Goal: Task Accomplishment & Management: Use online tool/utility

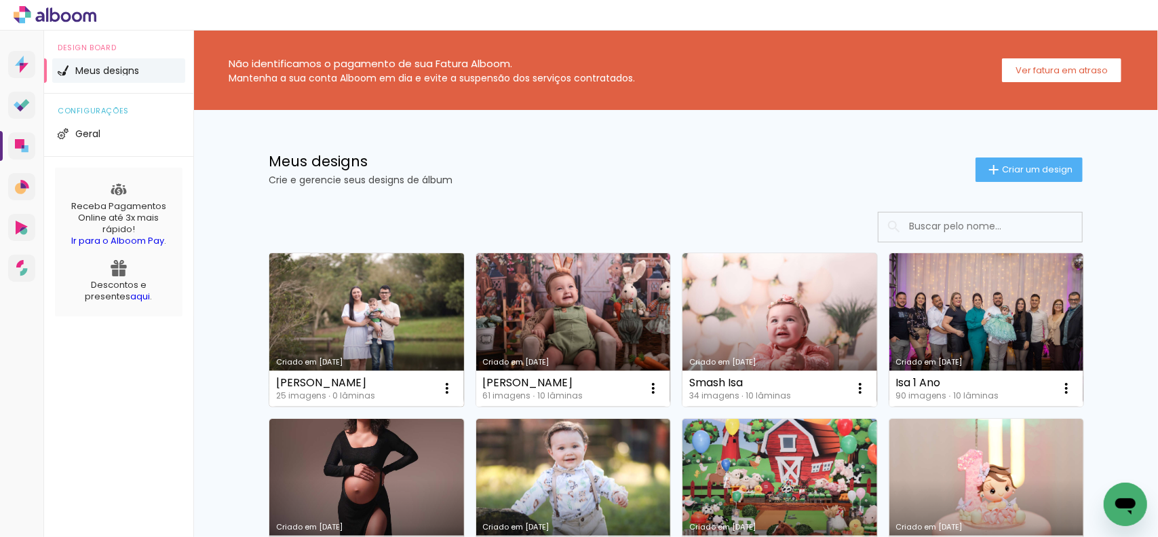
click at [370, 311] on link "Criado em [DATE]" at bounding box center [366, 329] width 195 height 153
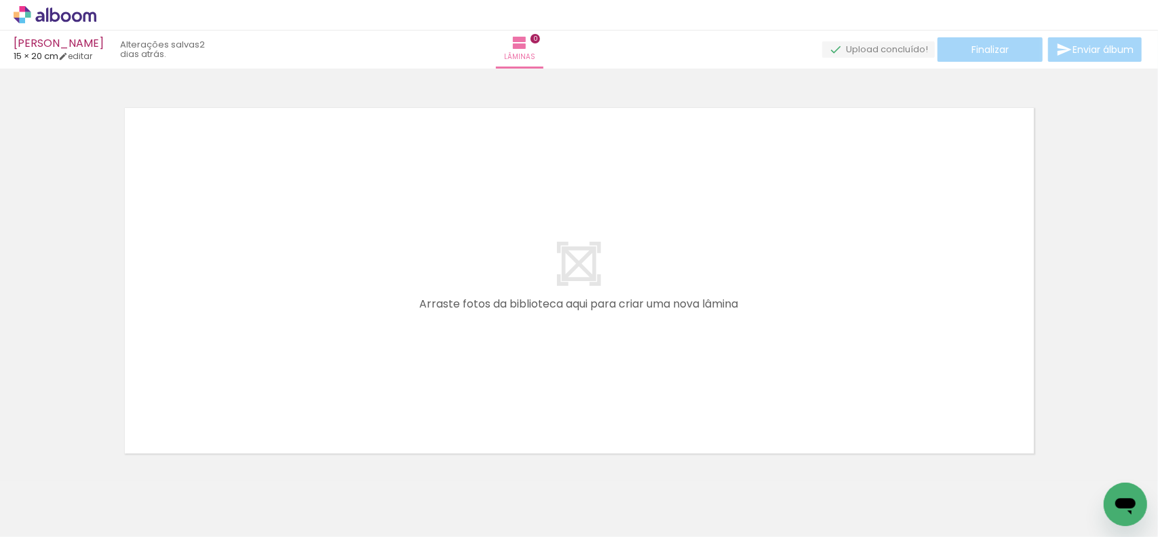
click at [945, 465] on iron-icon at bounding box center [942, 464] width 14 height 14
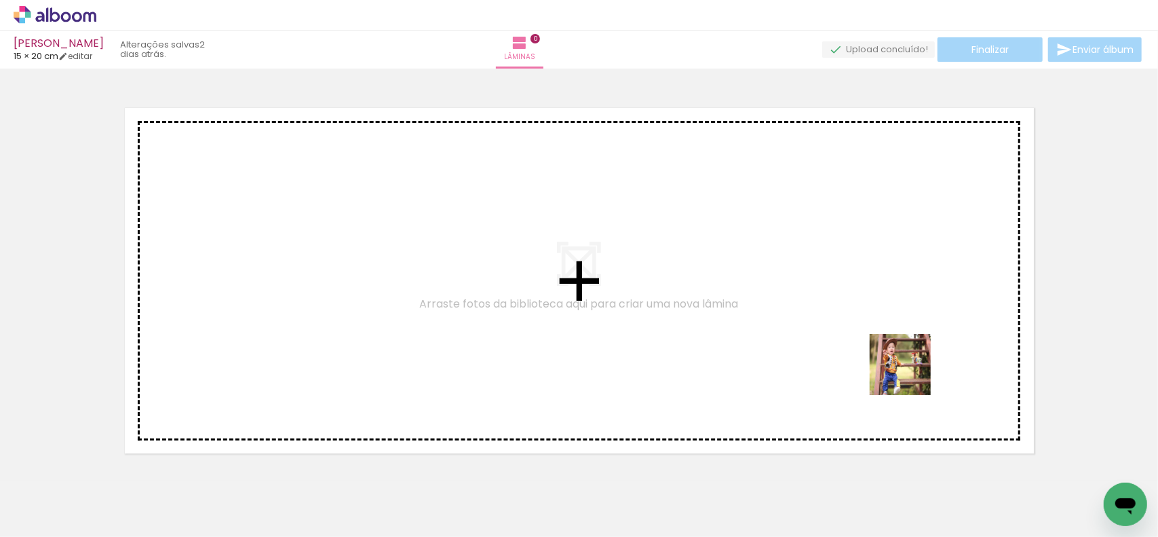
drag, startPoint x: 969, startPoint y: 501, endPoint x: 784, endPoint y: 314, distance: 262.9
click at [888, 354] on quentale-workspace at bounding box center [579, 268] width 1158 height 537
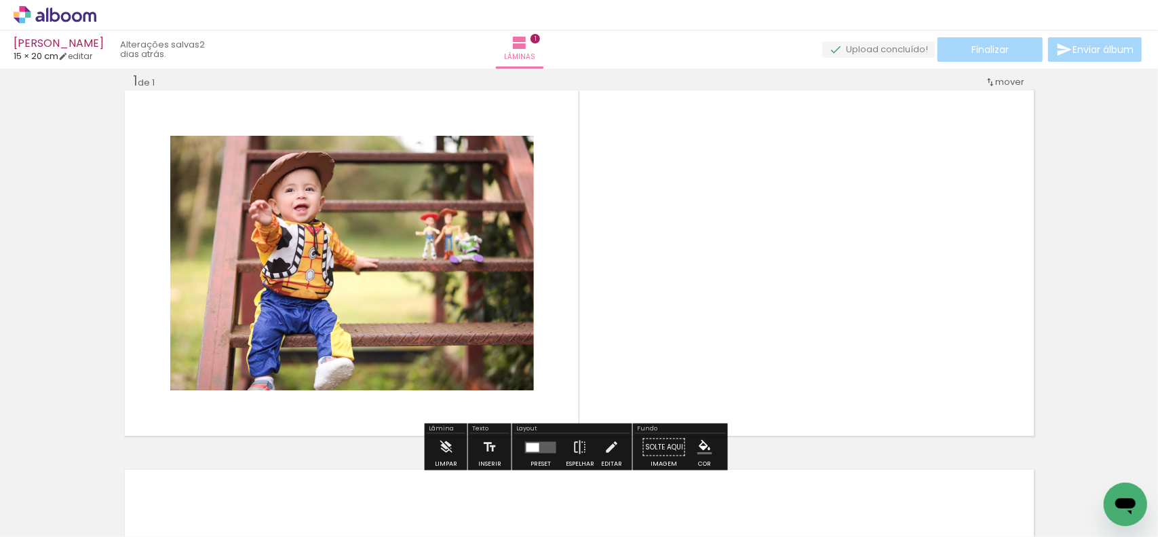
scroll to position [20, 0]
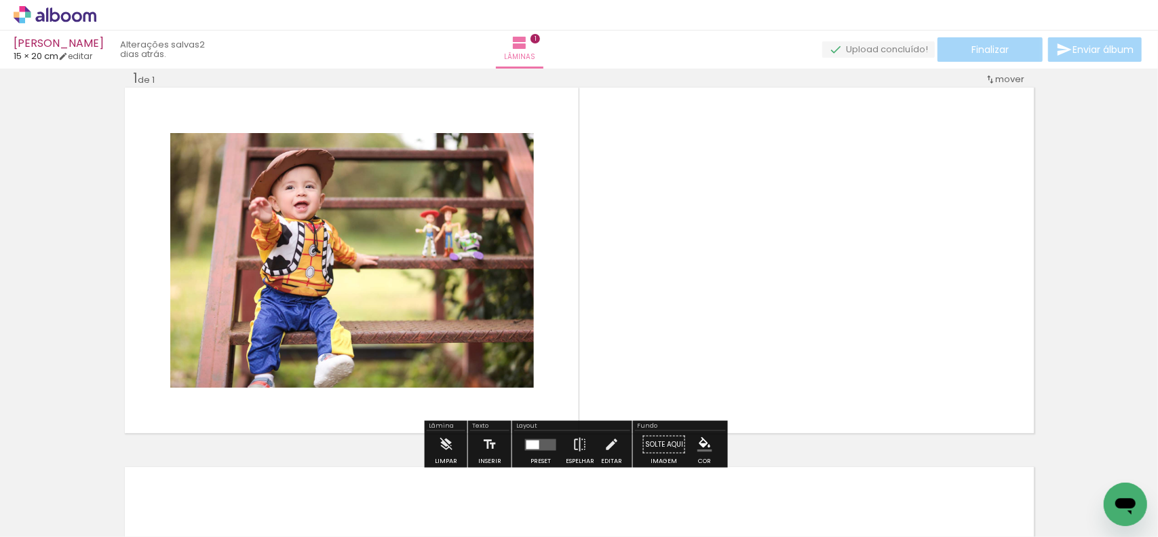
click at [525, 258] on quentale-layouter at bounding box center [579, 260] width 909 height 345
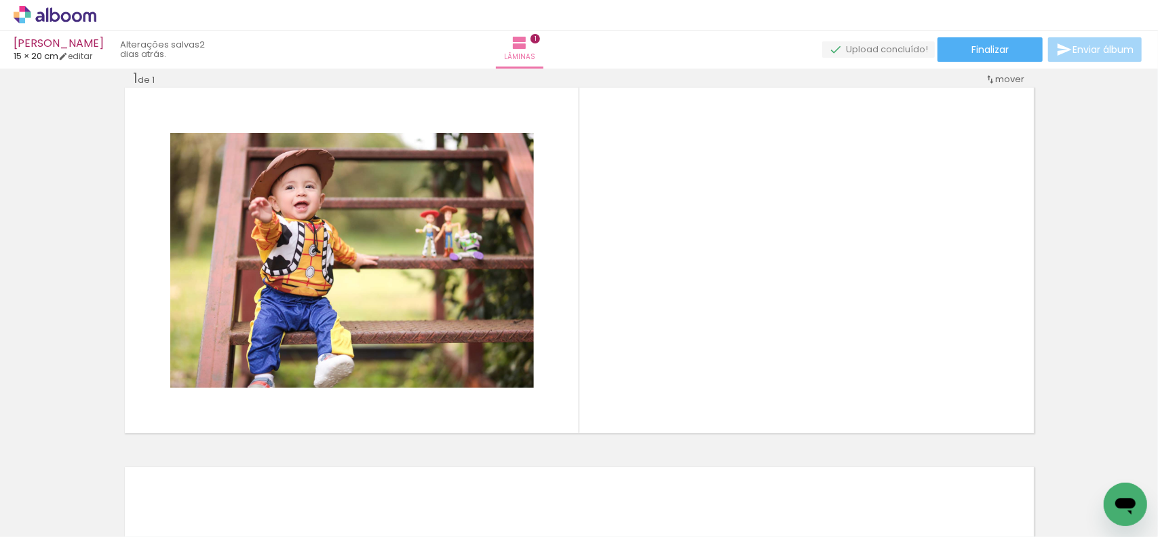
drag, startPoint x: 1051, startPoint y: 503, endPoint x: 918, endPoint y: 370, distance: 188.0
click at [977, 414] on quentale-workspace at bounding box center [579, 268] width 1158 height 537
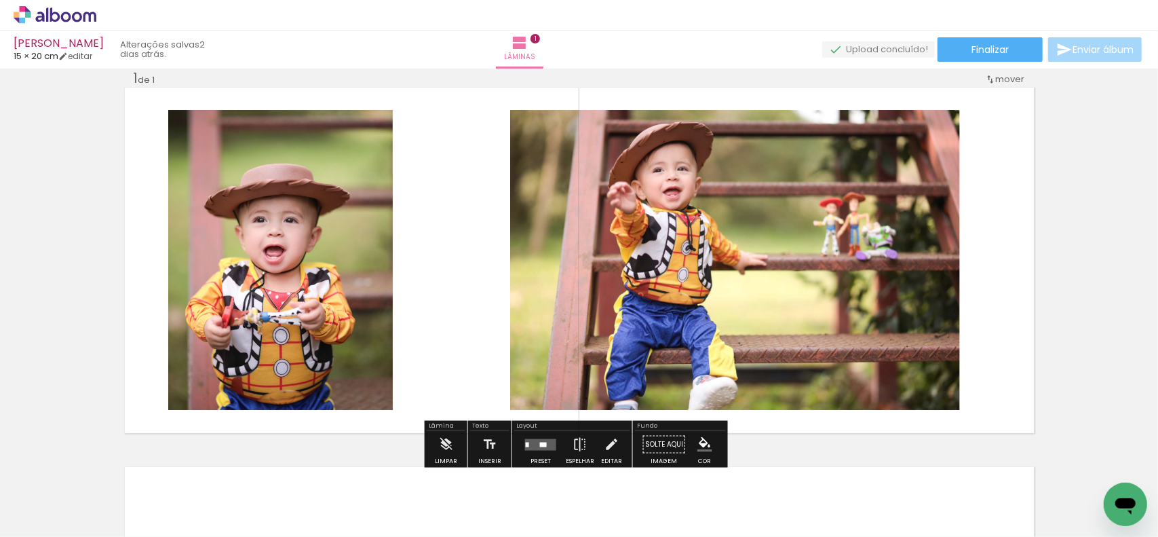
click at [801, 329] on quentale-photo at bounding box center [735, 260] width 450 height 300
click at [537, 438] on quentale-layouter at bounding box center [540, 444] width 31 height 12
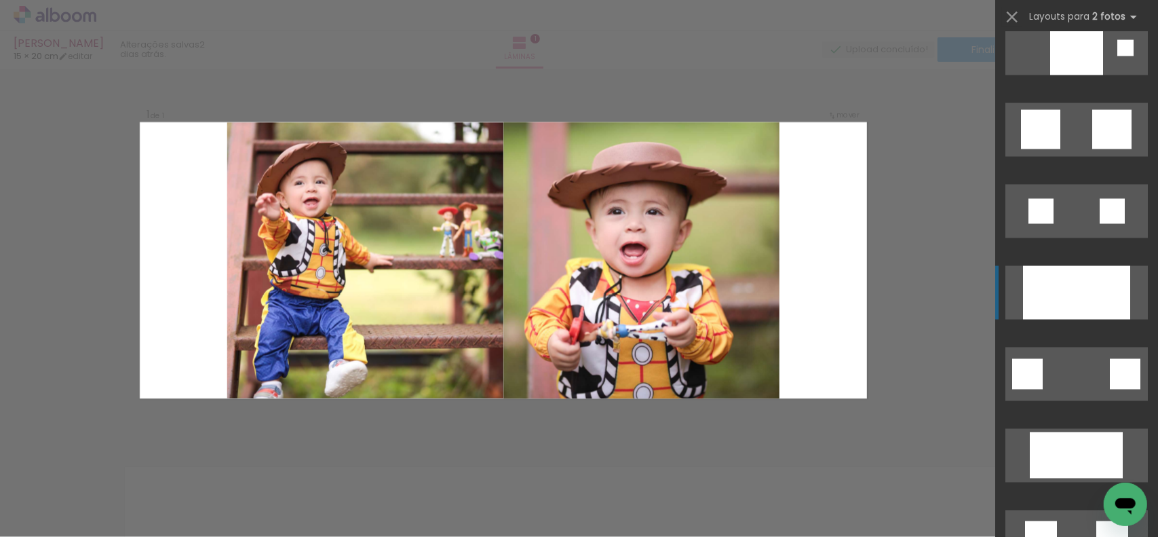
scroll to position [1696, 0]
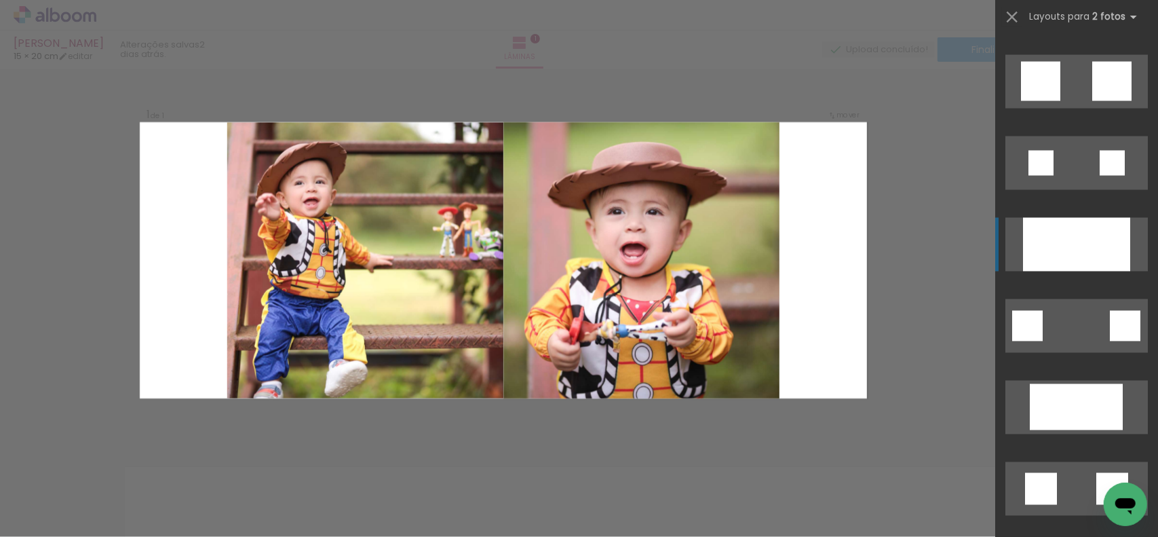
click at [1062, 244] on div at bounding box center [1050, 245] width 54 height 54
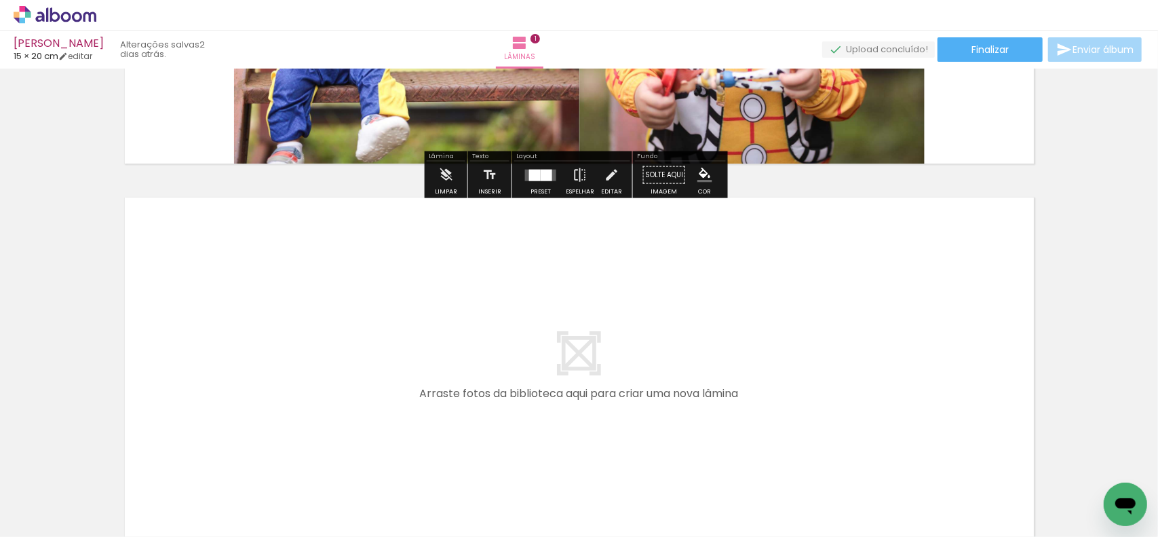
scroll to position [292, 0]
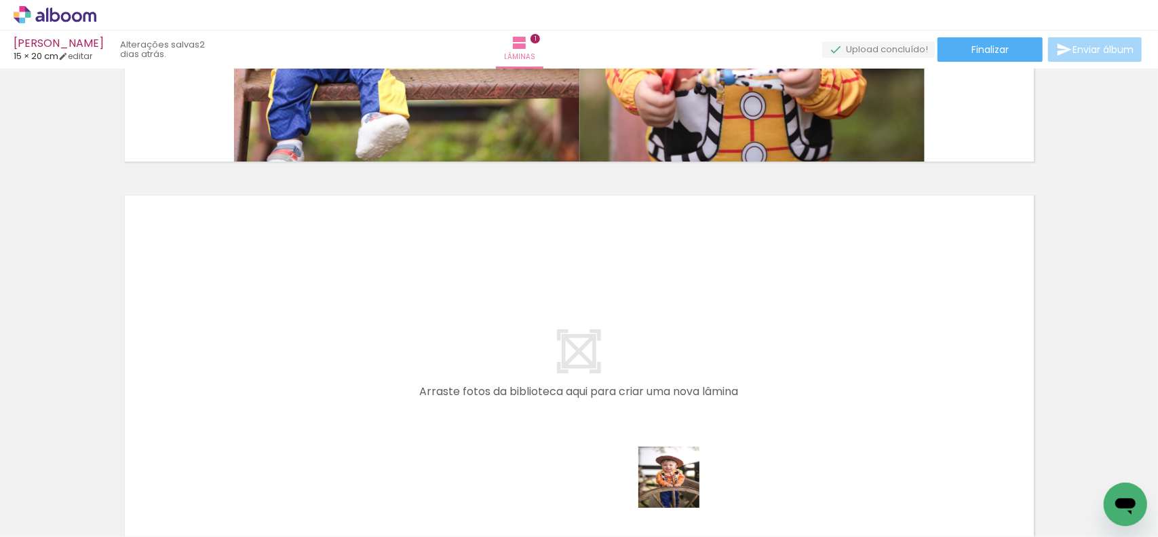
drag, startPoint x: 679, startPoint y: 487, endPoint x: 618, endPoint y: 434, distance: 80.8
click at [646, 461] on div at bounding box center [667, 491] width 43 height 61
drag, startPoint x: 487, startPoint y: 351, endPoint x: 716, endPoint y: 432, distance: 242.4
click at [716, 428] on quentale-layouter at bounding box center [579, 367] width 909 height 345
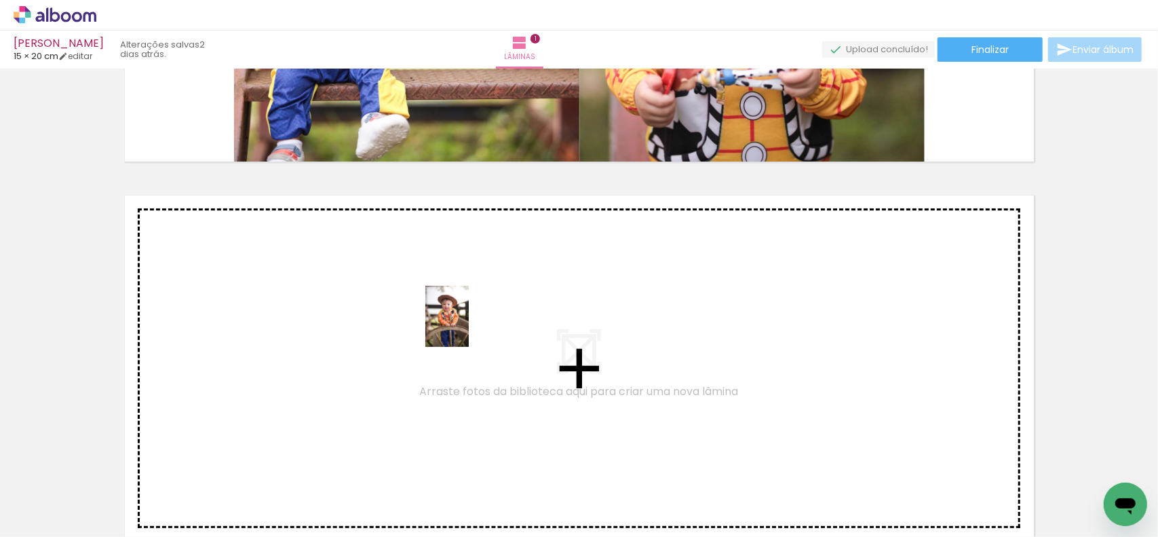
drag, startPoint x: 682, startPoint y: 505, endPoint x: 465, endPoint y: 326, distance: 281.9
click at [465, 326] on quentale-workspace at bounding box center [579, 268] width 1158 height 537
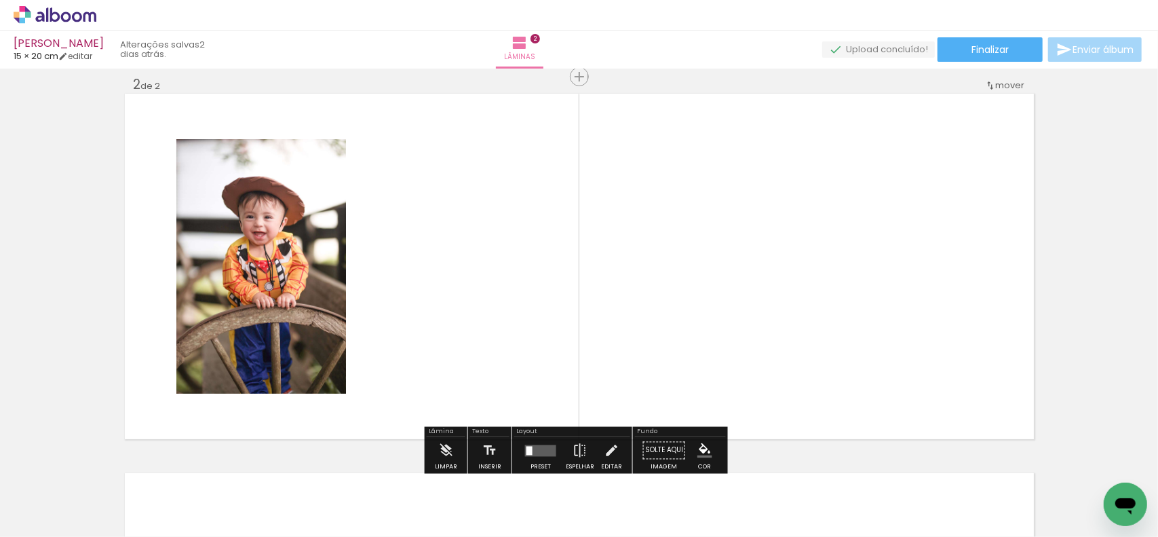
scroll to position [399, 0]
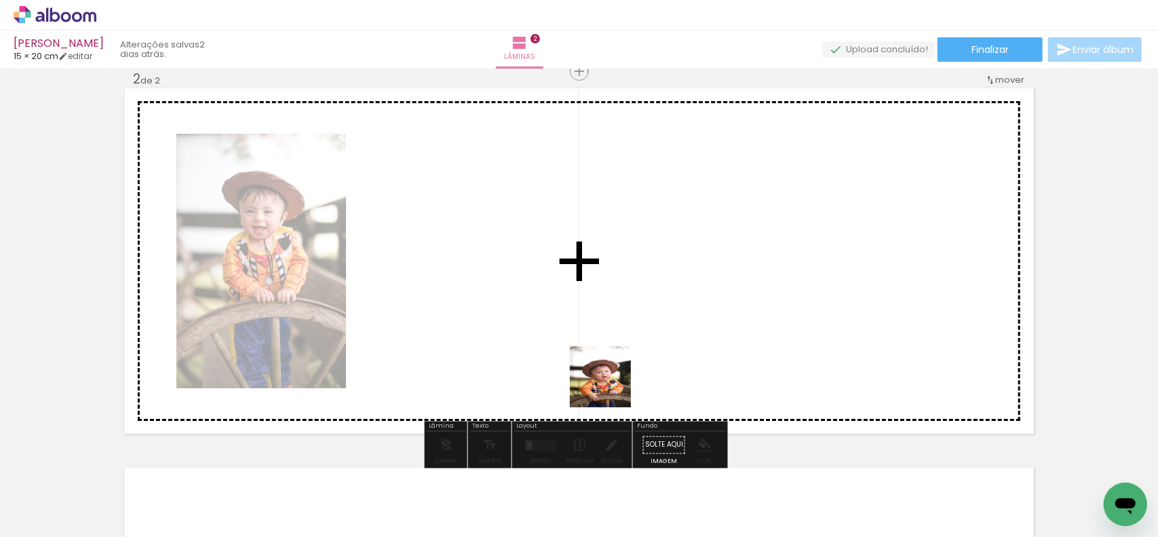
drag, startPoint x: 735, startPoint y: 484, endPoint x: 515, endPoint y: 320, distance: 273.9
click at [515, 320] on quentale-workspace at bounding box center [579, 268] width 1158 height 537
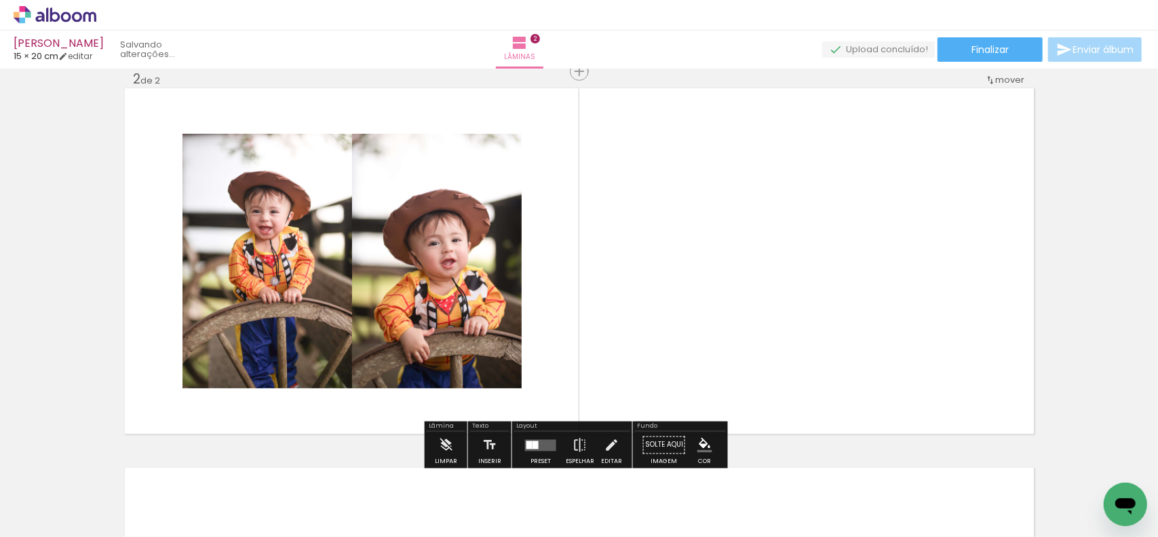
click at [497, 308] on quentale-photo at bounding box center [437, 261] width 170 height 254
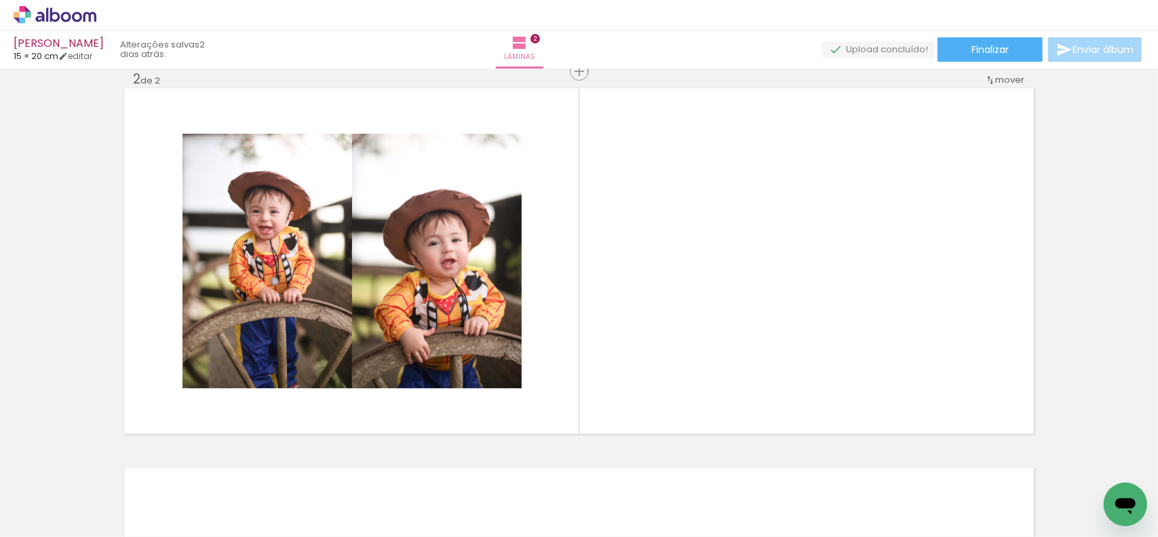
scroll to position [0, 184]
click at [648, 482] on div at bounding box center [635, 490] width 61 height 43
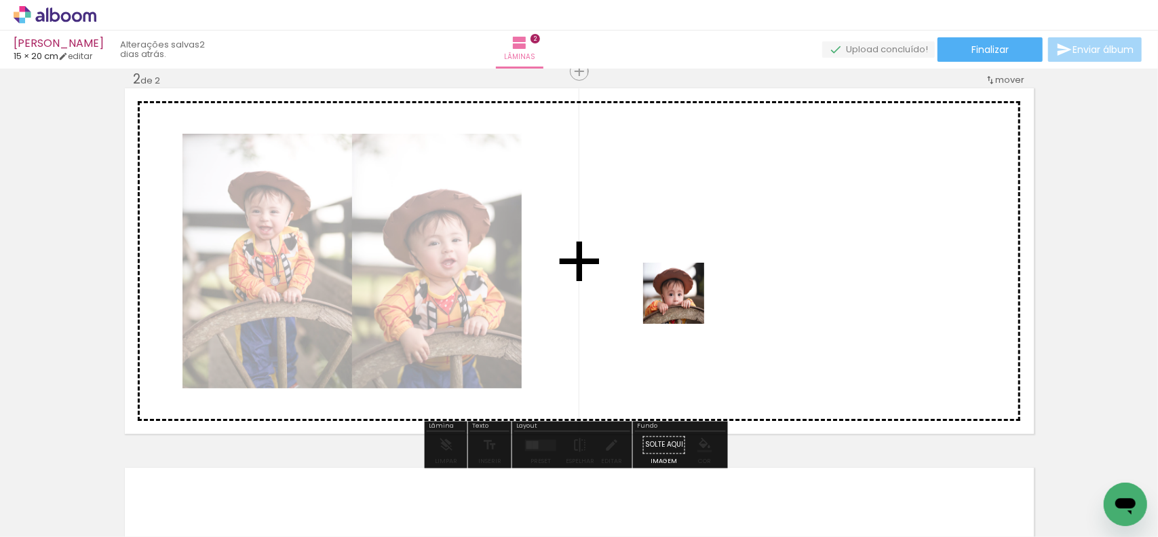
drag, startPoint x: 661, startPoint y: 447, endPoint x: 684, endPoint y: 284, distance: 165.1
click at [684, 284] on quentale-workspace at bounding box center [579, 268] width 1158 height 537
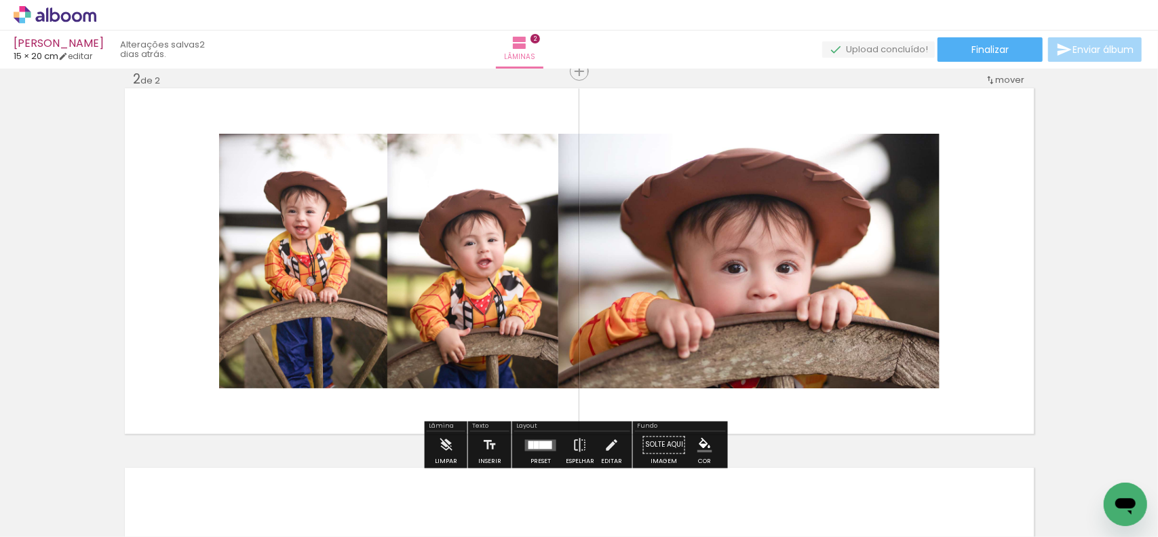
drag, startPoint x: 727, startPoint y: 495, endPoint x: 811, endPoint y: 360, distance: 158.5
click at [760, 433] on quentale-workspace at bounding box center [579, 268] width 1158 height 537
click at [847, 317] on quentale-photo at bounding box center [748, 261] width 381 height 254
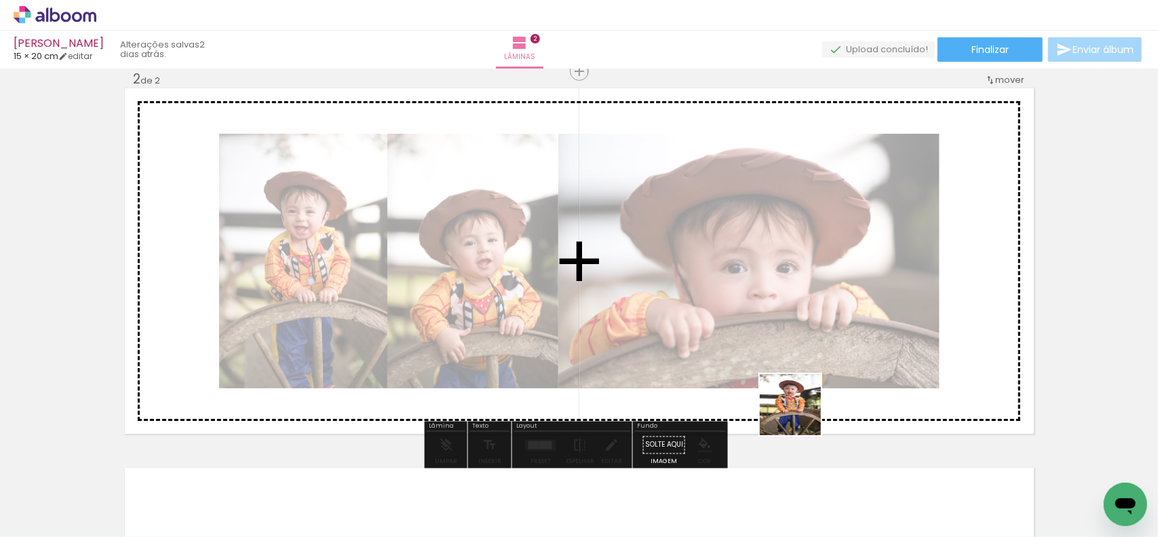
drag, startPoint x: 714, startPoint y: 504, endPoint x: 862, endPoint y: 329, distance: 229.1
click at [862, 329] on quentale-workspace at bounding box center [579, 268] width 1158 height 537
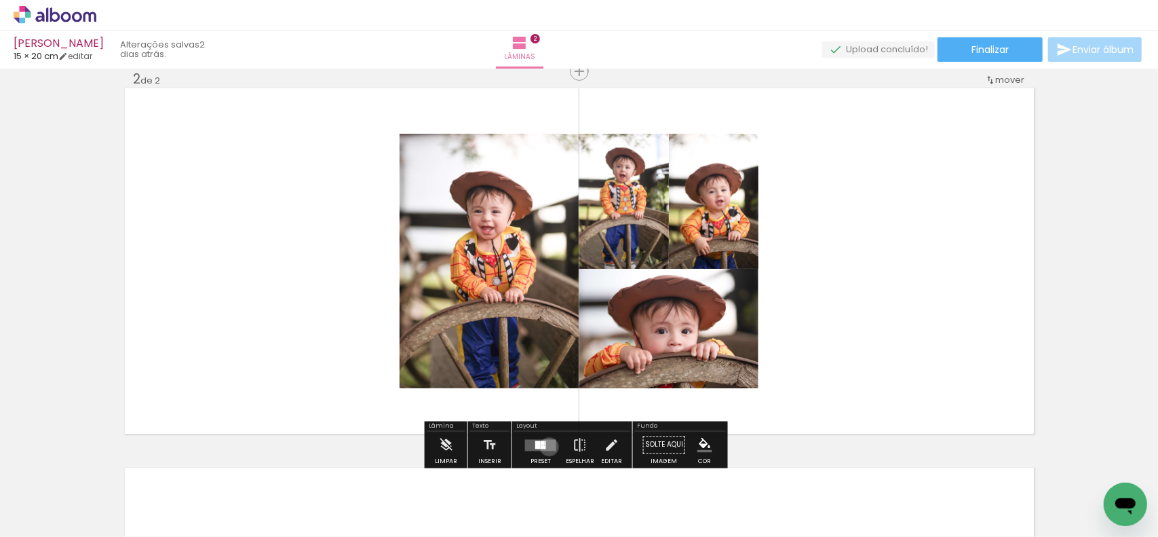
click at [546, 446] on quentale-layouter at bounding box center [540, 445] width 31 height 12
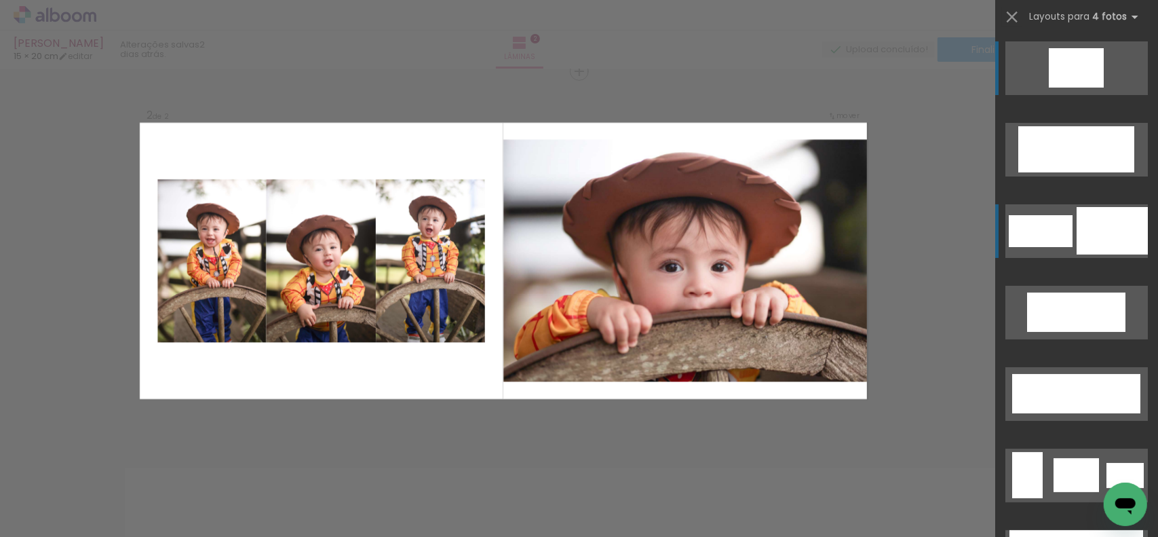
click at [1077, 235] on div at bounding box center [1112, 230] width 71 height 47
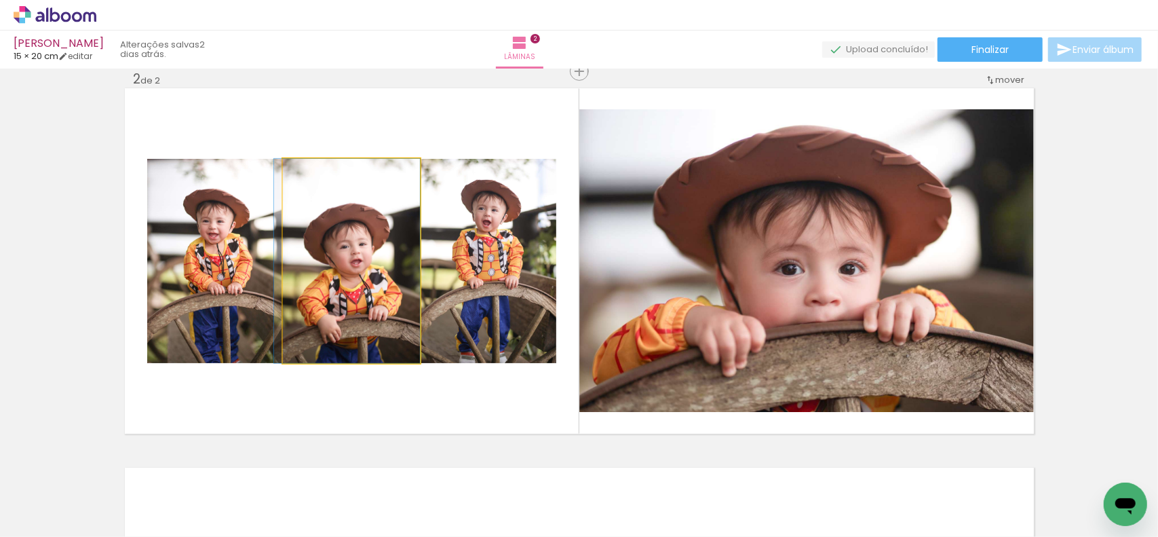
drag, startPoint x: 357, startPoint y: 269, endPoint x: 307, endPoint y: 258, distance: 51.2
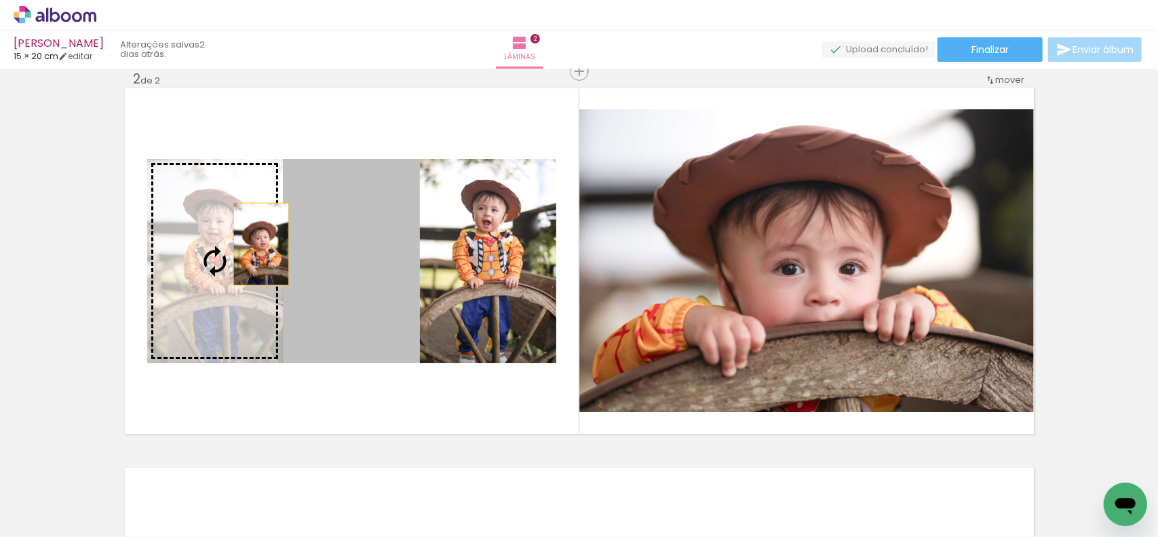
drag, startPoint x: 342, startPoint y: 250, endPoint x: 256, endPoint y: 244, distance: 86.4
click at [0, 0] on slot at bounding box center [0, 0] width 0 height 0
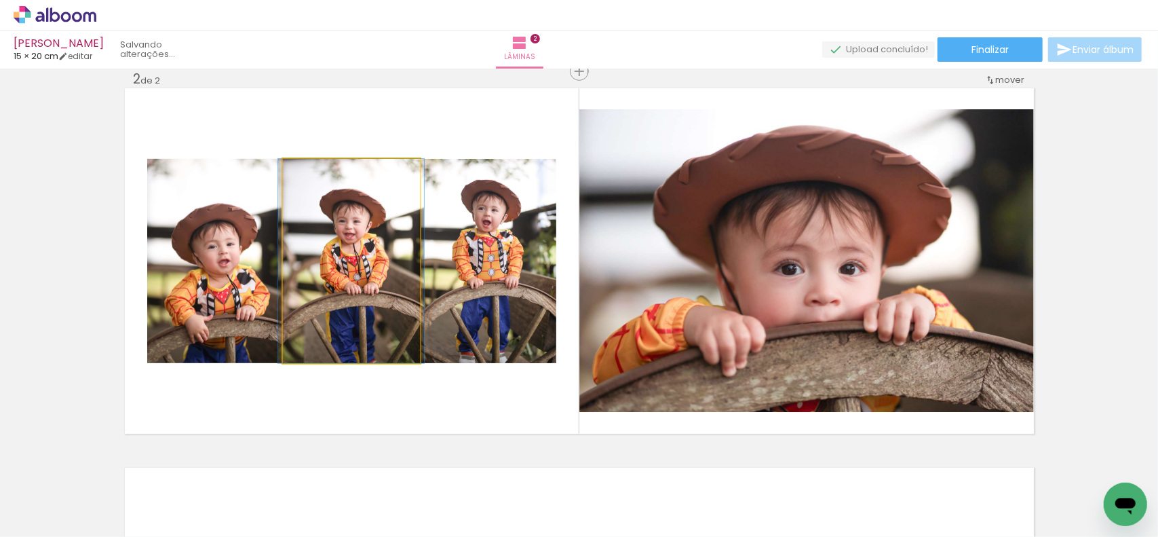
click at [0, 0] on slot at bounding box center [0, 0] width 0 height 0
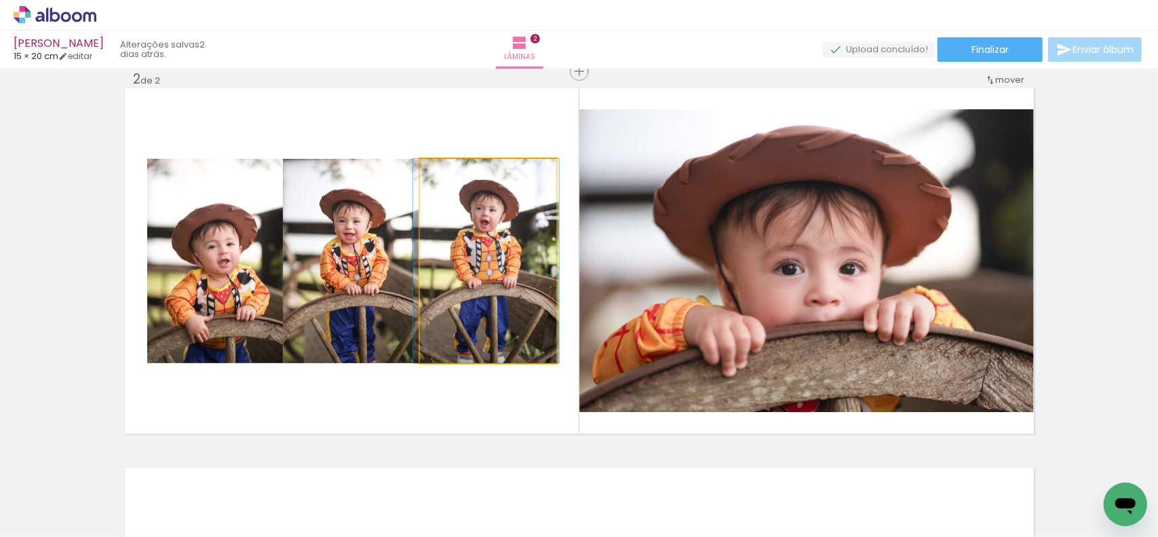
drag, startPoint x: 459, startPoint y: 259, endPoint x: 453, endPoint y: 272, distance: 14.3
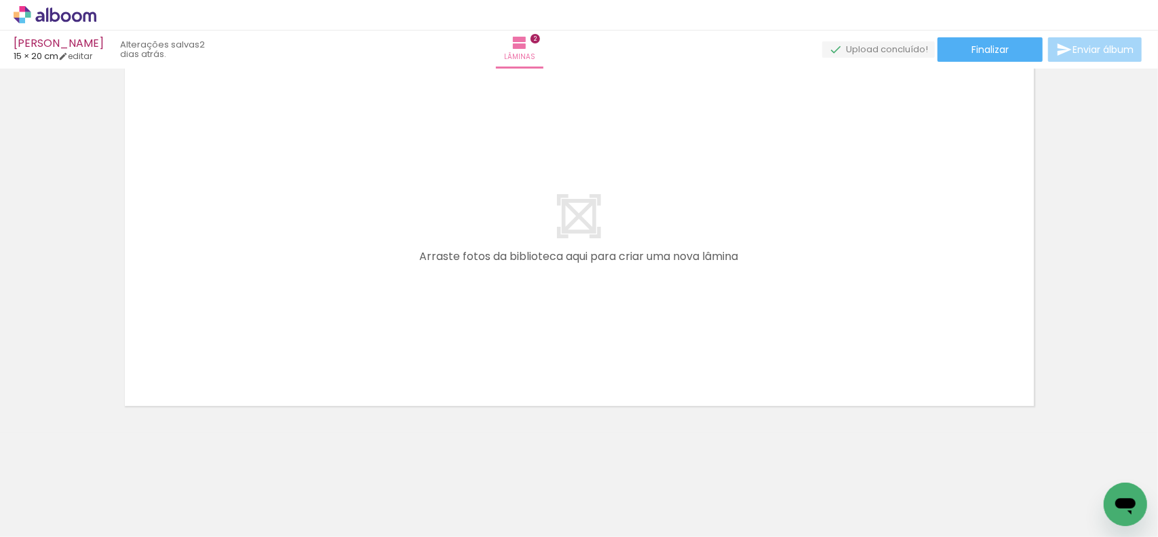
drag, startPoint x: 459, startPoint y: 509, endPoint x: 399, endPoint y: 377, distance: 145.1
click at [409, 421] on quentale-workspace at bounding box center [579, 268] width 1158 height 537
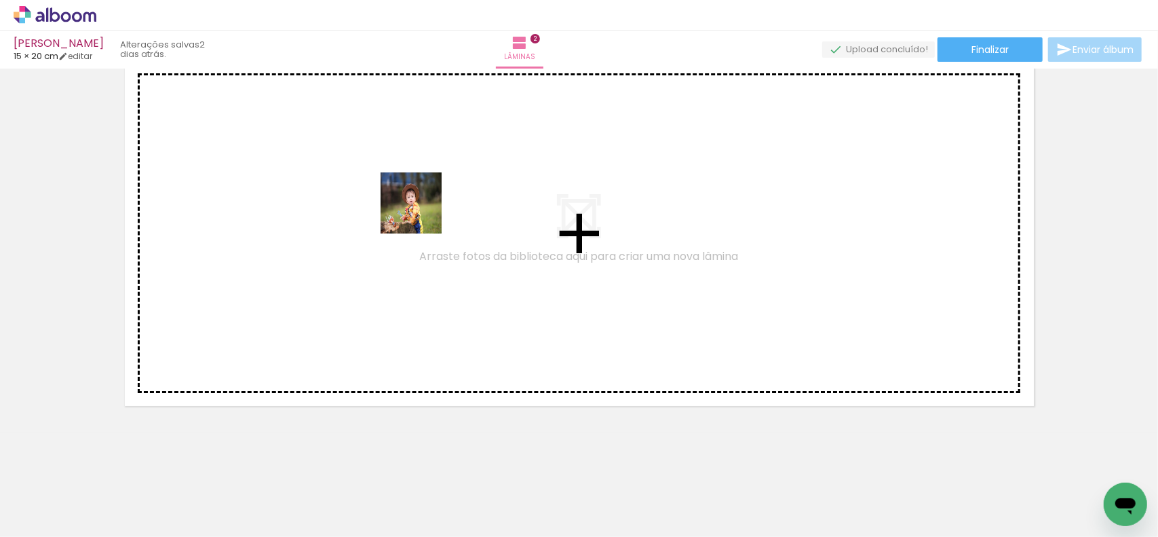
drag, startPoint x: 450, startPoint y: 493, endPoint x: 421, endPoint y: 213, distance: 281.0
click at [421, 213] on quentale-workspace at bounding box center [579, 268] width 1158 height 537
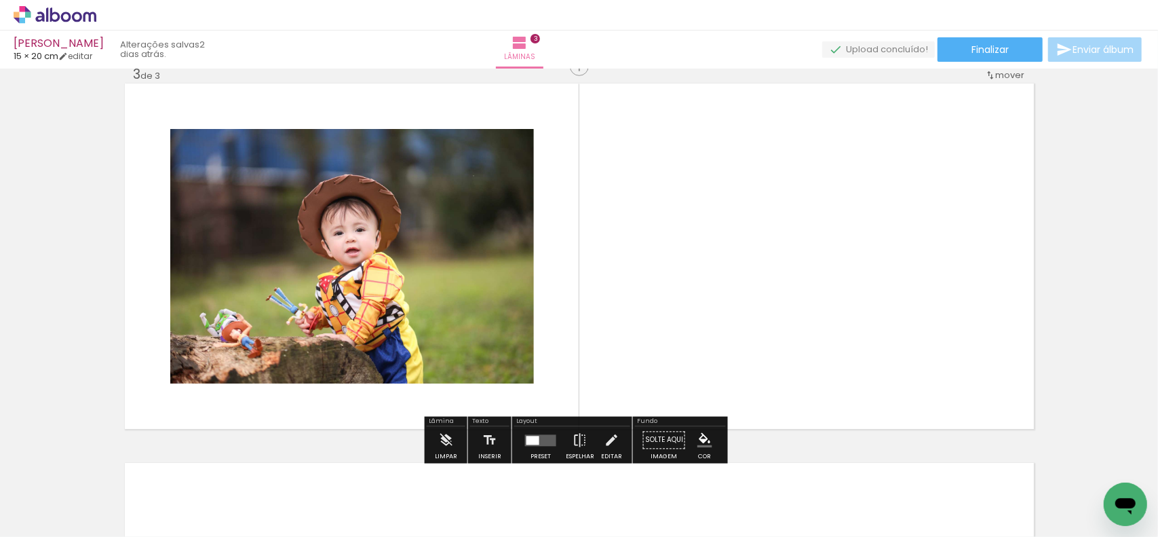
scroll to position [779, 0]
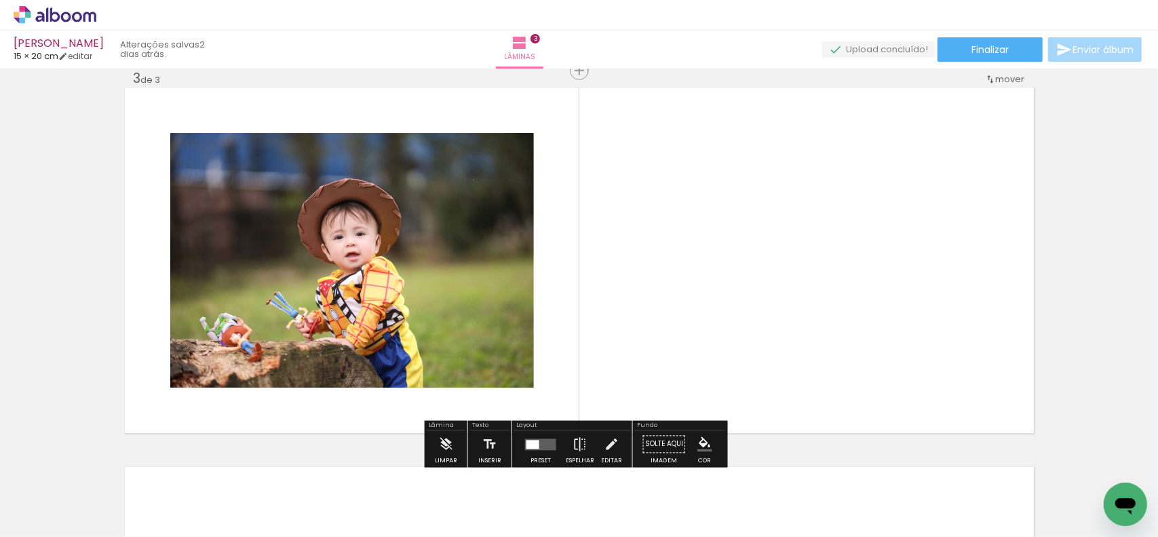
click at [650, 307] on quentale-layouter at bounding box center [579, 260] width 909 height 345
drag, startPoint x: 616, startPoint y: 466, endPoint x: 631, endPoint y: 367, distance: 100.2
click at [625, 429] on quentale-workspace at bounding box center [579, 268] width 1158 height 537
drag, startPoint x: 631, startPoint y: 367, endPoint x: 630, endPoint y: 359, distance: 8.3
click at [630, 359] on quentale-layouter at bounding box center [579, 260] width 909 height 345
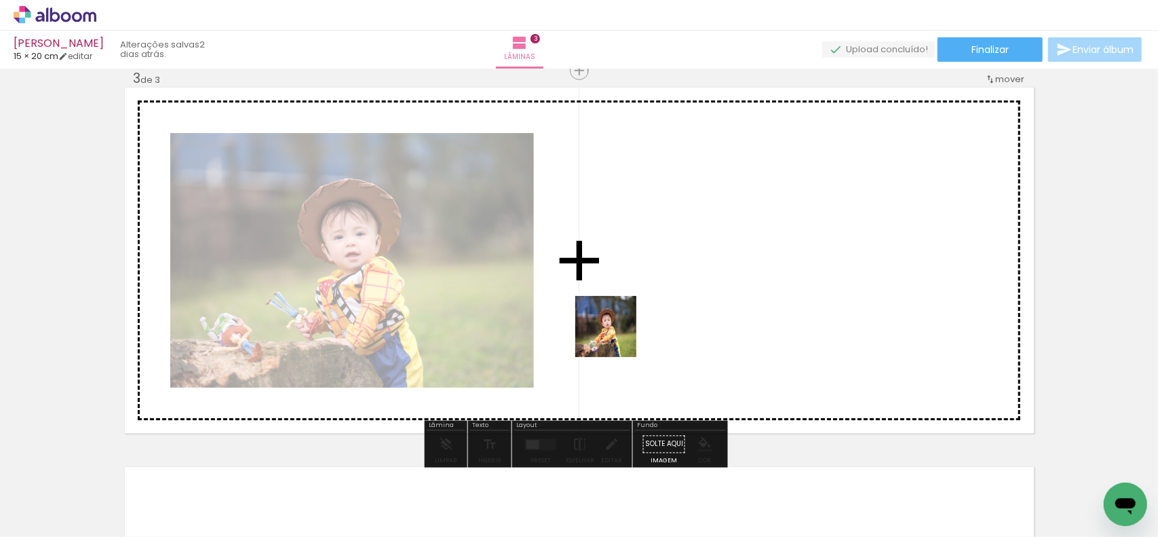
drag, startPoint x: 594, startPoint y: 496, endPoint x: 617, endPoint y: 332, distance: 165.2
click at [617, 332] on quentale-workspace at bounding box center [579, 268] width 1158 height 537
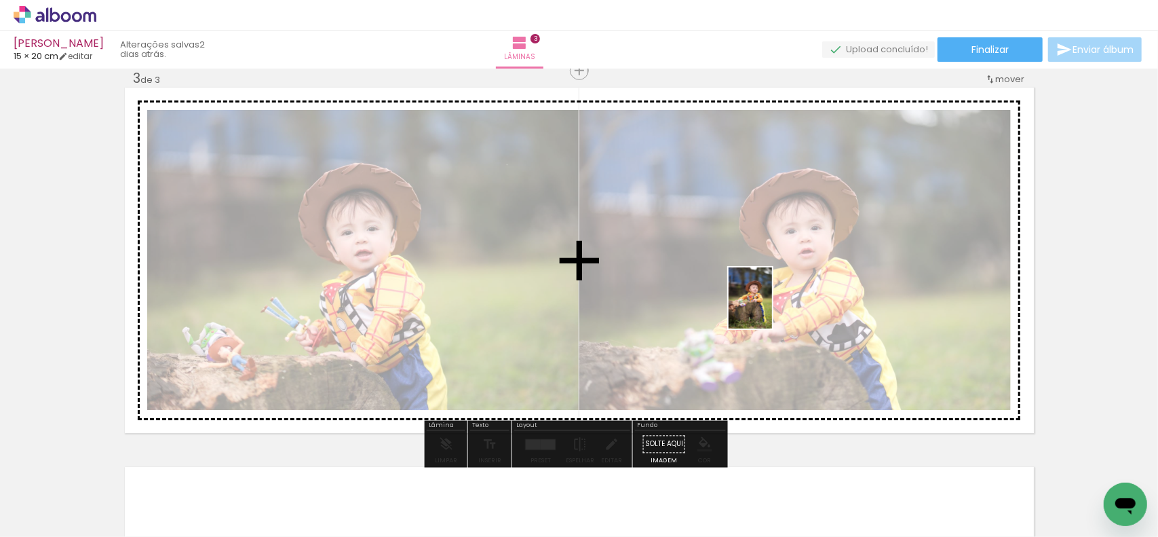
drag, startPoint x: 530, startPoint y: 494, endPoint x: 805, endPoint y: 294, distance: 339.0
click at [796, 299] on quentale-workspace at bounding box center [579, 268] width 1158 height 537
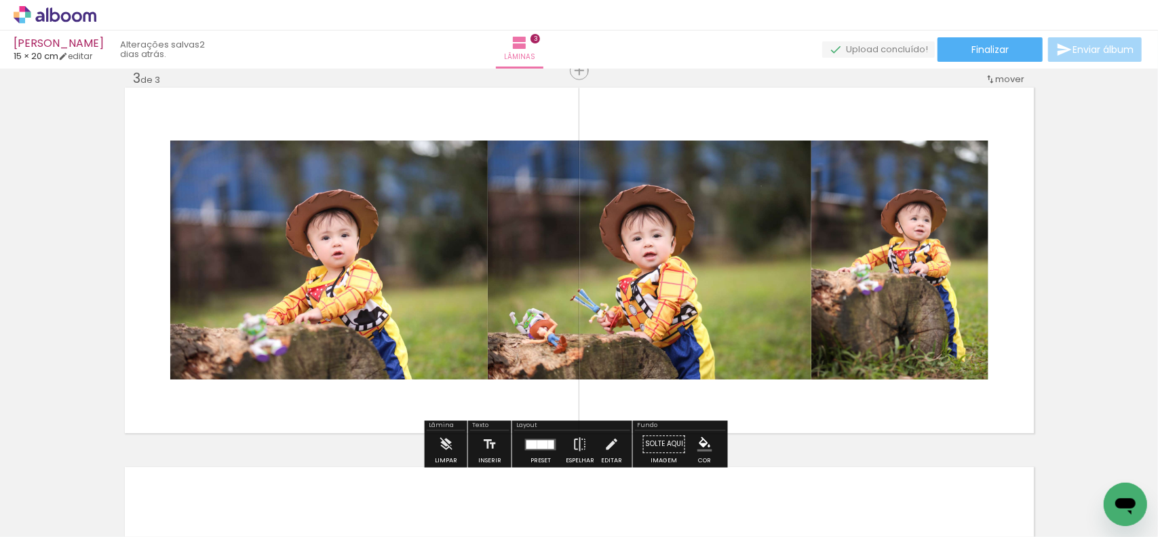
click at [537, 440] on div at bounding box center [542, 444] width 11 height 9
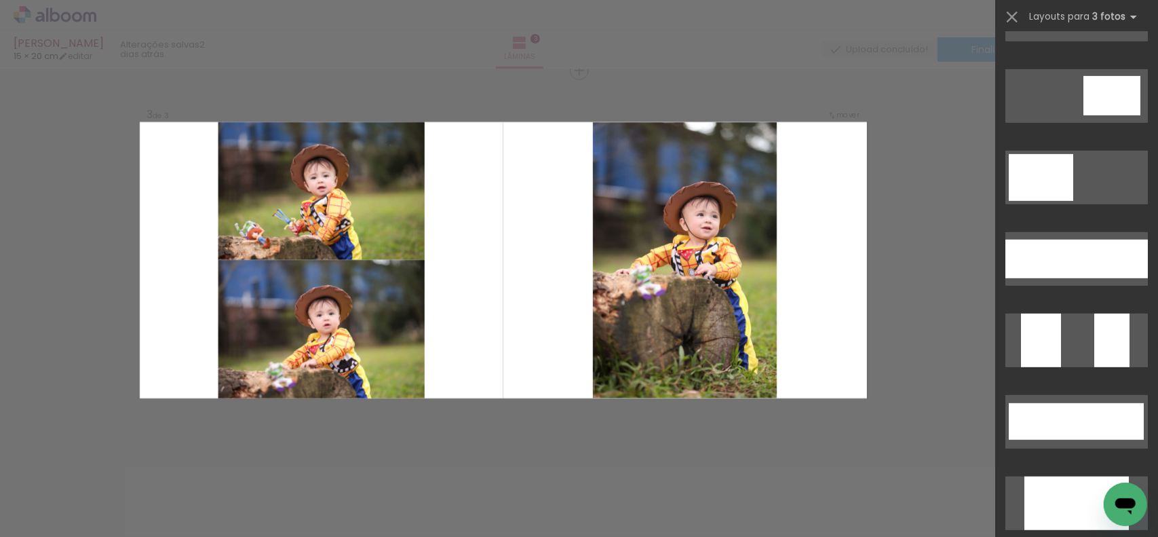
scroll to position [475, 0]
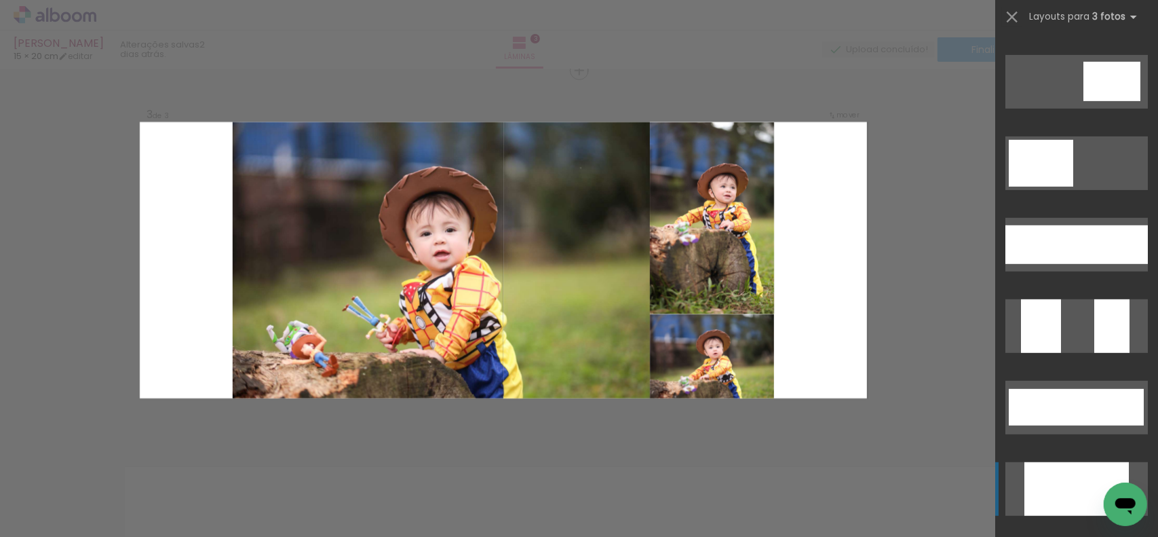
click at [1051, 500] on div at bounding box center [1064, 489] width 80 height 54
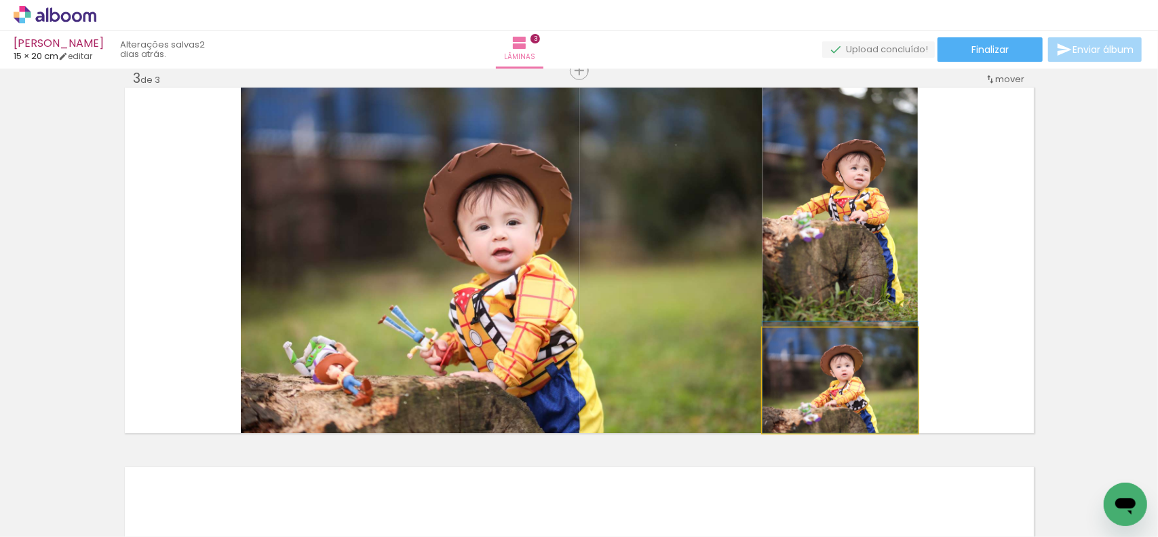
drag, startPoint x: 833, startPoint y: 393, endPoint x: 670, endPoint y: 275, distance: 201.5
click at [0, 0] on slot at bounding box center [0, 0] width 0 height 0
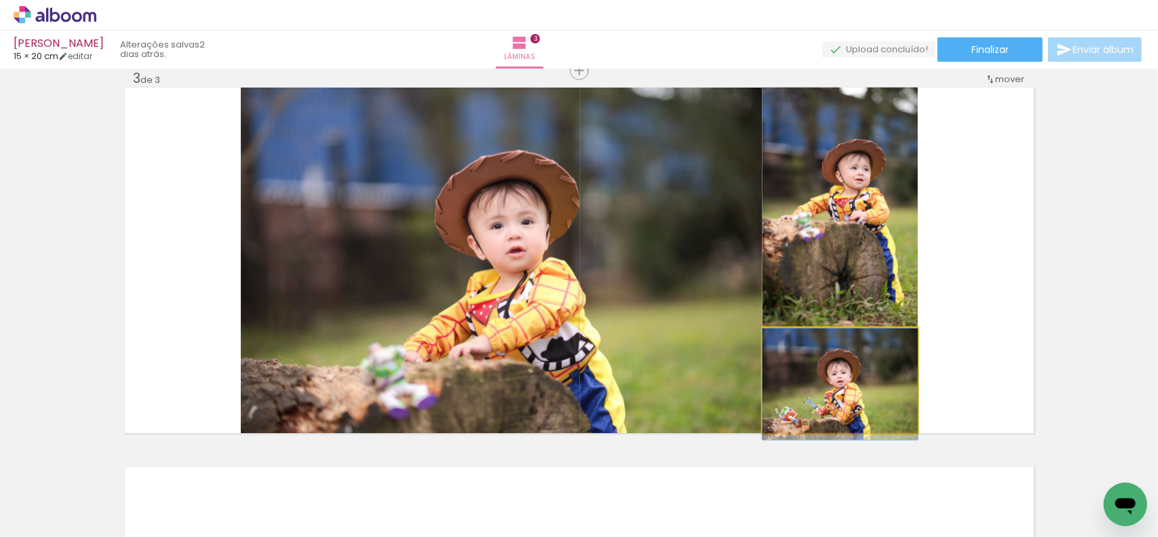
drag, startPoint x: 670, startPoint y: 275, endPoint x: 810, endPoint y: 375, distance: 172.1
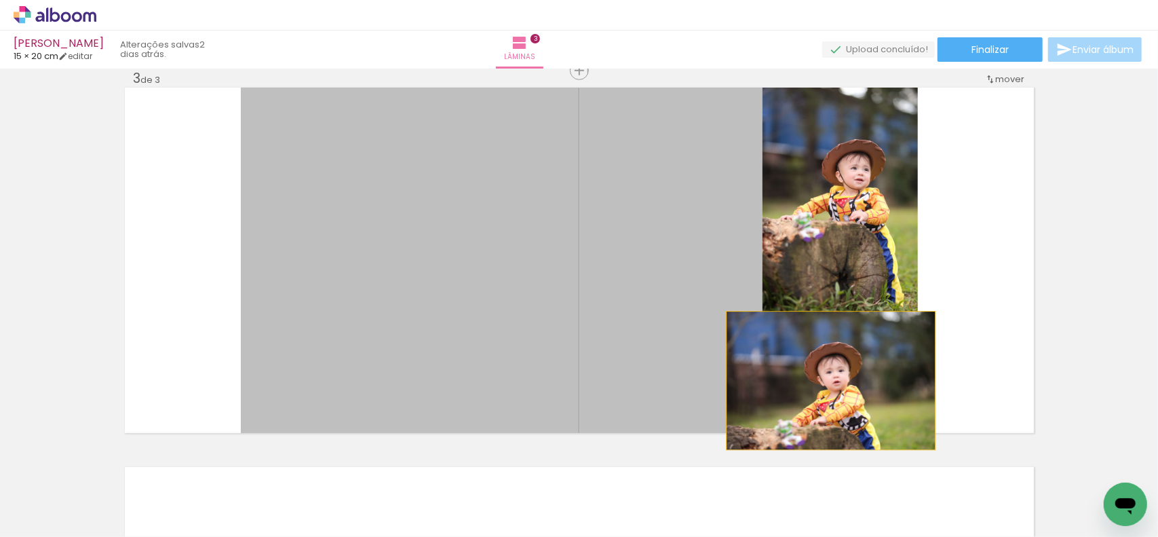
drag, startPoint x: 569, startPoint y: 274, endPoint x: 826, endPoint y: 381, distance: 278.6
click at [0, 0] on slot at bounding box center [0, 0] width 0 height 0
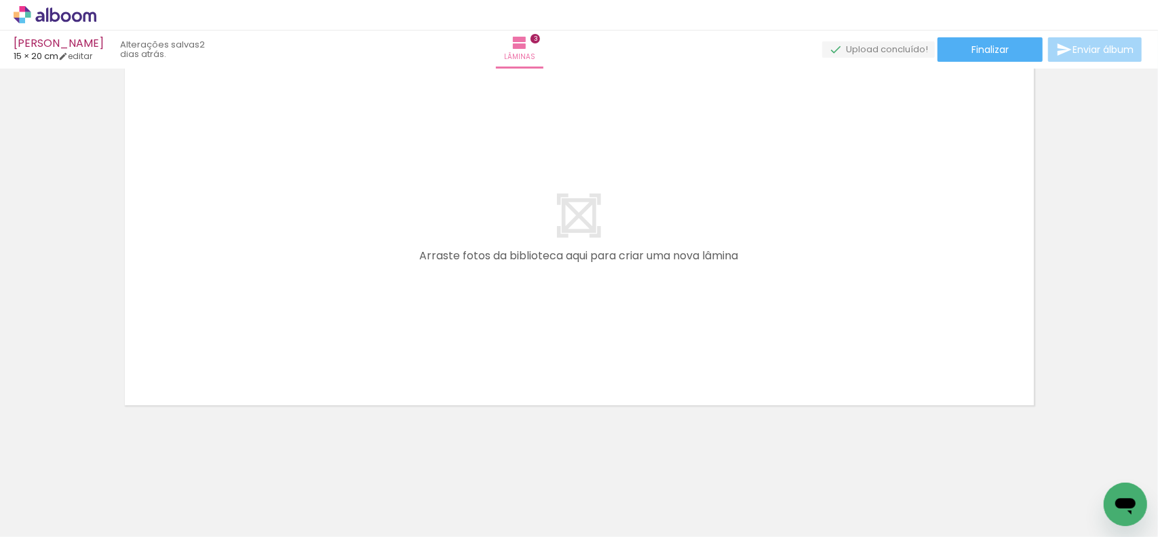
scroll to position [0, 780]
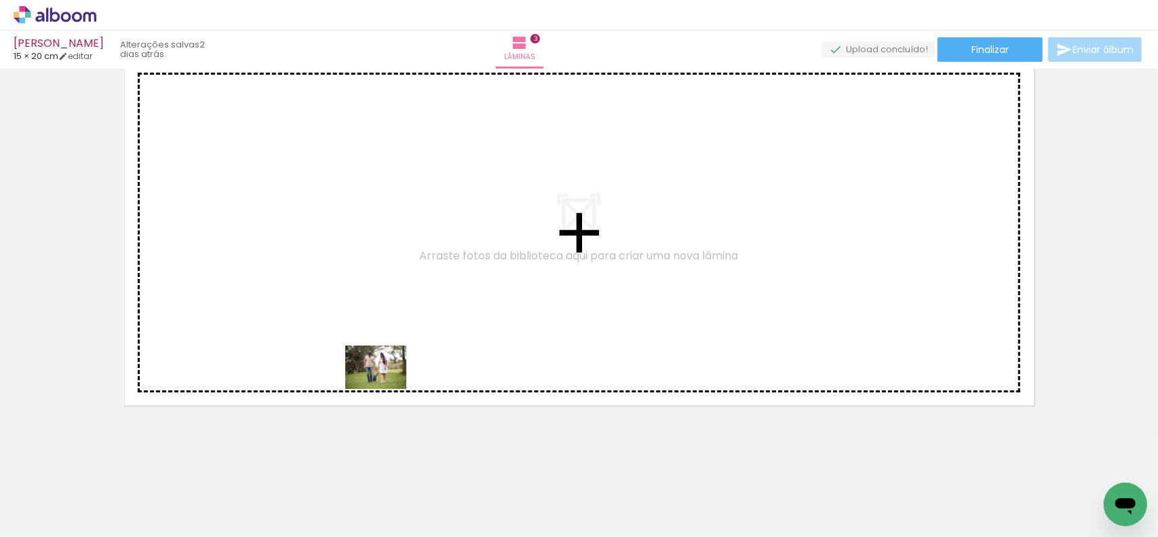
drag, startPoint x: 388, startPoint y: 406, endPoint x: 385, endPoint y: 387, distance: 18.5
click at [385, 385] on quentale-workspace at bounding box center [579, 268] width 1158 height 537
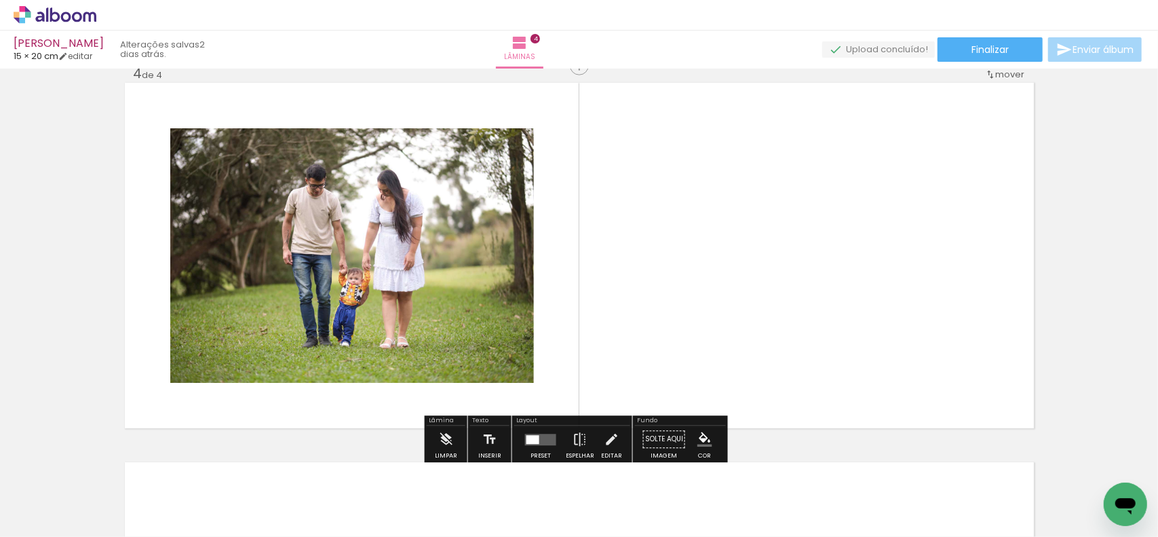
scroll to position [1157, 0]
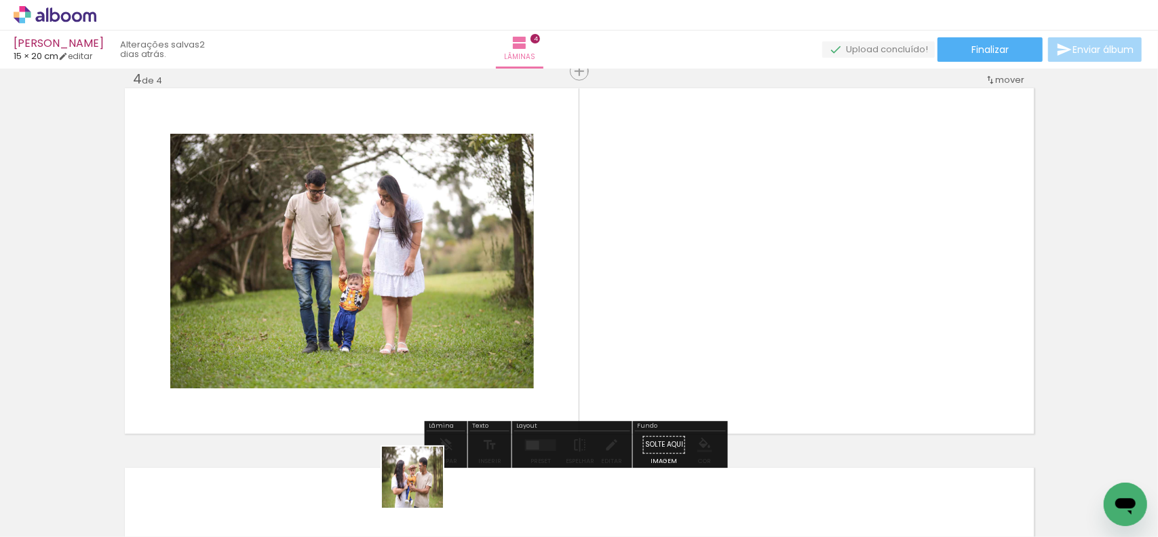
drag, startPoint x: 423, startPoint y: 487, endPoint x: 522, endPoint y: 382, distance: 144.9
click at [522, 382] on quentale-workspace at bounding box center [579, 268] width 1158 height 537
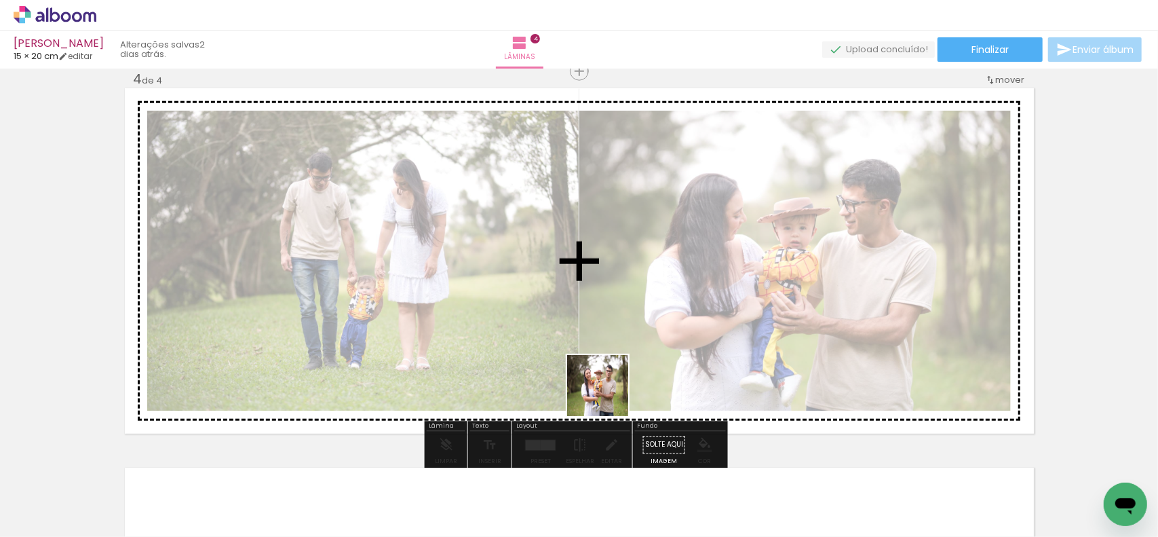
drag, startPoint x: 509, startPoint y: 494, endPoint x: 700, endPoint y: 323, distance: 256.1
click at [699, 324] on quentale-workspace at bounding box center [579, 268] width 1158 height 537
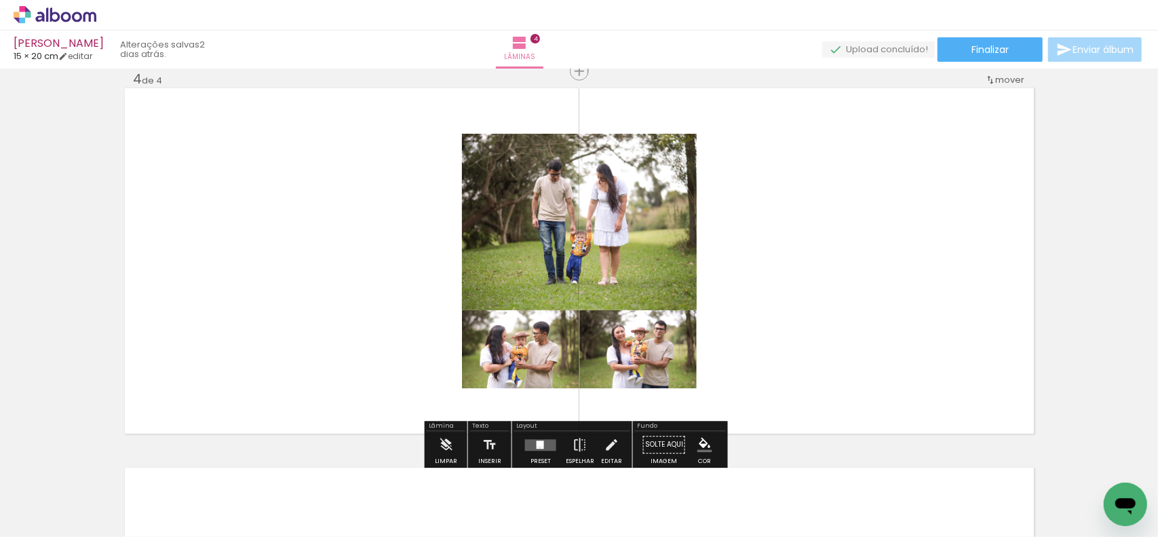
click at [540, 442] on div at bounding box center [540, 443] width 7 height 6
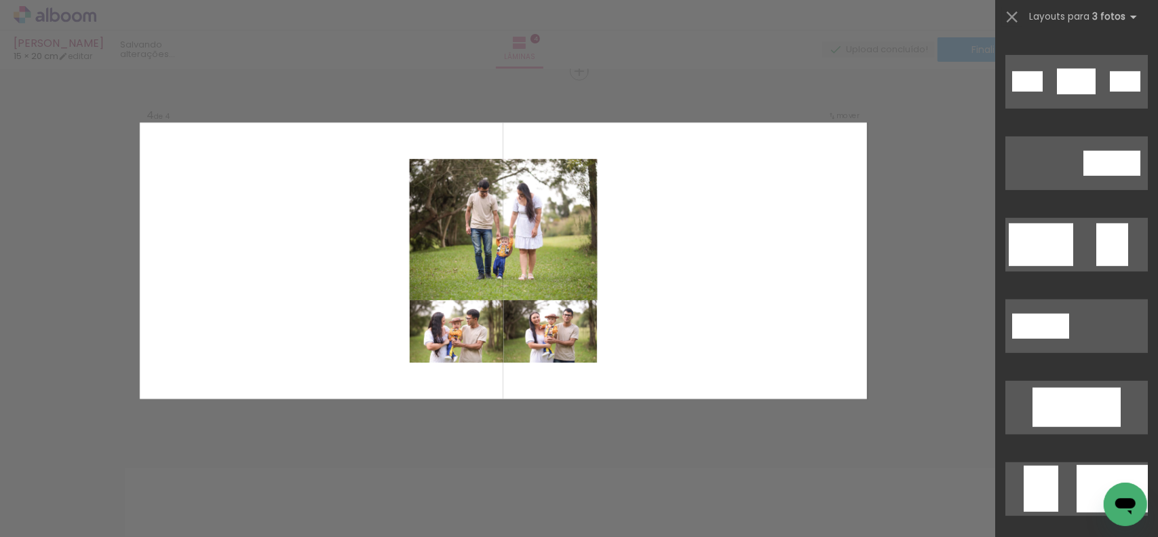
scroll to position [0, 0]
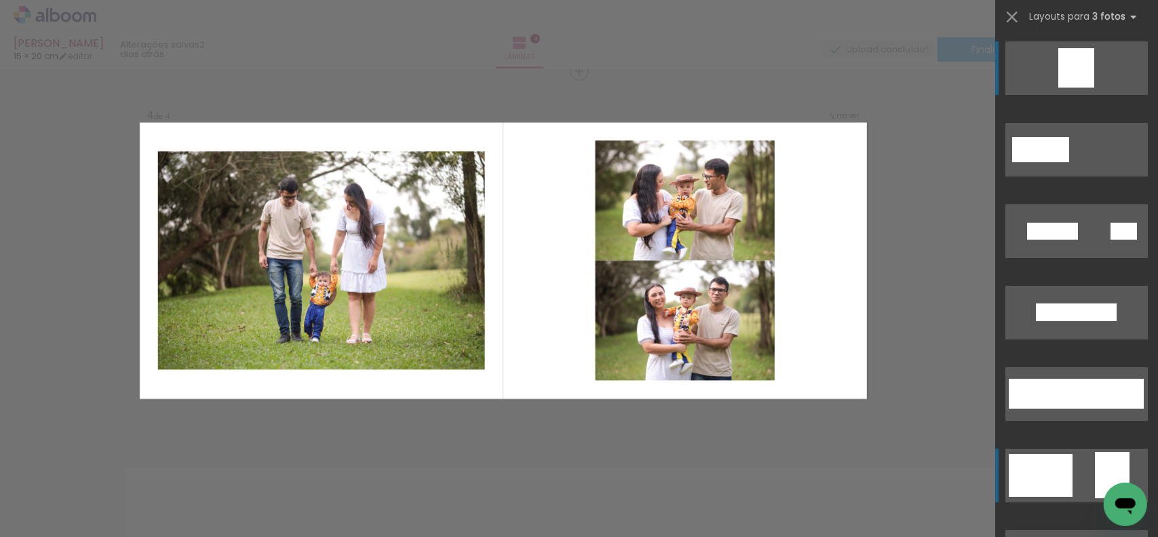
click at [1062, 467] on div at bounding box center [1041, 475] width 64 height 43
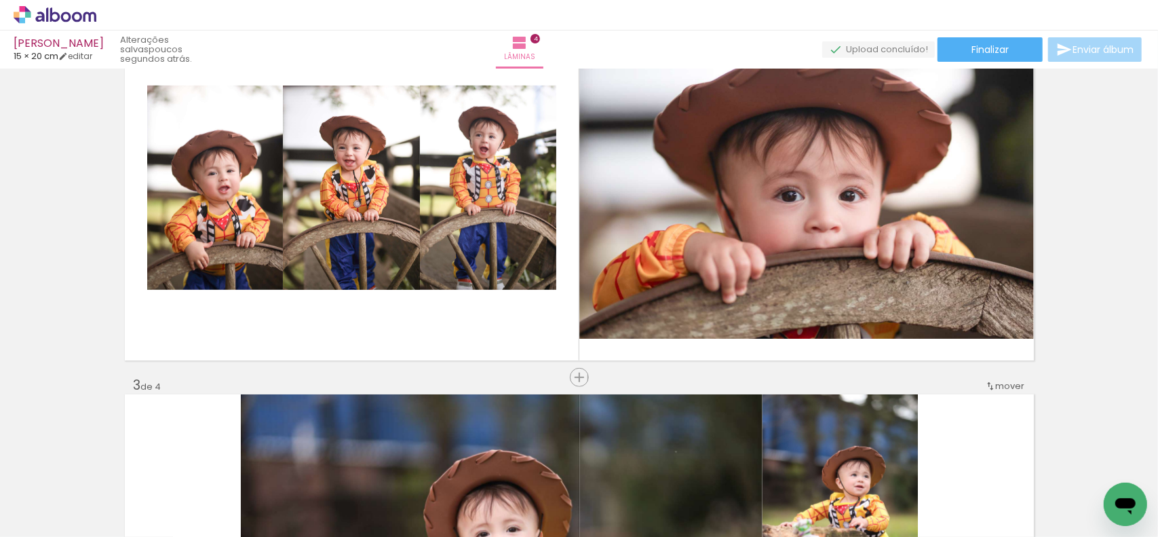
scroll to position [475, 0]
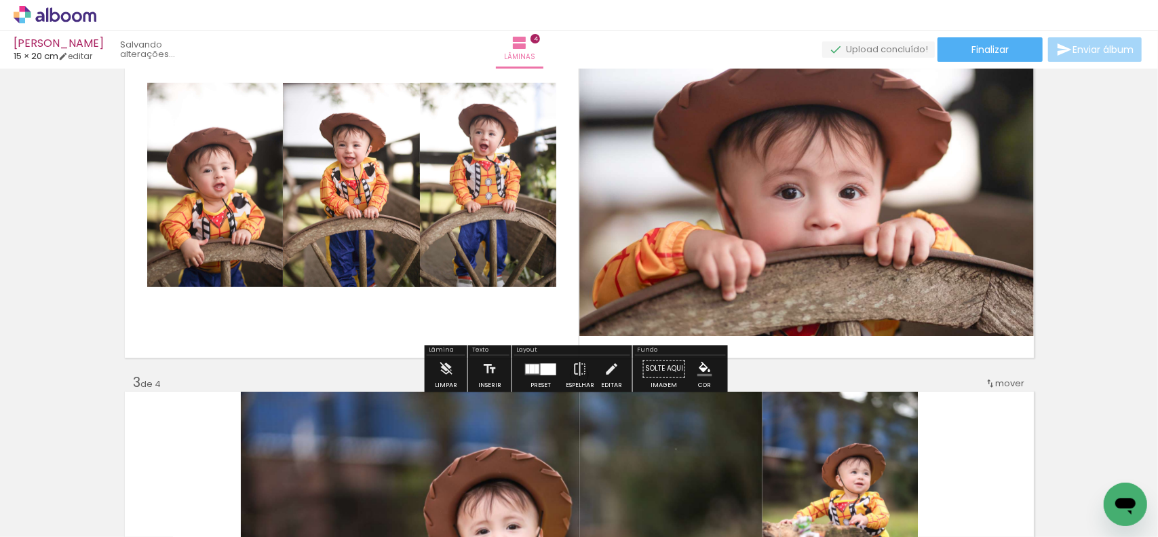
click at [1, 233] on div "Inserir lâmina 1 de 4 Inserir lâmina 2 de 4 Inserir lâmina 3 de 4 Inserir lâmin…" at bounding box center [579, 546] width 1158 height 1897
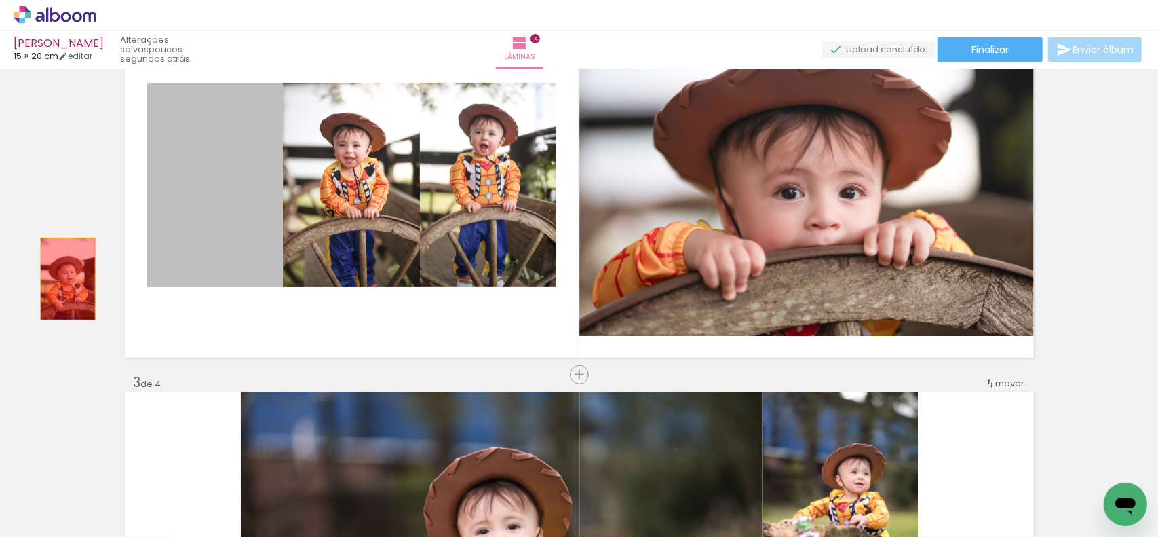
drag, startPoint x: 220, startPoint y: 189, endPoint x: 61, endPoint y: 291, distance: 188.6
click at [24, 300] on div "Inserir lâmina 1 de 4 Inserir lâmina 2 de 4 Inserir lâmina 3 de 4 Inserir lâmin…" at bounding box center [579, 546] width 1158 height 1897
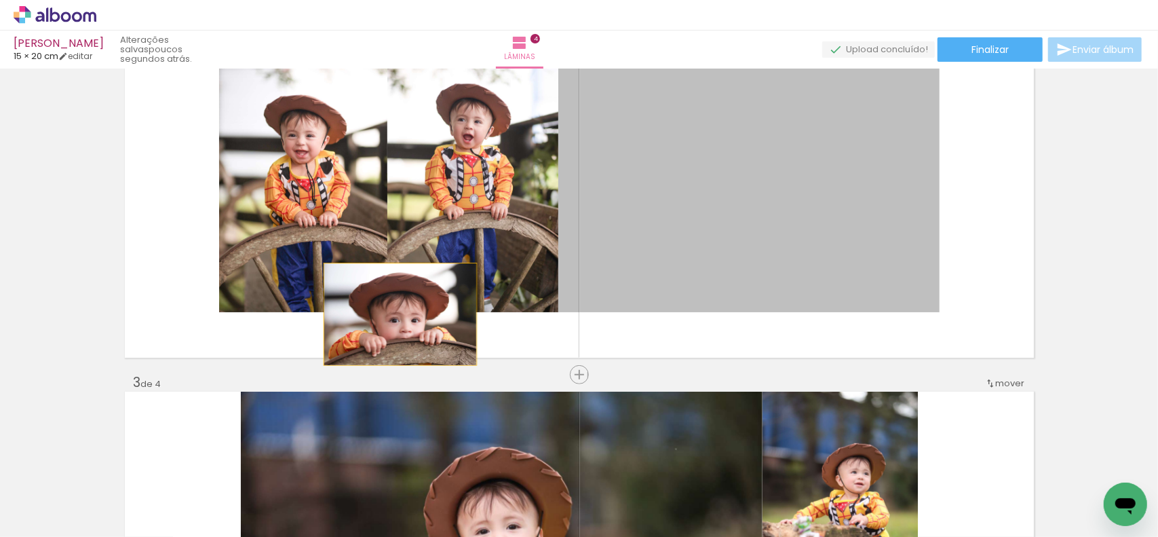
drag, startPoint x: 737, startPoint y: 234, endPoint x: 175, endPoint y: 373, distance: 578.7
click at [175, 373] on div "Inserir lâmina 1 de 4 Inserir lâmina 2 de 4 Inserir lâmina 3 de 4 Inserir lâmin…" at bounding box center [579, 546] width 1158 height 1897
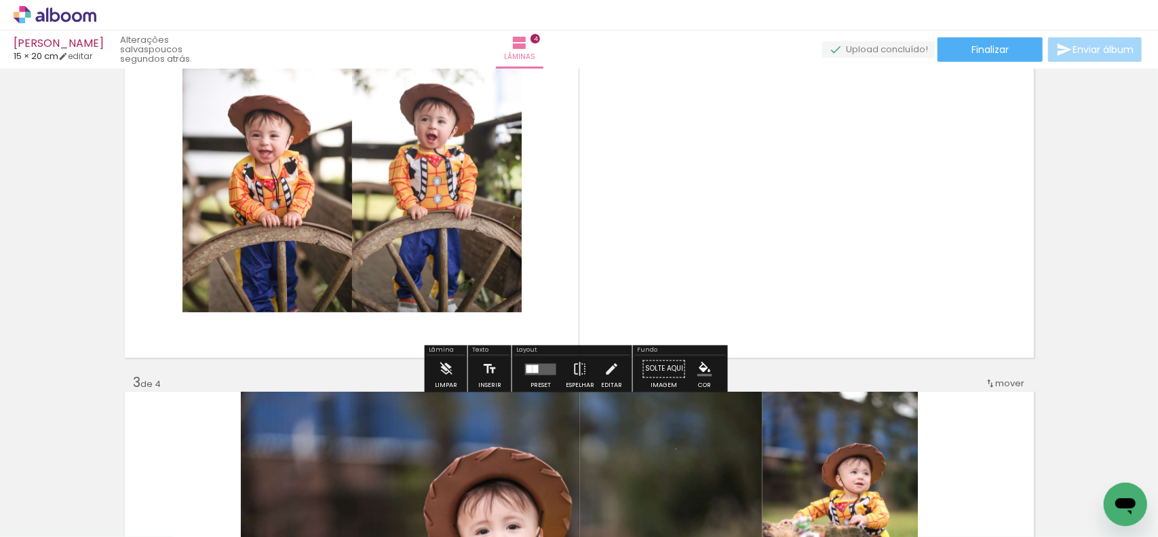
click at [526, 363] on quentale-layouter at bounding box center [540, 369] width 31 height 12
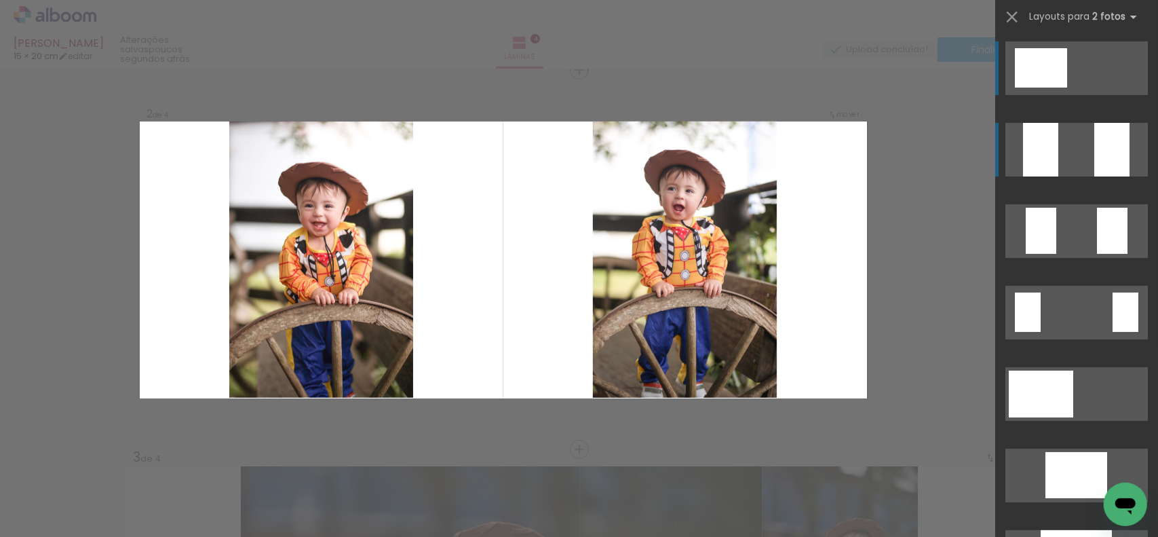
scroll to position [399, 0]
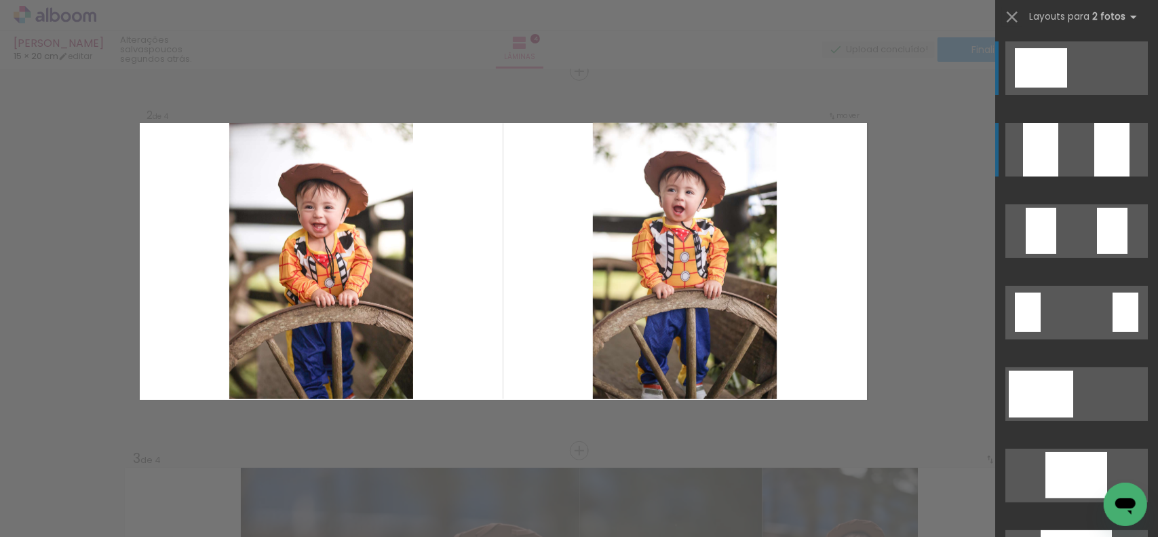
click at [1083, 150] on quentale-layouter at bounding box center [1076, 150] width 142 height 54
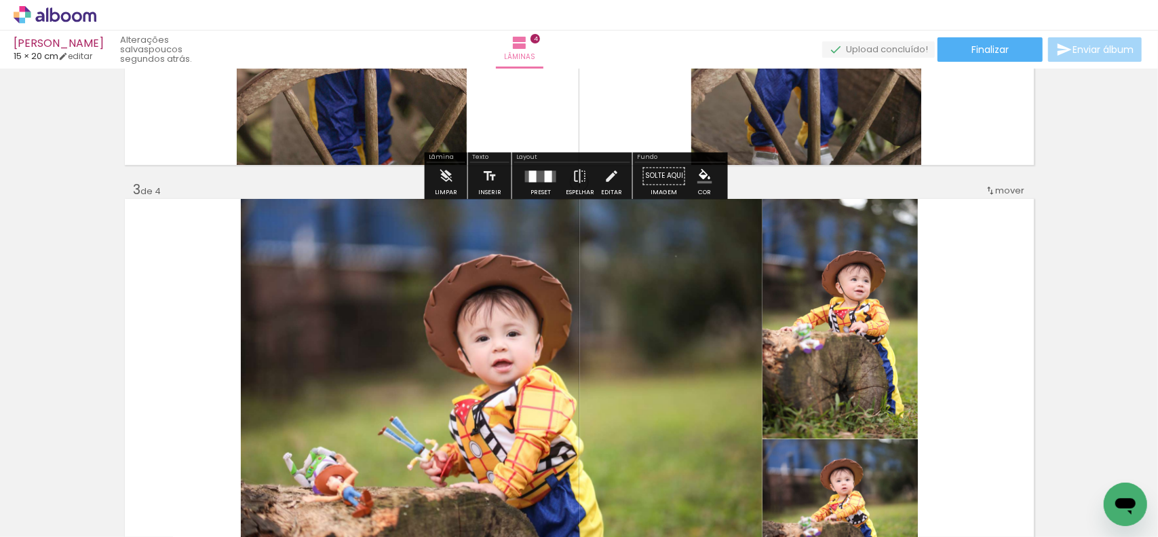
scroll to position [670, 0]
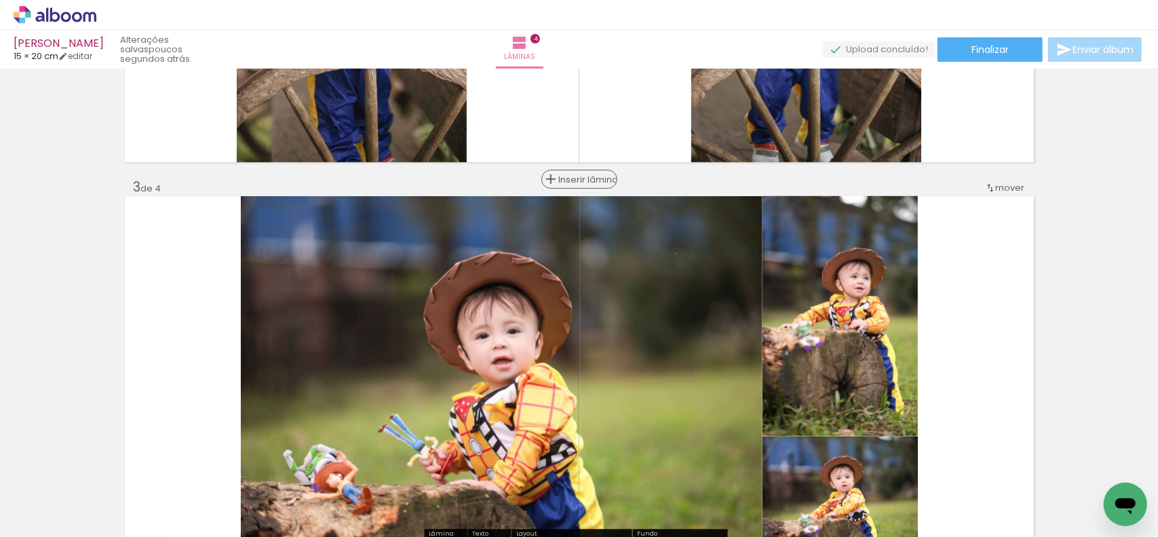
click at [568, 177] on span "Inserir lâmina" at bounding box center [585, 179] width 53 height 9
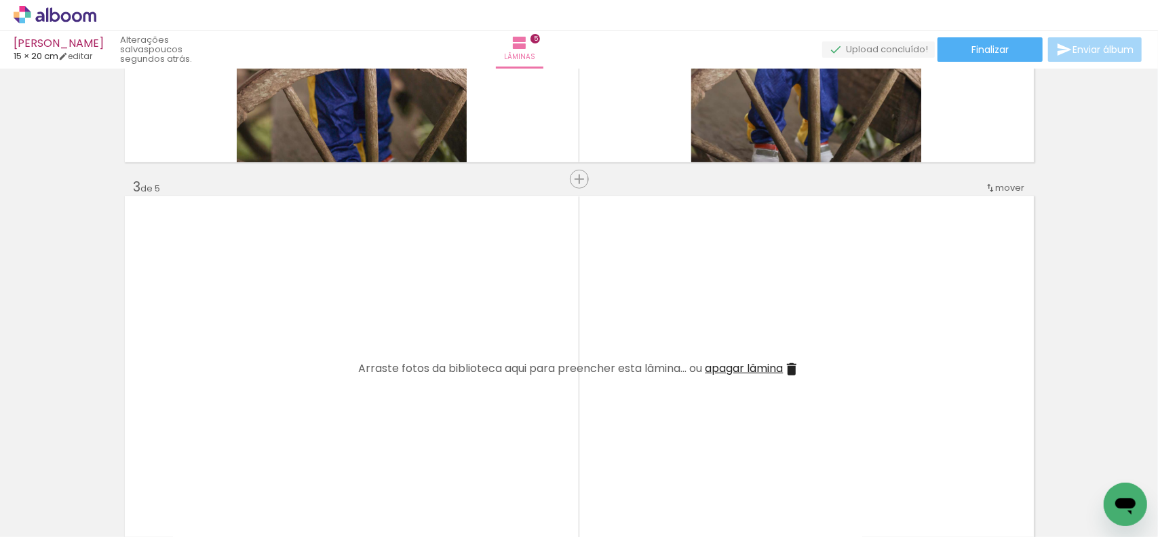
scroll to position [0, 204]
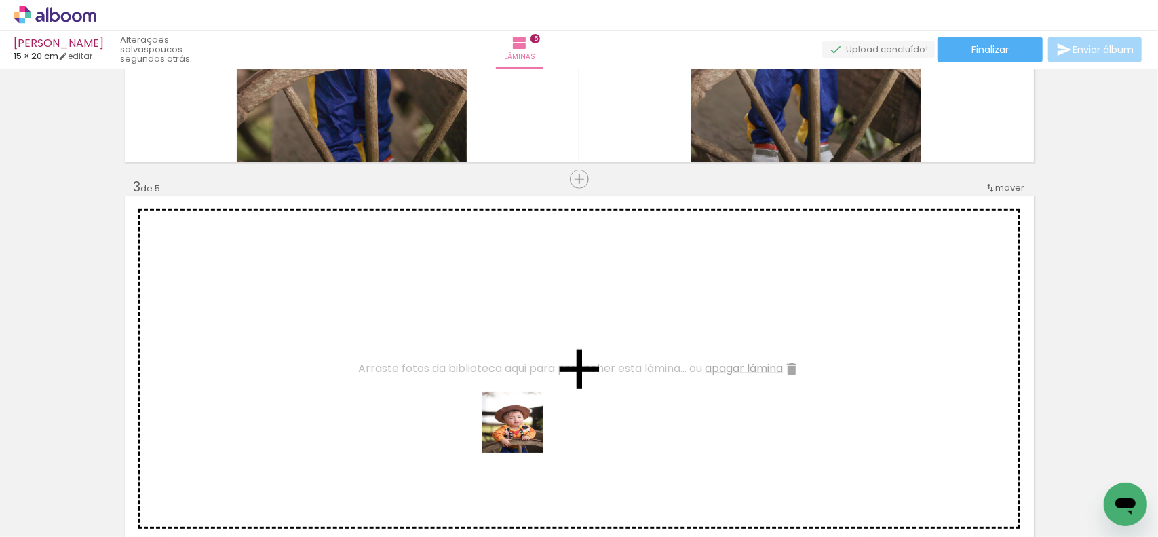
drag, startPoint x: 554, startPoint y: 496, endPoint x: 501, endPoint y: 405, distance: 105.2
click at [501, 406] on quentale-workspace at bounding box center [579, 268] width 1158 height 537
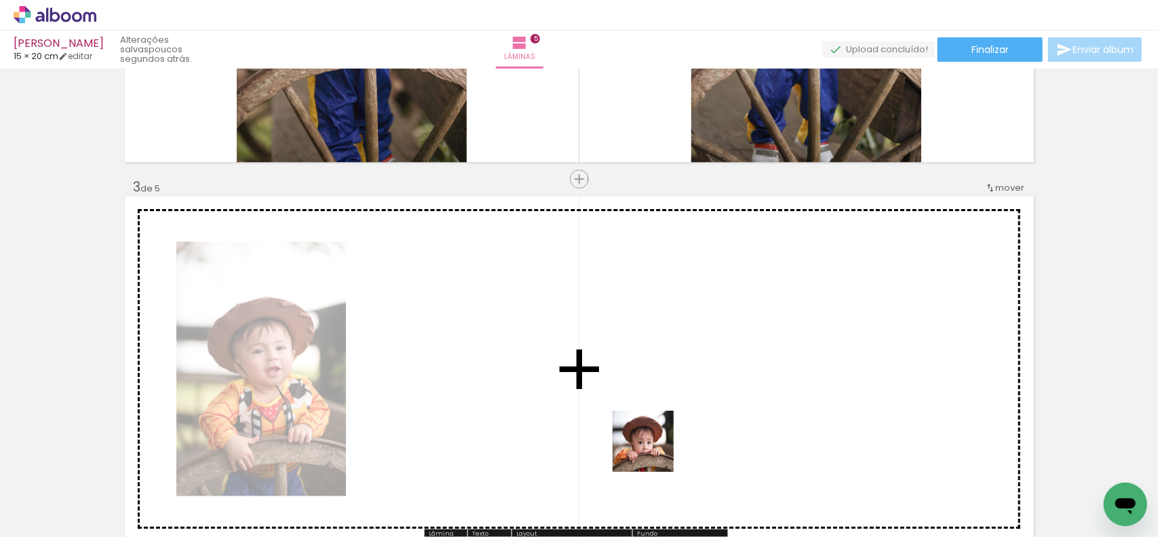
drag, startPoint x: 630, startPoint y: 498, endPoint x: 695, endPoint y: 424, distance: 98.1
click at [695, 424] on quentale-workspace at bounding box center [579, 268] width 1158 height 537
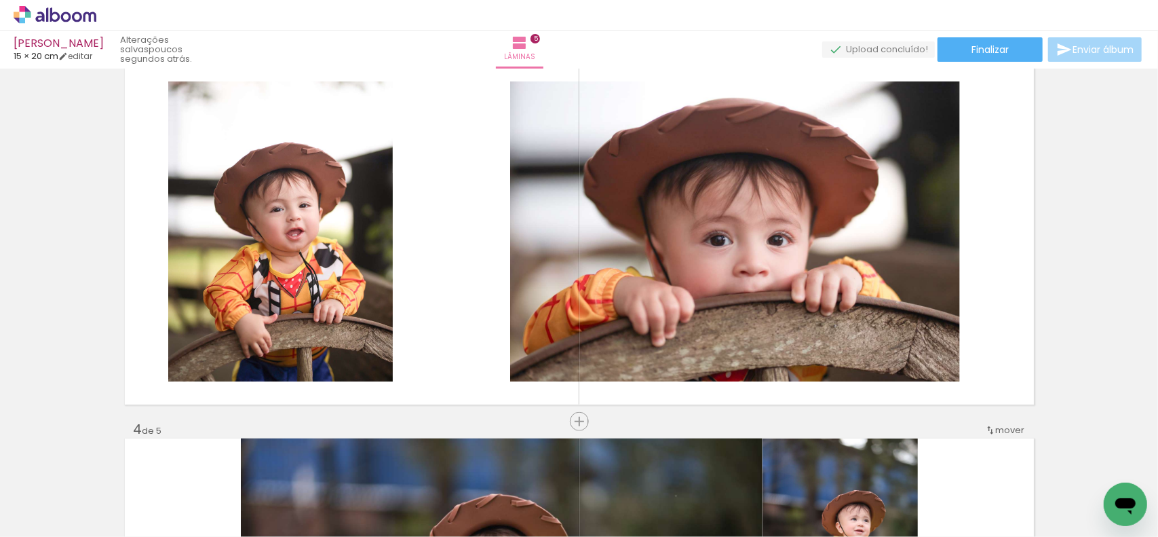
scroll to position [874, 0]
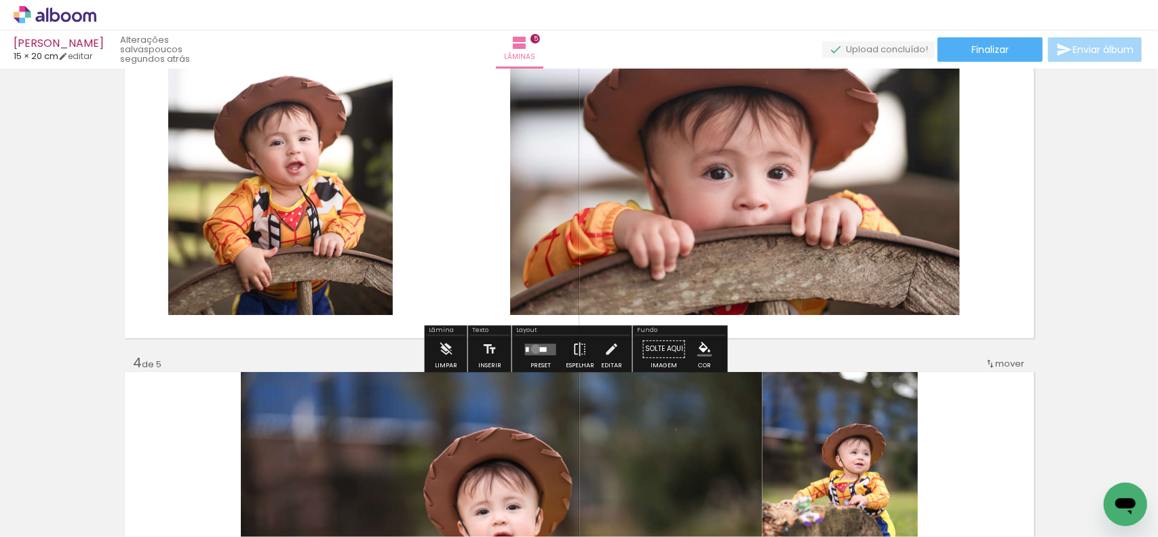
click at [533, 348] on quentale-layouter at bounding box center [540, 349] width 31 height 12
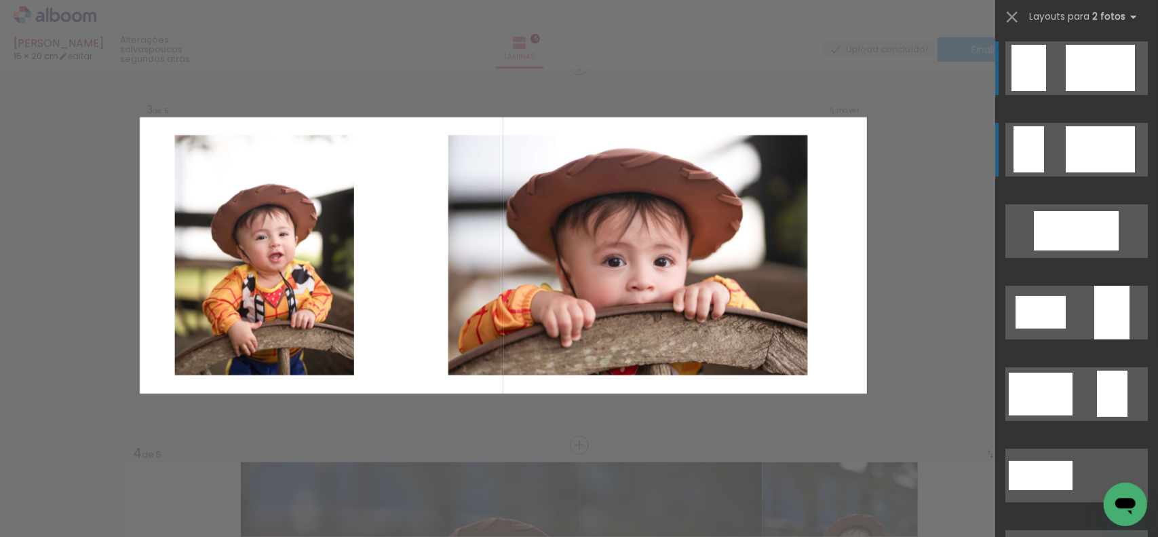
scroll to position [779, 0]
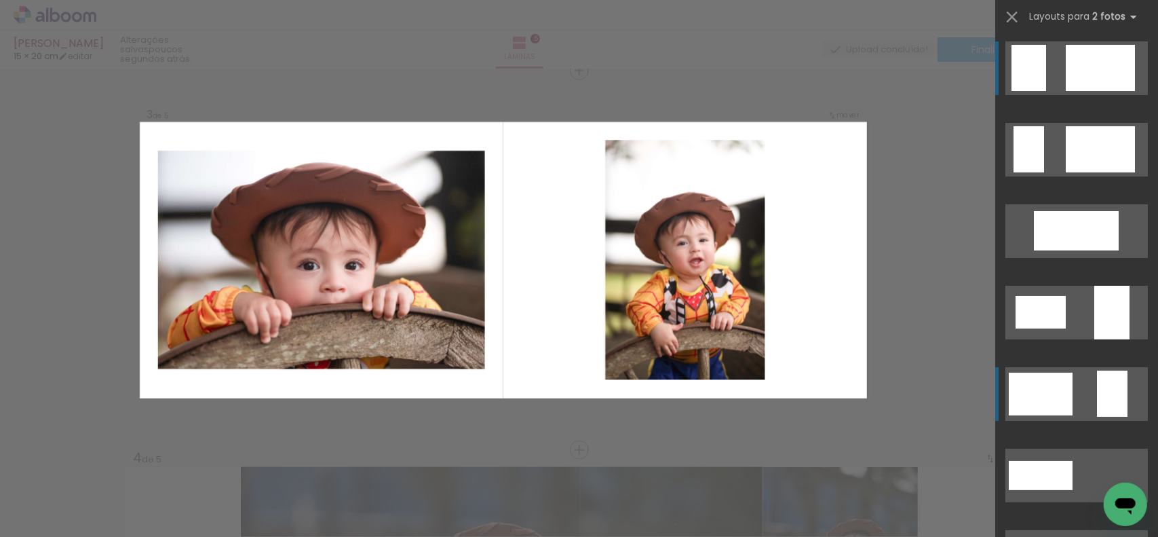
click at [1083, 396] on quentale-layouter at bounding box center [1076, 394] width 142 height 54
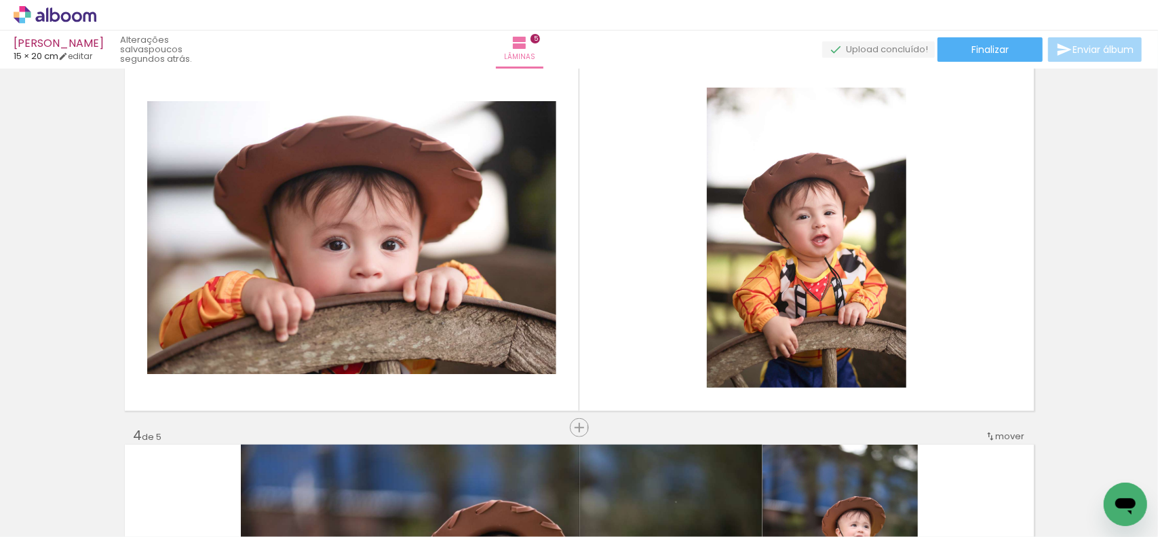
scroll to position [847, 0]
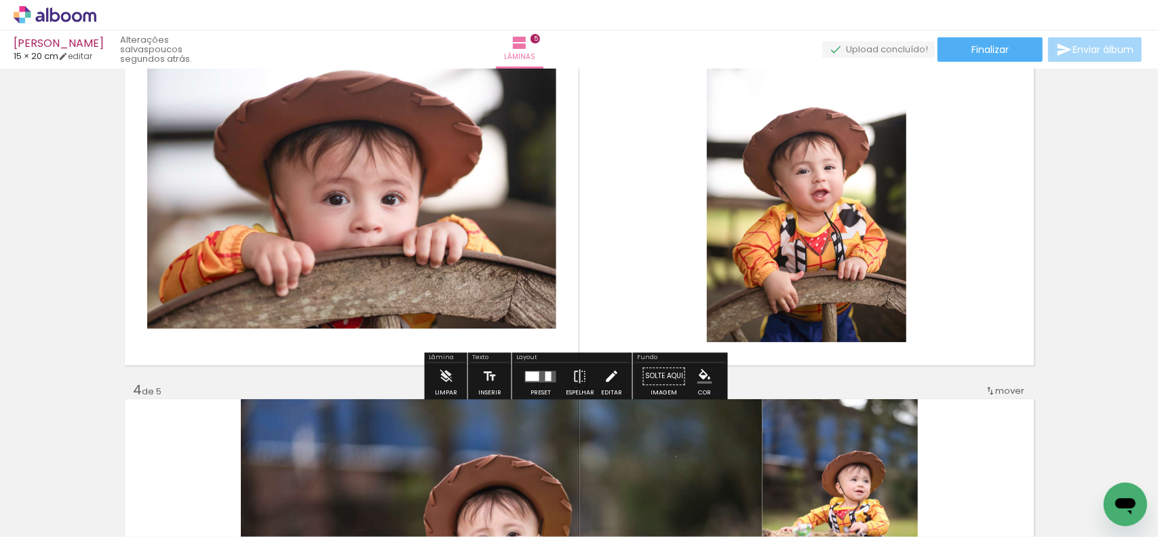
click at [604, 374] on iron-icon at bounding box center [611, 376] width 15 height 27
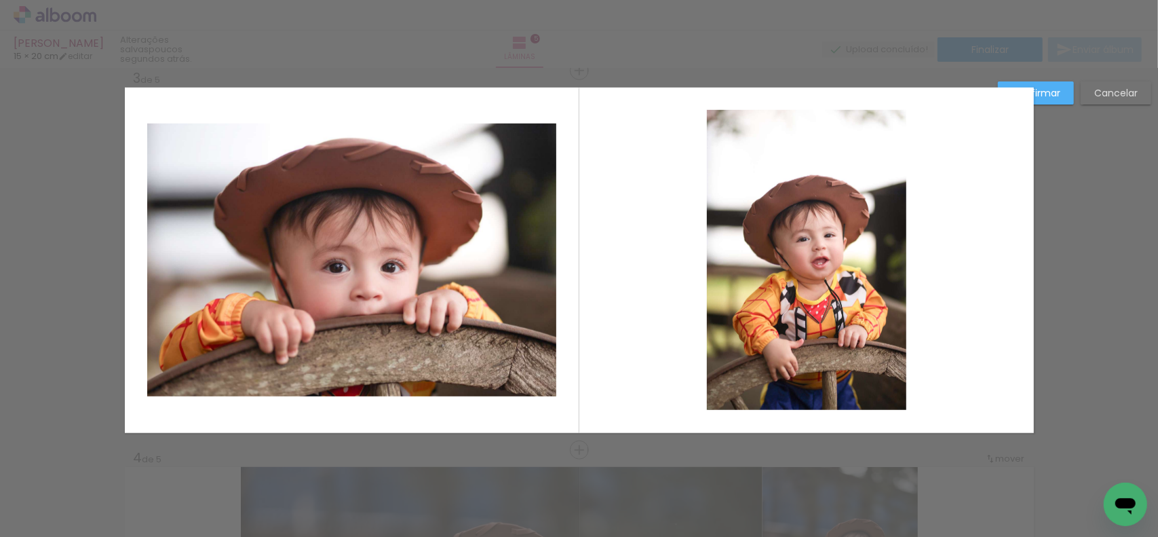
scroll to position [779, 0]
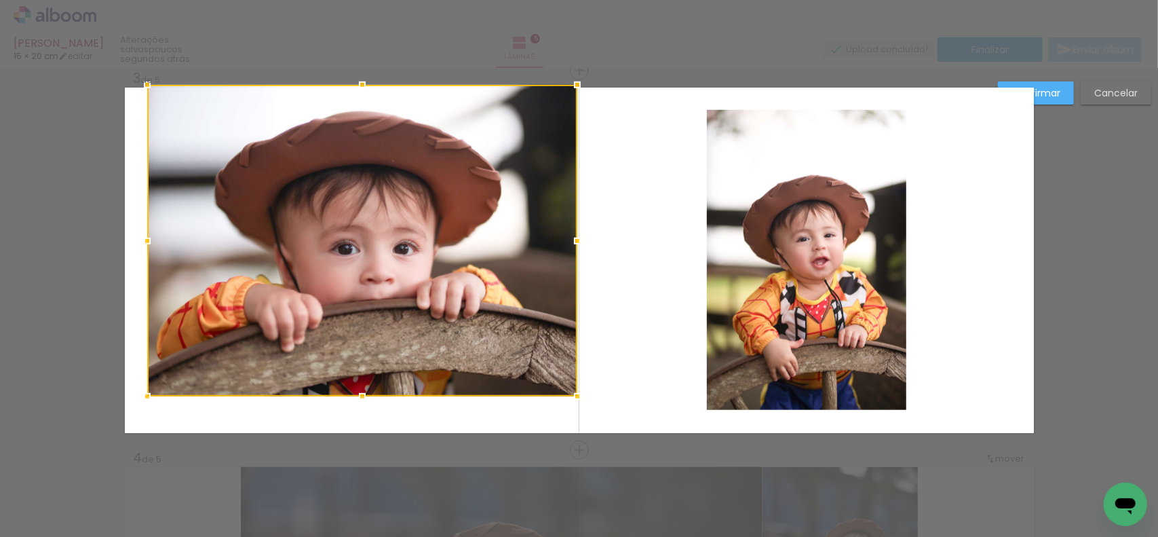
drag, startPoint x: 545, startPoint y: 132, endPoint x: 572, endPoint y: 90, distance: 49.7
click at [572, 90] on div at bounding box center [577, 84] width 27 height 27
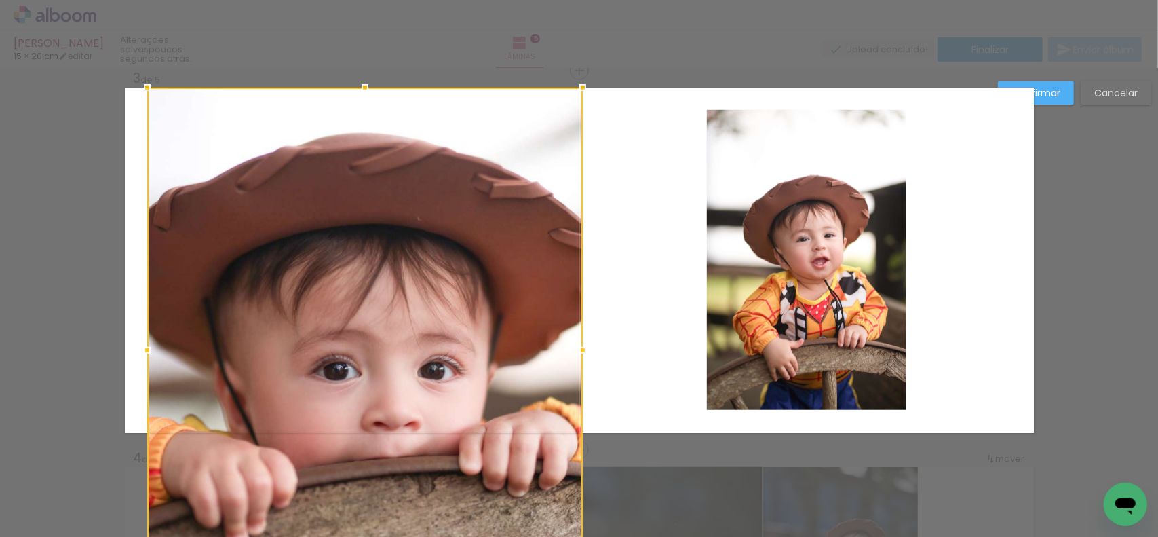
drag, startPoint x: 362, startPoint y: 398, endPoint x: 350, endPoint y: 419, distance: 24.0
click at [350, 419] on div at bounding box center [365, 350] width 436 height 525
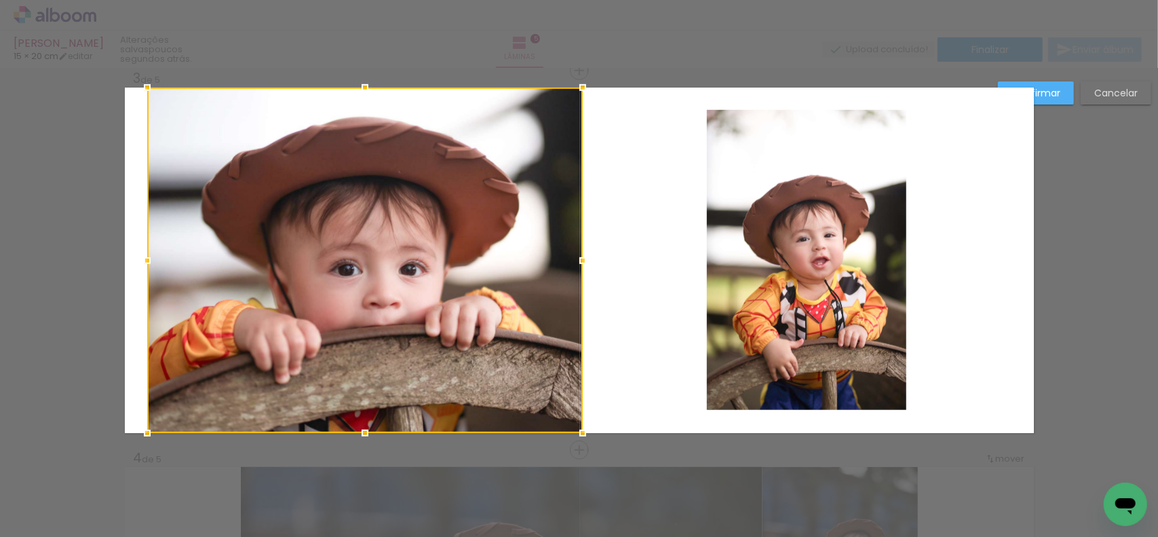
drag, startPoint x: 130, startPoint y: 260, endPoint x: 121, endPoint y: 259, distance: 9.5
click at [134, 259] on div at bounding box center [147, 260] width 27 height 27
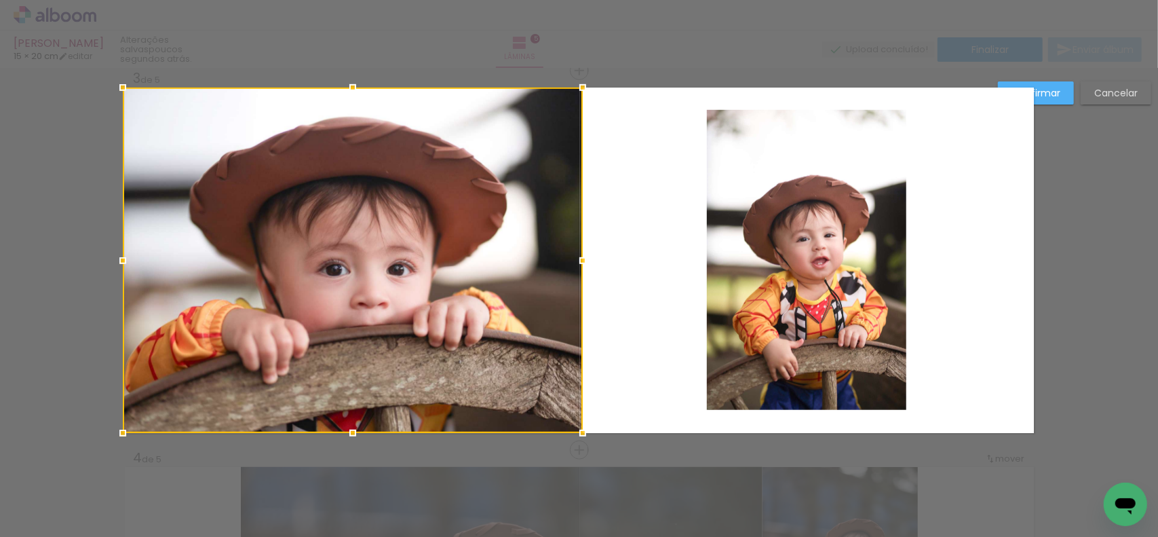
drag, startPoint x: 123, startPoint y: 260, endPoint x: 104, endPoint y: 258, distance: 19.9
click at [109, 258] on div at bounding box center [122, 260] width 27 height 27
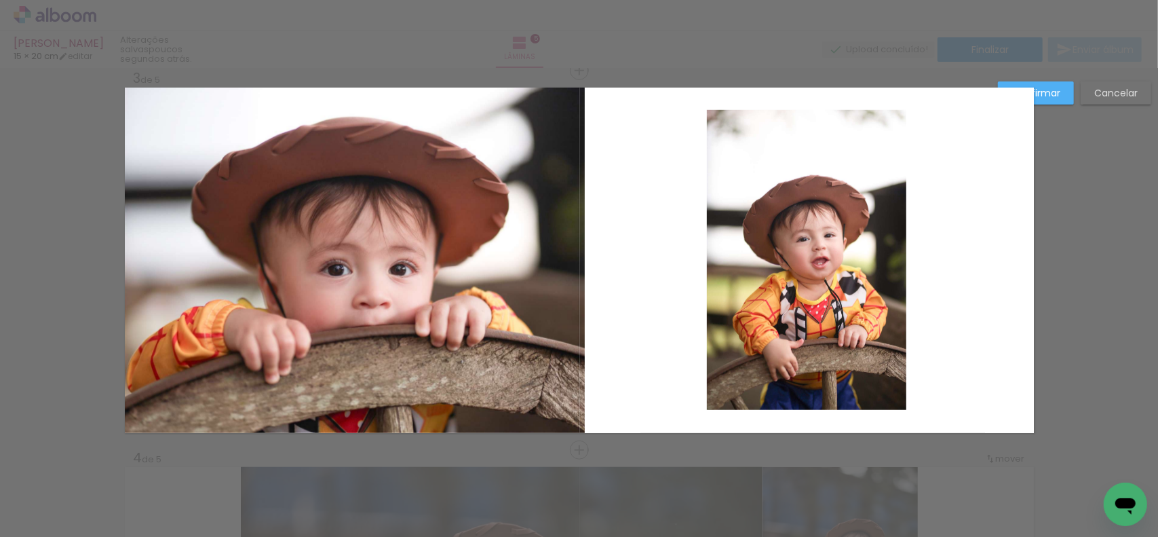
click at [509, 279] on quentale-photo at bounding box center [355, 260] width 460 height 345
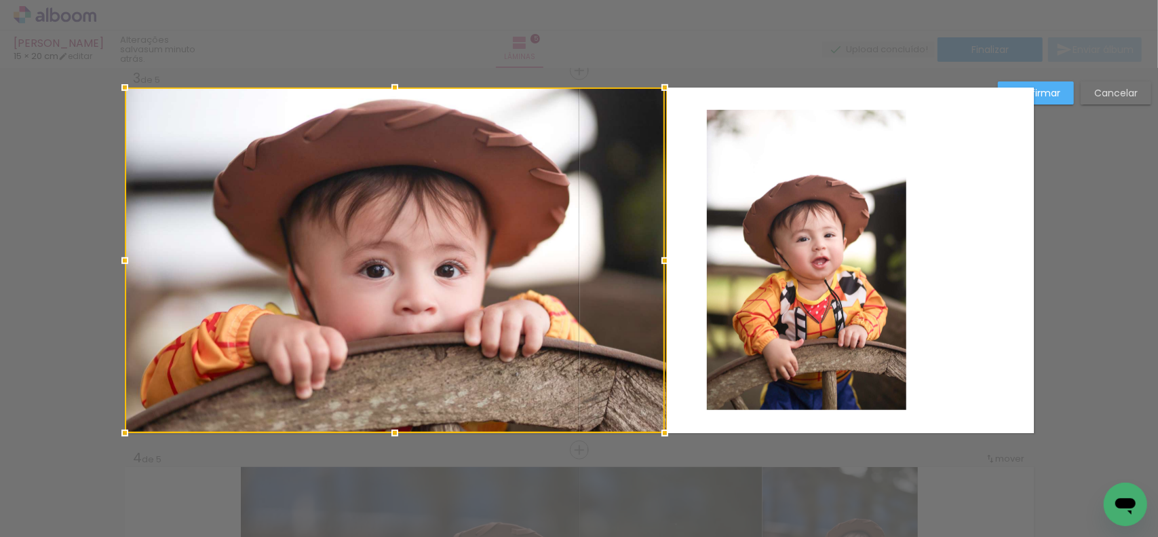
drag, startPoint x: 573, startPoint y: 263, endPoint x: 142, endPoint y: 238, distance: 431.5
click at [142, 238] on div at bounding box center [395, 260] width 540 height 345
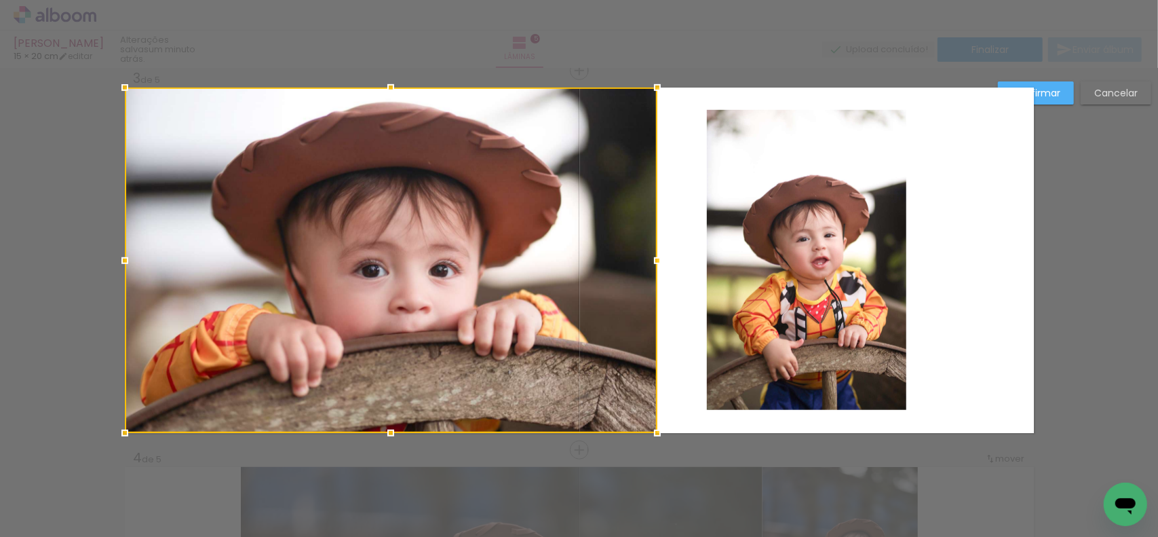
drag, startPoint x: 661, startPoint y: 263, endPoint x: 616, endPoint y: 260, distance: 44.9
click at [644, 259] on div at bounding box center [657, 260] width 27 height 27
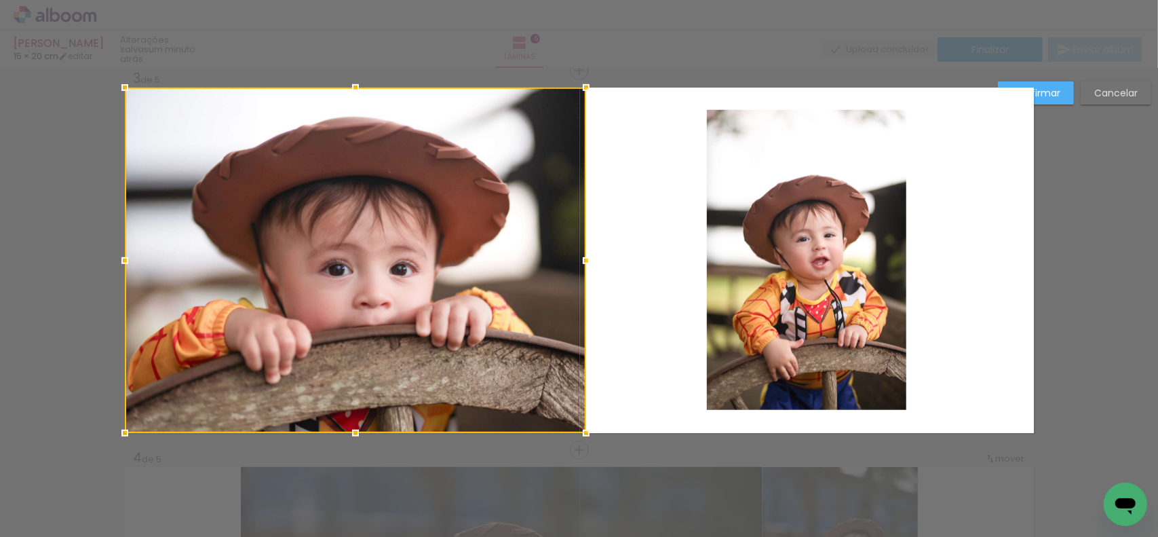
drag, startPoint x: 628, startPoint y: 263, endPoint x: 574, endPoint y: 260, distance: 53.6
click at [575, 260] on div at bounding box center [586, 260] width 27 height 27
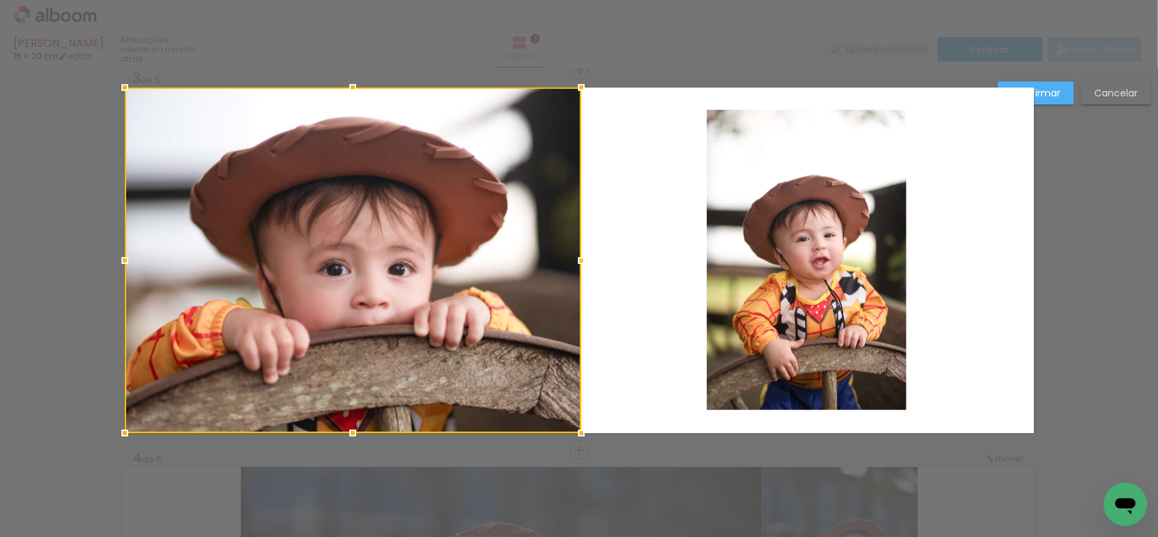
click at [573, 261] on div at bounding box center [581, 260] width 27 height 27
drag, startPoint x: 353, startPoint y: 301, endPoint x: 338, endPoint y: 301, distance: 14.9
click at [338, 301] on div at bounding box center [353, 260] width 457 height 345
click at [1061, 83] on paper-button "Confirmar" at bounding box center [1036, 92] width 76 height 23
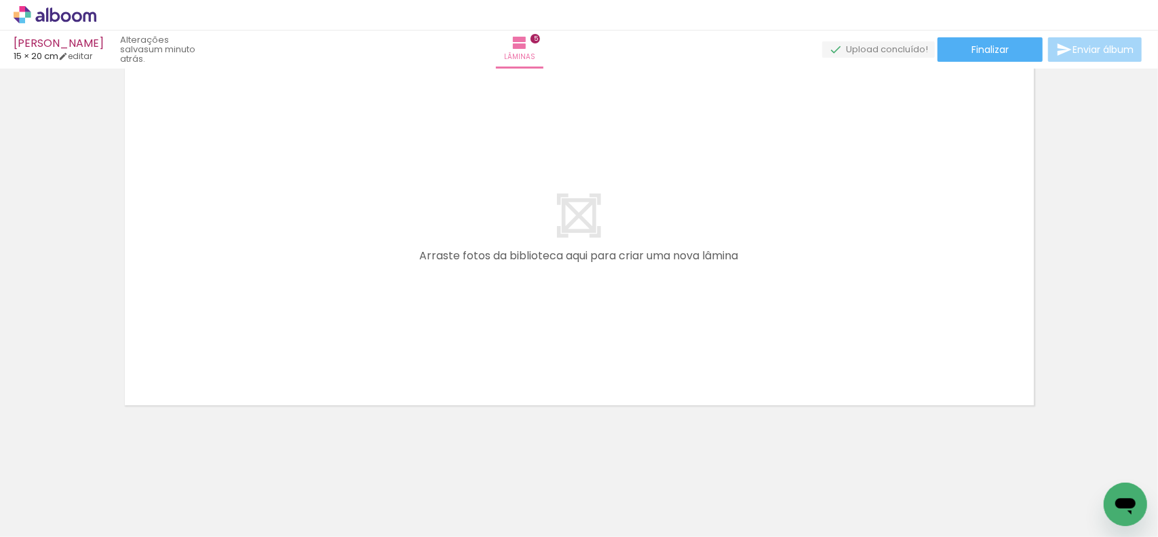
scroll to position [0, 780]
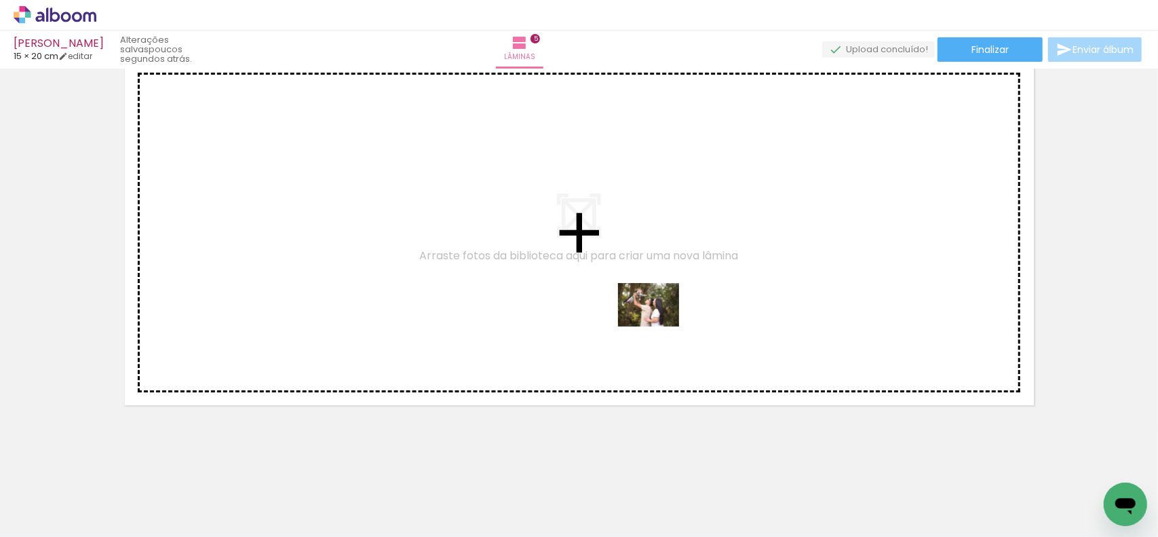
drag, startPoint x: 963, startPoint y: 505, endPoint x: 621, endPoint y: 307, distance: 394.8
click at [623, 308] on quentale-workspace at bounding box center [579, 268] width 1158 height 537
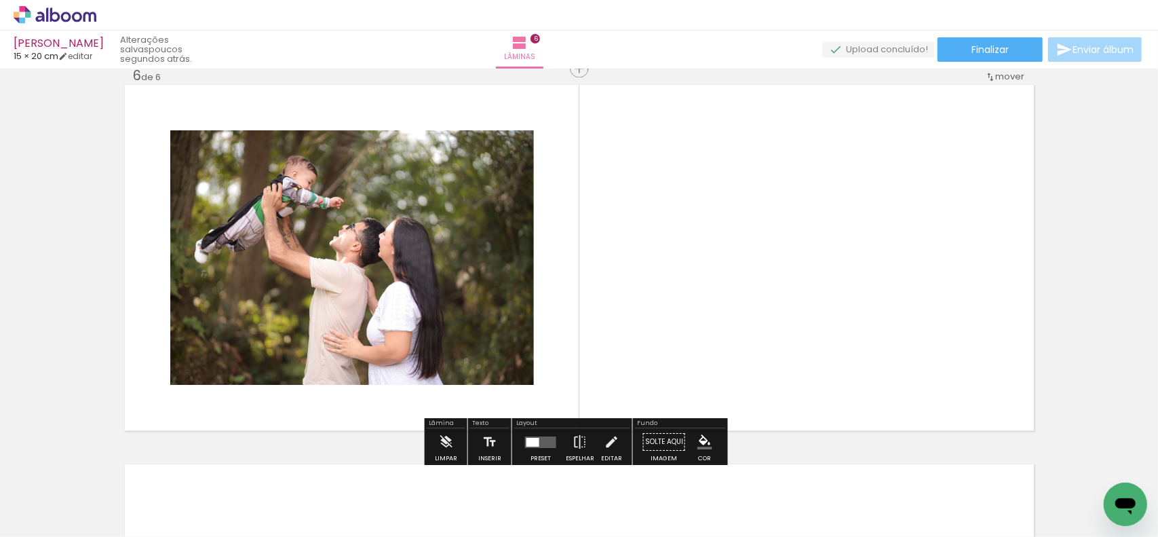
scroll to position [1916, 0]
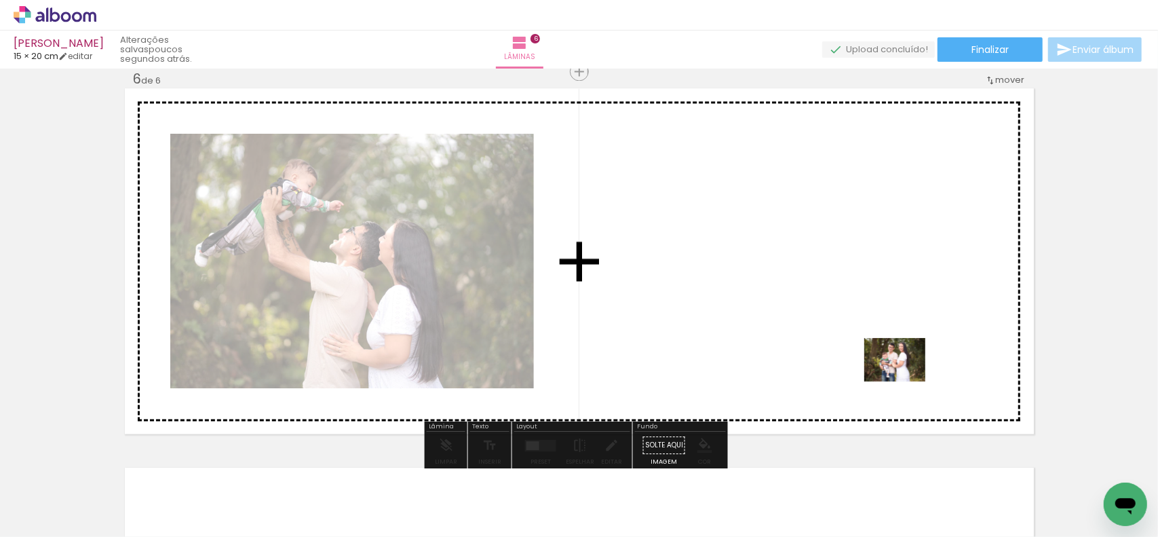
drag, startPoint x: 1032, startPoint y: 495, endPoint x: 904, endPoint y: 377, distance: 175.2
click at [904, 377] on quentale-workspace at bounding box center [579, 268] width 1158 height 537
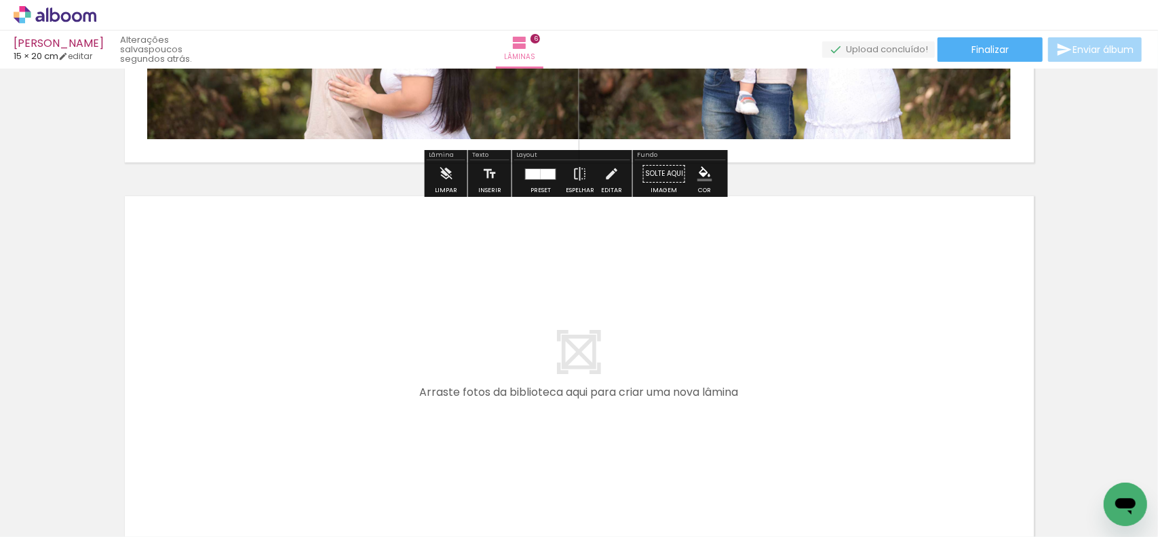
scroll to position [2255, 0]
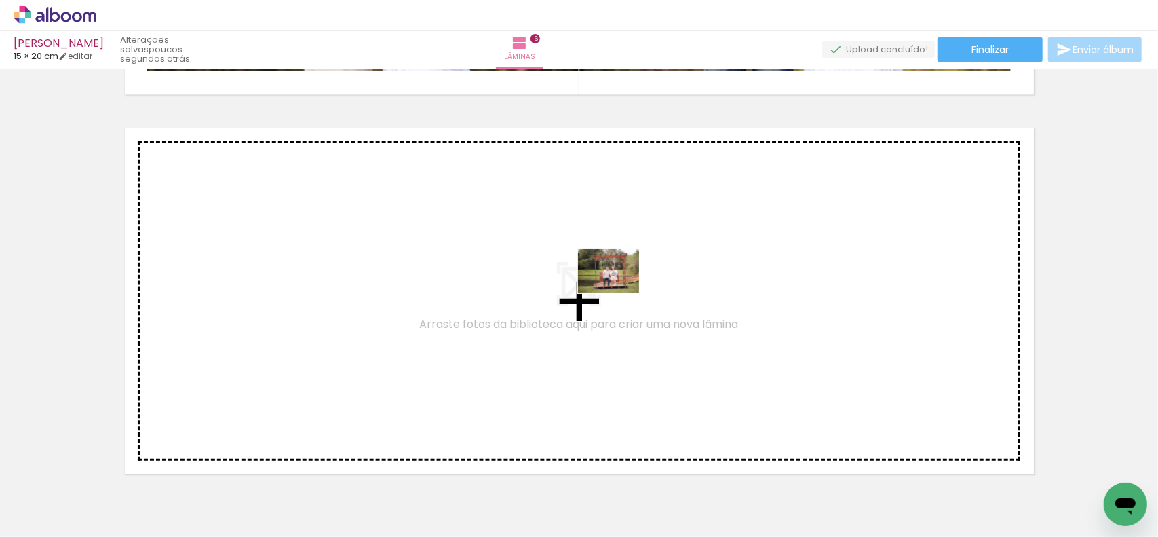
drag, startPoint x: 1083, startPoint y: 496, endPoint x: 579, endPoint y: 284, distance: 546.3
click at [579, 284] on quentale-workspace at bounding box center [579, 268] width 1158 height 537
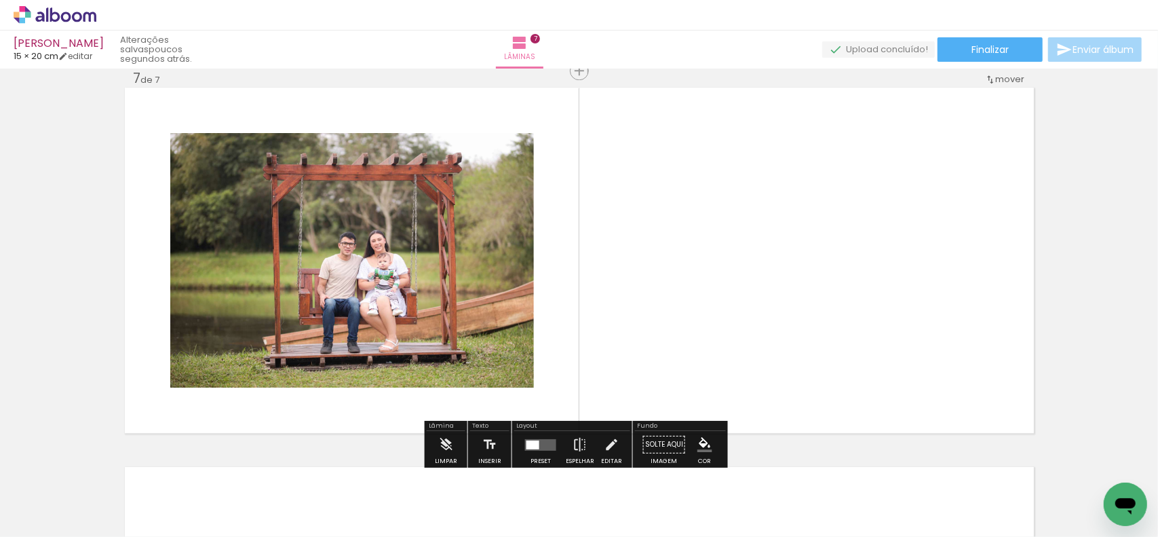
scroll to position [0, 0]
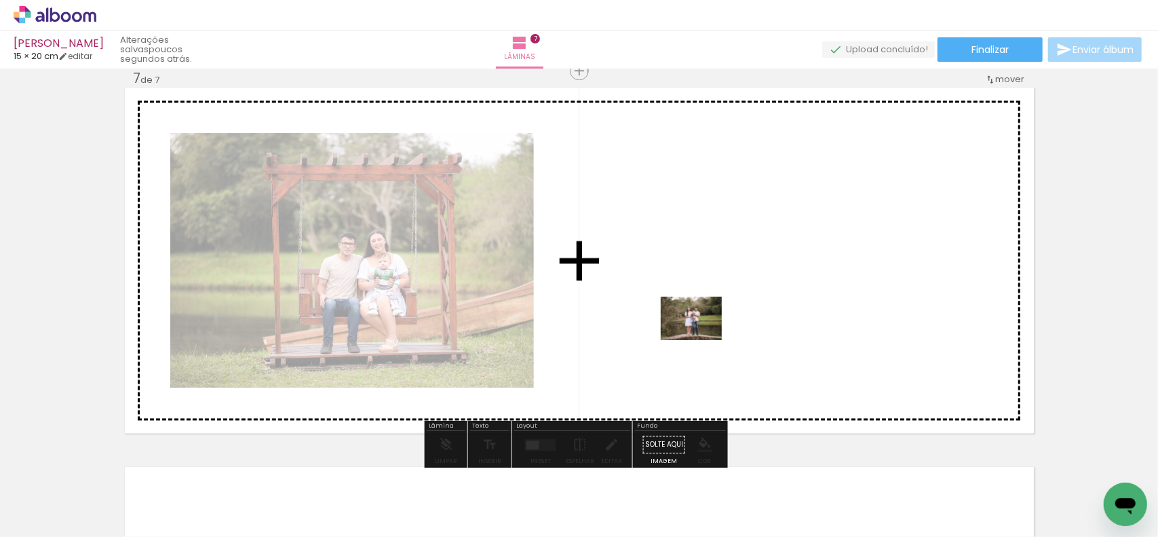
drag, startPoint x: 142, startPoint y: 504, endPoint x: 751, endPoint y: 323, distance: 634.9
click at [751, 323] on quentale-workspace at bounding box center [579, 268] width 1158 height 537
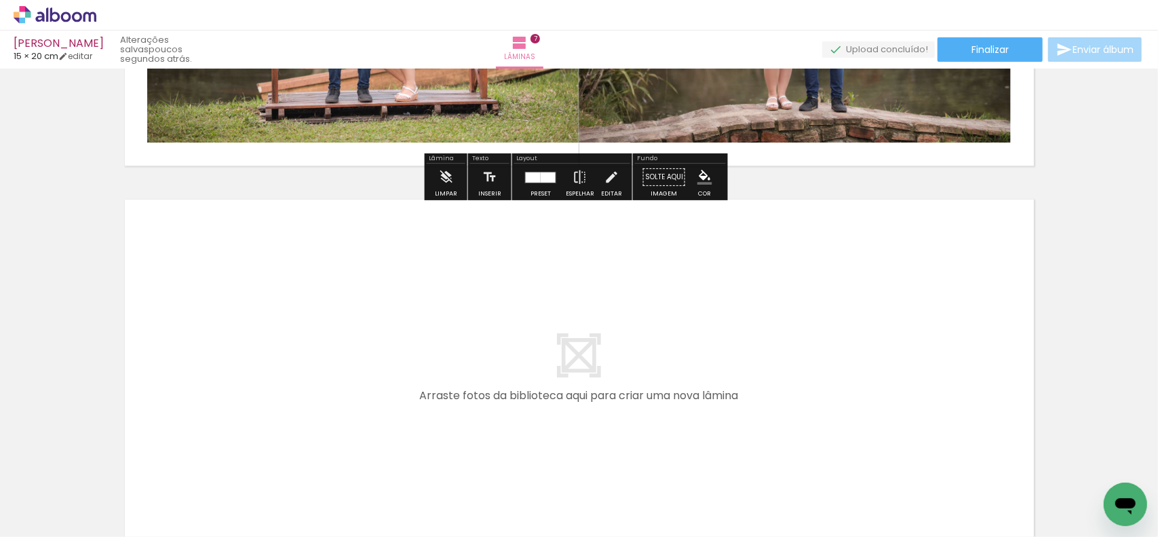
scroll to position [2567, 0]
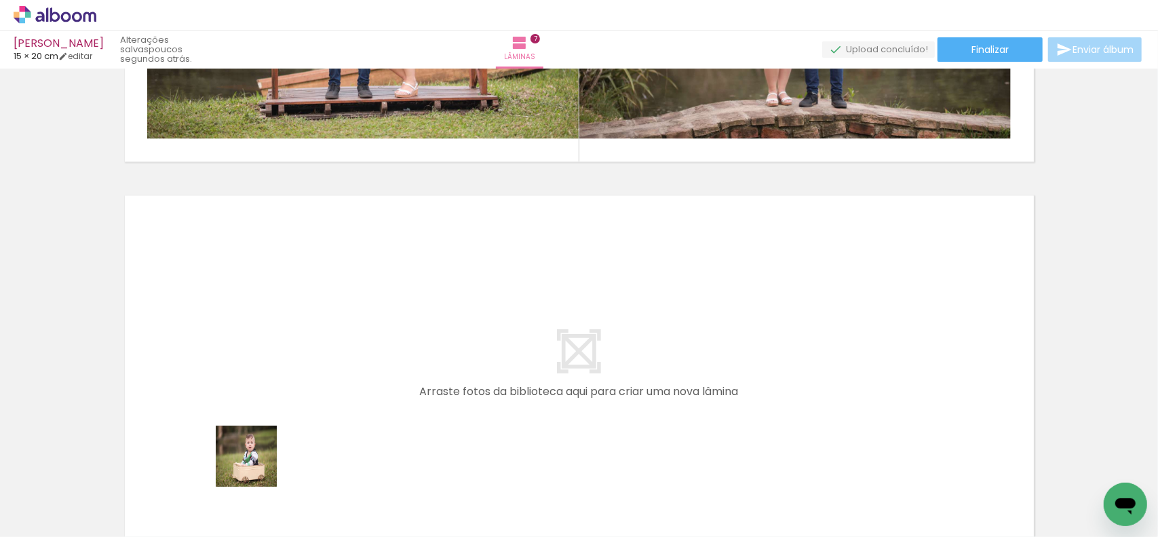
drag, startPoint x: 239, startPoint y: 503, endPoint x: 329, endPoint y: 393, distance: 142.7
click at [329, 393] on quentale-workspace at bounding box center [579, 268] width 1158 height 537
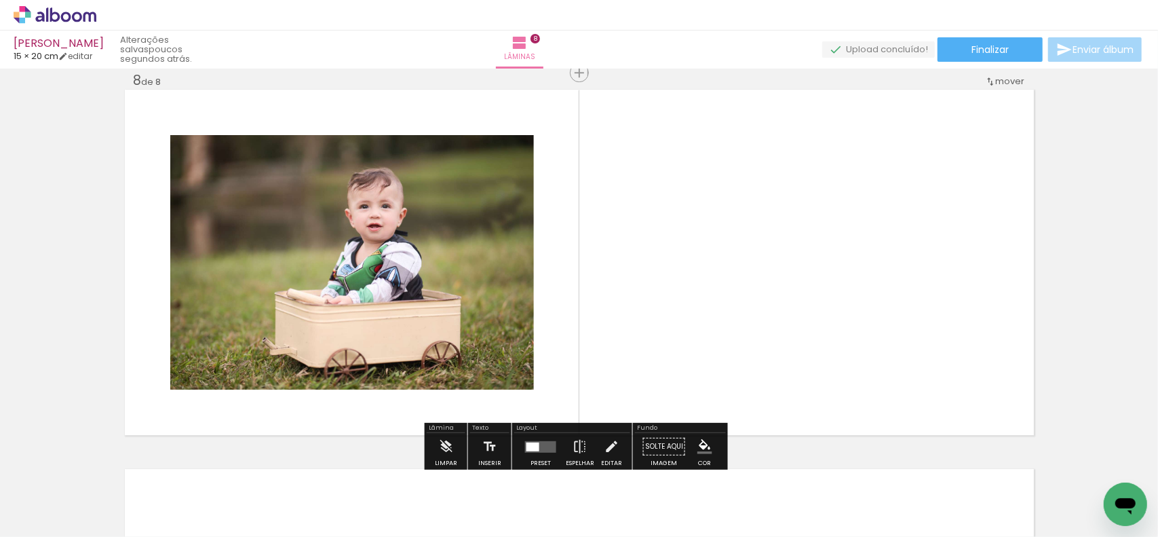
scroll to position [2674, 0]
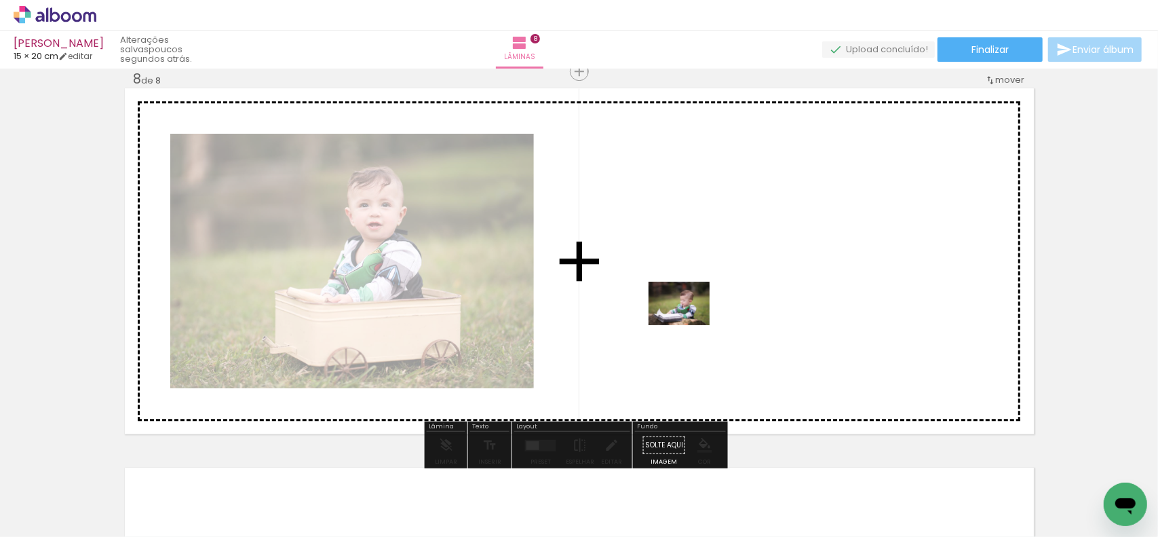
drag, startPoint x: 294, startPoint y: 503, endPoint x: 700, endPoint y: 315, distance: 447.1
click at [700, 315] on quentale-workspace at bounding box center [579, 268] width 1158 height 537
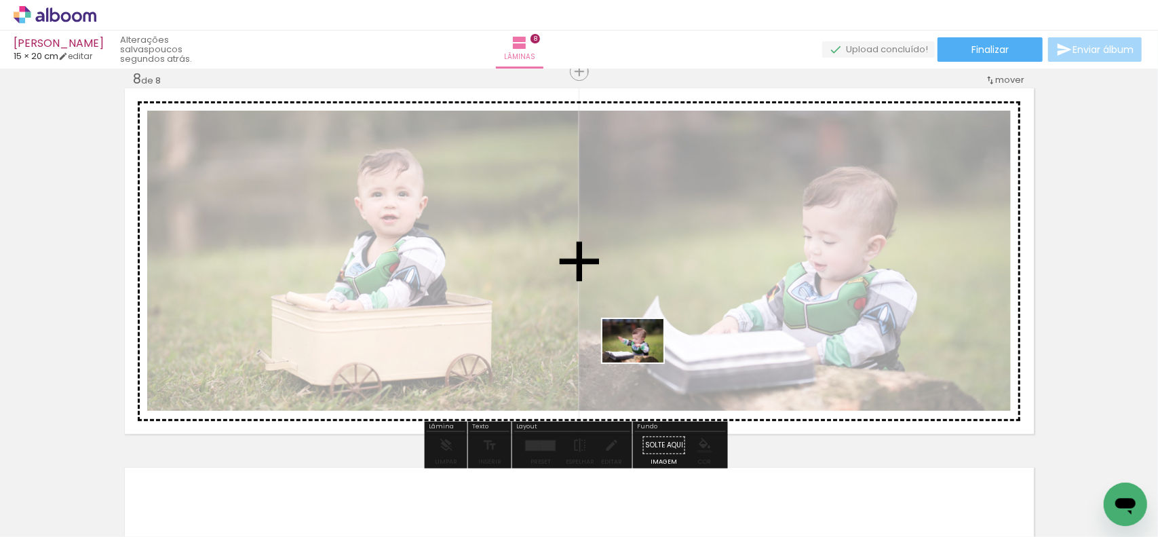
drag, startPoint x: 365, startPoint y: 507, endPoint x: 661, endPoint y: 354, distance: 333.1
click at [647, 358] on quentale-workspace at bounding box center [579, 268] width 1158 height 537
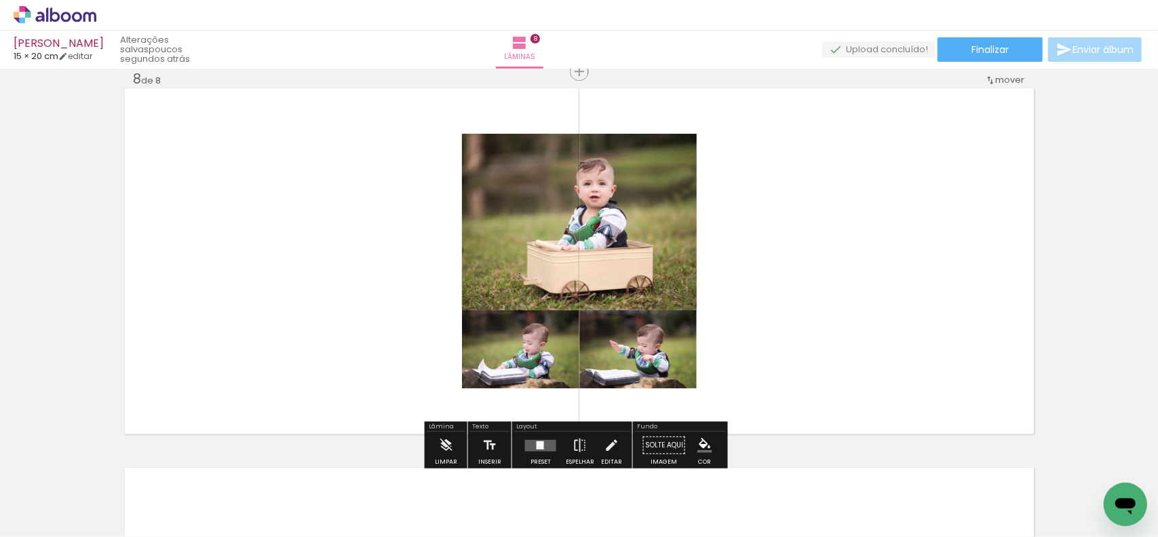
click at [528, 448] on quentale-layouter at bounding box center [540, 445] width 31 height 12
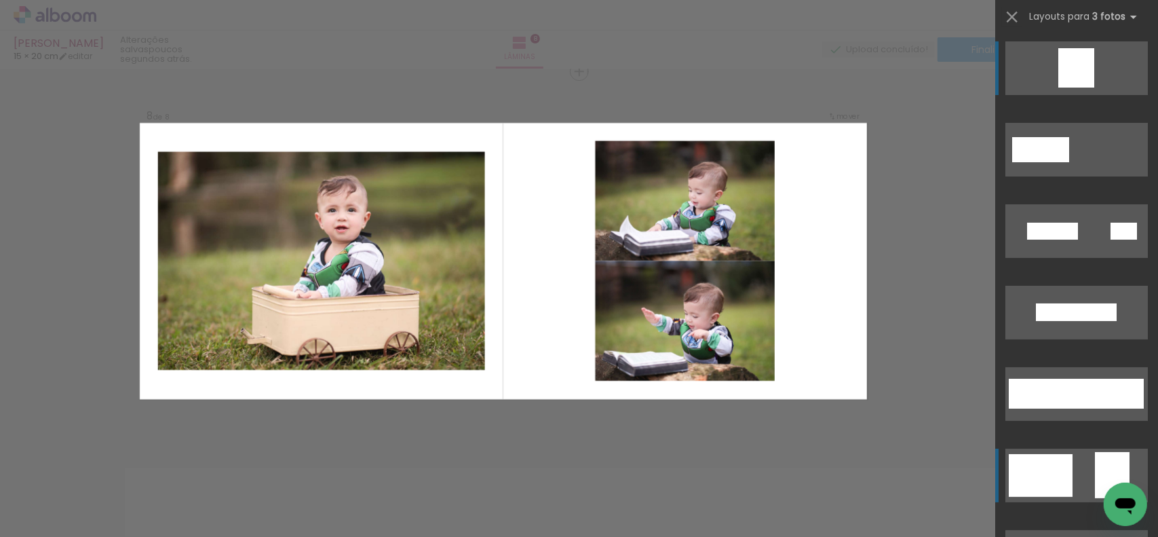
click at [1062, 469] on div at bounding box center [1041, 475] width 64 height 43
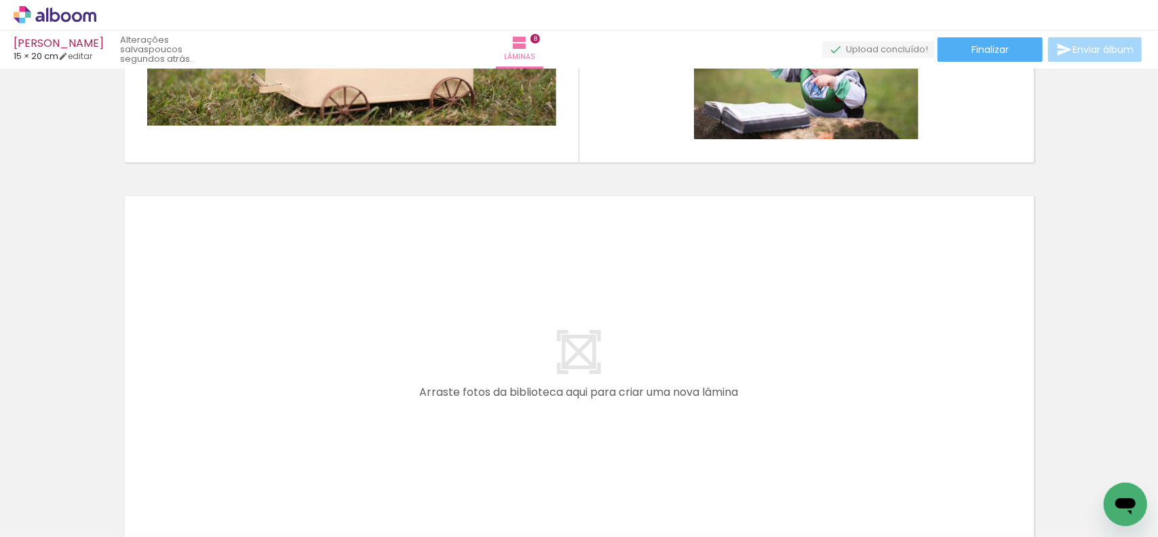
scroll to position [0, 780]
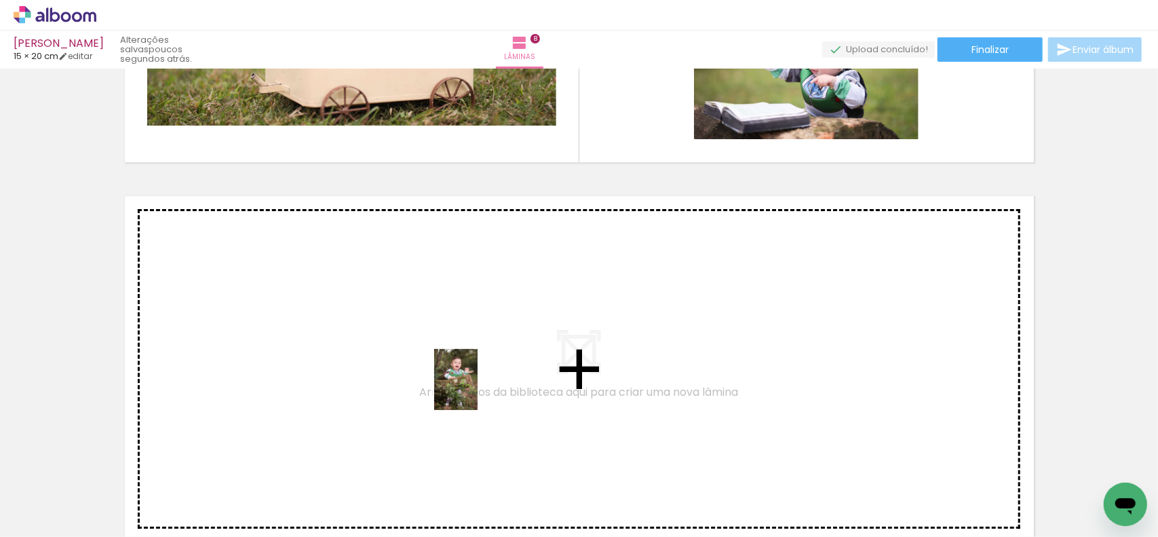
drag, startPoint x: 579, startPoint y: 506, endPoint x: 475, endPoint y: 389, distance: 156.2
click at [475, 389] on quentale-workspace at bounding box center [579, 268] width 1158 height 537
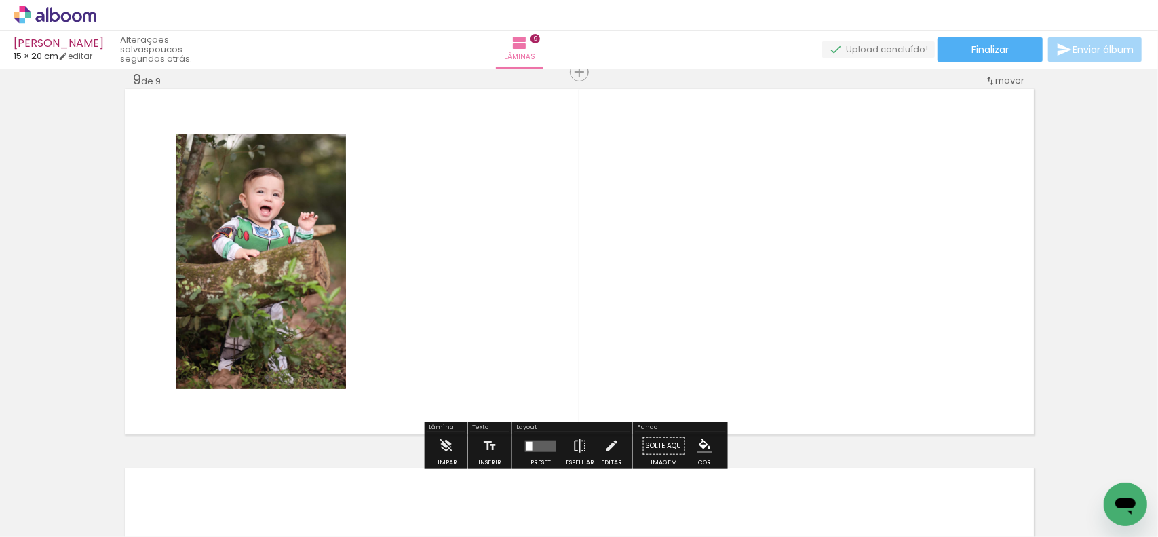
scroll to position [3054, 0]
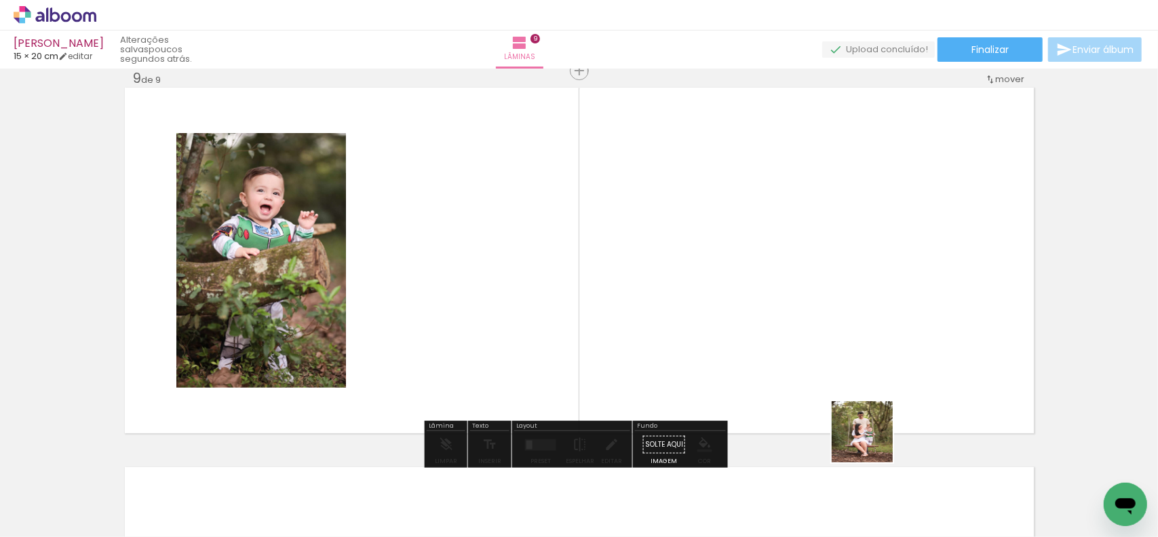
drag, startPoint x: 872, startPoint y: 442, endPoint x: 840, endPoint y: 370, distance: 78.9
click at [838, 371] on quentale-workspace at bounding box center [579, 268] width 1158 height 537
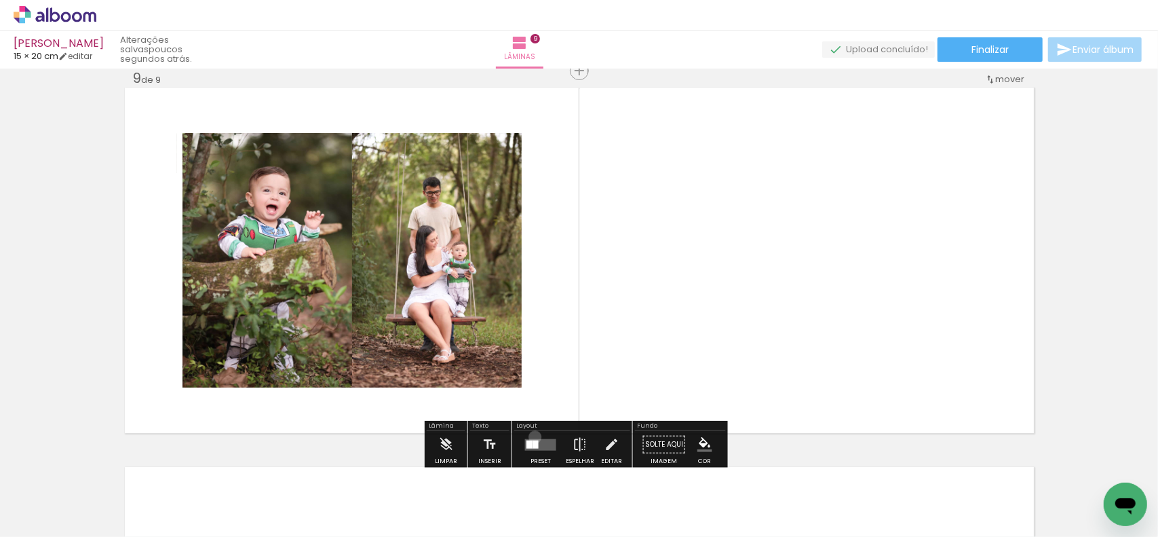
click at [532, 436] on div at bounding box center [540, 444] width 37 height 27
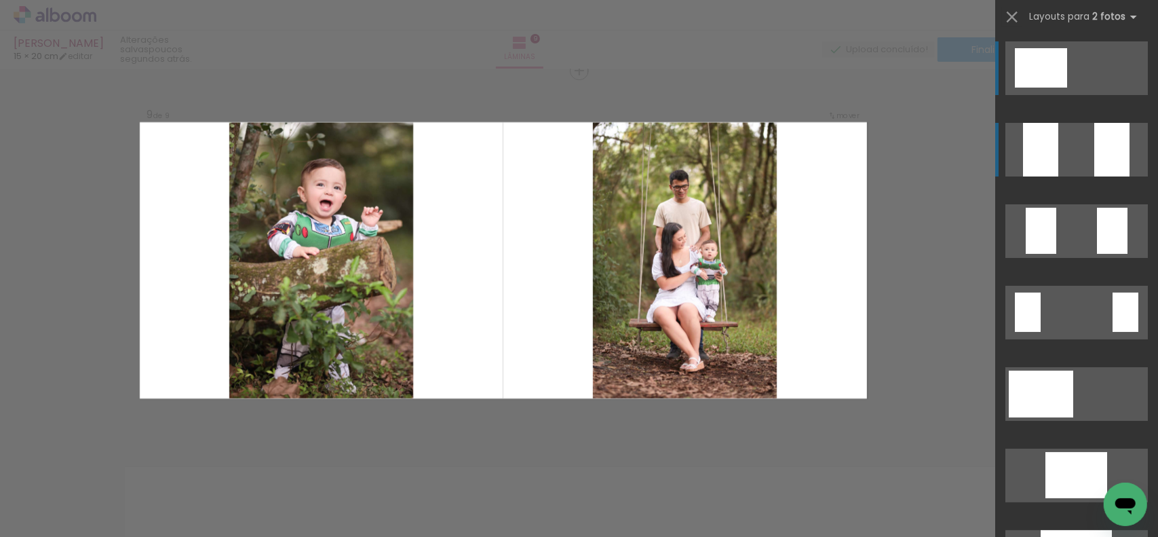
click at [1084, 159] on quentale-layouter at bounding box center [1076, 150] width 142 height 54
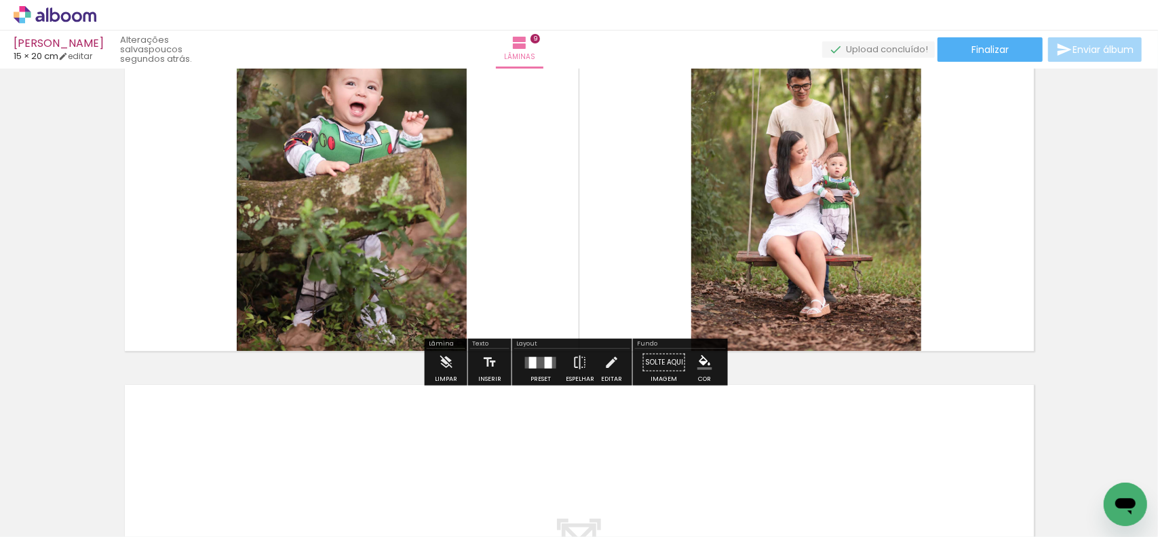
scroll to position [3258, 0]
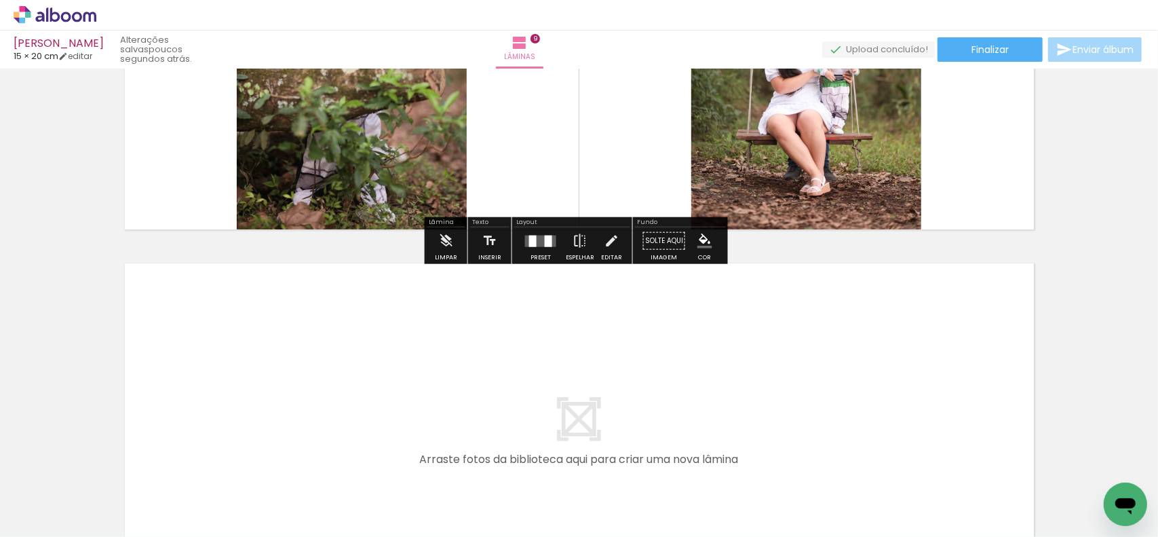
drag, startPoint x: 574, startPoint y: 419, endPoint x: 559, endPoint y: 412, distance: 16.4
click at [559, 412] on quentale-workspace at bounding box center [579, 268] width 1158 height 537
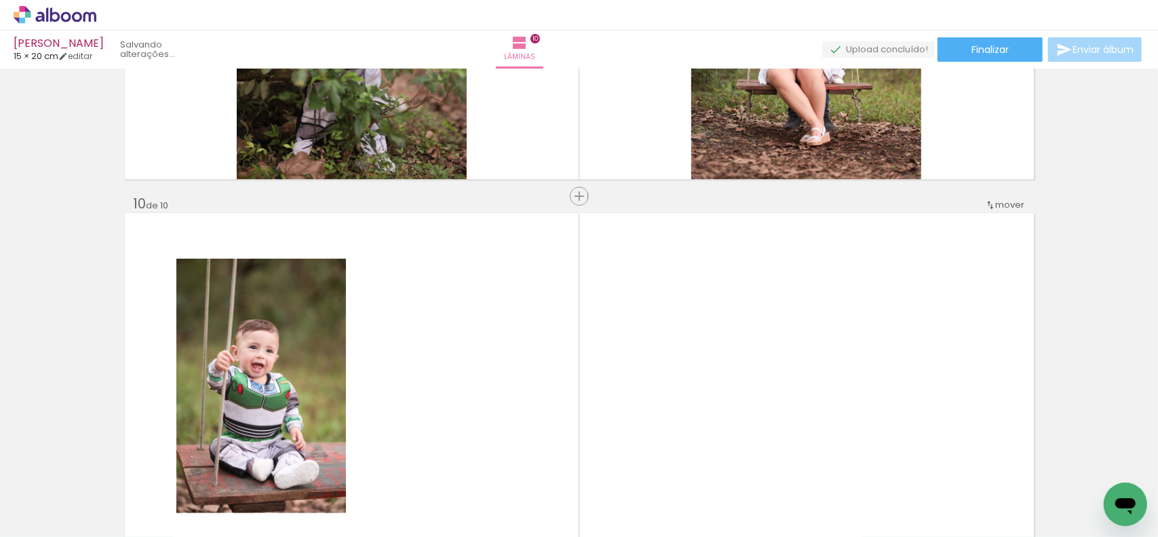
click at [539, 400] on quentale-layouter at bounding box center [579, 385] width 909 height 345
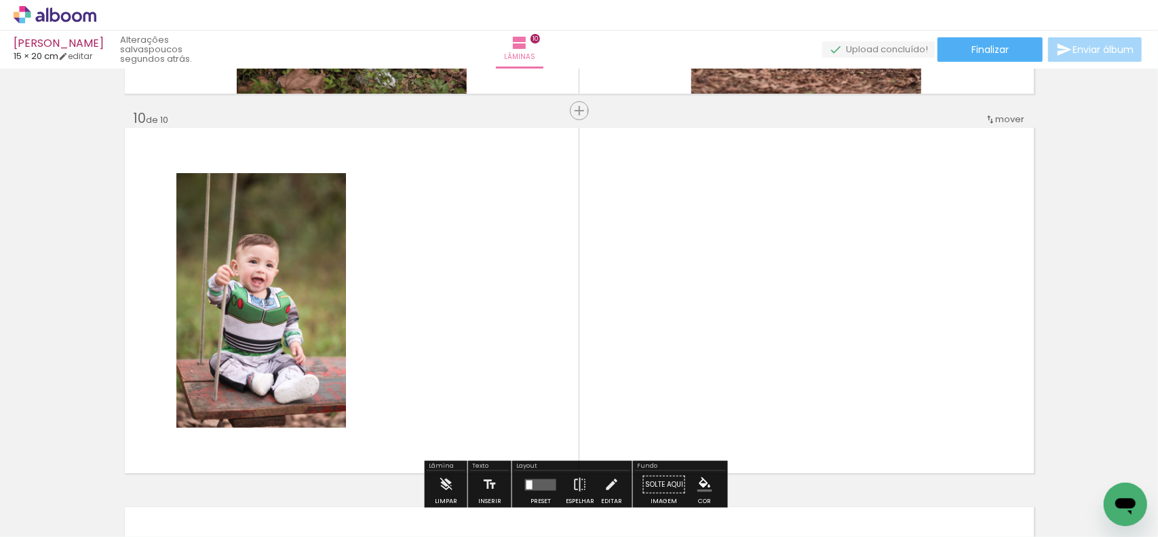
scroll to position [3433, 0]
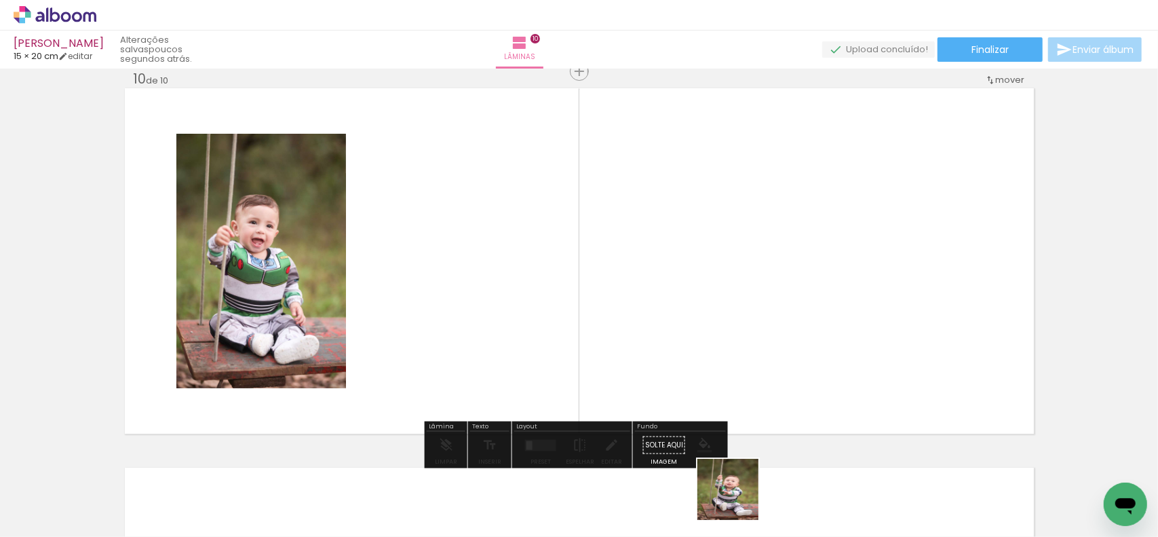
drag, startPoint x: 738, startPoint y: 499, endPoint x: 745, endPoint y: 415, distance: 84.4
click at [728, 410] on quentale-workspace at bounding box center [579, 268] width 1158 height 537
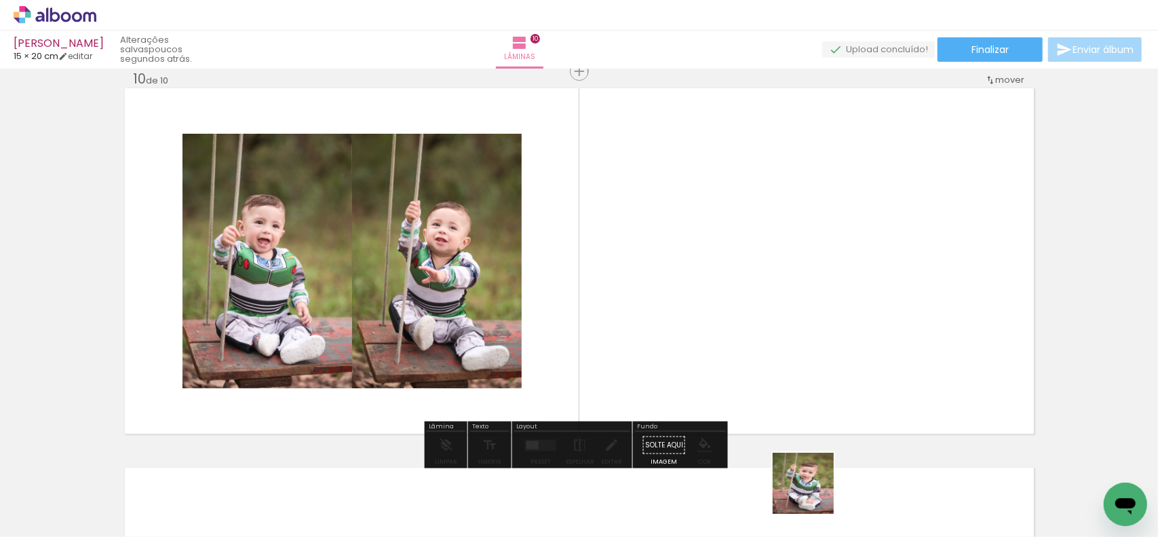
drag, startPoint x: 813, startPoint y: 493, endPoint x: 780, endPoint y: 339, distance: 157.5
click at [792, 389] on quentale-workspace at bounding box center [579, 268] width 1158 height 537
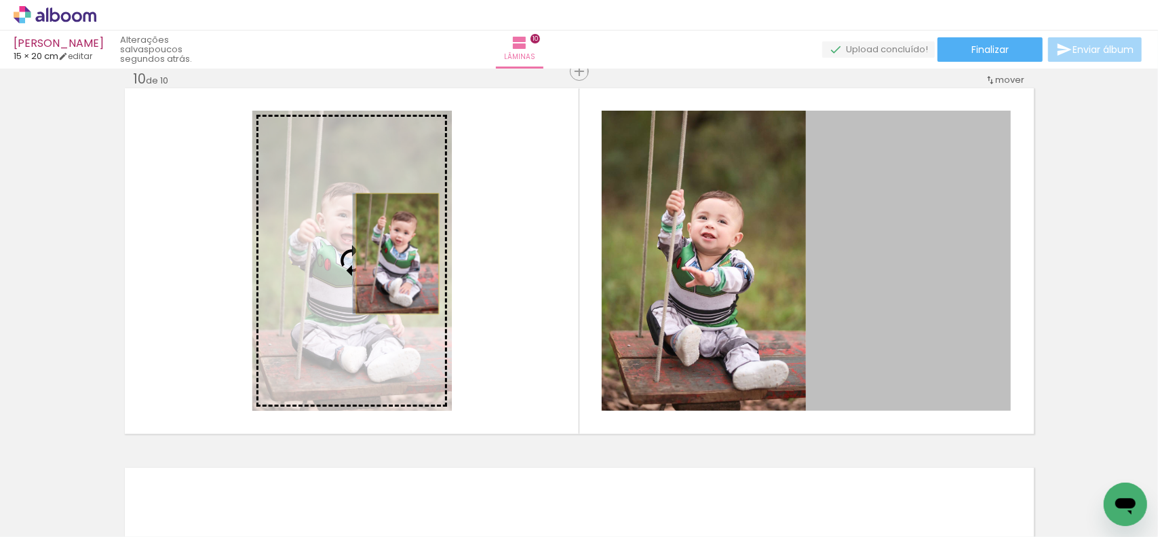
drag, startPoint x: 933, startPoint y: 280, endPoint x: 392, endPoint y: 253, distance: 541.3
click at [0, 0] on slot at bounding box center [0, 0] width 0 height 0
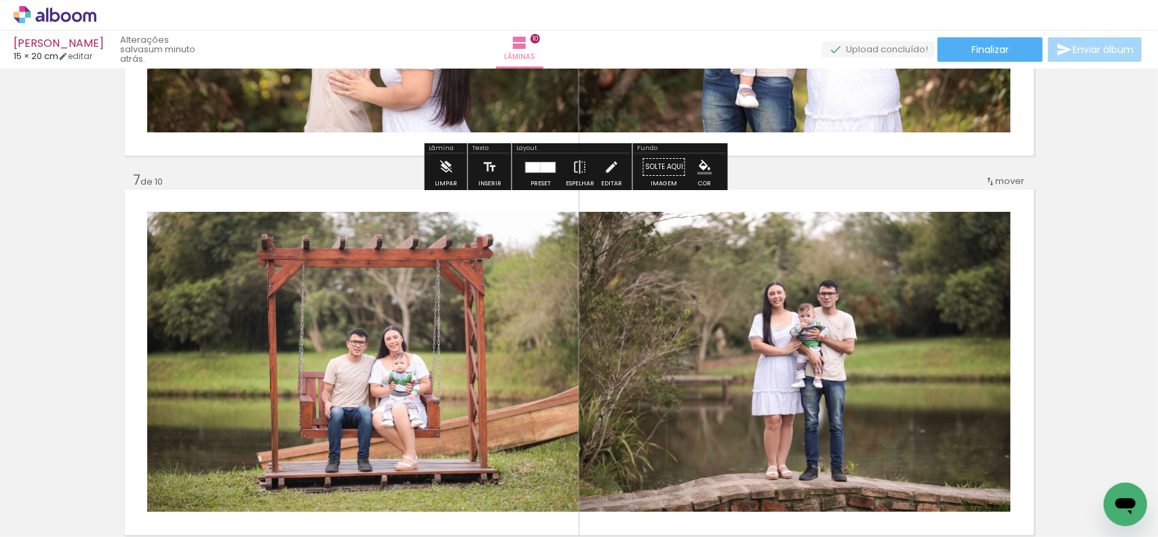
scroll to position [2144, 0]
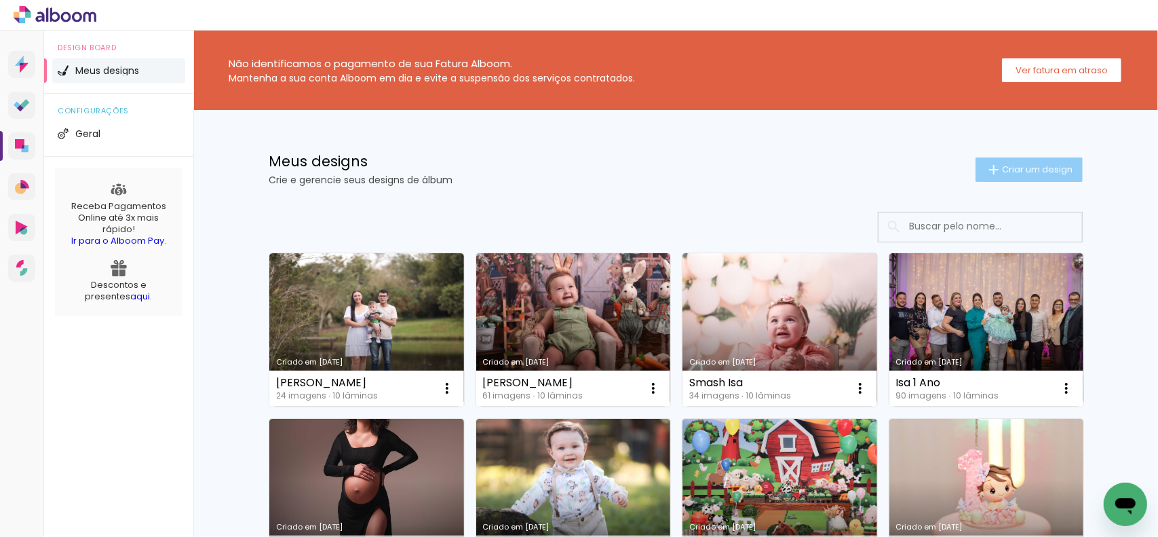
click at [1021, 167] on span "Criar um design" at bounding box center [1037, 169] width 71 height 9
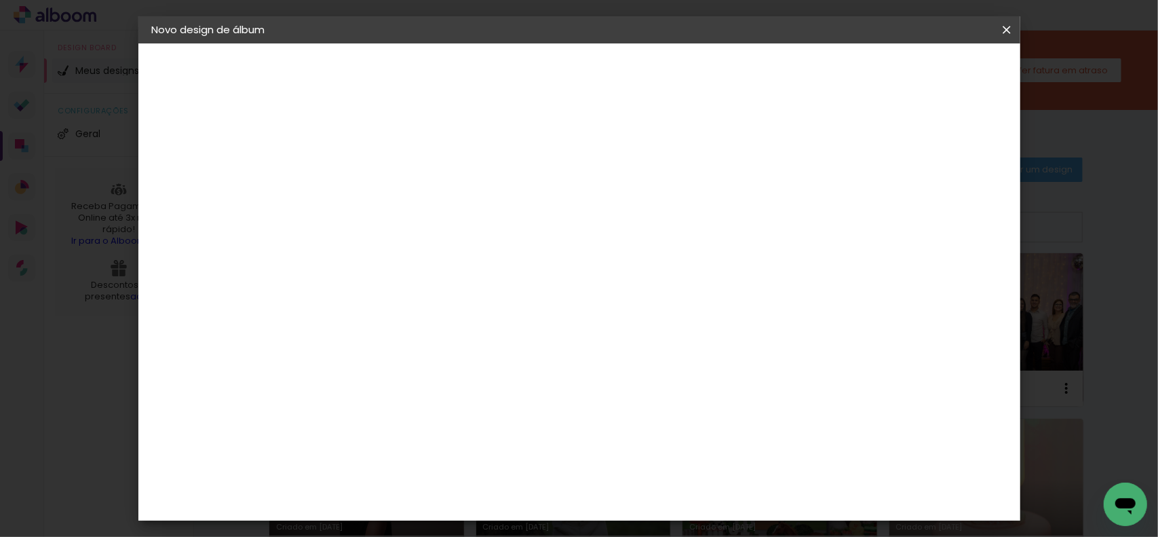
click at [374, 178] on input at bounding box center [374, 182] width 0 height 21
type input "[PERSON_NAME]"
type paper-input "[PERSON_NAME]"
click at [513, 63] on paper-button "Avançar" at bounding box center [479, 71] width 66 height 23
click at [628, 73] on div "Voltar Avançar" at bounding box center [560, 71] width 135 height 23
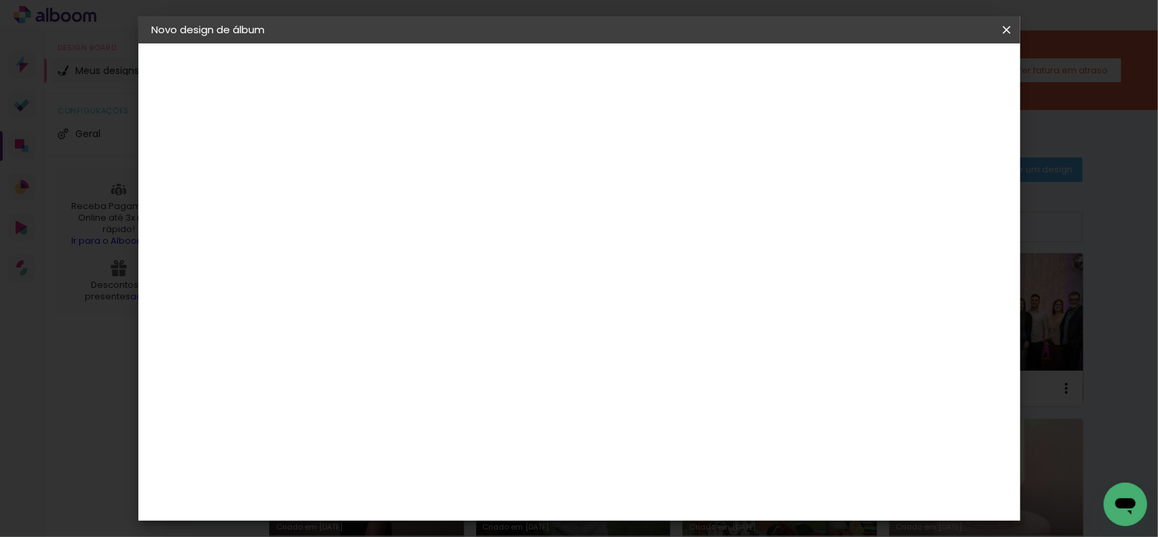
click at [628, 208] on paper-item "Tamanho Livre" at bounding box center [562, 206] width 130 height 30
click at [628, 64] on paper-button "Avançar" at bounding box center [594, 71] width 66 height 23
click at [351, 161] on input "2" at bounding box center [364, 155] width 47 height 17
type input "0"
type paper-input "0"
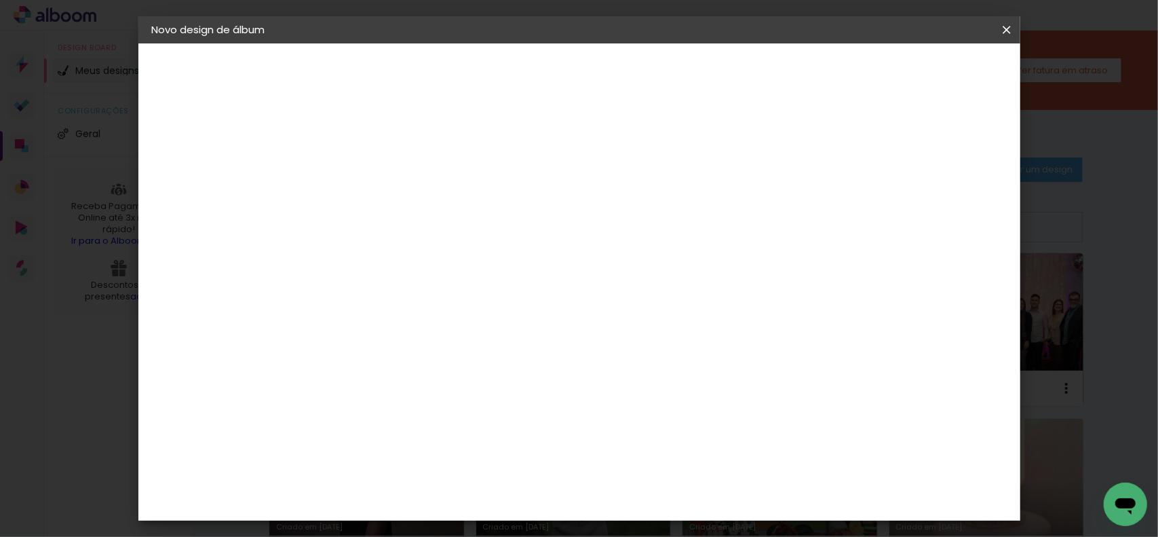
click at [936, 204] on input "5" at bounding box center [936, 205] width 24 height 20
type input "0"
type paper-input "0"
click at [662, 435] on input "60" at bounding box center [653, 439] width 35 height 20
type input "40"
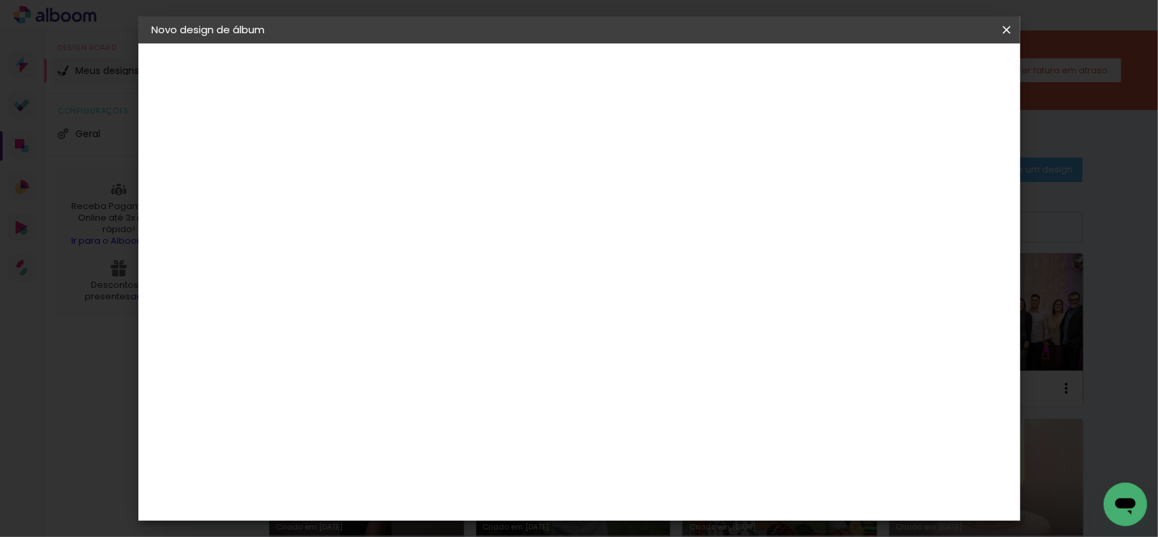
type paper-input "40"
drag, startPoint x: 406, startPoint y: 410, endPoint x: 391, endPoint y: 405, distance: 15.0
click at [396, 408] on div "30" at bounding box center [396, 410] width 52 height 20
drag, startPoint x: 402, startPoint y: 406, endPoint x: 387, endPoint y: 408, distance: 15.7
click at [389, 406] on input "30" at bounding box center [387, 410] width 35 height 20
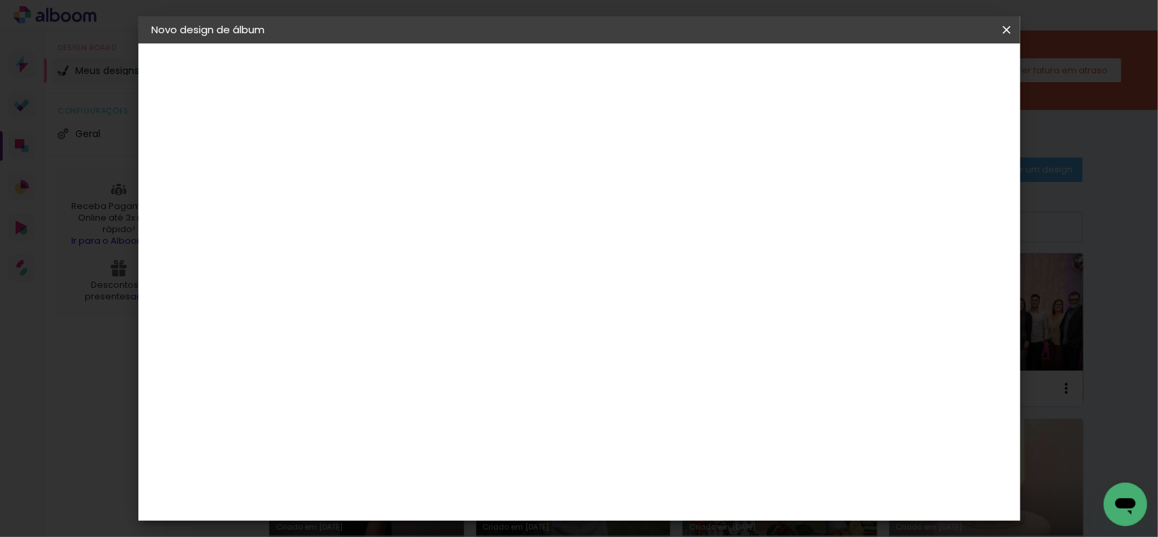
scroll to position [130, 0]
type input "15,2"
type paper-input "15,2"
click at [921, 67] on span "Iniciar design" at bounding box center [891, 71] width 62 height 9
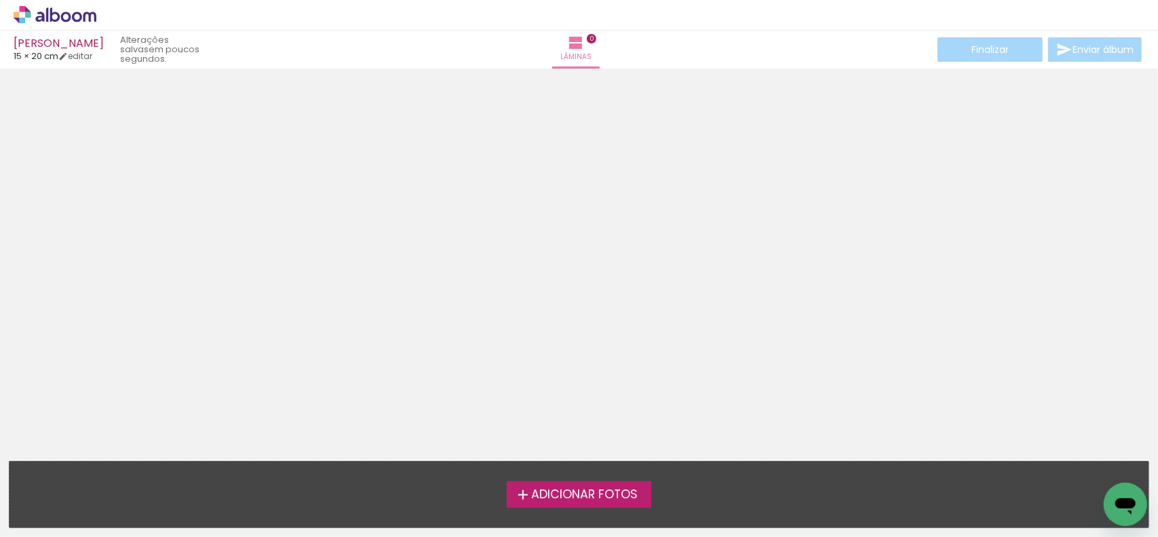
click at [575, 497] on span "Adicionar Fotos" at bounding box center [584, 494] width 107 height 12
click at [0, 0] on input "file" at bounding box center [0, 0] width 0 height 0
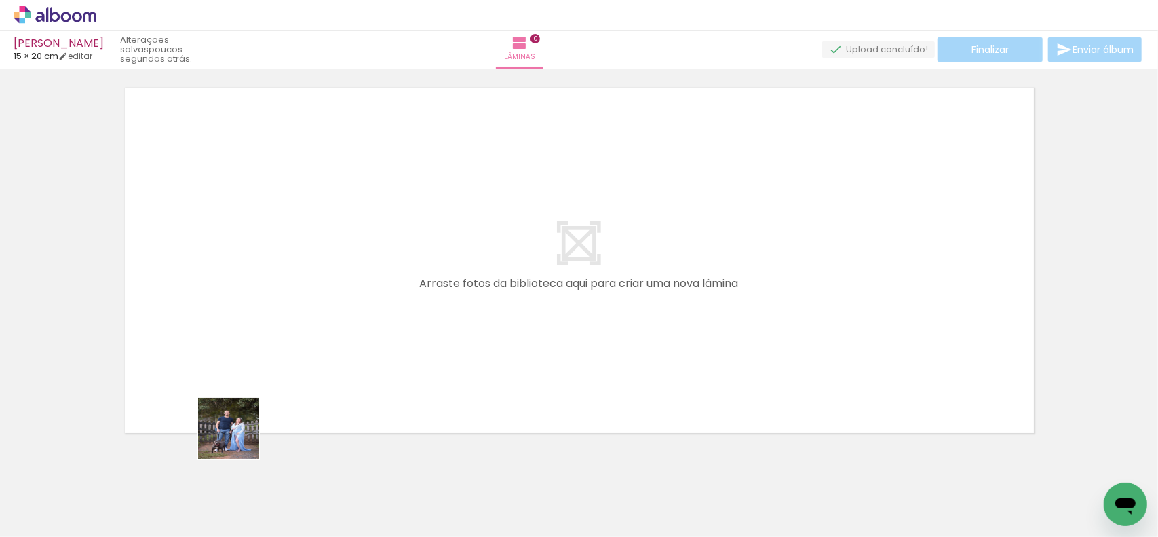
drag, startPoint x: 239, startPoint y: 438, endPoint x: 334, endPoint y: 357, distance: 125.6
click at [334, 358] on quentale-workspace at bounding box center [579, 268] width 1158 height 537
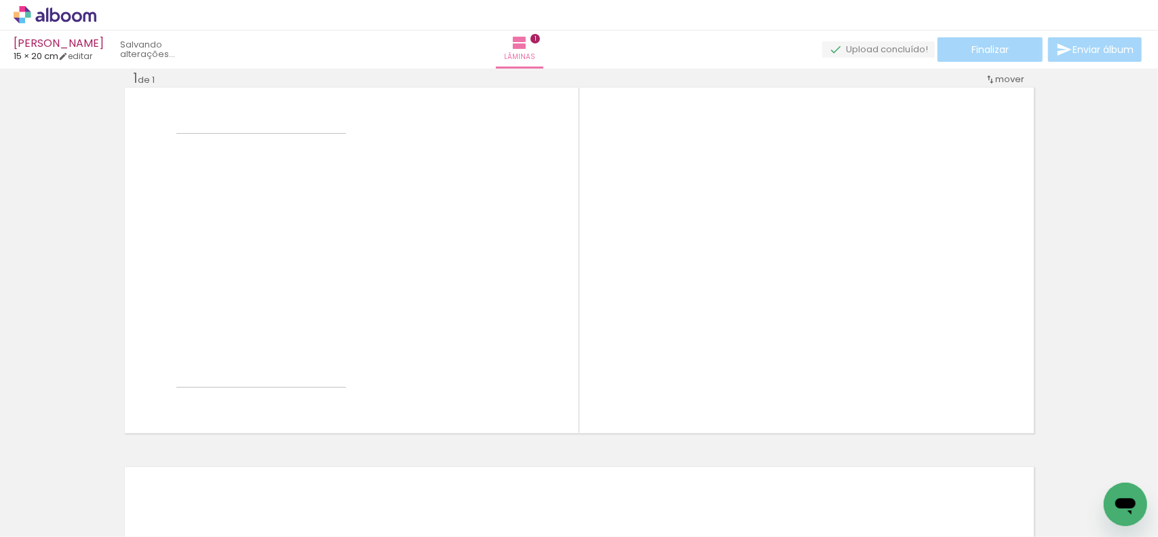
scroll to position [20, 0]
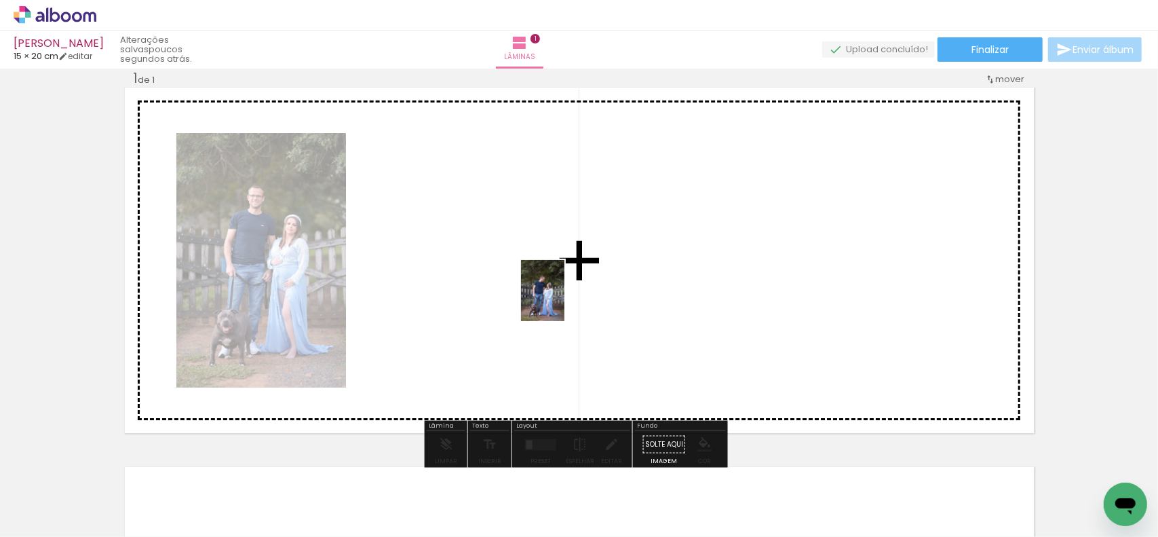
drag, startPoint x: 221, startPoint y: 501, endPoint x: 562, endPoint y: 301, distance: 395.3
click at [562, 301] on quentale-workspace at bounding box center [579, 268] width 1158 height 537
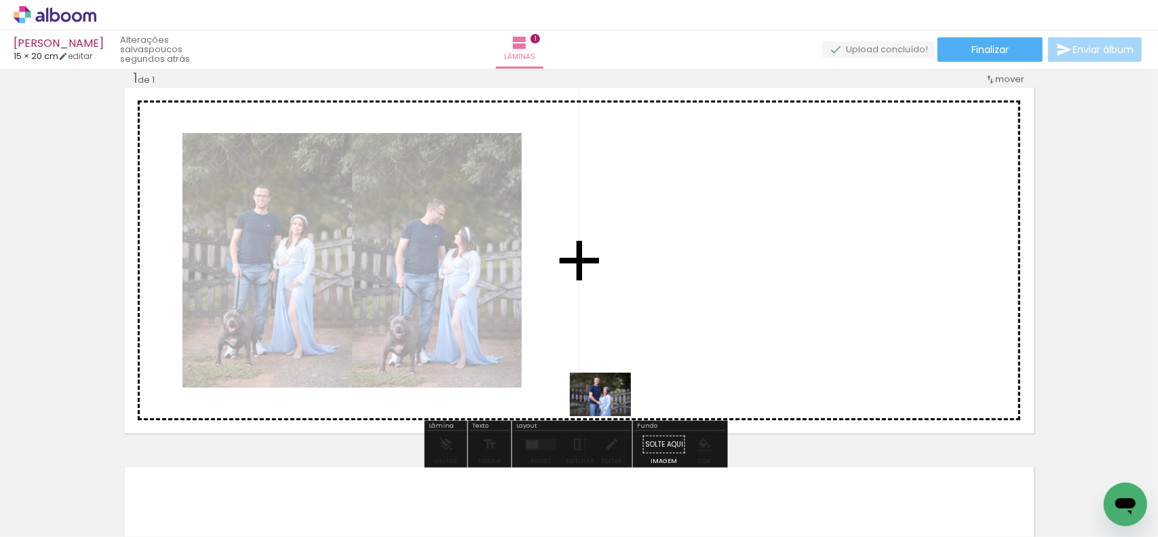
drag, startPoint x: 294, startPoint y: 500, endPoint x: 703, endPoint y: 387, distance: 424.3
click at [618, 412] on quentale-workspace at bounding box center [579, 268] width 1158 height 537
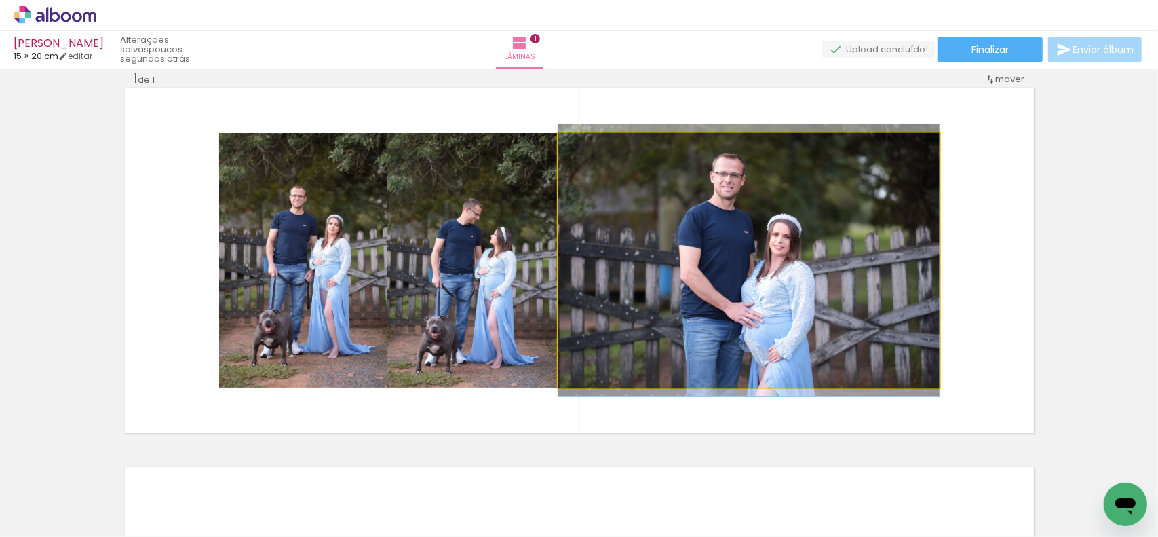
click at [714, 382] on quentale-photo at bounding box center [748, 260] width 381 height 254
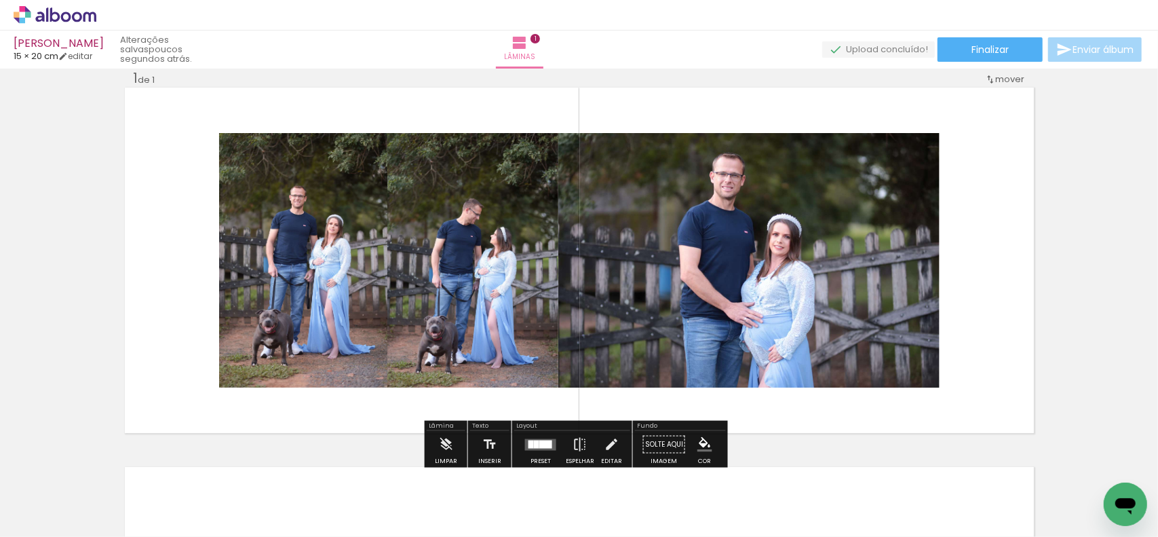
scroll to position [0, 98]
drag, startPoint x: 634, startPoint y: 524, endPoint x: 645, endPoint y: 524, distance: 10.9
click at [644, 524] on quentale-thumb at bounding box center [646, 491] width 76 height 78
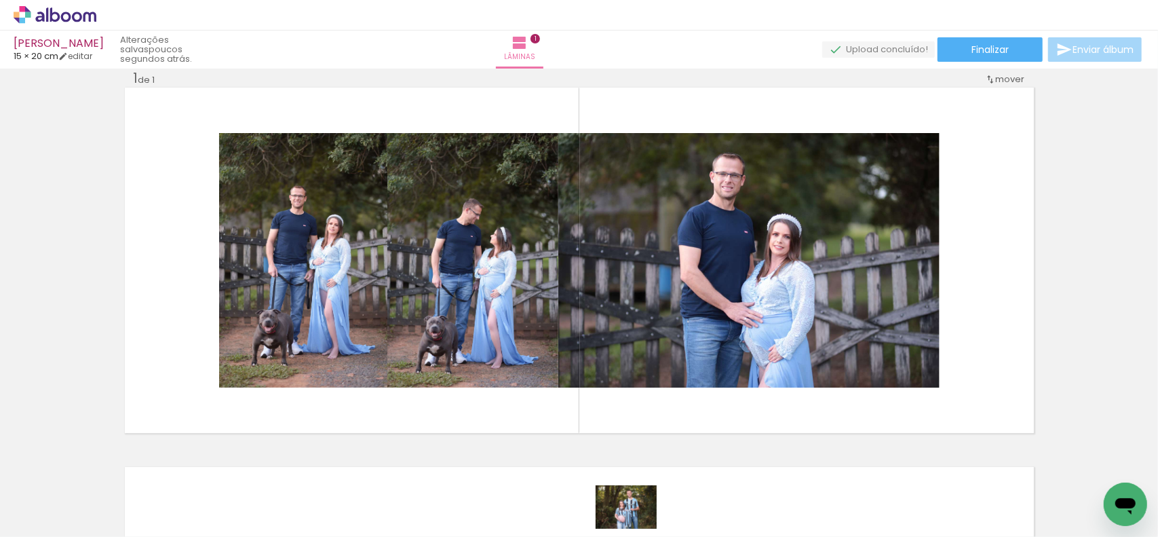
drag, startPoint x: 645, startPoint y: 524, endPoint x: 599, endPoint y: 519, distance: 46.4
click at [620, 521] on quentale-thumb at bounding box center [646, 491] width 76 height 78
click at [0, 0] on slot at bounding box center [0, 0] width 0 height 0
click at [1050, 520] on quentale-thumb at bounding box center [1016, 491] width 76 height 78
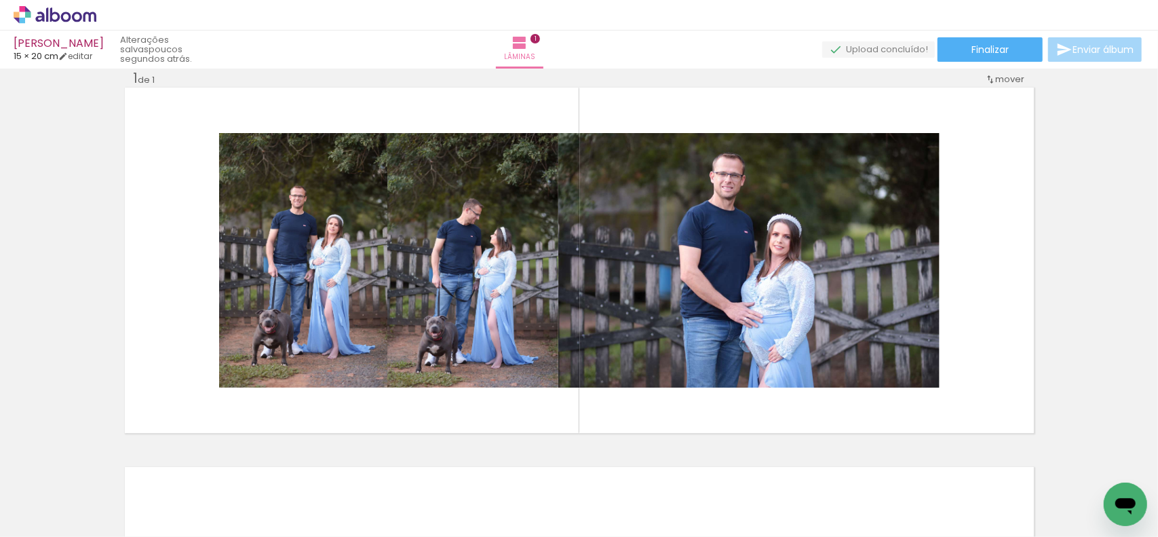
scroll to position [0, 102]
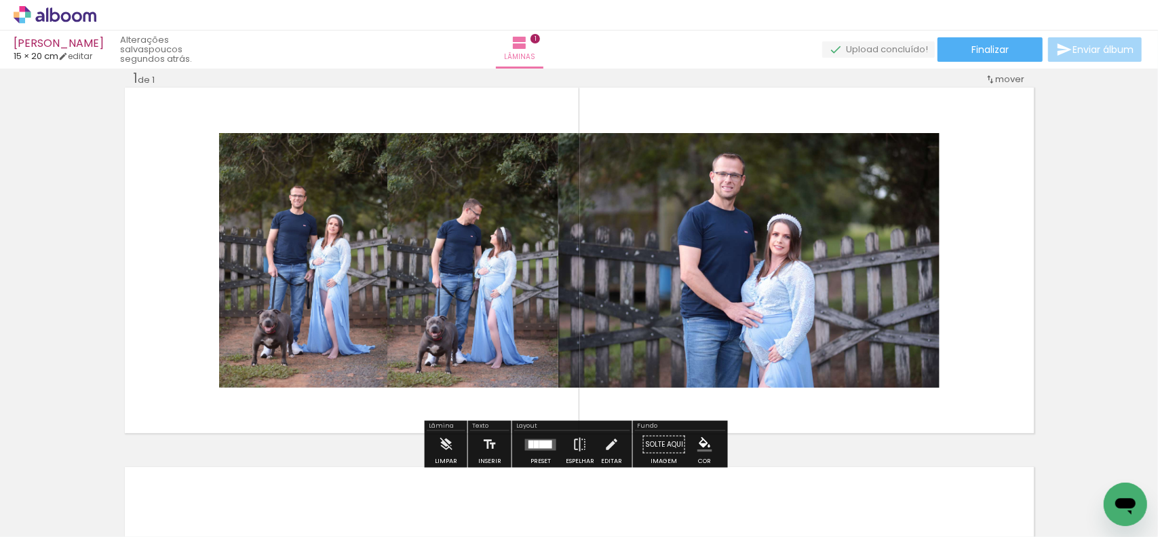
click at [543, 442] on div at bounding box center [545, 444] width 13 height 8
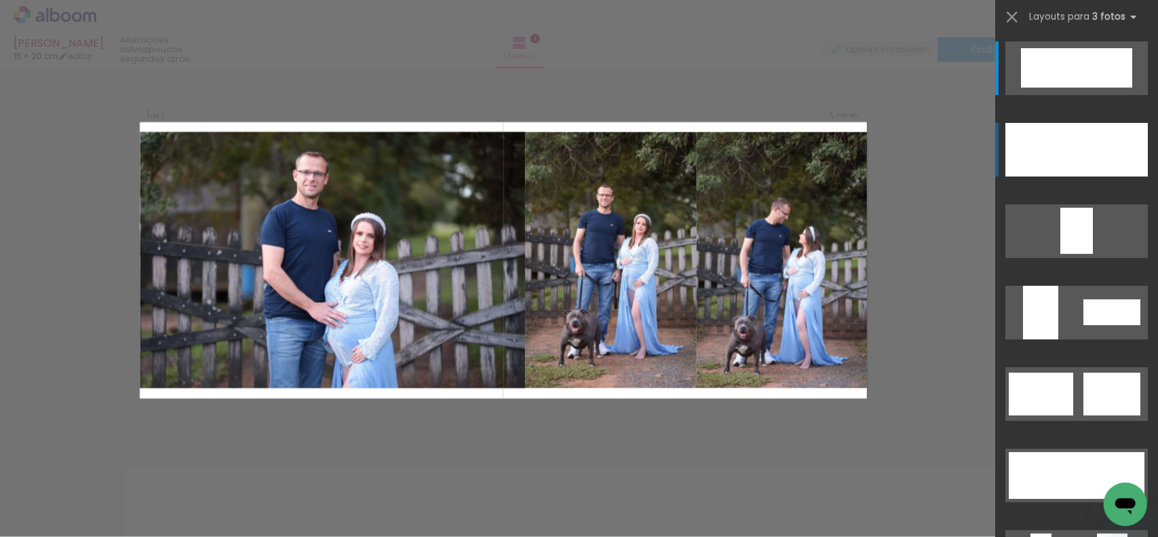
click at [1085, 155] on div at bounding box center [1098, 150] width 34 height 54
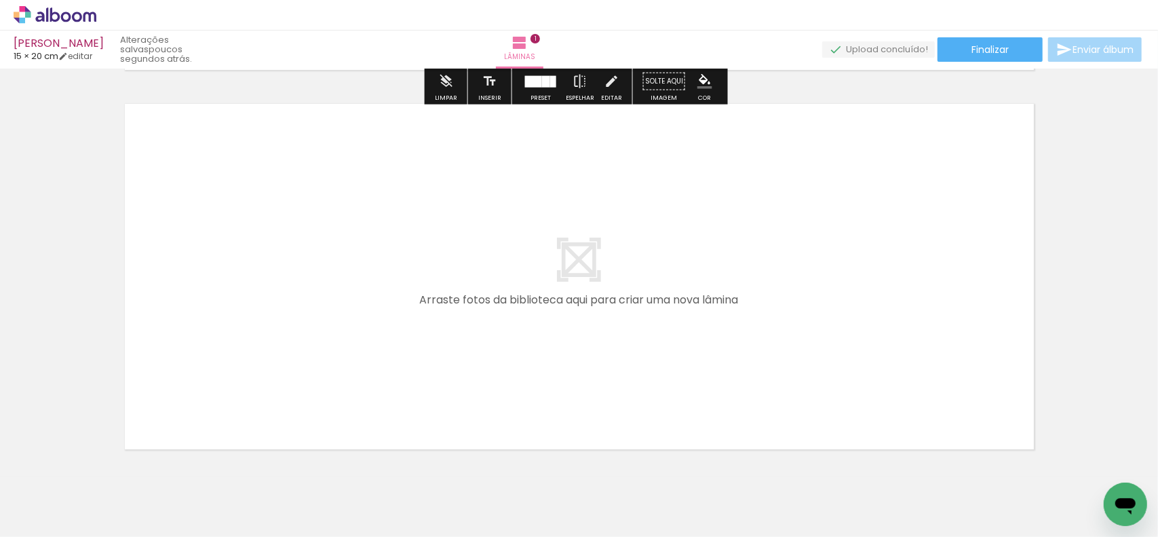
scroll to position [427, 0]
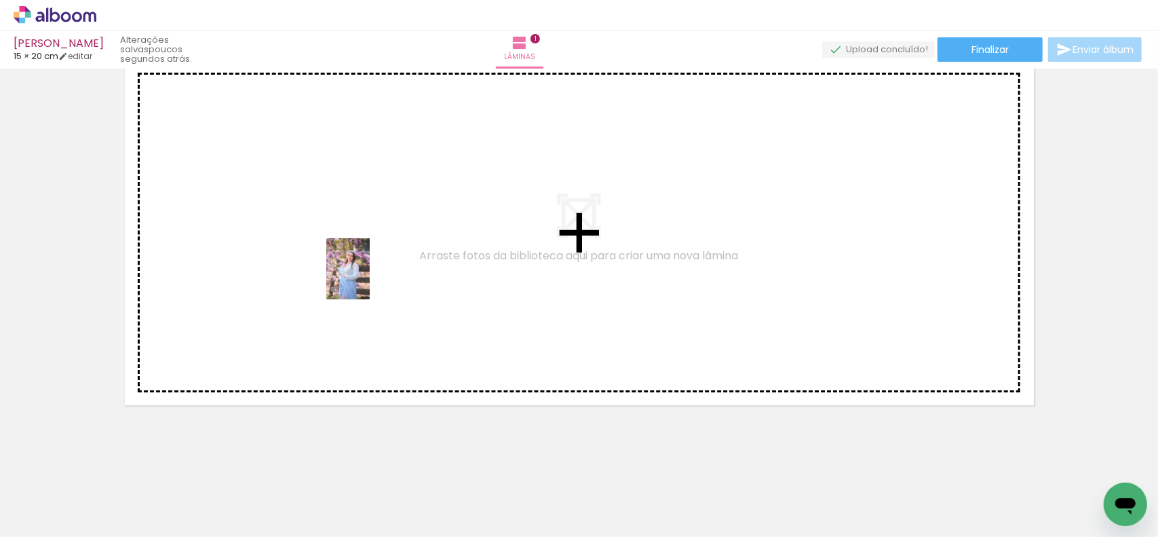
drag, startPoint x: 279, startPoint y: 503, endPoint x: 385, endPoint y: 271, distance: 255.3
click at [384, 269] on quentale-workspace at bounding box center [579, 268] width 1158 height 537
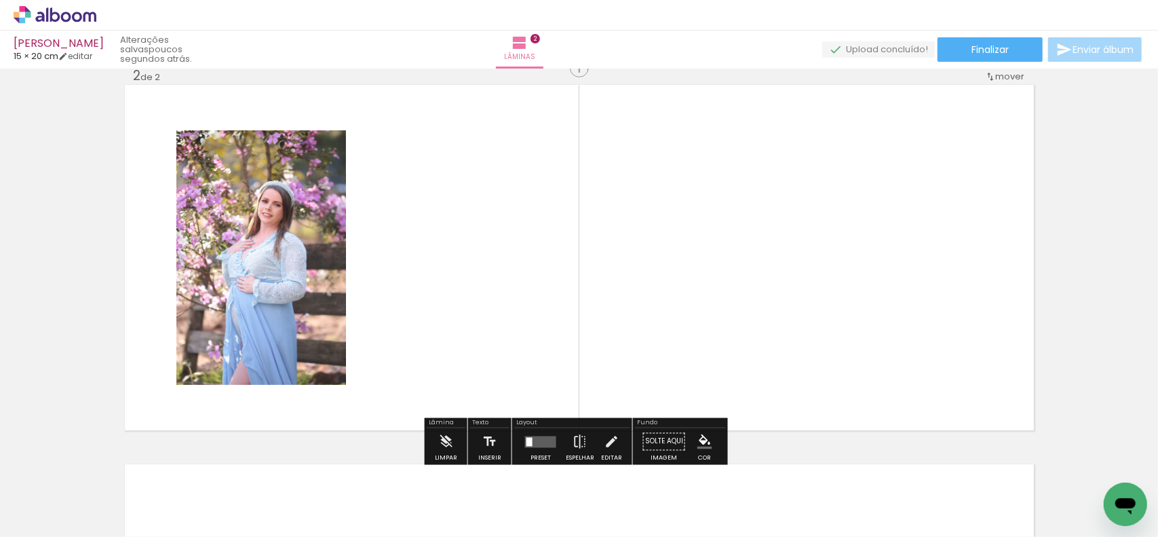
scroll to position [399, 0]
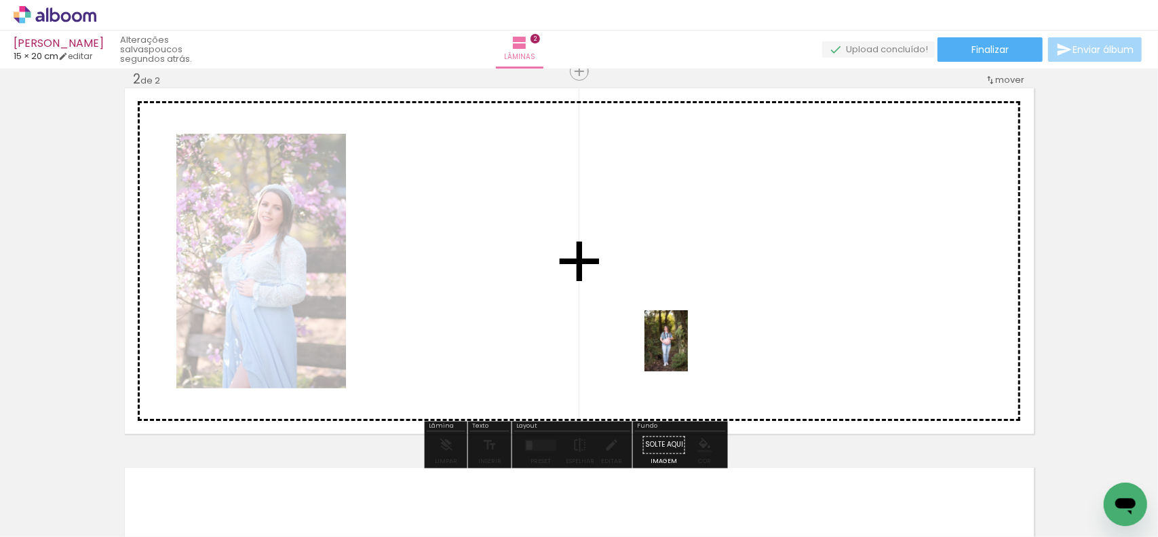
drag, startPoint x: 358, startPoint y: 503, endPoint x: 633, endPoint y: 402, distance: 292.7
click at [703, 345] on quentale-workspace at bounding box center [579, 268] width 1158 height 537
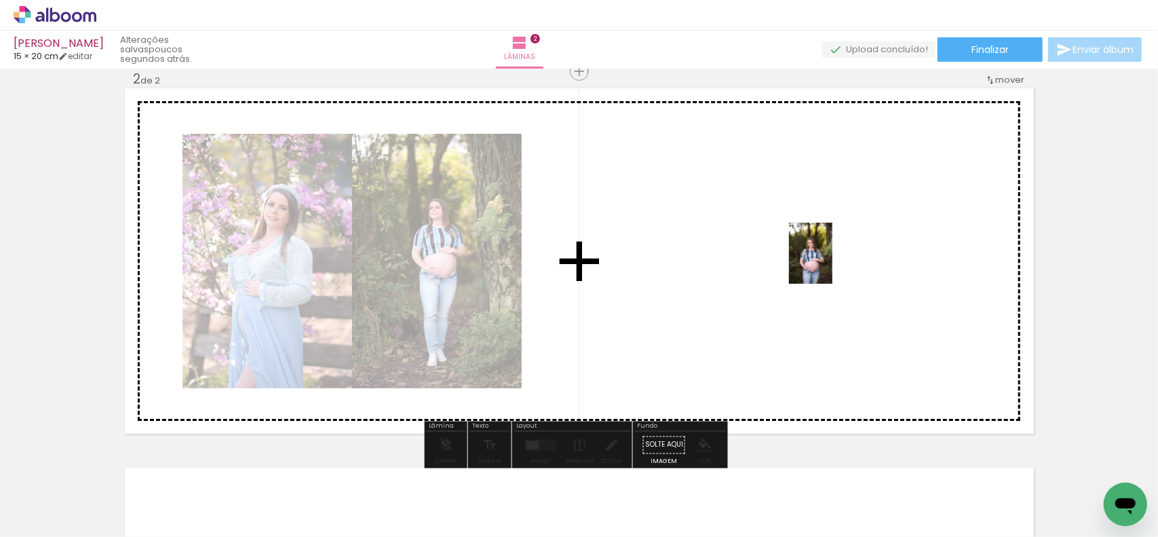
drag, startPoint x: 428, startPoint y: 501, endPoint x: 834, endPoint y: 263, distance: 470.7
click at [834, 263] on quentale-workspace at bounding box center [579, 268] width 1158 height 537
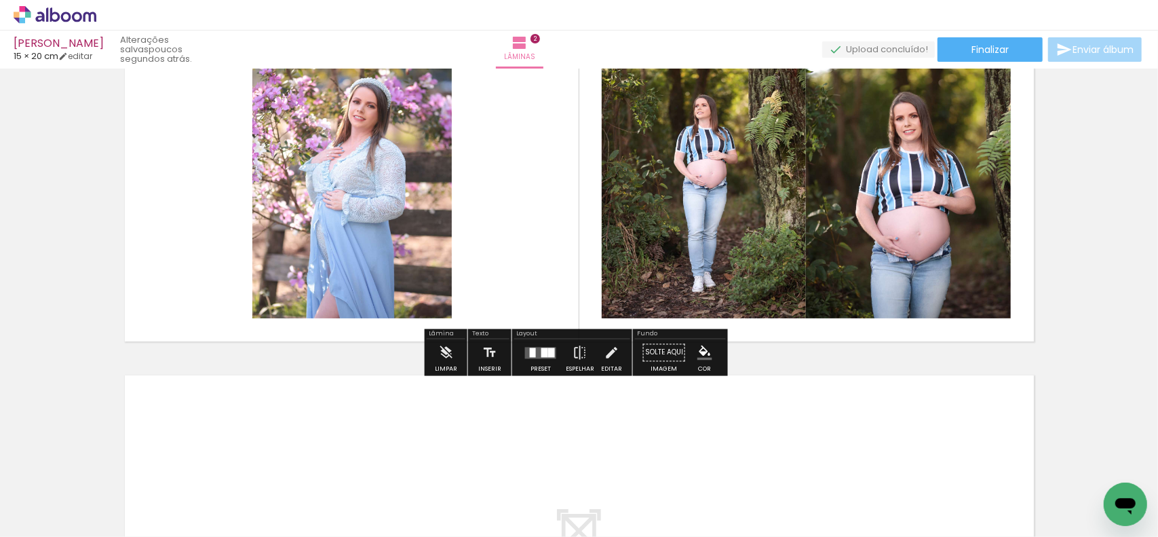
scroll to position [670, 0]
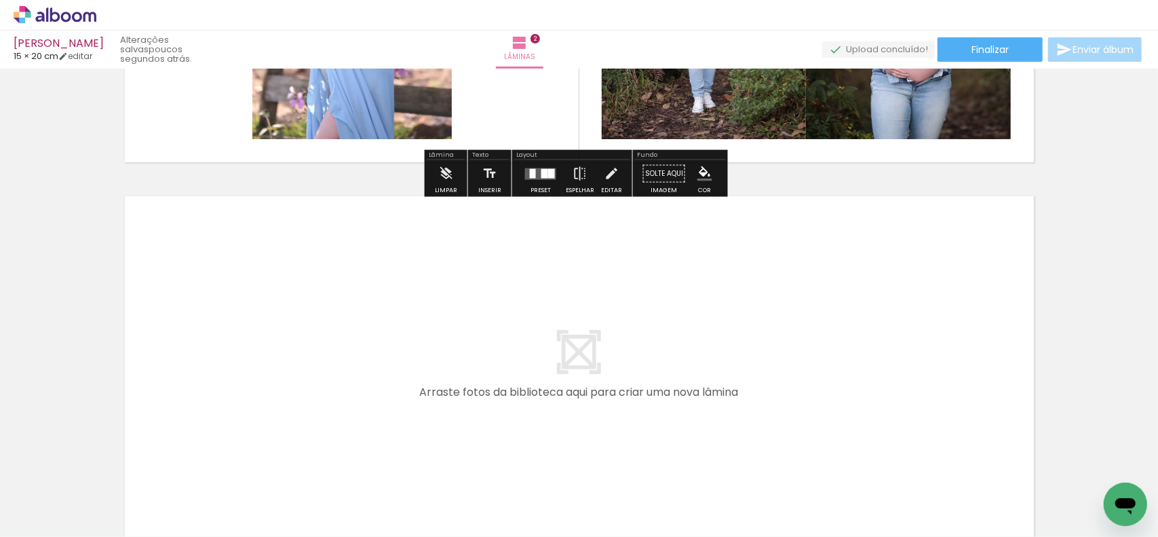
drag, startPoint x: 483, startPoint y: 488, endPoint x: 461, endPoint y: 439, distance: 53.5
click at [482, 469] on div at bounding box center [489, 490] width 61 height 43
click at [426, 404] on quentale-layouter at bounding box center [579, 368] width 909 height 345
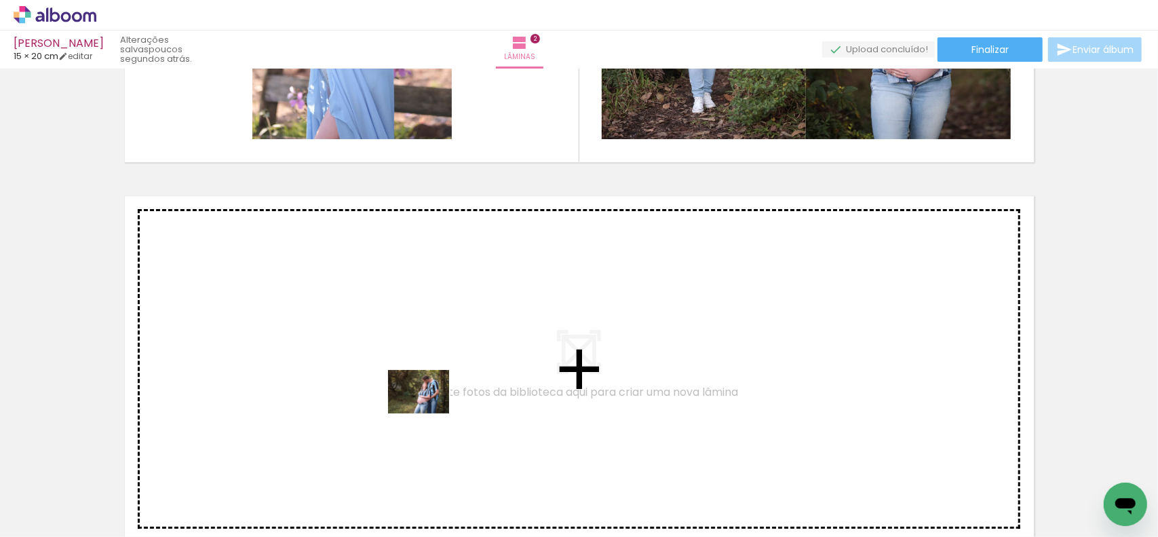
drag, startPoint x: 491, startPoint y: 495, endPoint x: 414, endPoint y: 377, distance: 140.7
click at [414, 377] on quentale-workspace at bounding box center [579, 268] width 1158 height 537
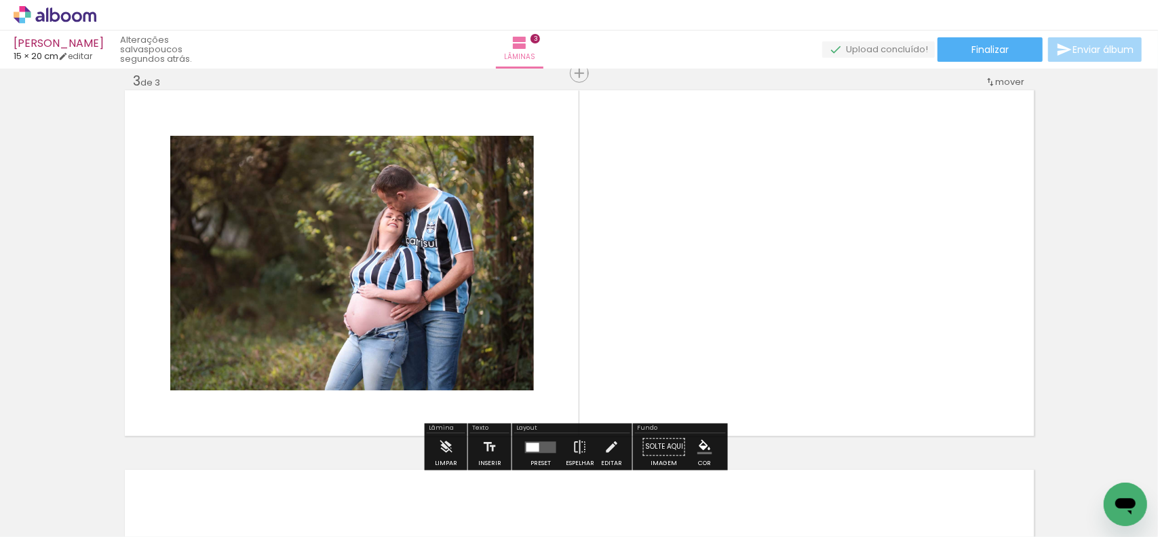
scroll to position [779, 0]
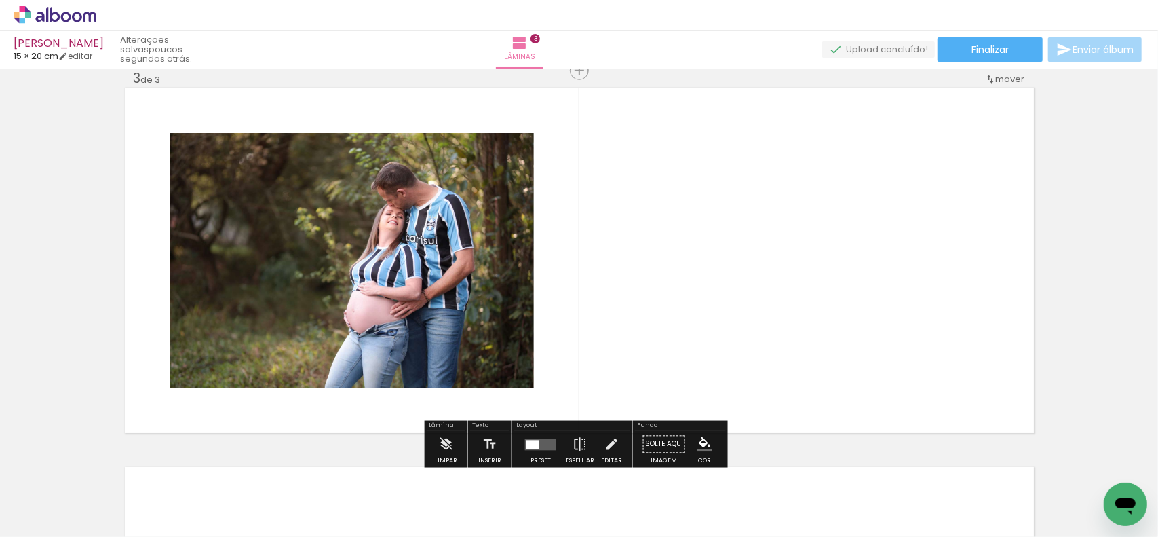
drag, startPoint x: 571, startPoint y: 511, endPoint x: 758, endPoint y: 363, distance: 238.6
click at [758, 356] on quentale-workspace at bounding box center [579, 268] width 1158 height 537
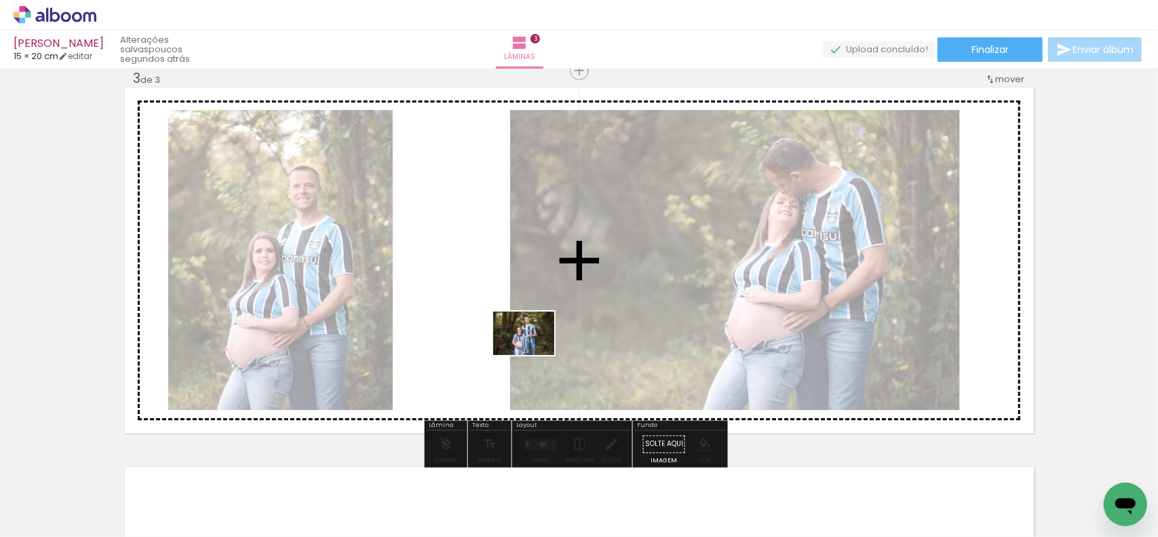
drag, startPoint x: 661, startPoint y: 512, endPoint x: 532, endPoint y: 347, distance: 209.8
click at [532, 349] on quentale-workspace at bounding box center [579, 268] width 1158 height 537
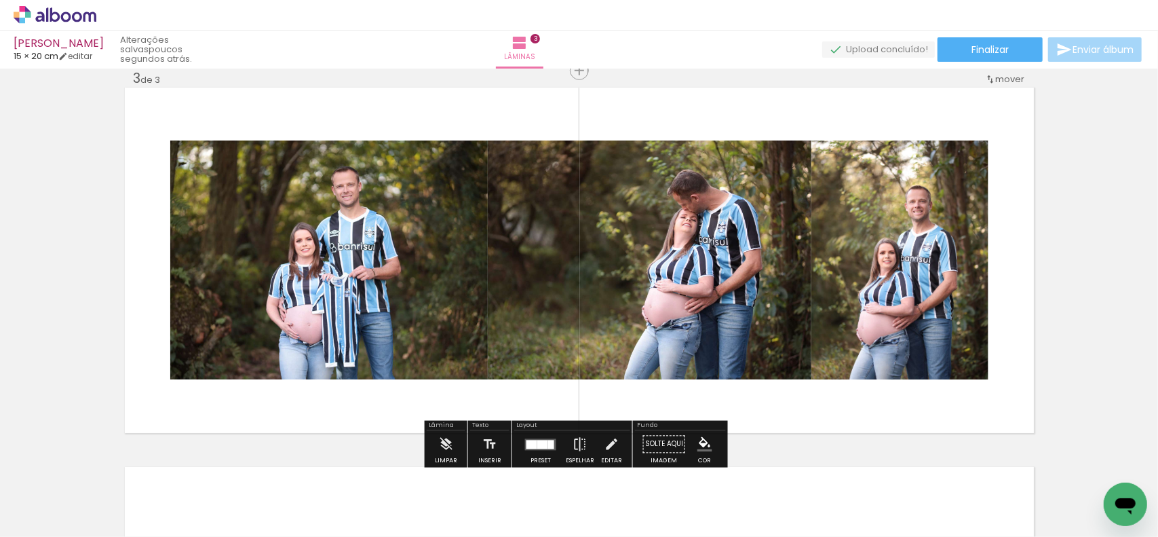
click at [533, 444] on div at bounding box center [531, 444] width 11 height 9
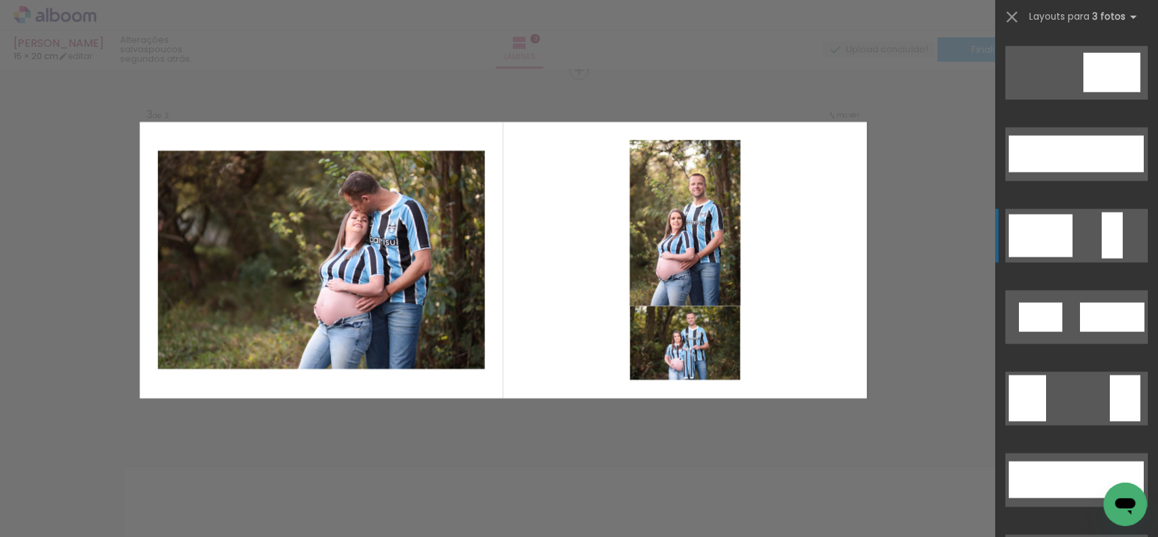
scroll to position [1221, 0]
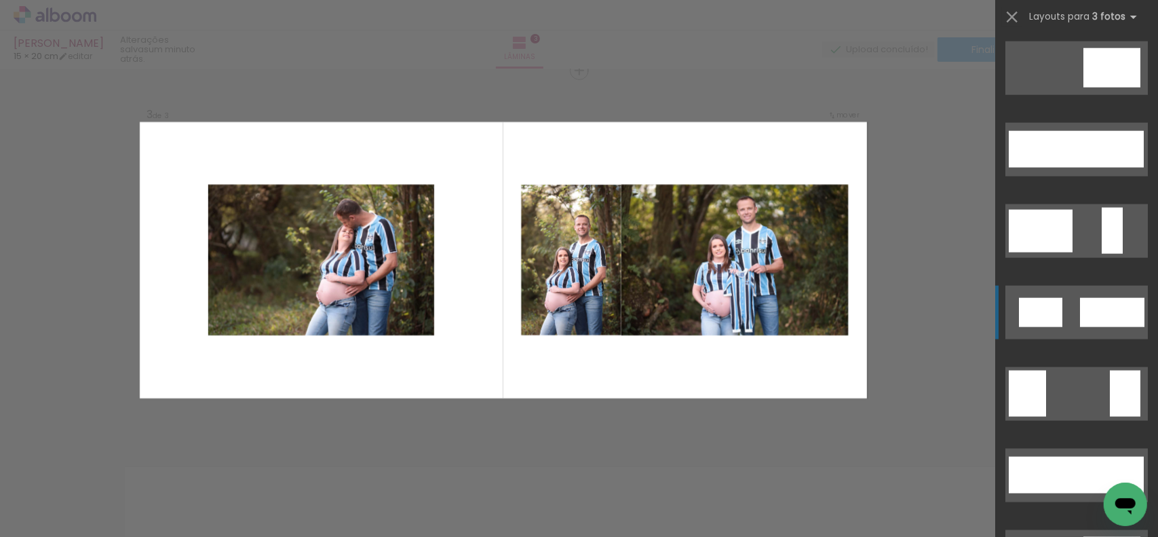
click at [1081, 312] on div at bounding box center [1089, 312] width 19 height 29
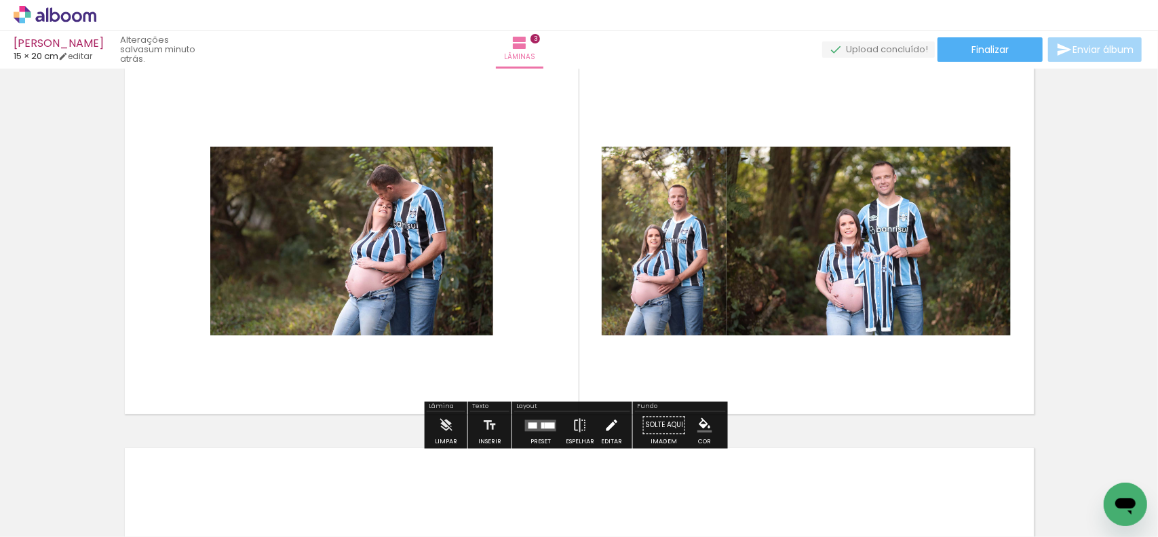
scroll to position [847, 0]
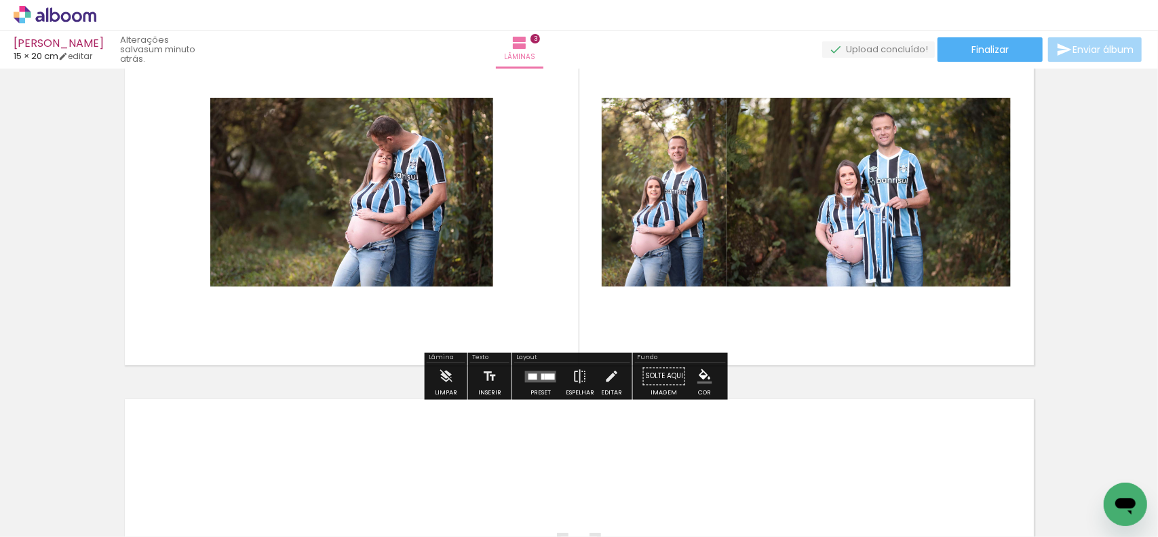
click at [420, 177] on quentale-photo at bounding box center [351, 192] width 283 height 189
drag, startPoint x: 606, startPoint y: 378, endPoint x: 585, endPoint y: 318, distance: 63.5
click at [607, 378] on iron-icon at bounding box center [611, 376] width 15 height 27
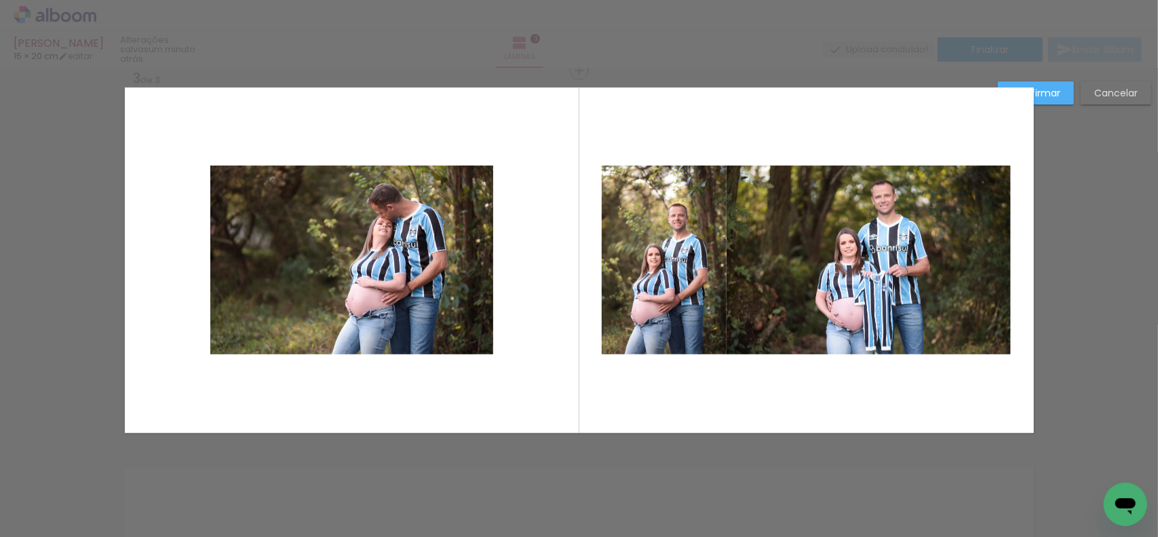
scroll to position [779, 0]
click at [474, 182] on quentale-photo at bounding box center [351, 260] width 283 height 189
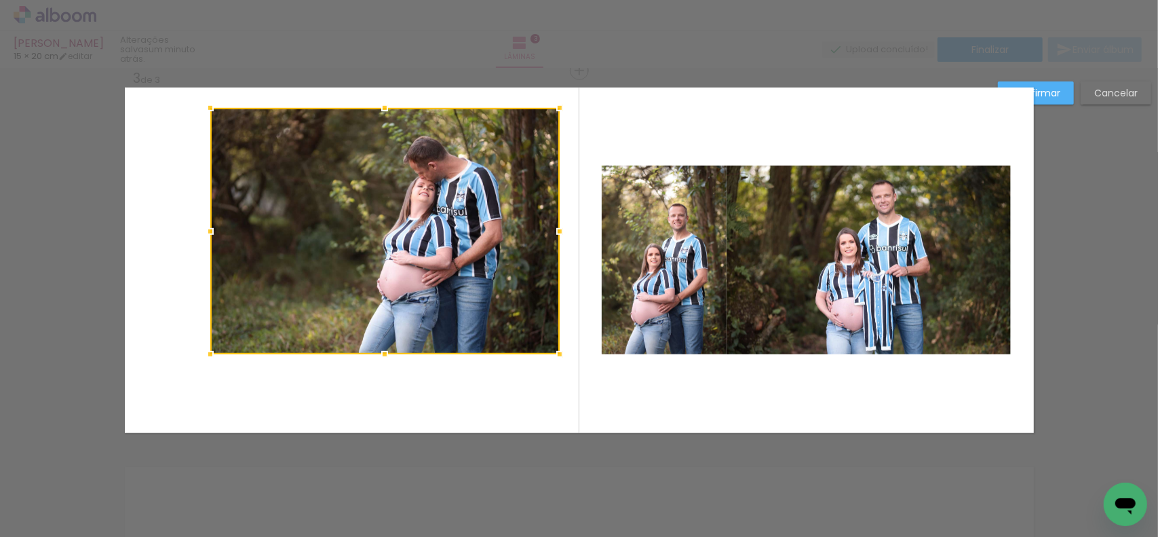
drag, startPoint x: 486, startPoint y: 171, endPoint x: 552, endPoint y: 113, distance: 88.0
click at [552, 113] on div at bounding box center [559, 107] width 27 height 27
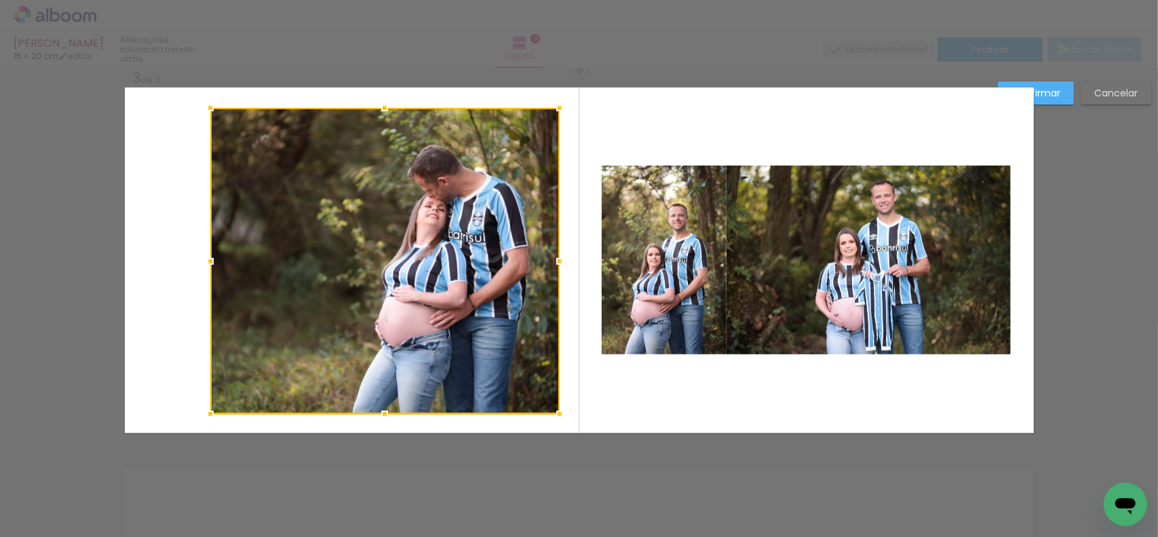
drag, startPoint x: 377, startPoint y: 358, endPoint x: 383, endPoint y: 417, distance: 59.4
click at [383, 417] on div at bounding box center [384, 413] width 27 height 27
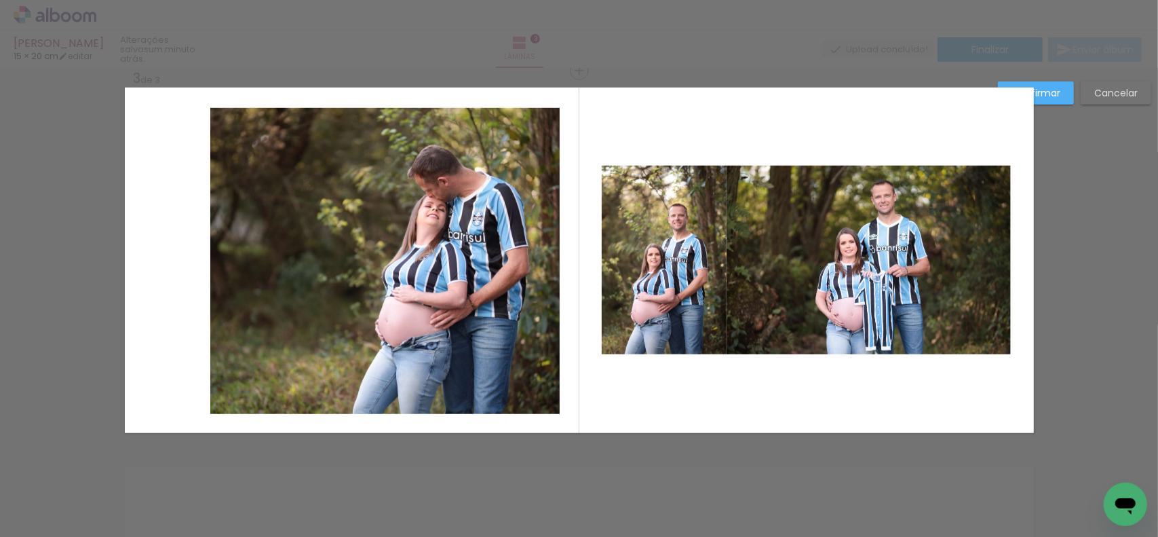
click at [225, 265] on quentale-photo at bounding box center [384, 261] width 349 height 306
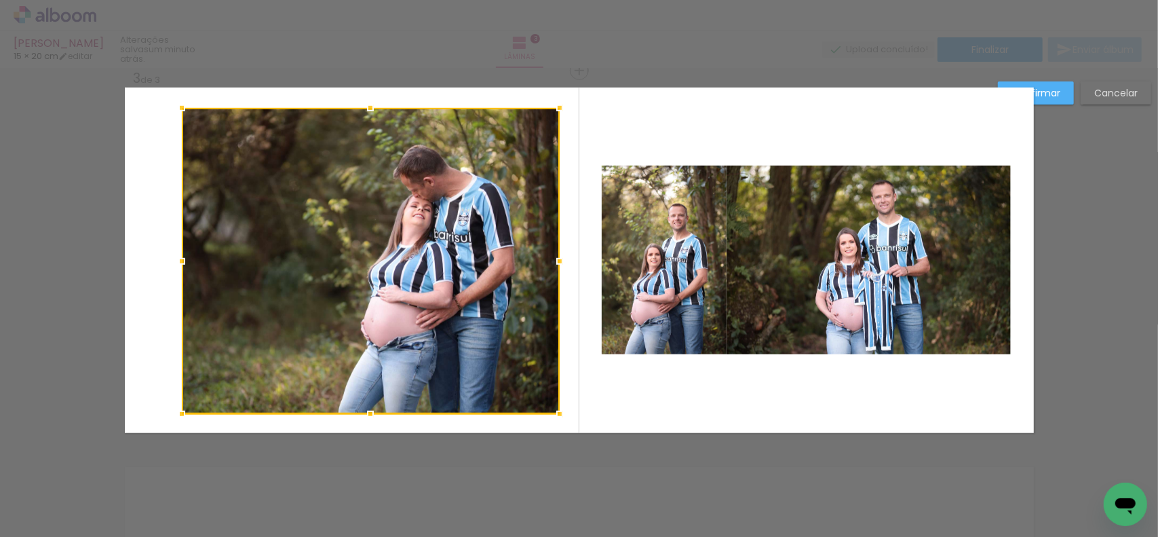
drag, startPoint x: 210, startPoint y: 261, endPoint x: 144, endPoint y: 258, distance: 65.2
click at [168, 260] on div at bounding box center [181, 261] width 27 height 27
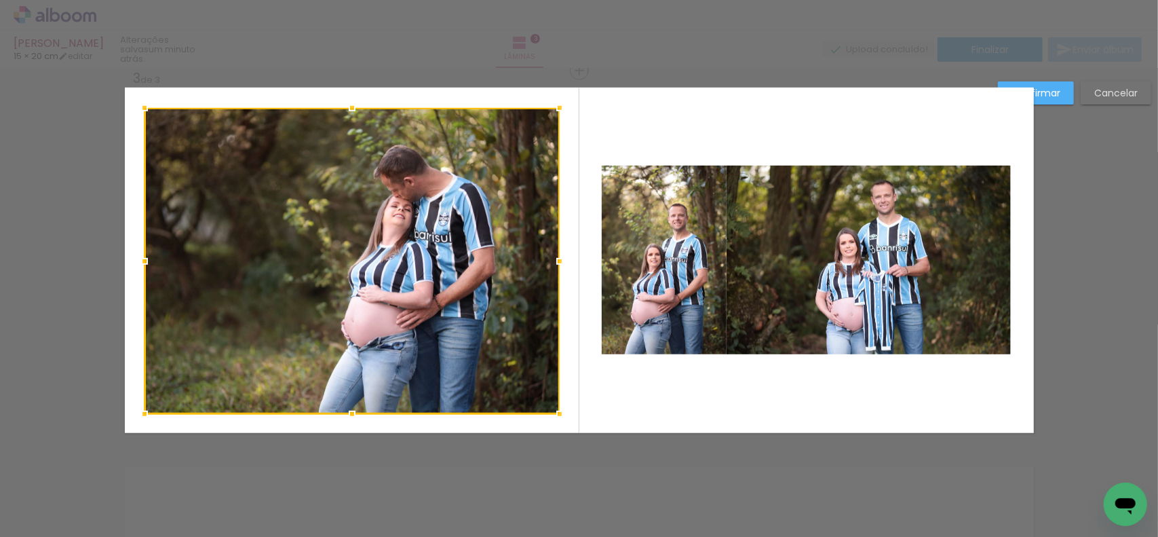
drag, startPoint x: 155, startPoint y: 258, endPoint x: 142, endPoint y: 256, distance: 13.2
click at [142, 256] on div at bounding box center [144, 261] width 27 height 27
click at [383, 282] on div at bounding box center [351, 260] width 415 height 306
click at [627, 51] on div at bounding box center [579, 34] width 1158 height 69
click at [1049, 104] on paper-button "Confirmar" at bounding box center [1036, 92] width 76 height 23
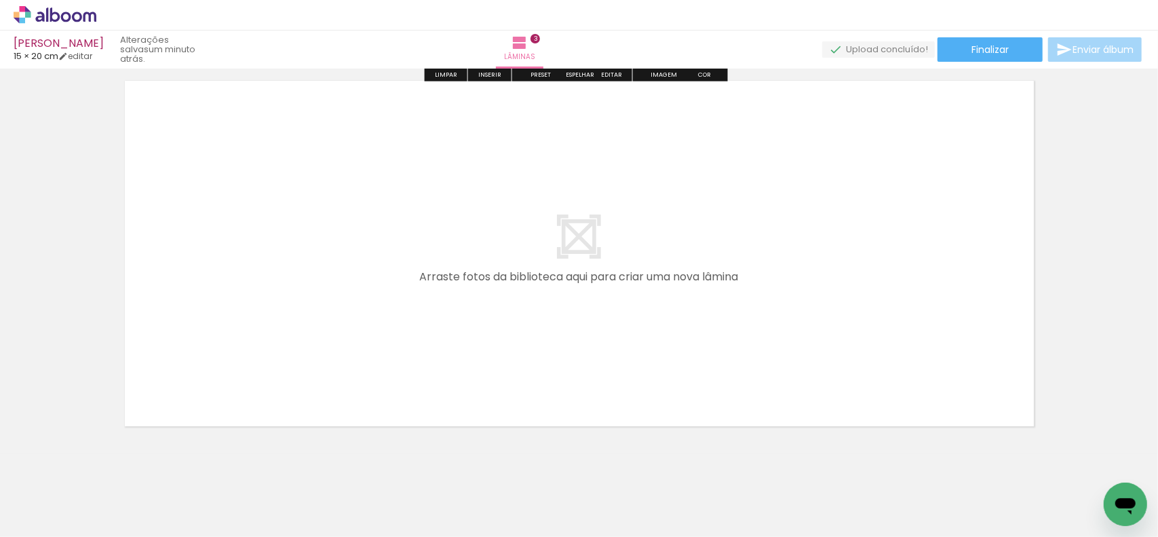
scroll to position [1186, 0]
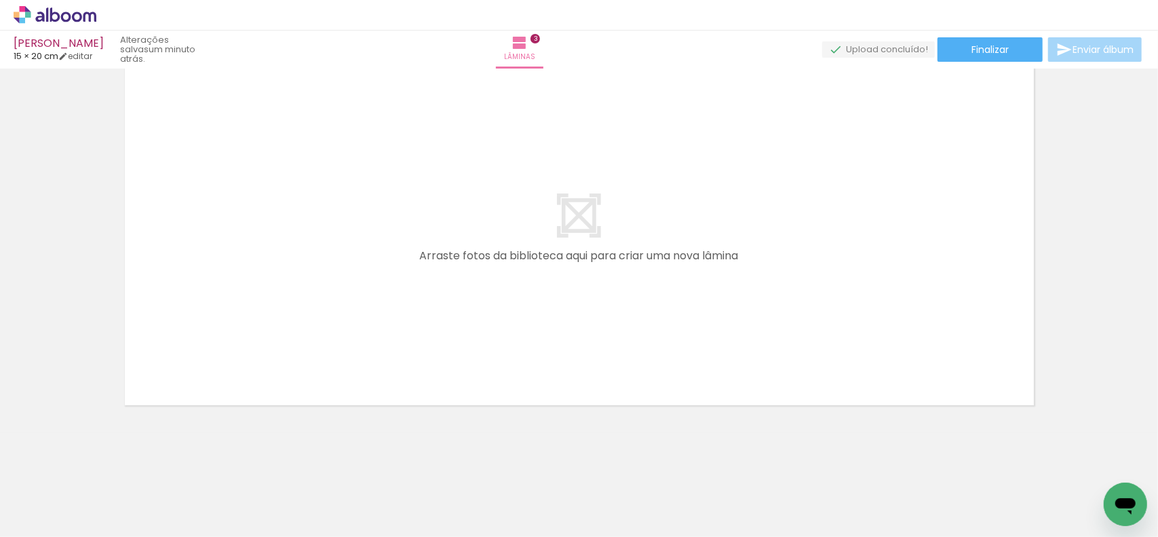
drag, startPoint x: 654, startPoint y: 411, endPoint x: 536, endPoint y: 344, distance: 135.8
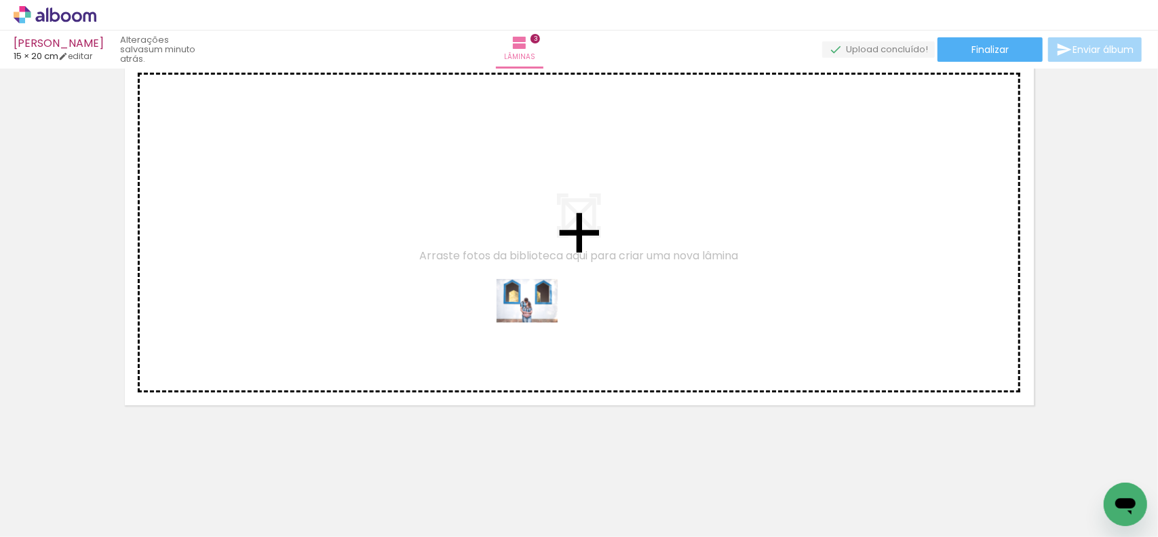
drag, startPoint x: 697, startPoint y: 482, endPoint x: 537, endPoint y: 318, distance: 229.3
click at [537, 320] on quentale-workspace at bounding box center [579, 268] width 1158 height 537
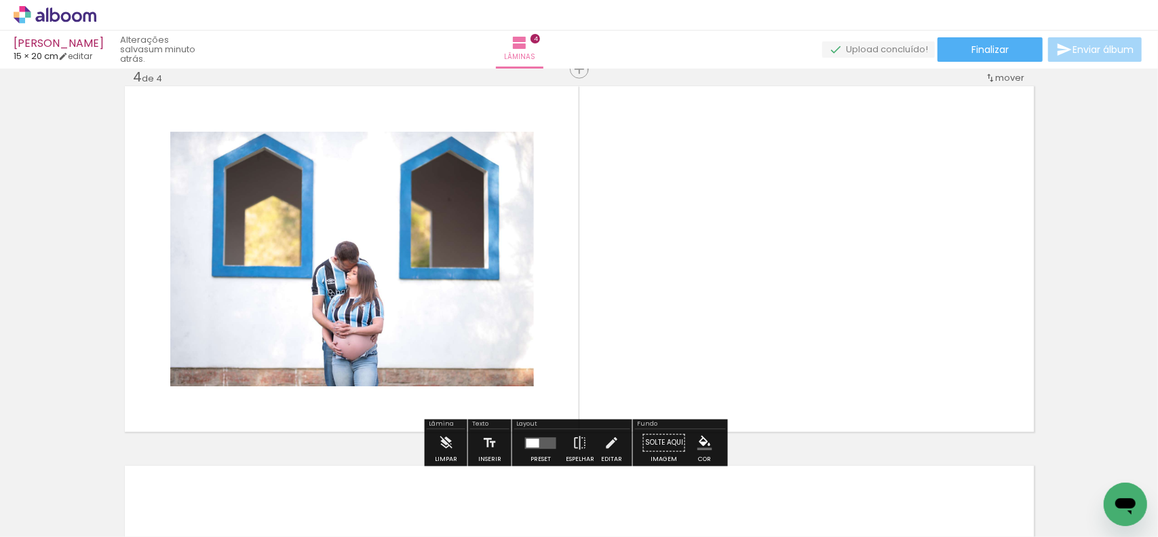
scroll to position [1157, 0]
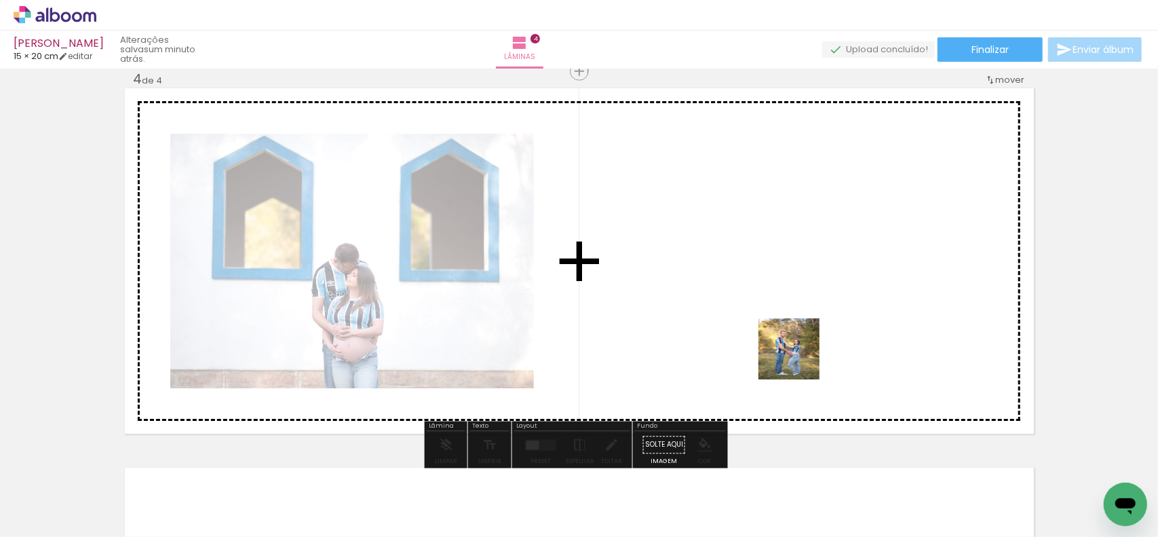
drag, startPoint x: 799, startPoint y: 512, endPoint x: 806, endPoint y: 359, distance: 153.5
click at [799, 358] on quentale-workspace at bounding box center [579, 268] width 1158 height 537
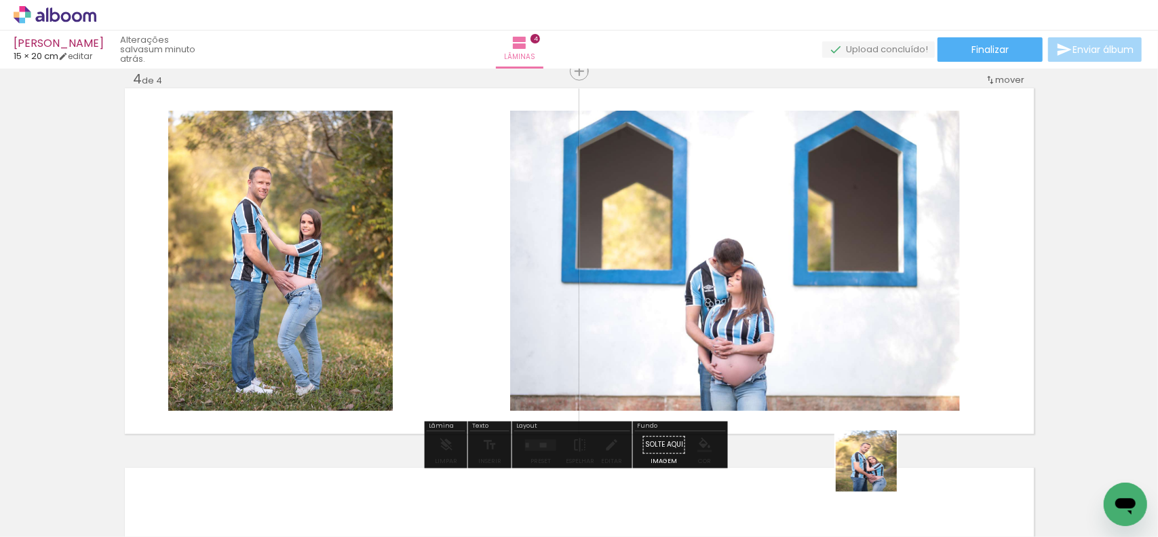
drag, startPoint x: 876, startPoint y: 471, endPoint x: 677, endPoint y: 284, distance: 273.1
click at [795, 343] on quentale-workspace at bounding box center [579, 268] width 1158 height 537
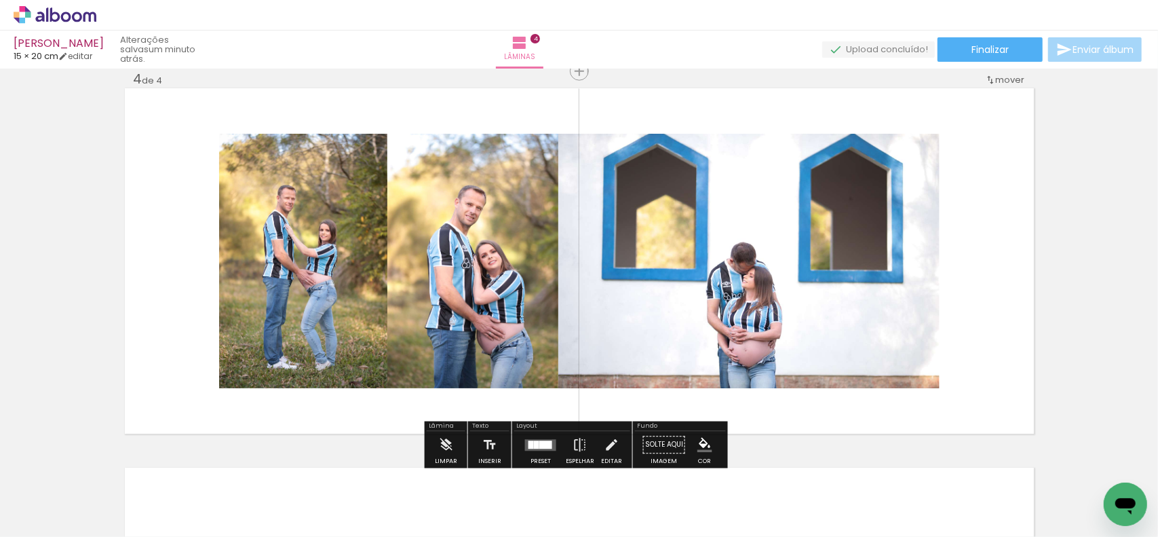
click at [534, 443] on div at bounding box center [536, 444] width 5 height 8
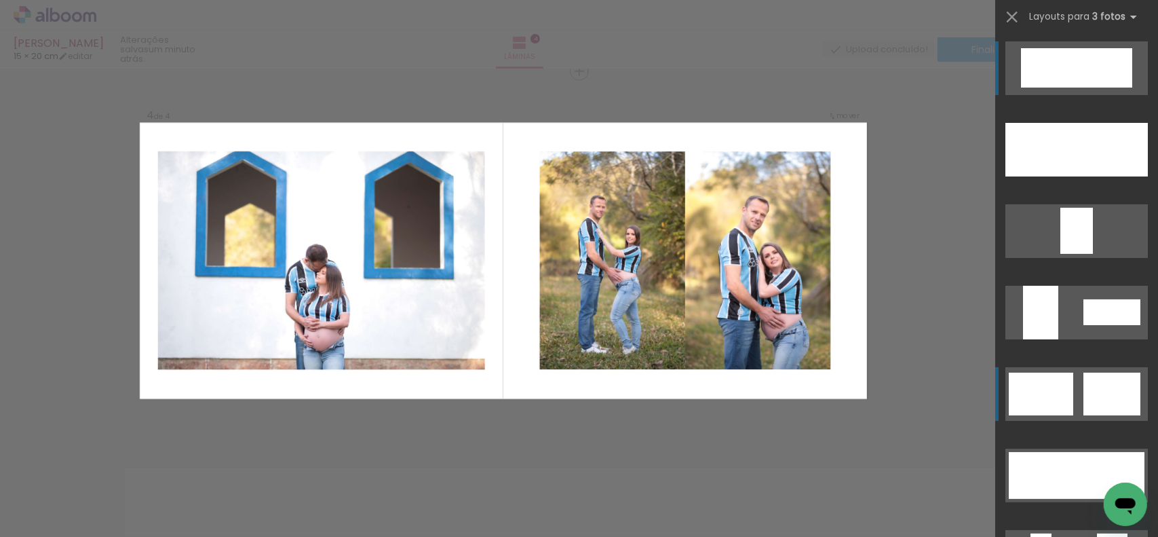
click at [1070, 396] on quentale-layouter at bounding box center [1076, 394] width 142 height 54
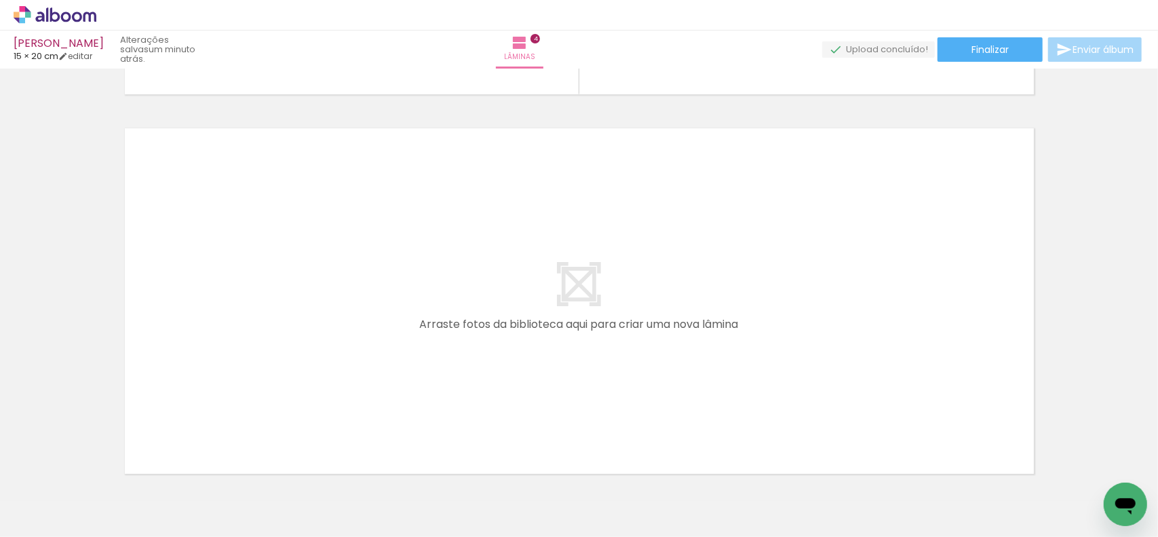
scroll to position [0, 806]
click at [517, 465] on iron-icon at bounding box center [516, 464] width 14 height 14
drag, startPoint x: 254, startPoint y: 501, endPoint x: 296, endPoint y: 377, distance: 130.9
click at [296, 377] on quentale-workspace at bounding box center [579, 268] width 1158 height 537
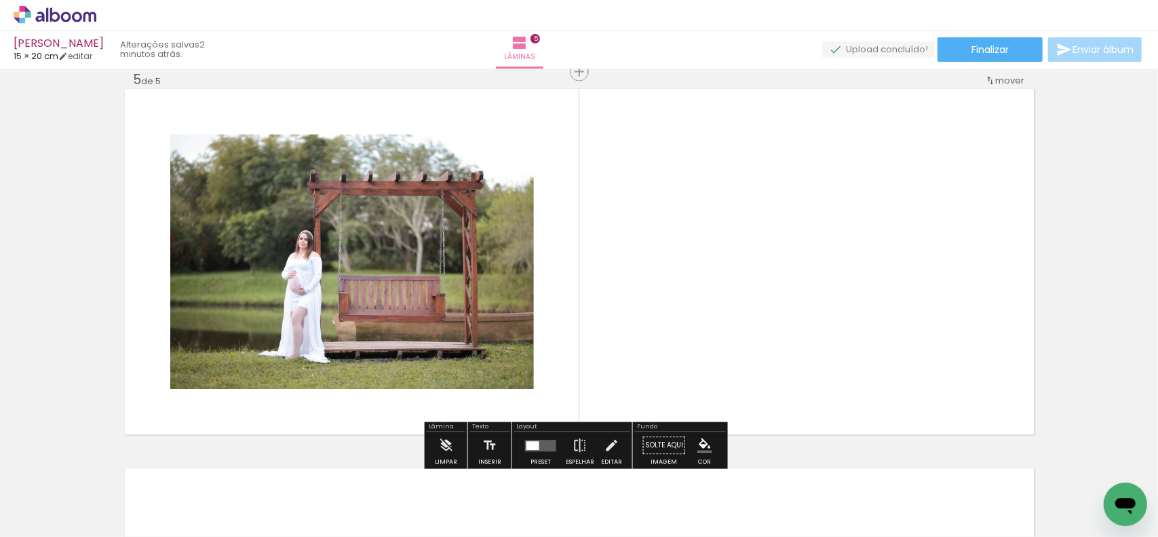
scroll to position [1537, 0]
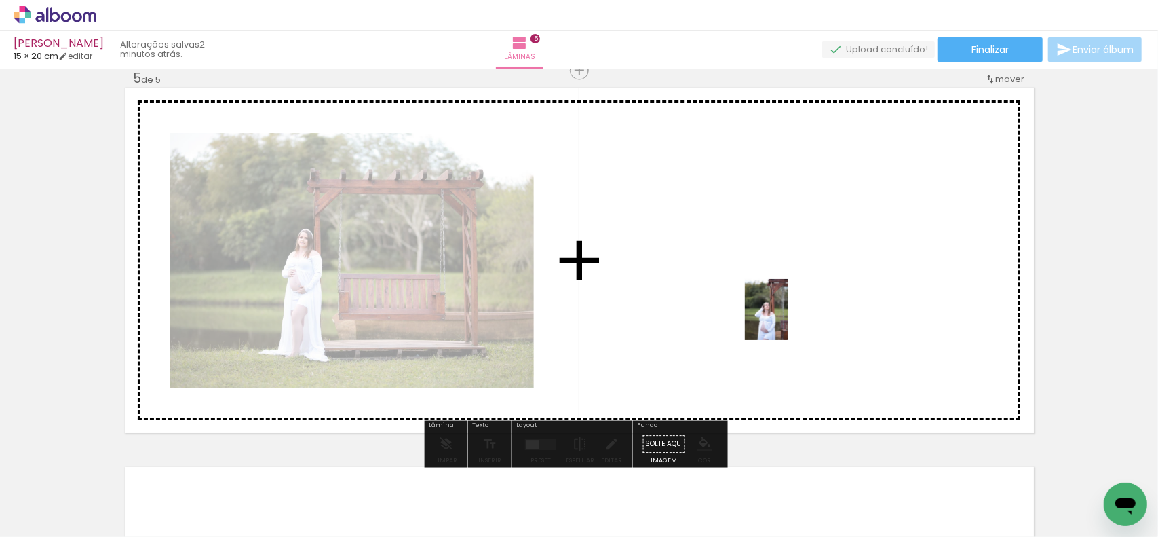
drag, startPoint x: 323, startPoint y: 513, endPoint x: 794, endPoint y: 318, distance: 509.5
click at [794, 318] on quentale-workspace at bounding box center [579, 268] width 1158 height 537
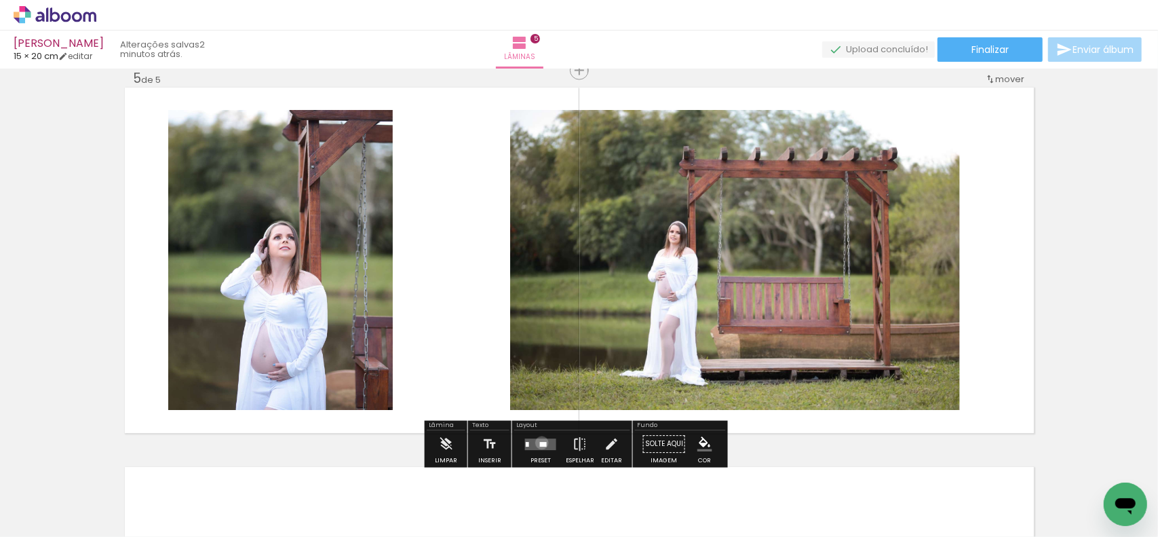
click at [540, 442] on div at bounding box center [543, 444] width 7 height 5
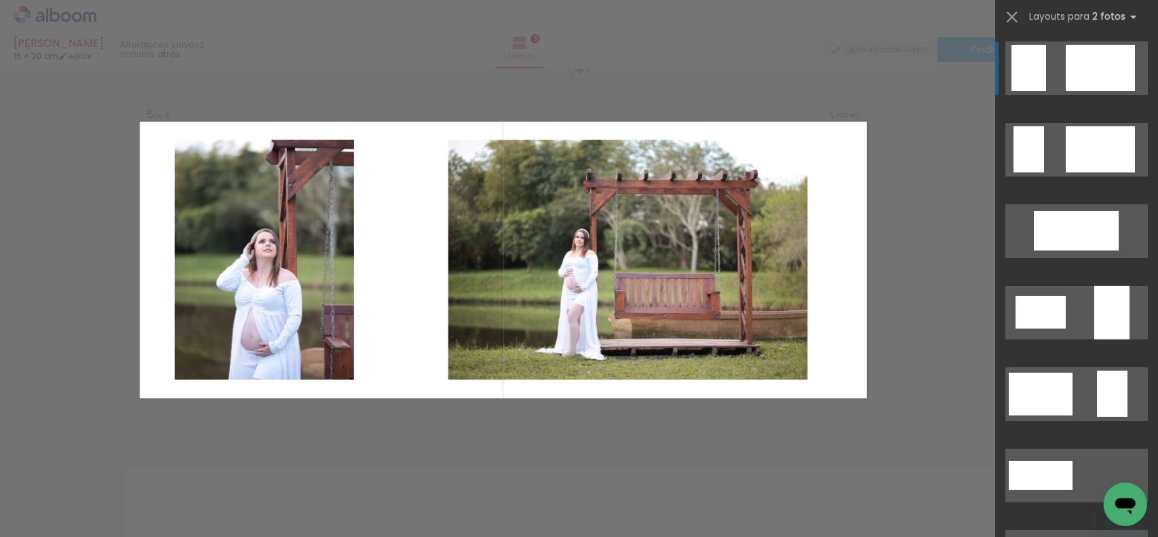
click at [410, 293] on div at bounding box center [321, 260] width 332 height 245
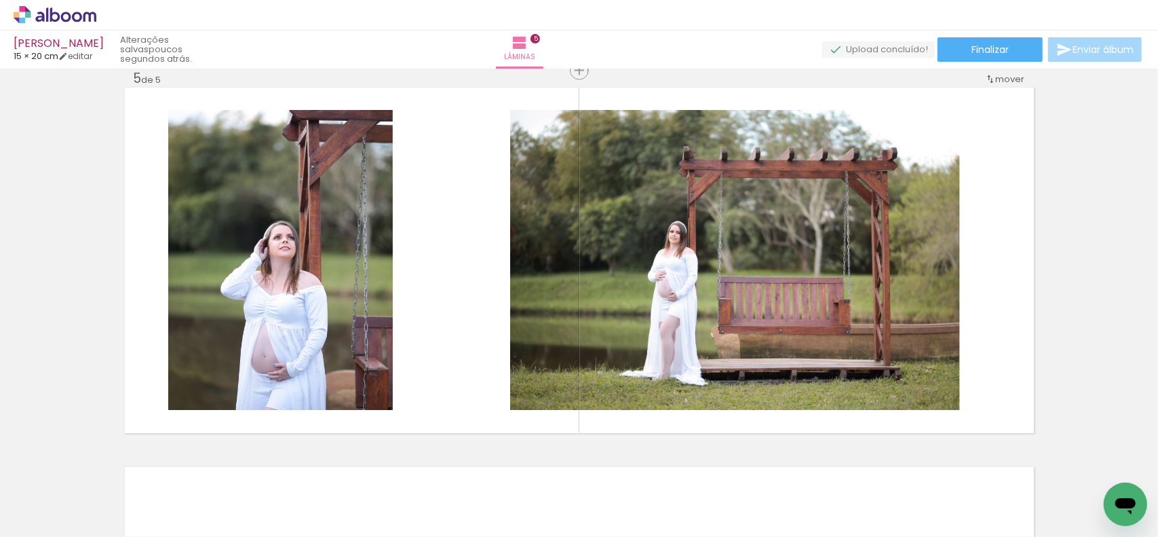
scroll to position [0, 832]
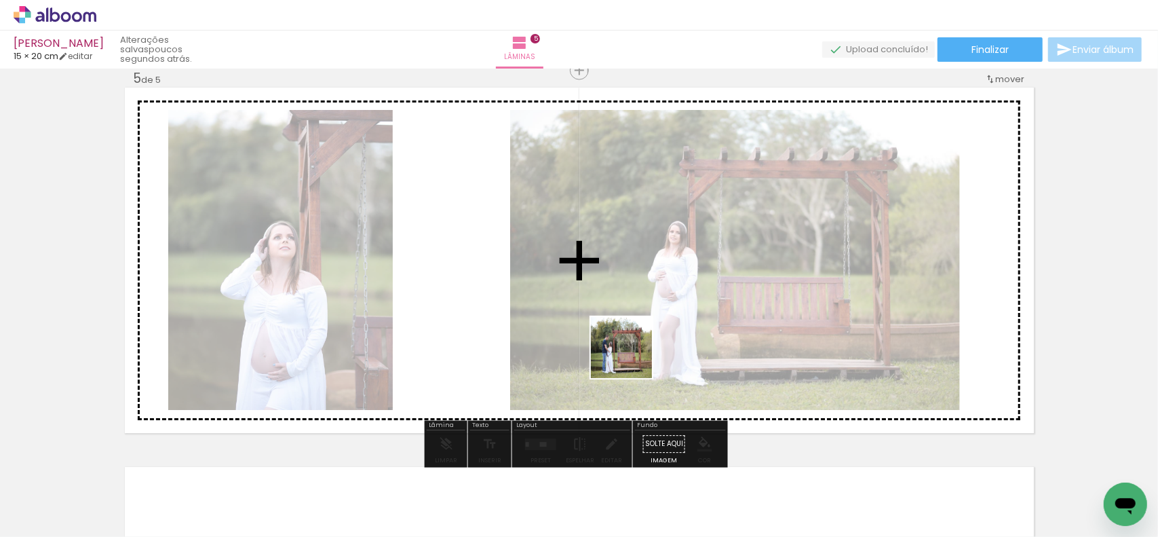
drag, startPoint x: 444, startPoint y: 461, endPoint x: 716, endPoint y: 327, distance: 304.0
click at [715, 327] on quentale-workspace at bounding box center [579, 268] width 1158 height 537
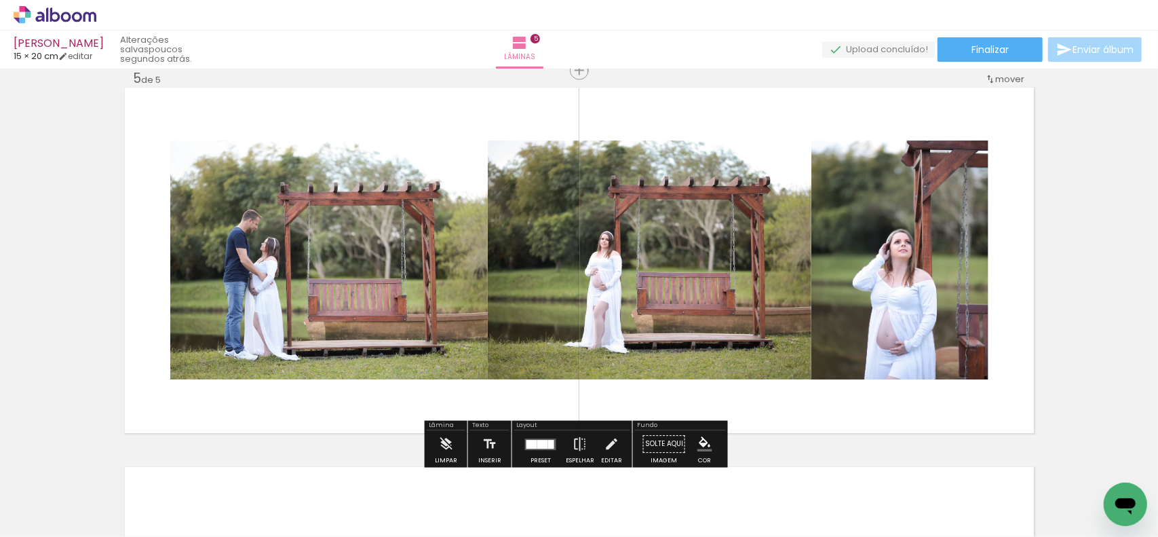
click at [537, 444] on div at bounding box center [542, 444] width 11 height 9
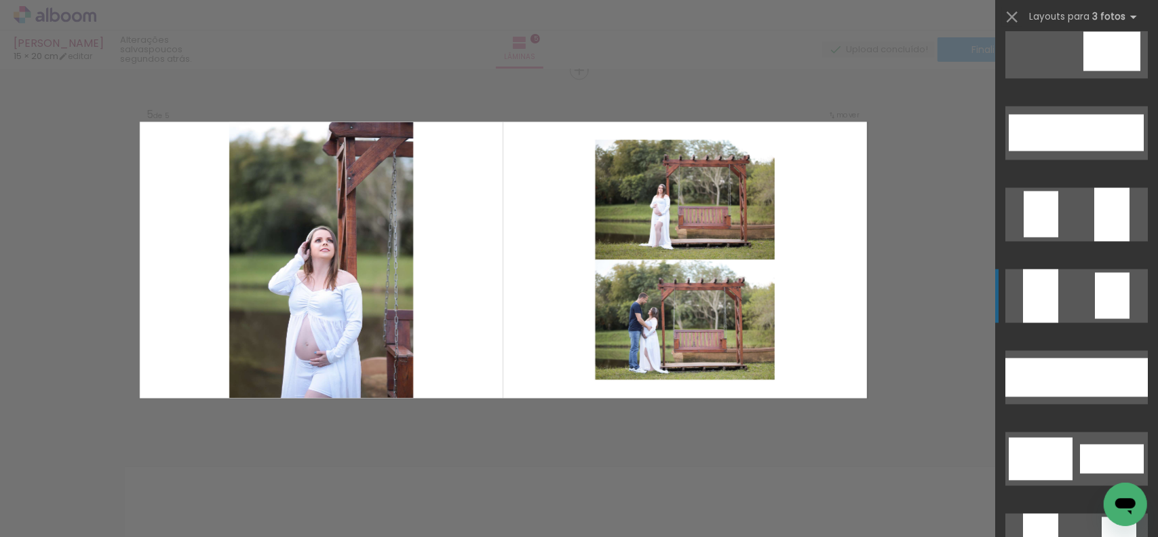
scroll to position [1764, 0]
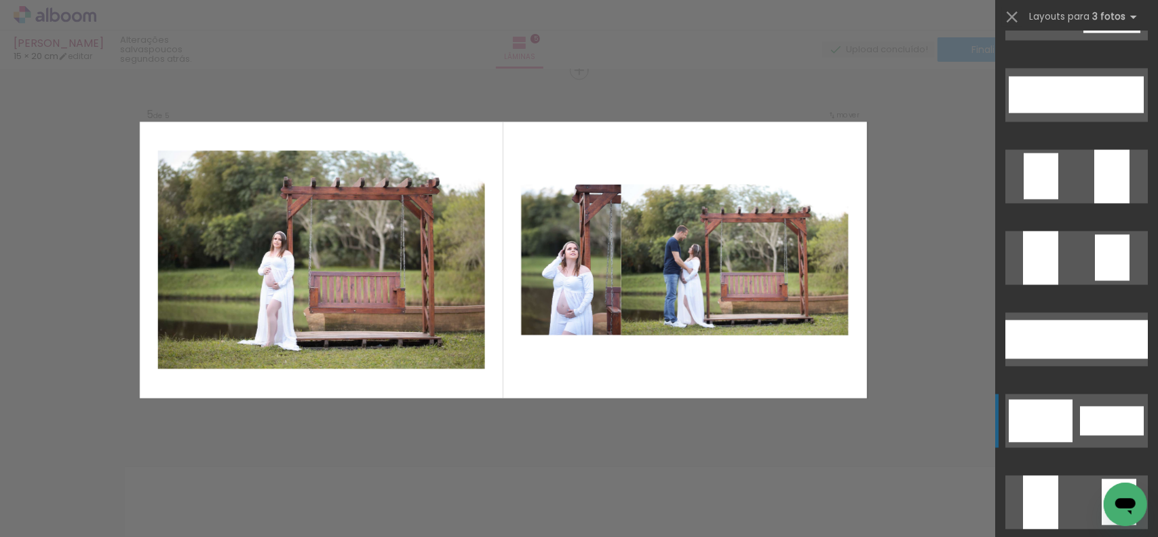
click at [1062, 414] on div at bounding box center [1041, 421] width 64 height 43
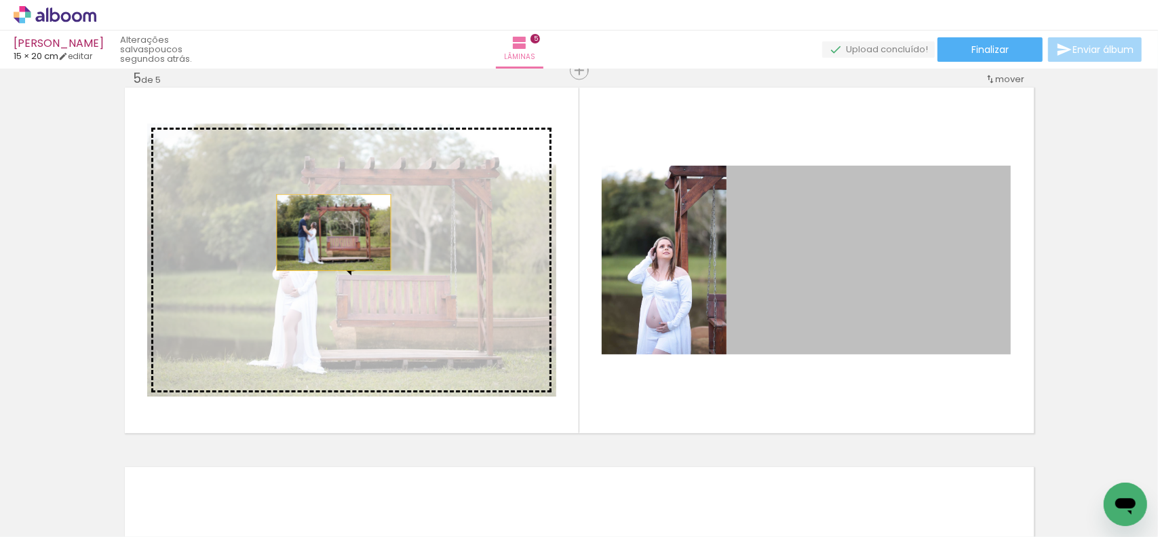
drag, startPoint x: 829, startPoint y: 290, endPoint x: 327, endPoint y: 233, distance: 505.3
click at [0, 0] on slot at bounding box center [0, 0] width 0 height 0
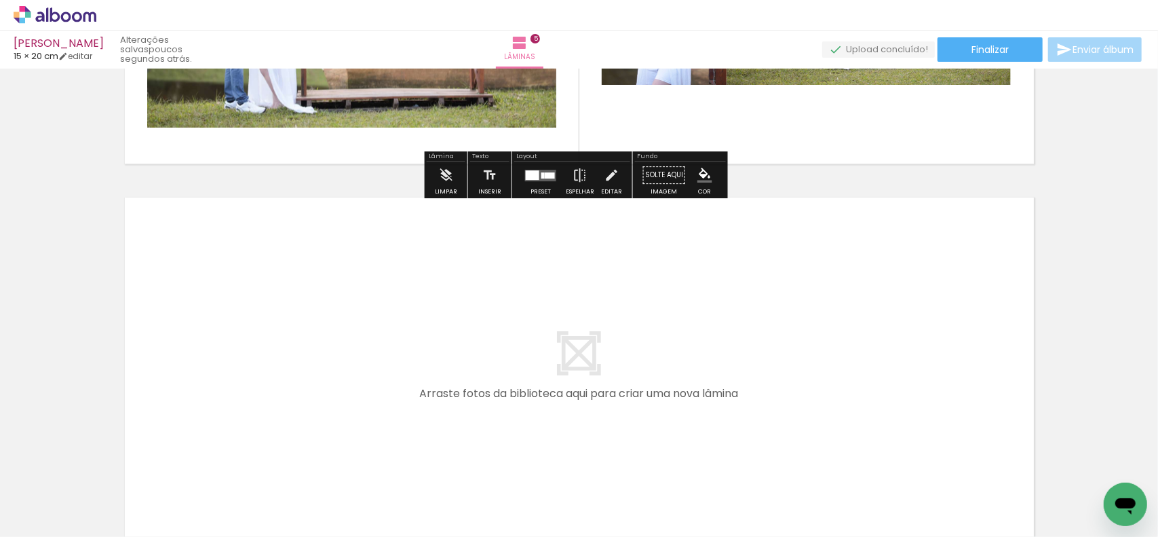
scroll to position [1809, 0]
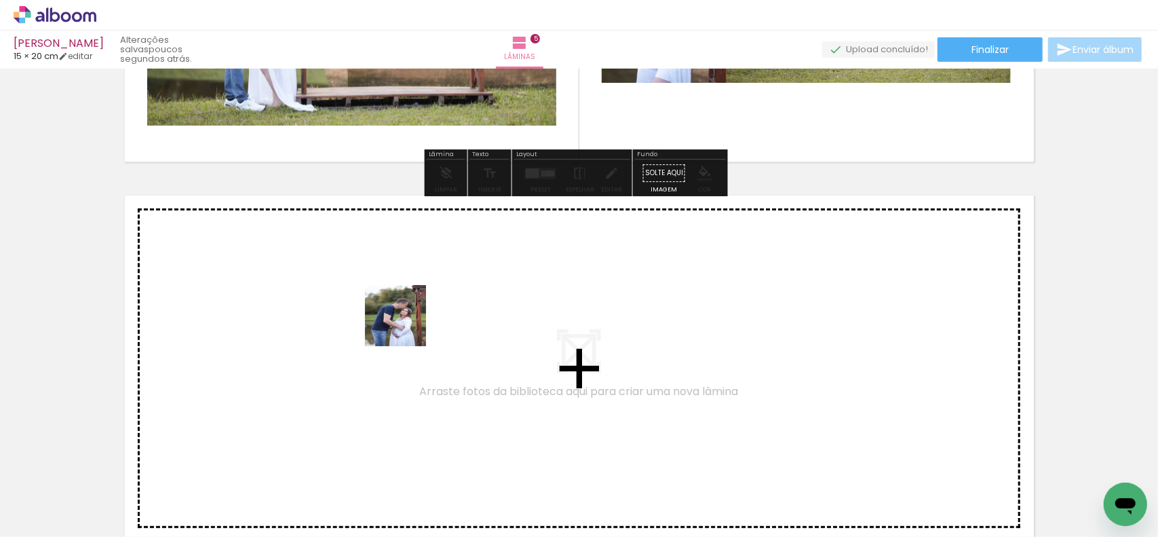
drag, startPoint x: 421, startPoint y: 367, endPoint x: 404, endPoint y: 325, distance: 45.4
click at [404, 325] on quentale-workspace at bounding box center [579, 268] width 1158 height 537
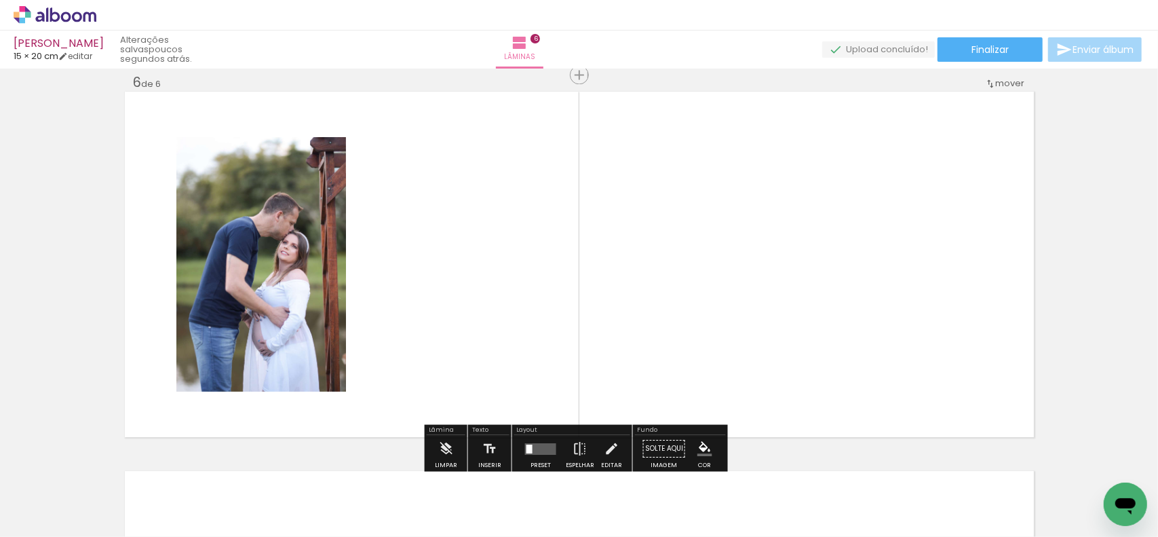
scroll to position [1916, 0]
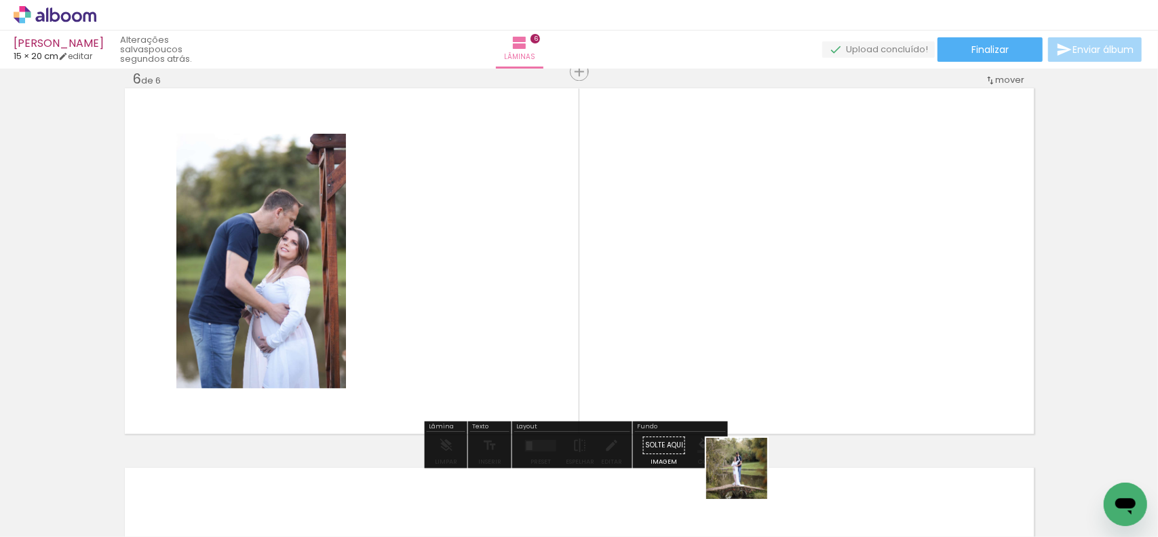
drag, startPoint x: 747, startPoint y: 478, endPoint x: 767, endPoint y: 356, distance: 123.8
click at [767, 356] on quentale-workspace at bounding box center [579, 268] width 1158 height 537
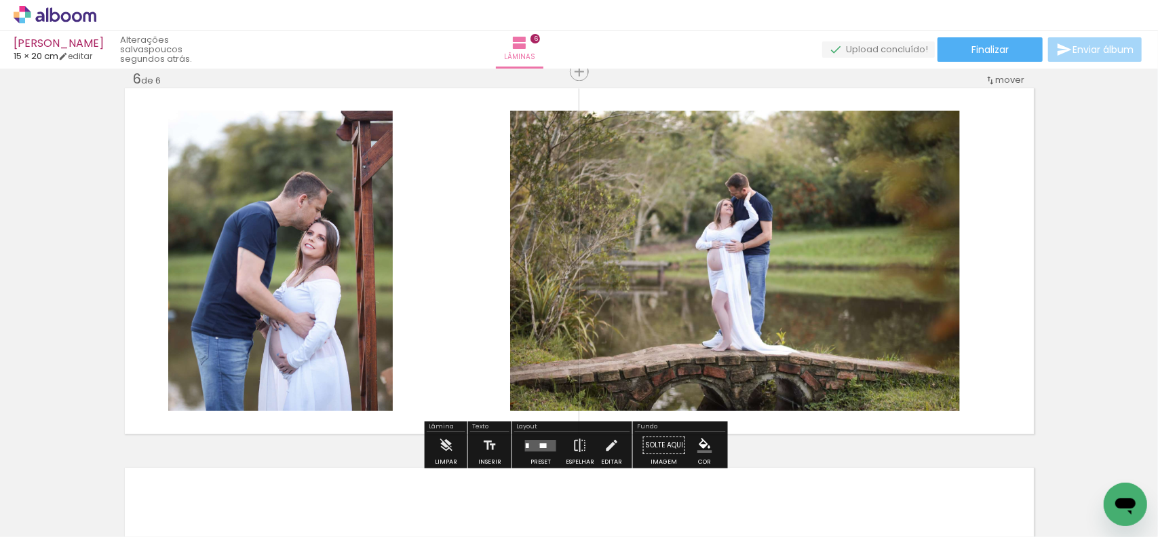
click at [536, 443] on quentale-layouter at bounding box center [540, 445] width 31 height 12
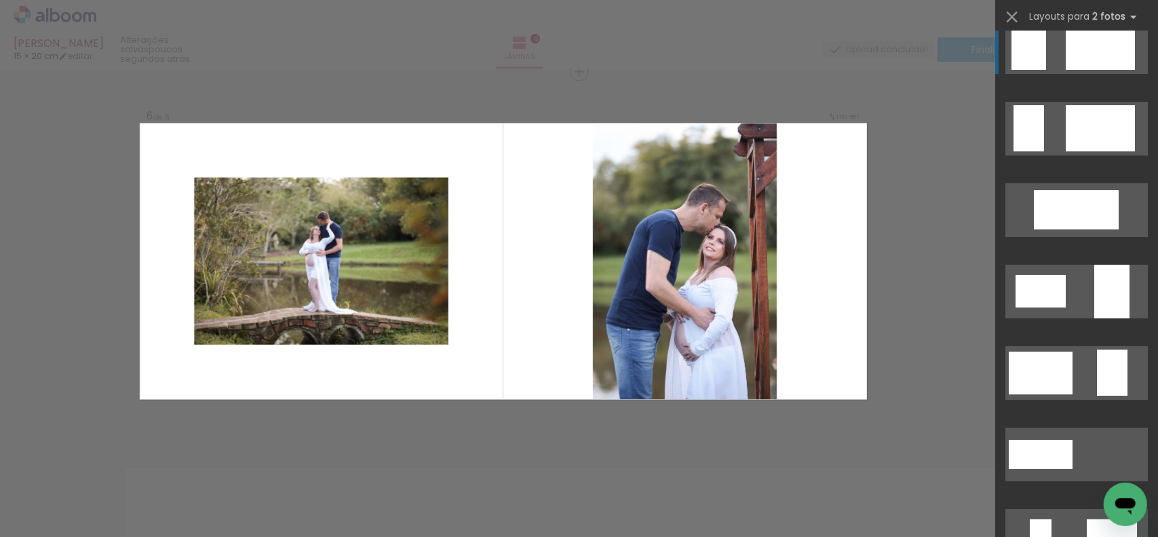
scroll to position [136, 0]
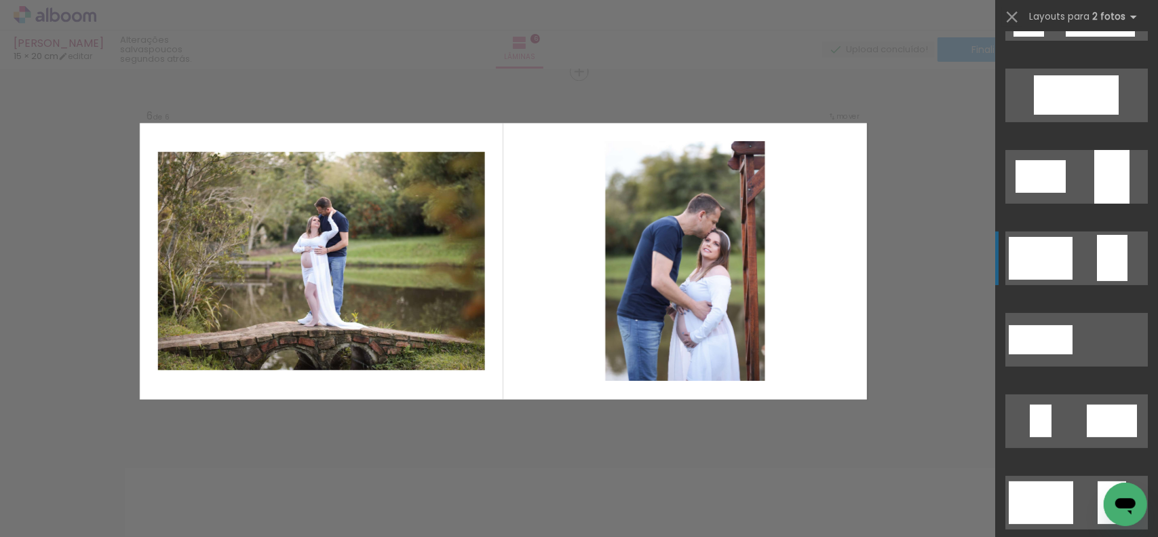
click at [1062, 252] on div at bounding box center [1041, 258] width 64 height 43
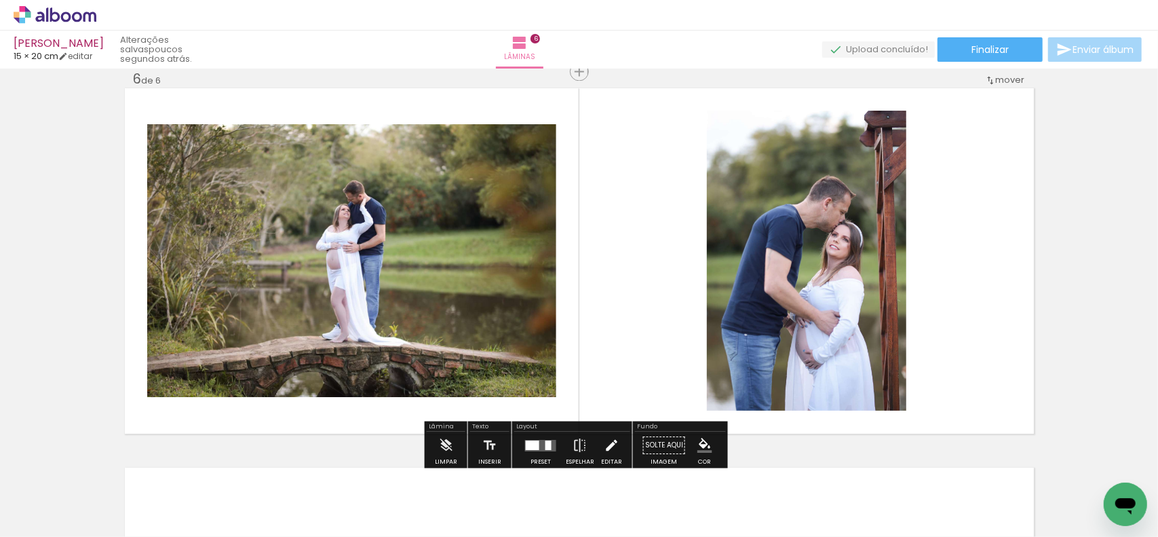
click at [604, 440] on iron-icon at bounding box center [611, 444] width 15 height 27
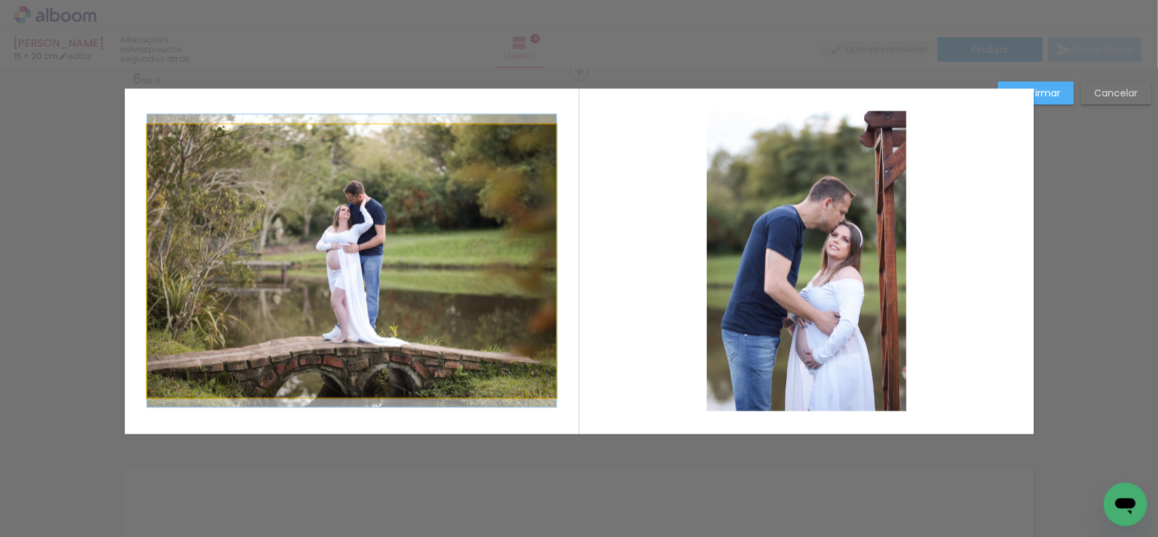
click at [486, 210] on quentale-photo at bounding box center [351, 260] width 409 height 273
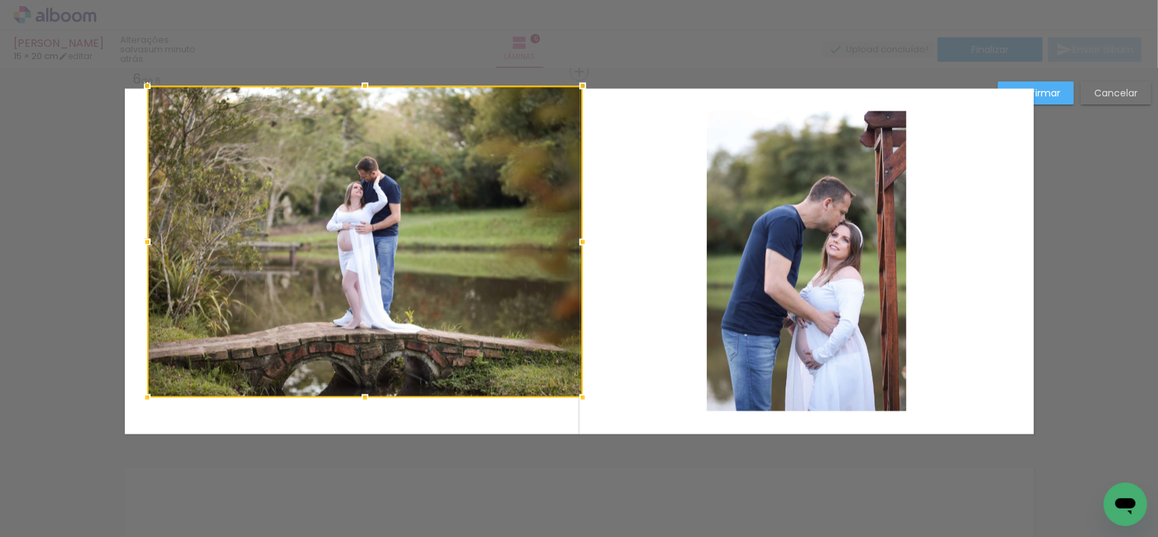
drag, startPoint x: 552, startPoint y: 130, endPoint x: 583, endPoint y: 94, distance: 47.1
click at [583, 94] on div at bounding box center [582, 85] width 27 height 27
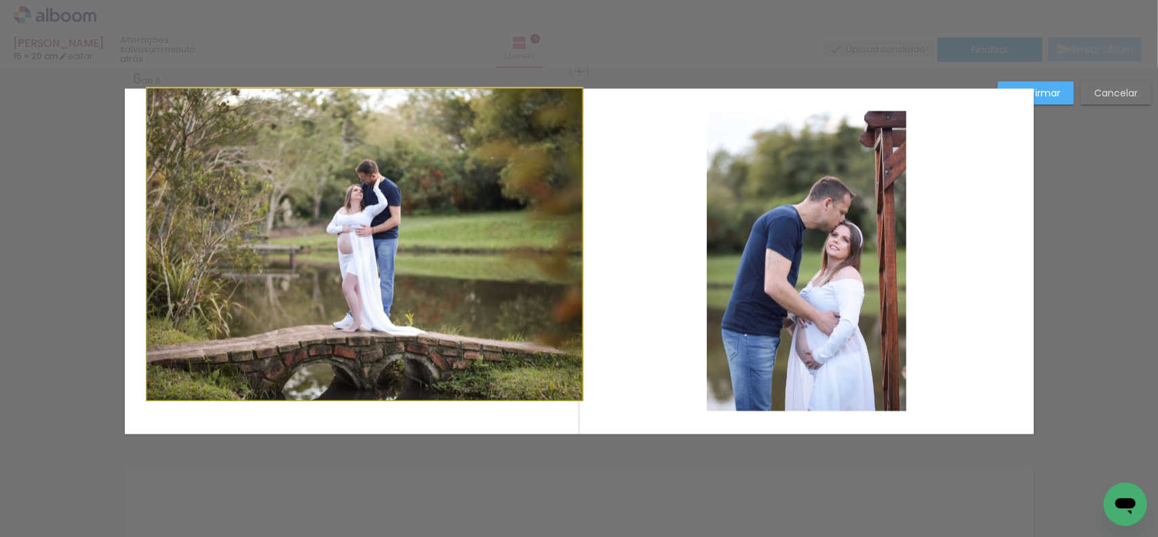
click at [185, 235] on quentale-photo at bounding box center [365, 243] width 436 height 311
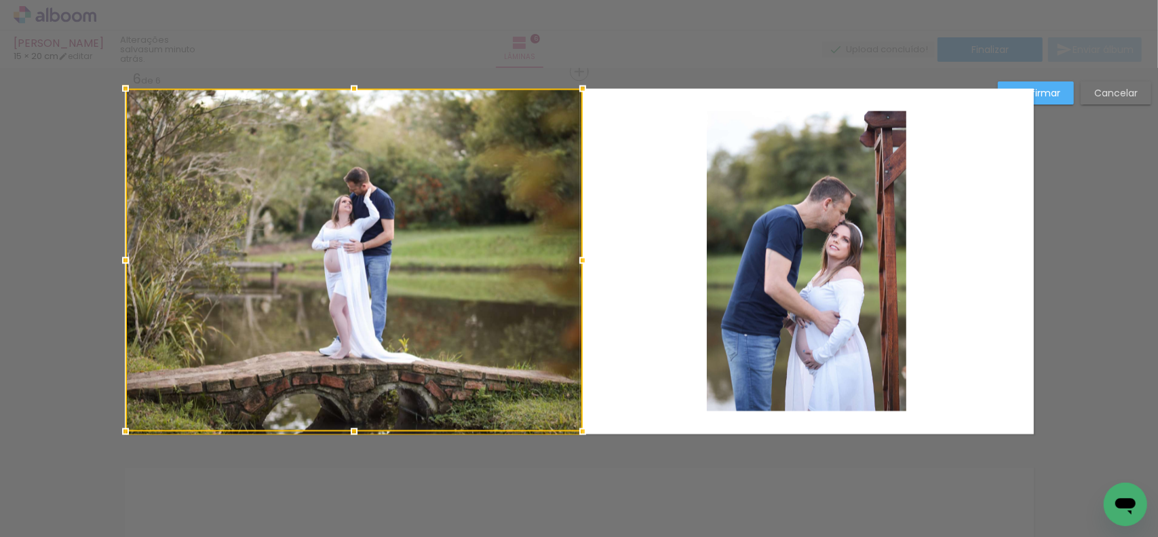
drag, startPoint x: 142, startPoint y: 243, endPoint x: 113, endPoint y: 234, distance: 31.1
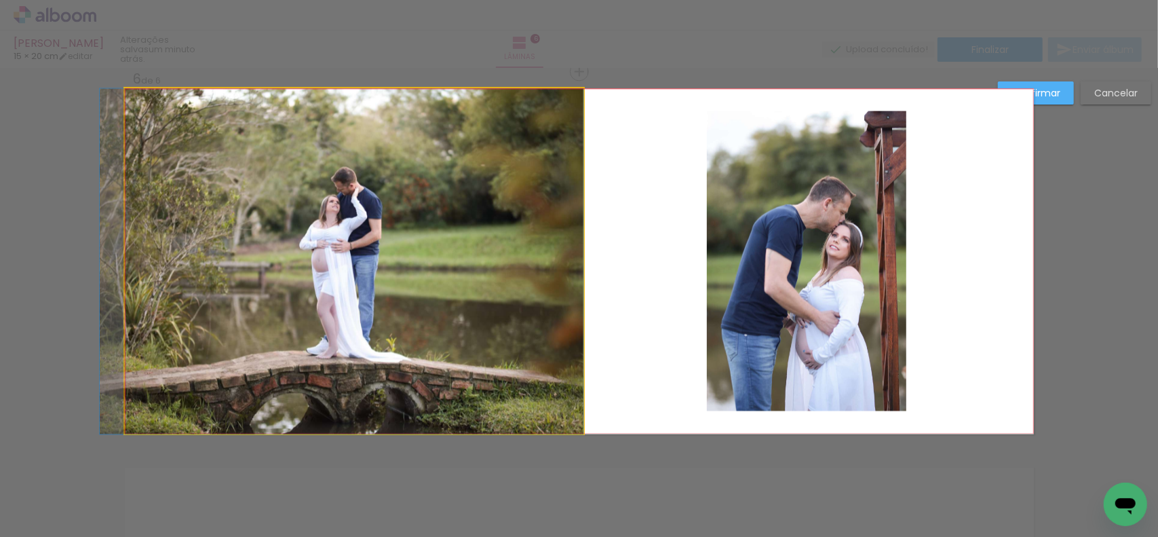
drag, startPoint x: 355, startPoint y: 252, endPoint x: 342, endPoint y: 254, distance: 13.7
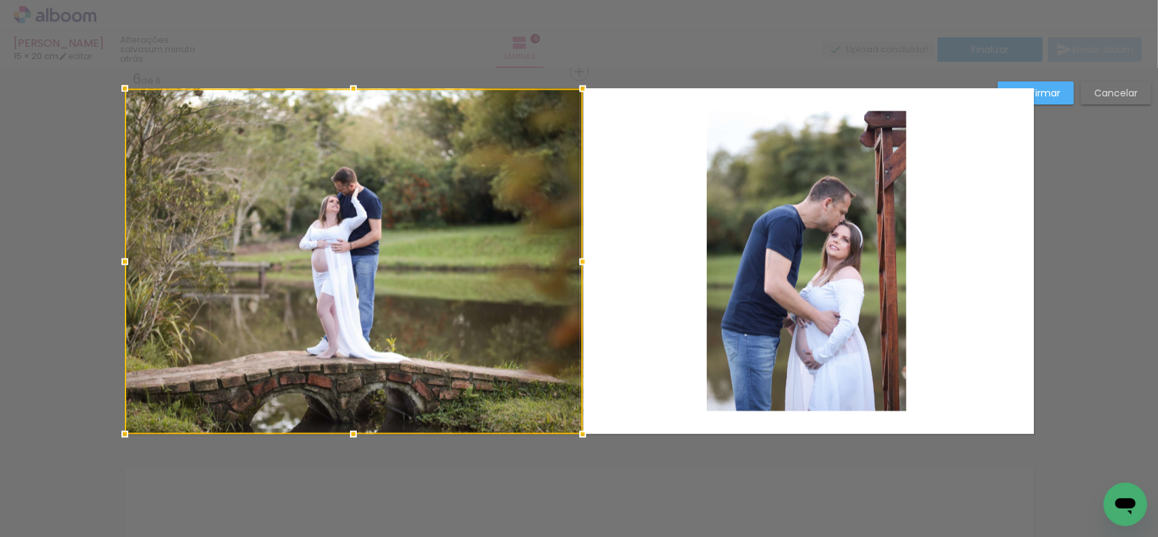
click at [630, 232] on quentale-layouter at bounding box center [579, 260] width 909 height 345
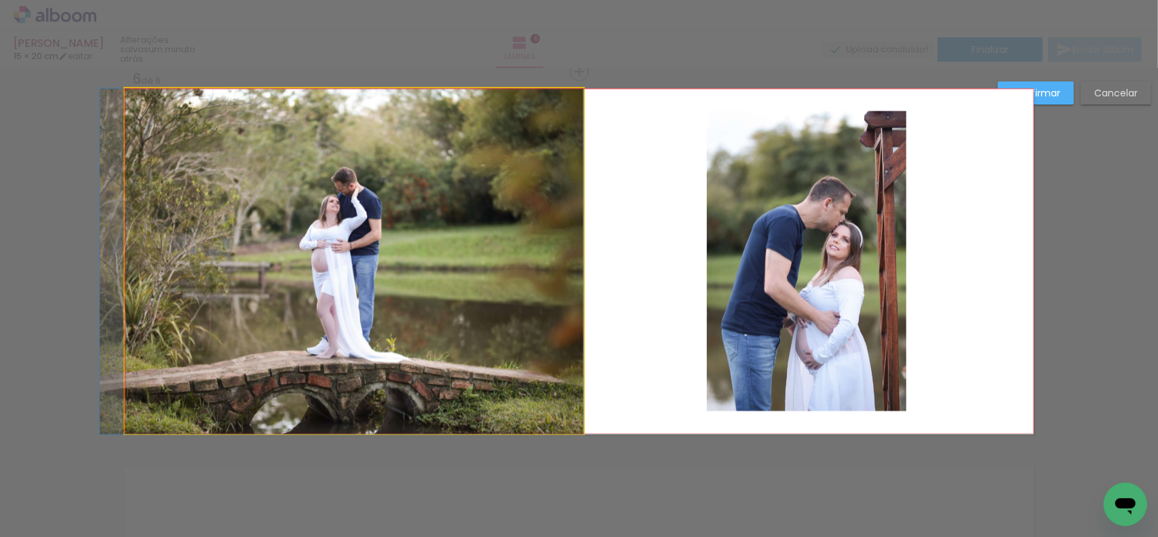
click at [552, 252] on quentale-photo at bounding box center [354, 260] width 459 height 345
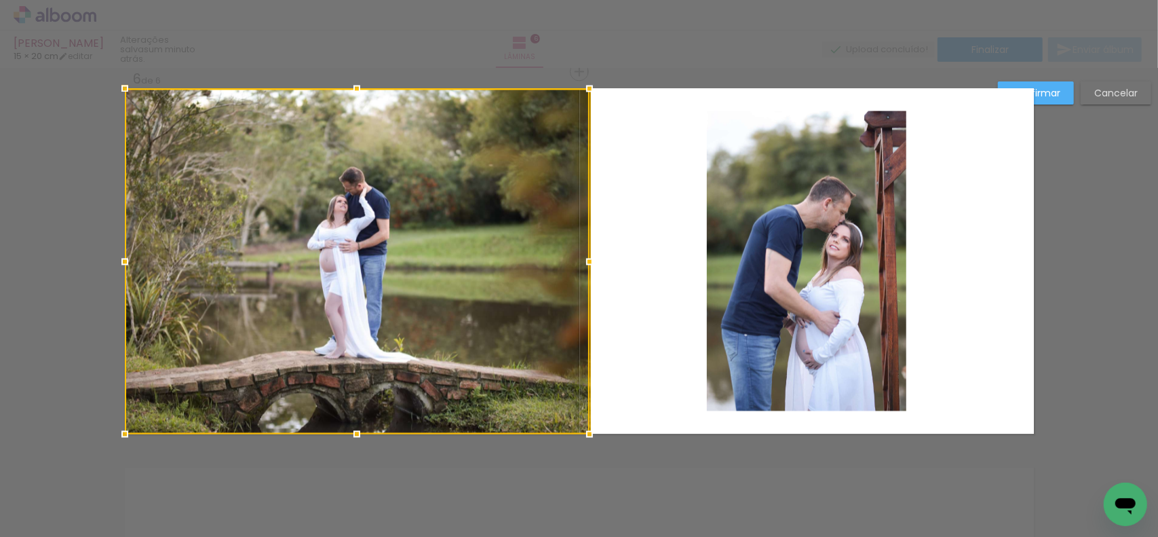
drag, startPoint x: 579, startPoint y: 257, endPoint x: 556, endPoint y: 256, distance: 23.1
click at [558, 257] on div at bounding box center [357, 260] width 465 height 345
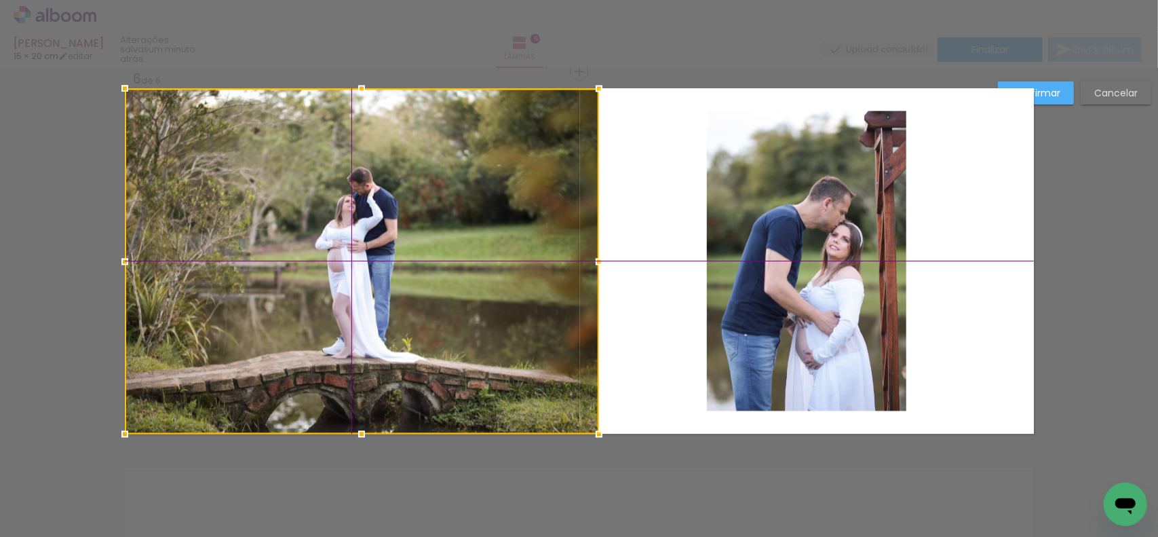
drag, startPoint x: 555, startPoint y: 256, endPoint x: 581, endPoint y: 246, distance: 27.5
click at [581, 246] on div at bounding box center [362, 260] width 474 height 345
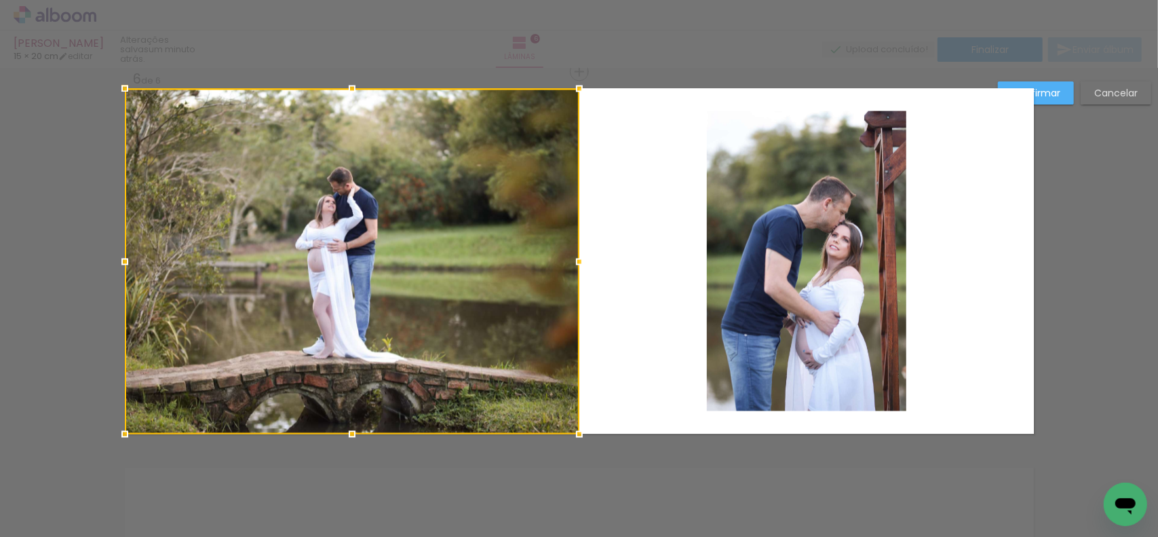
drag, startPoint x: 593, startPoint y: 258, endPoint x: 547, endPoint y: 258, distance: 46.1
click at [547, 258] on div at bounding box center [352, 260] width 455 height 345
click at [0, 0] on slot "Confirmar" at bounding box center [0, 0] width 0 height 0
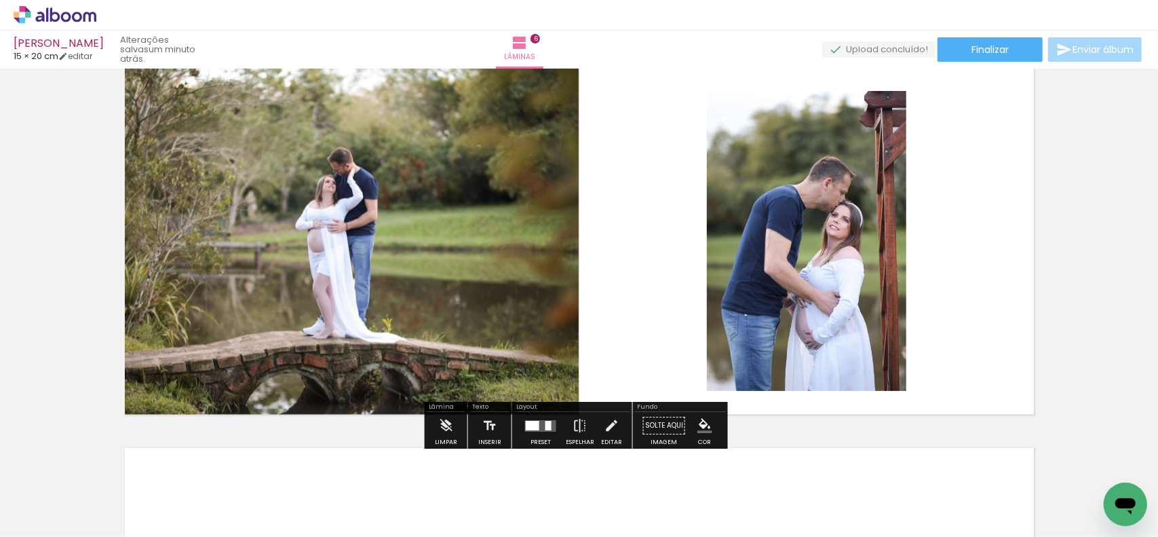
scroll to position [1984, 0]
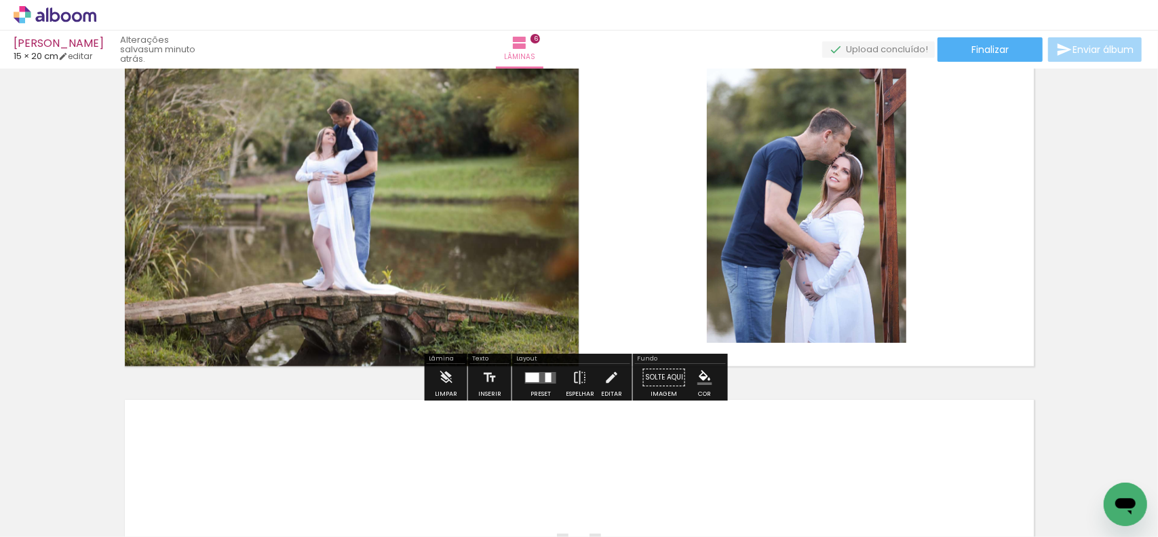
click at [334, 238] on quentale-photo at bounding box center [352, 192] width 454 height 345
click at [330, 222] on quentale-photo at bounding box center [352, 192] width 454 height 345
click at [604, 379] on iron-icon at bounding box center [611, 377] width 15 height 27
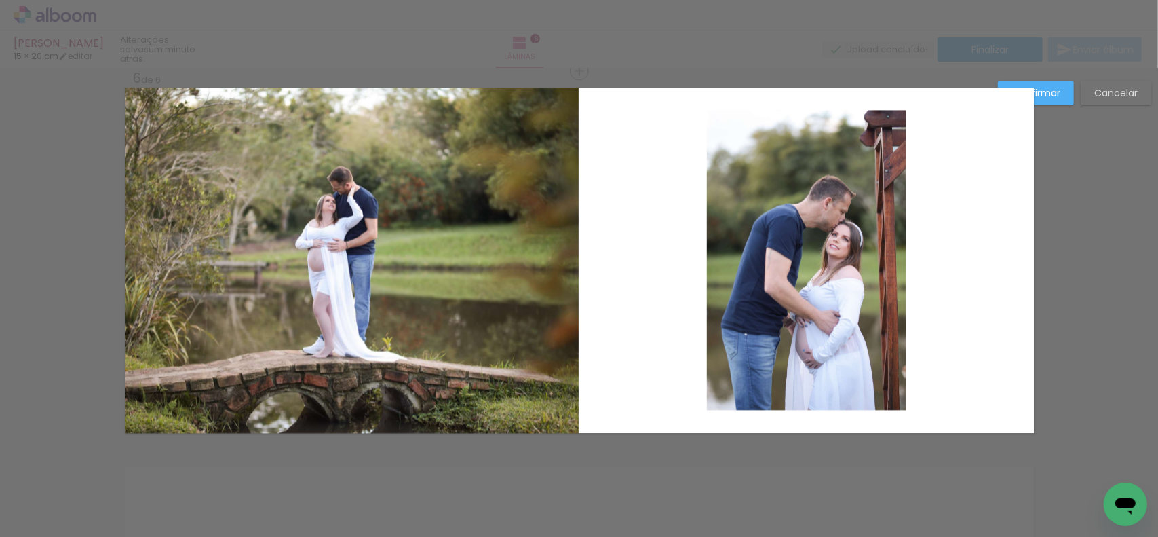
scroll to position [1916, 0]
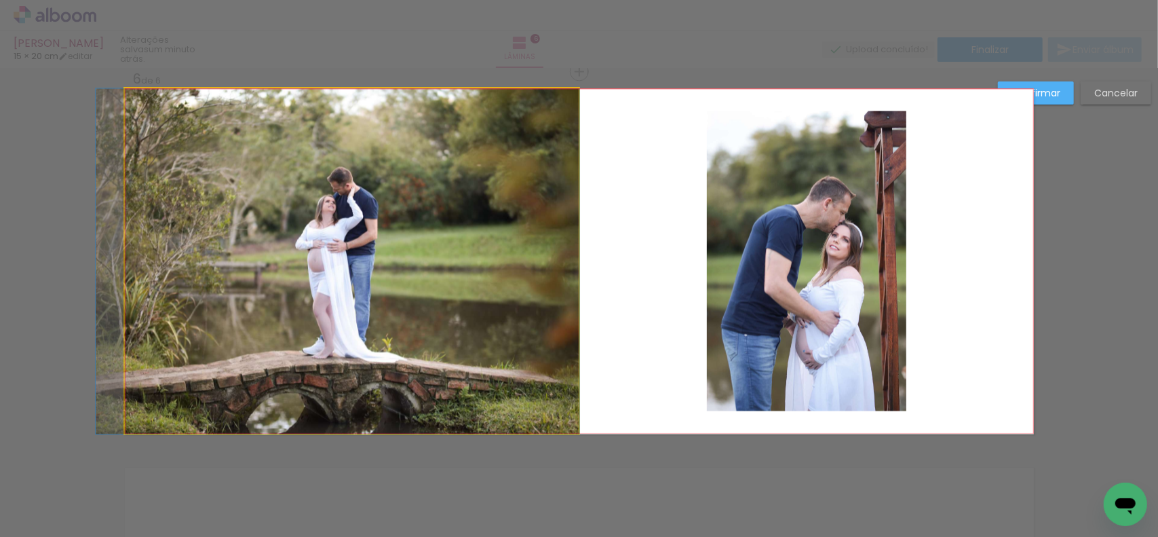
click at [343, 249] on quentale-photo at bounding box center [352, 260] width 454 height 345
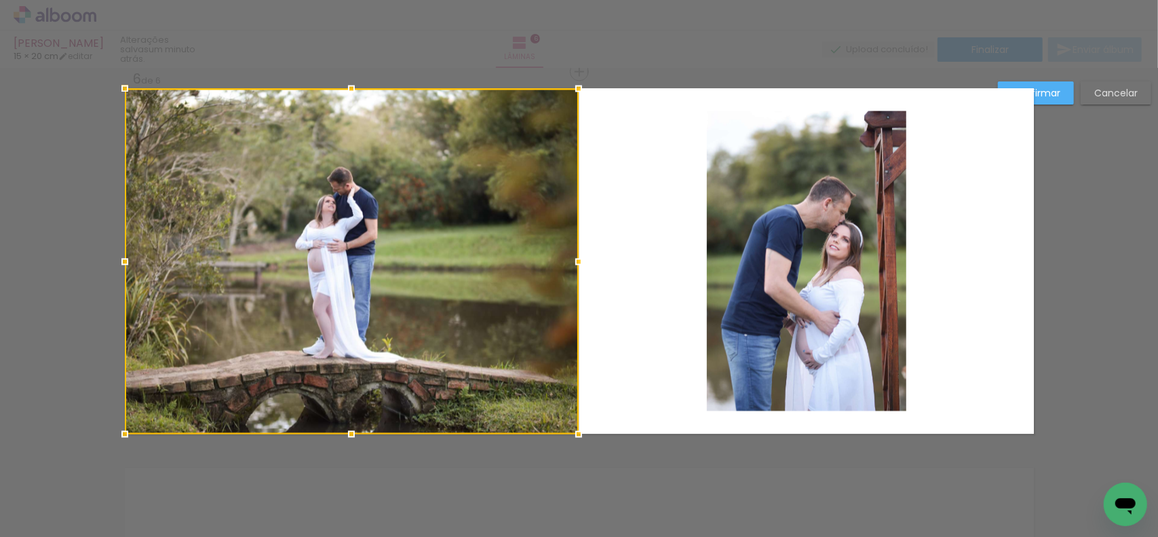
click at [336, 260] on div at bounding box center [352, 260] width 454 height 345
click at [340, 257] on div at bounding box center [352, 260] width 454 height 345
click at [328, 257] on div at bounding box center [352, 260] width 454 height 345
click at [436, 201] on div at bounding box center [352, 260] width 454 height 345
drag, startPoint x: 371, startPoint y: 224, endPoint x: 385, endPoint y: 220, distance: 14.8
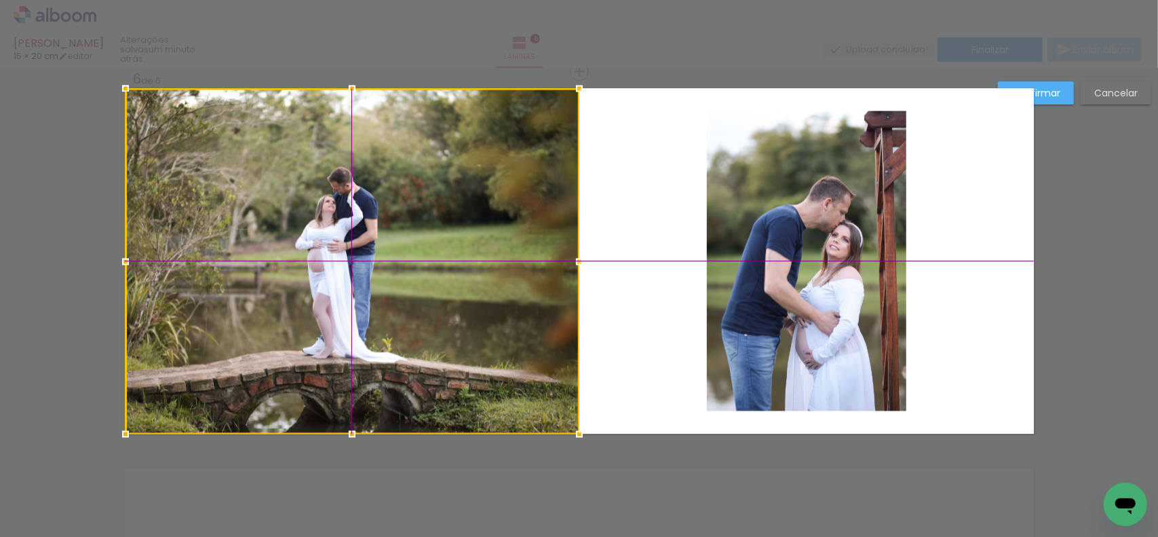
click at [385, 220] on div at bounding box center [353, 260] width 454 height 345
click at [362, 260] on div at bounding box center [353, 260] width 454 height 345
click at [342, 260] on div at bounding box center [353, 260] width 454 height 345
drag, startPoint x: 331, startPoint y: 263, endPoint x: 353, endPoint y: 255, distance: 23.0
click at [353, 255] on div at bounding box center [352, 260] width 454 height 345
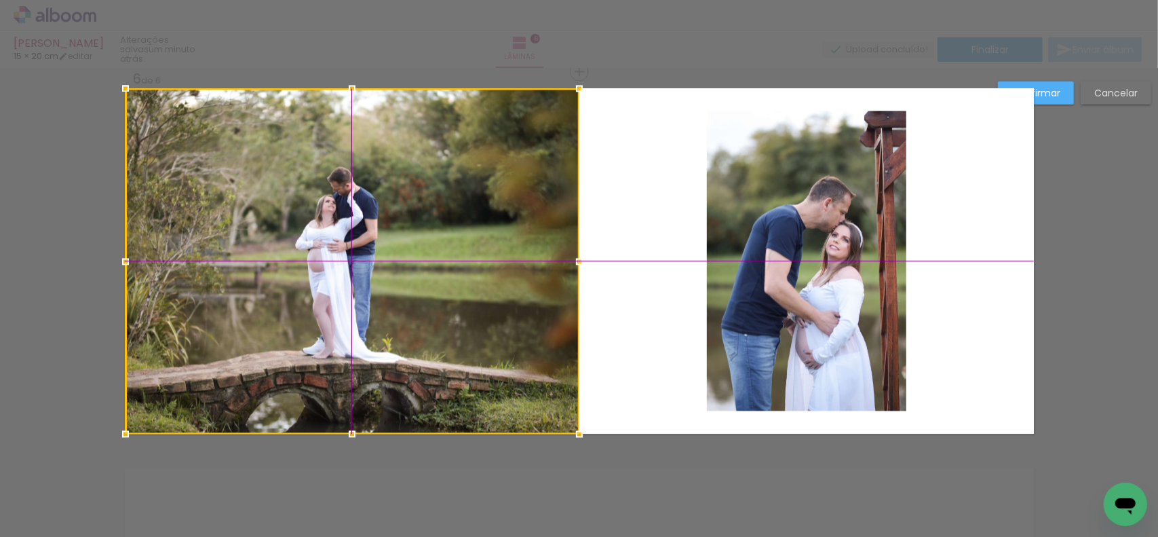
click at [355, 254] on div at bounding box center [353, 260] width 454 height 345
click at [647, 239] on quentale-layouter at bounding box center [579, 260] width 909 height 345
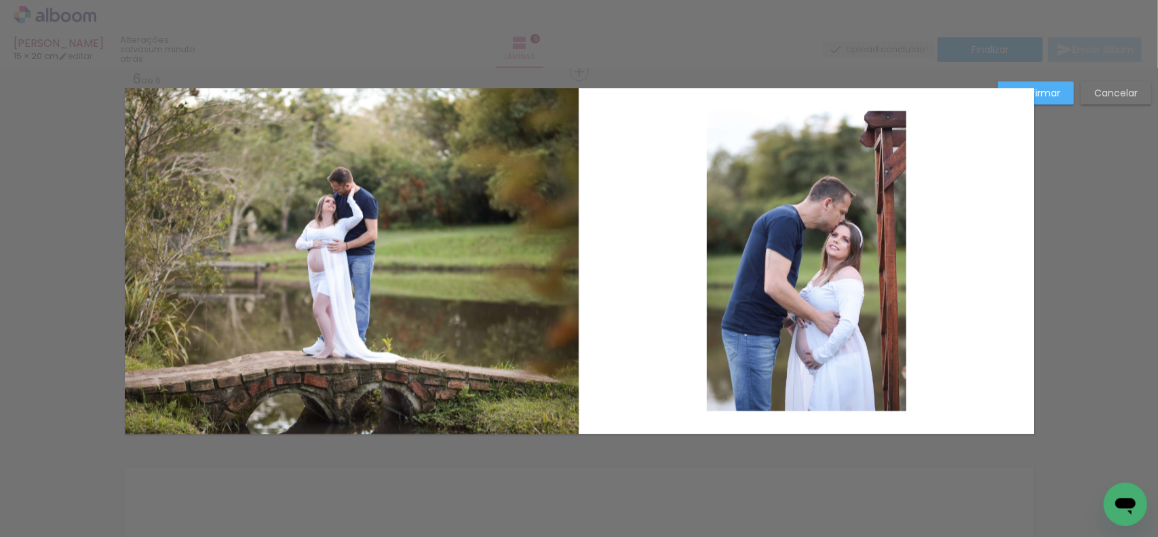
click at [0, 0] on slot "Confirmar" at bounding box center [0, 0] width 0 height 0
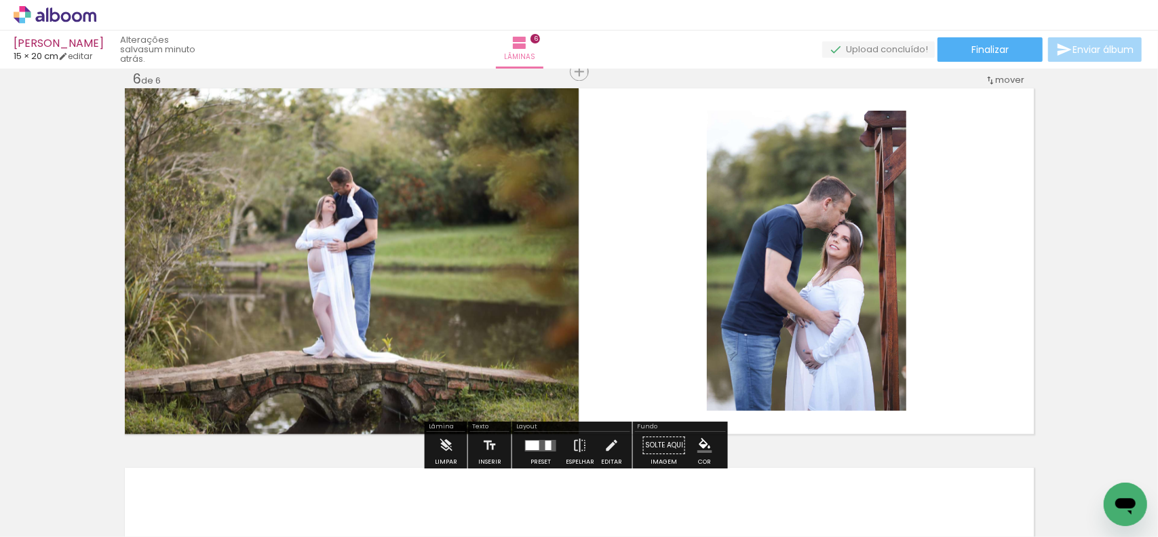
click at [355, 290] on quentale-photo at bounding box center [352, 260] width 454 height 345
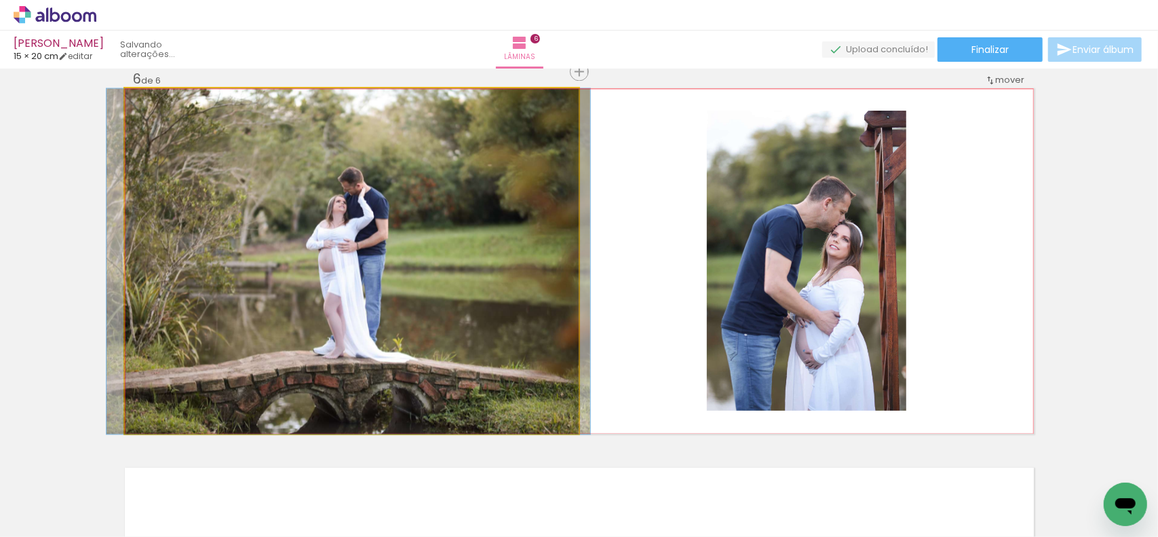
drag, startPoint x: 341, startPoint y: 273, endPoint x: 351, endPoint y: 279, distance: 12.5
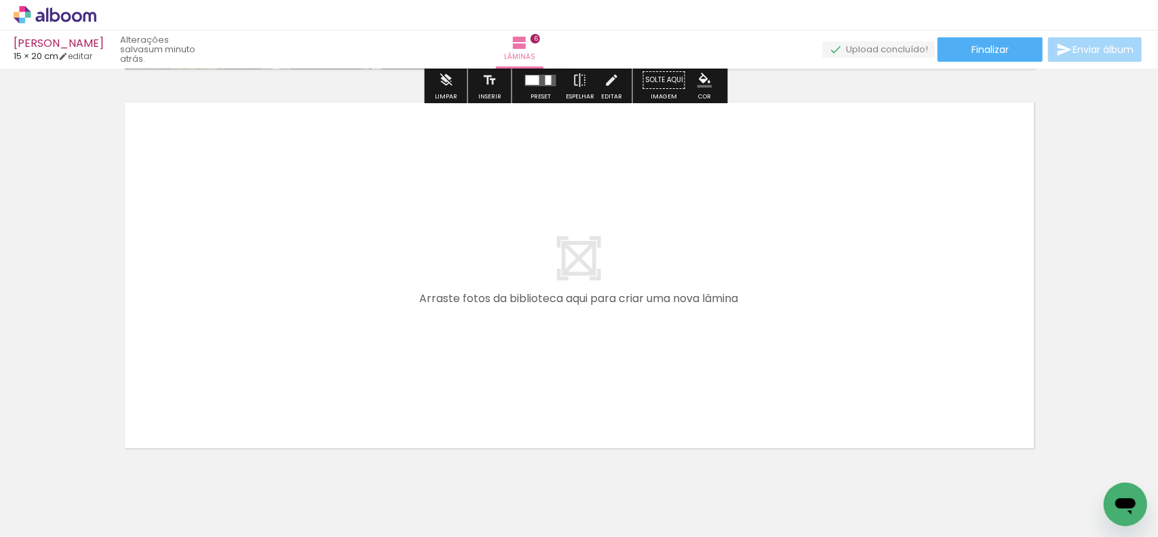
scroll to position [2323, 0]
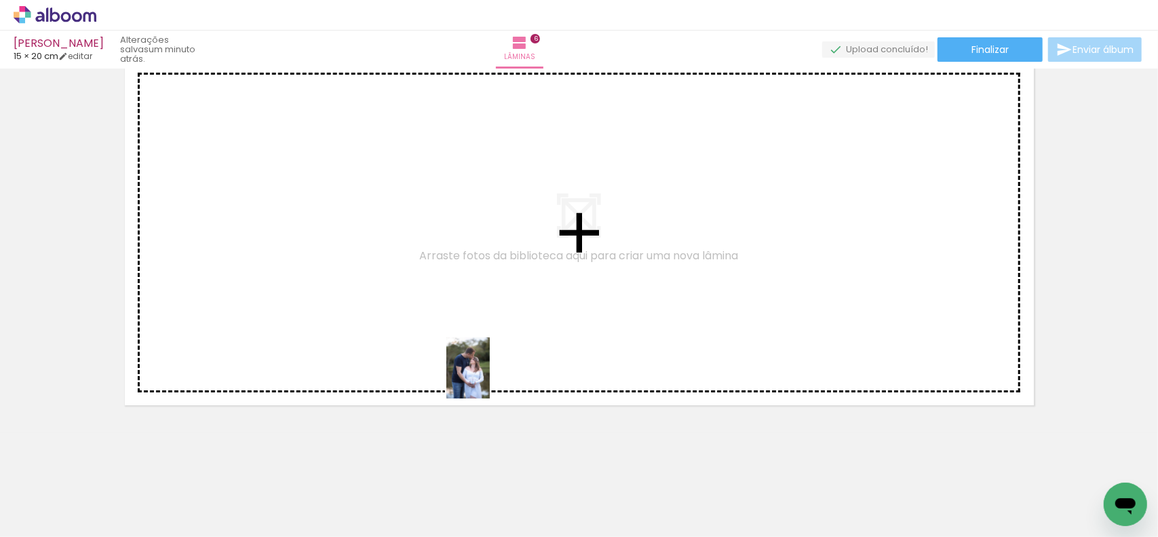
drag, startPoint x: 524, startPoint y: 495, endPoint x: 487, endPoint y: 378, distance: 122.5
click at [487, 378] on quentale-workspace at bounding box center [579, 268] width 1158 height 537
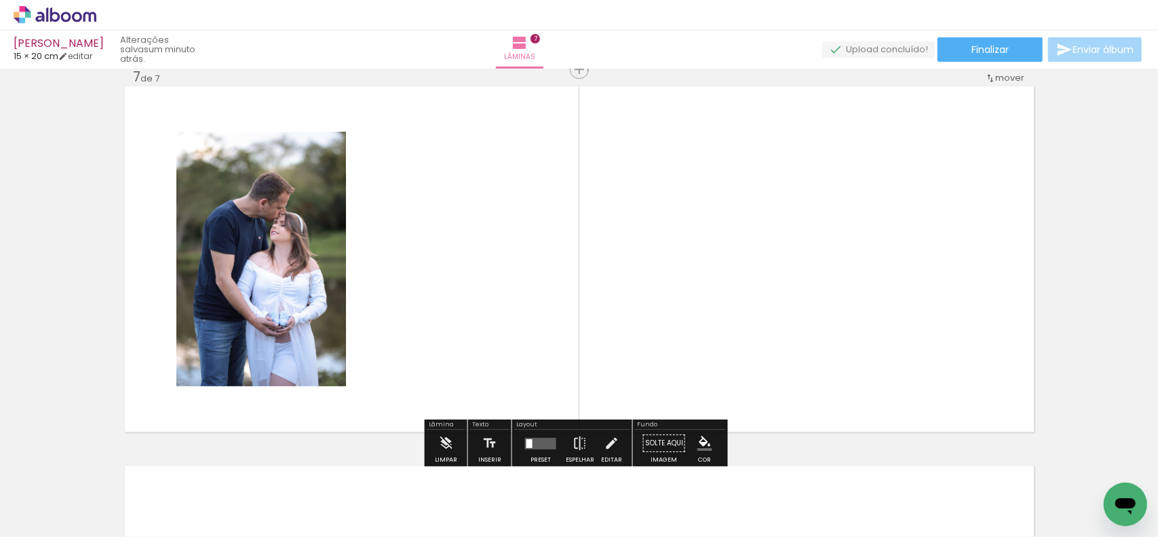
scroll to position [2296, 0]
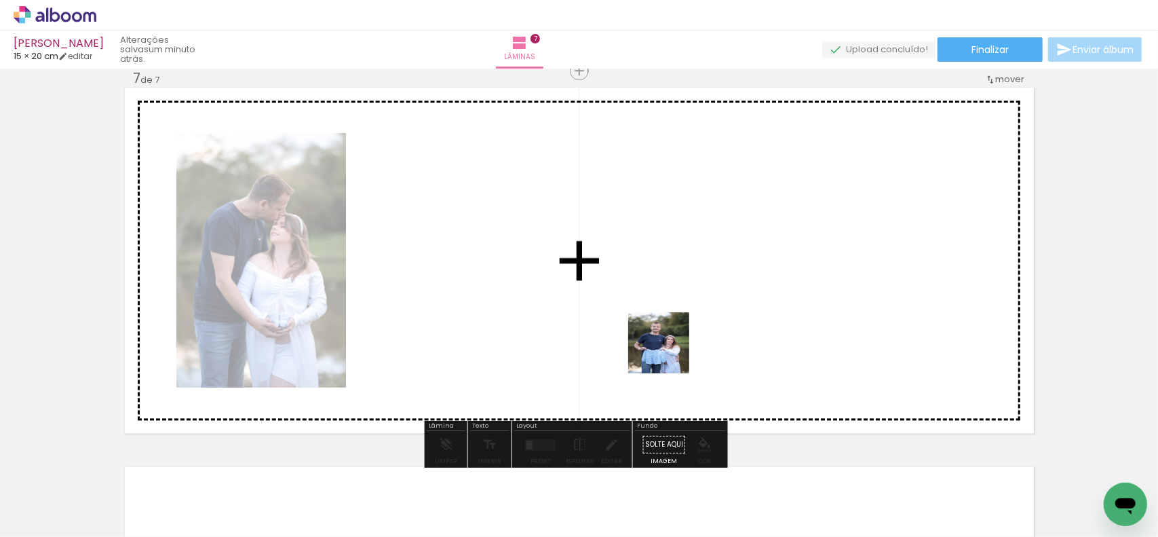
drag, startPoint x: 655, startPoint y: 374, endPoint x: 669, endPoint y: 353, distance: 25.4
click at [669, 353] on quentale-workspace at bounding box center [579, 268] width 1158 height 537
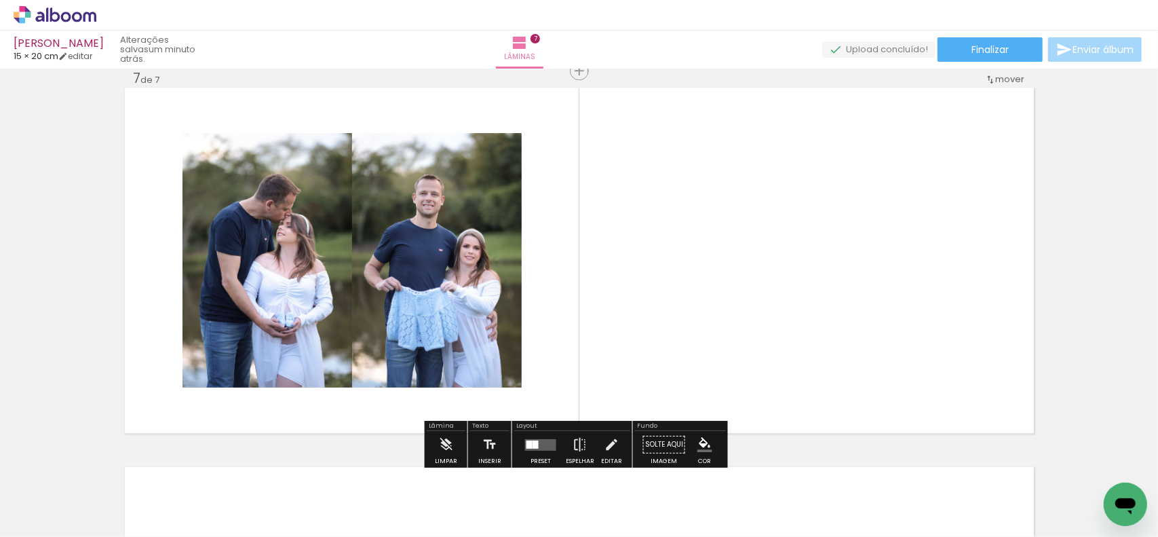
drag, startPoint x: 671, startPoint y: 505, endPoint x: 685, endPoint y: 370, distance: 135.7
click at [686, 399] on quentale-workspace at bounding box center [579, 268] width 1158 height 537
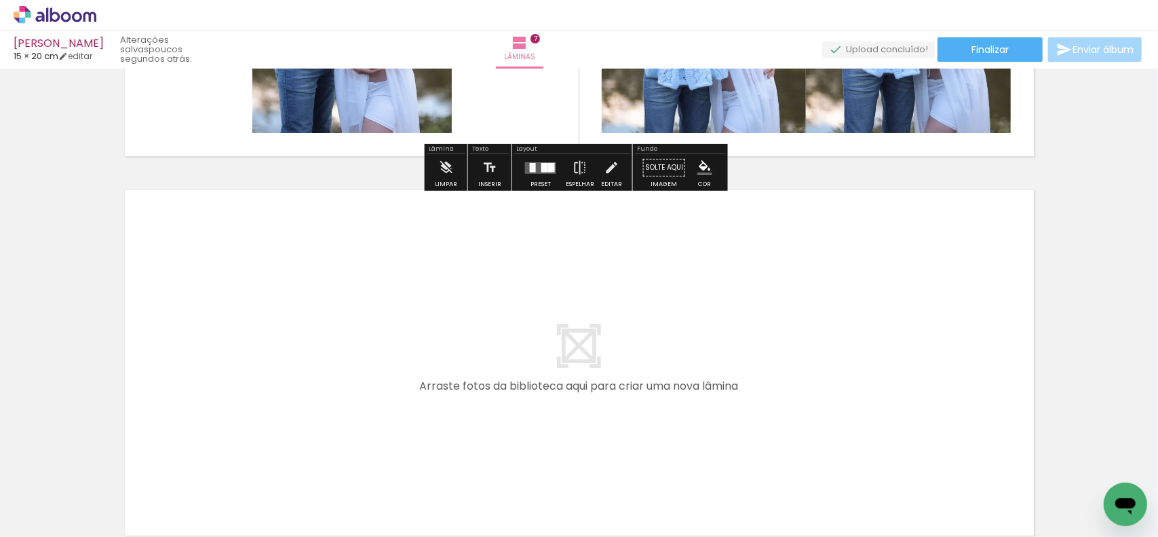
scroll to position [2578, 0]
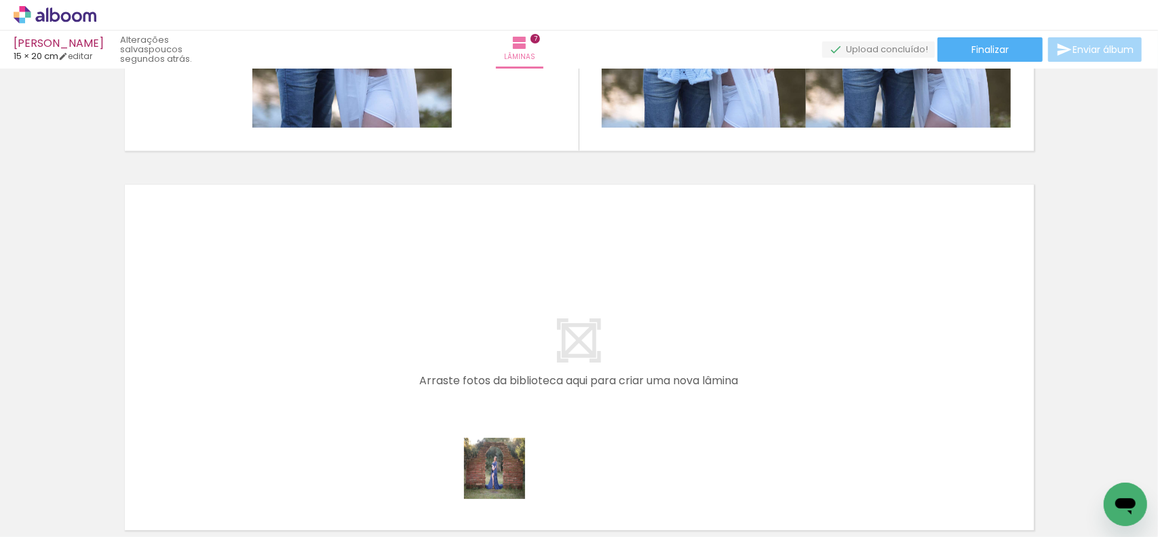
drag, startPoint x: 509, startPoint y: 487, endPoint x: 457, endPoint y: 385, distance: 114.1
click at [457, 385] on quentale-workspace at bounding box center [579, 268] width 1158 height 537
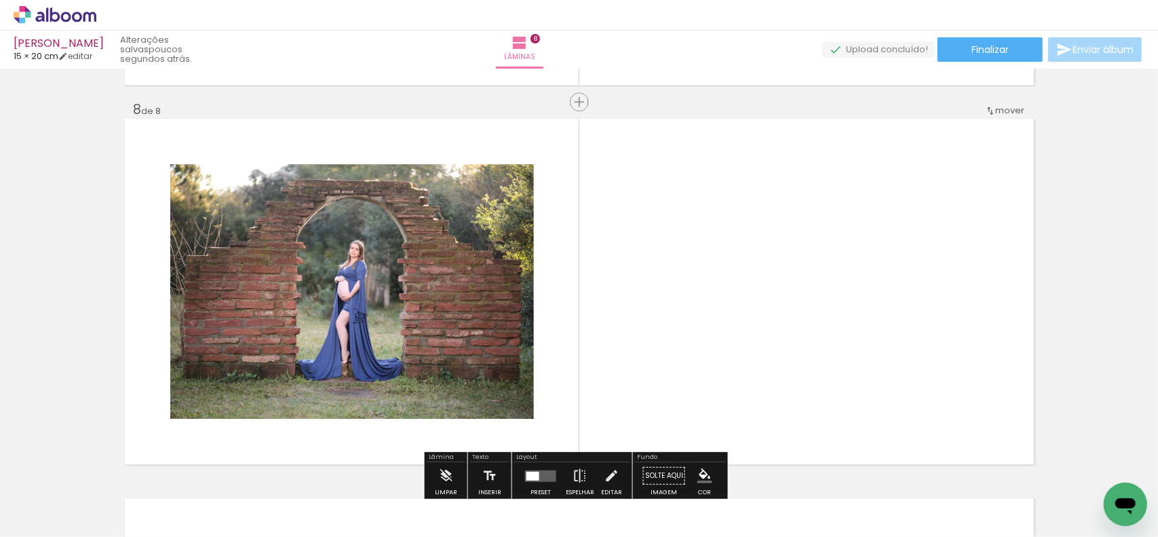
scroll to position [2674, 0]
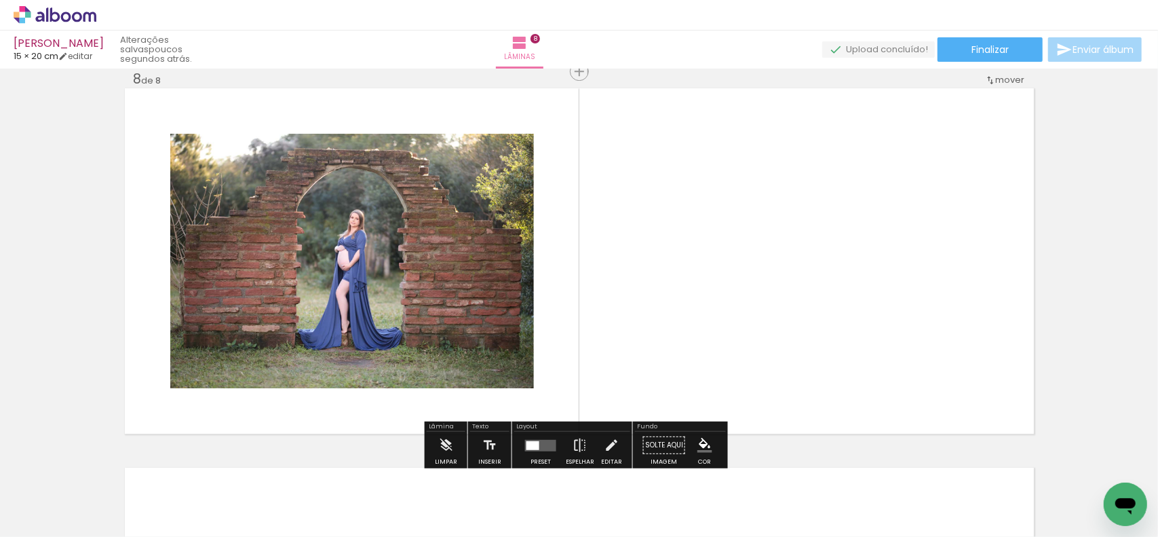
click at [615, 425] on quentale-workspace at bounding box center [579, 268] width 1158 height 537
drag, startPoint x: 644, startPoint y: 505, endPoint x: 636, endPoint y: 384, distance: 121.7
click at [636, 384] on quentale-workspace at bounding box center [579, 268] width 1158 height 537
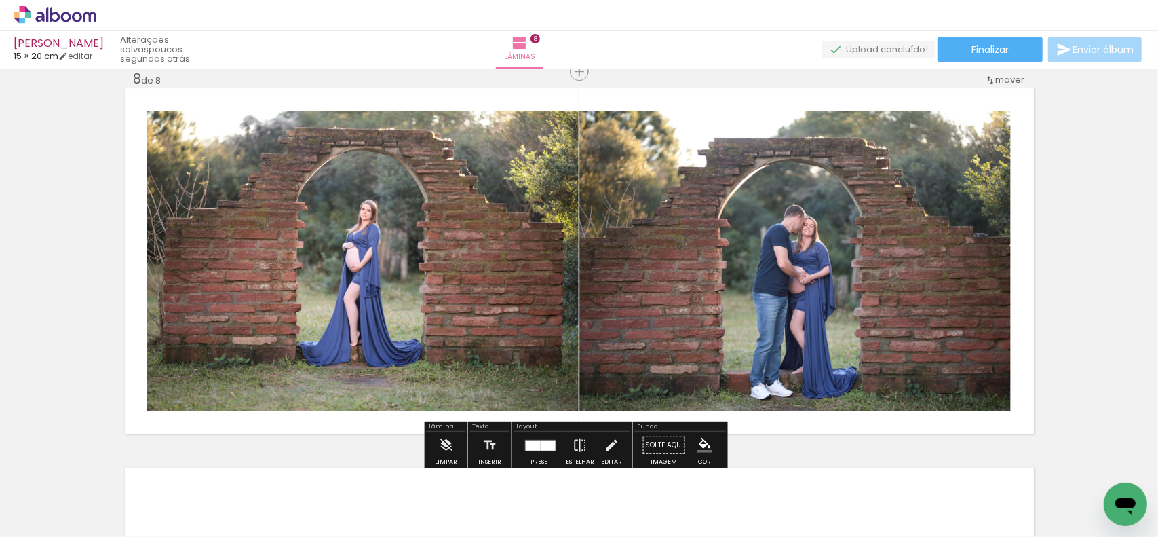
drag, startPoint x: 740, startPoint y: 503, endPoint x: 725, endPoint y: 393, distance: 110.9
click at [727, 416] on quentale-workspace at bounding box center [579, 268] width 1158 height 537
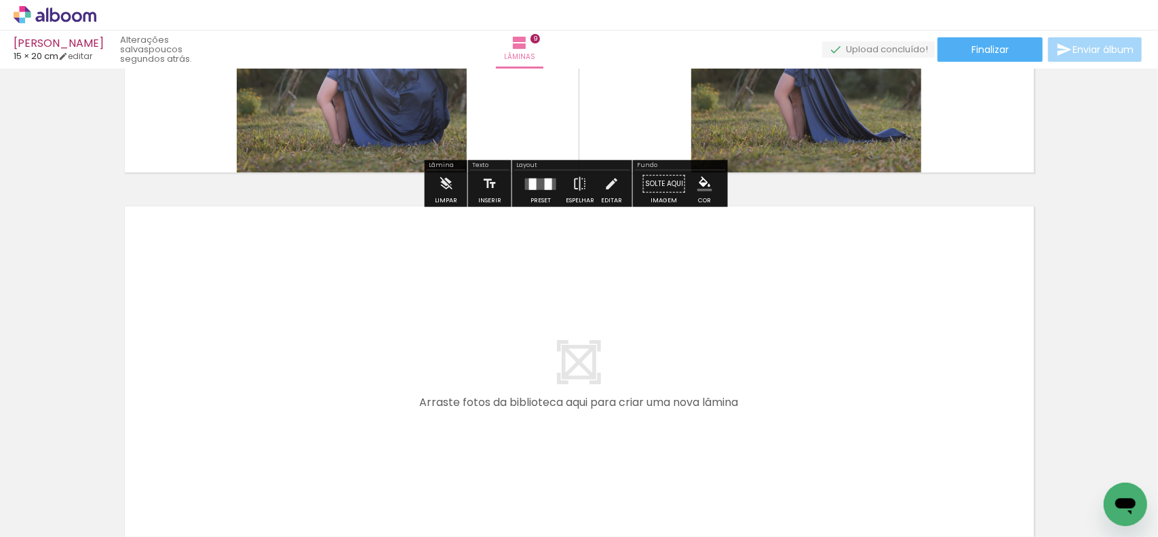
scroll to position [3325, 0]
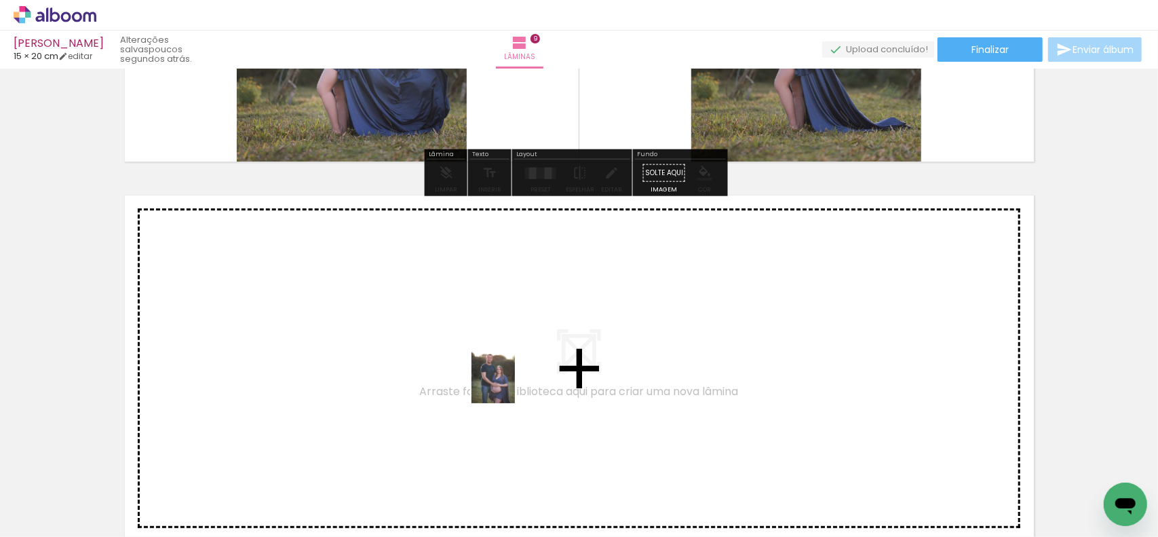
drag, startPoint x: 964, startPoint y: 499, endPoint x: 509, endPoint y: 382, distance: 469.3
click at [509, 382] on quentale-workspace at bounding box center [579, 268] width 1158 height 537
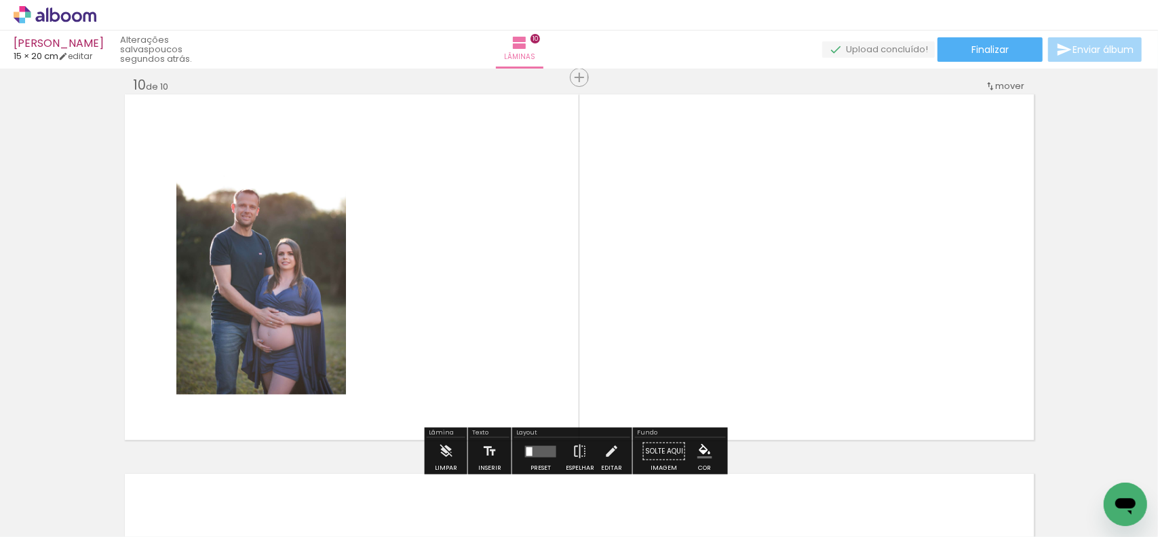
scroll to position [3433, 0]
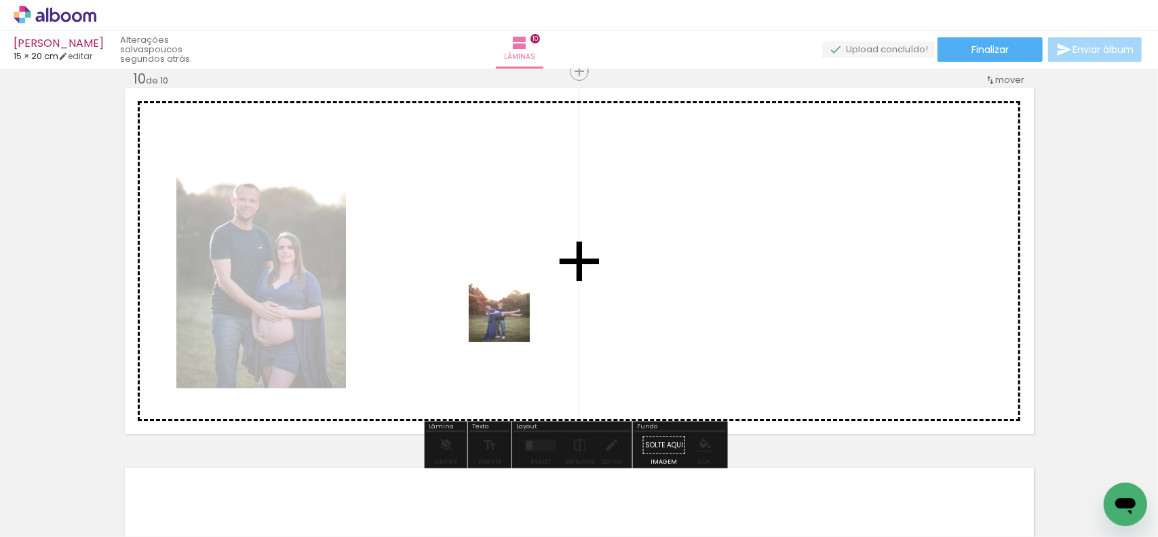
drag, startPoint x: 843, startPoint y: 405, endPoint x: 486, endPoint y: 315, distance: 368.5
click at [486, 315] on quentale-workspace at bounding box center [579, 268] width 1158 height 537
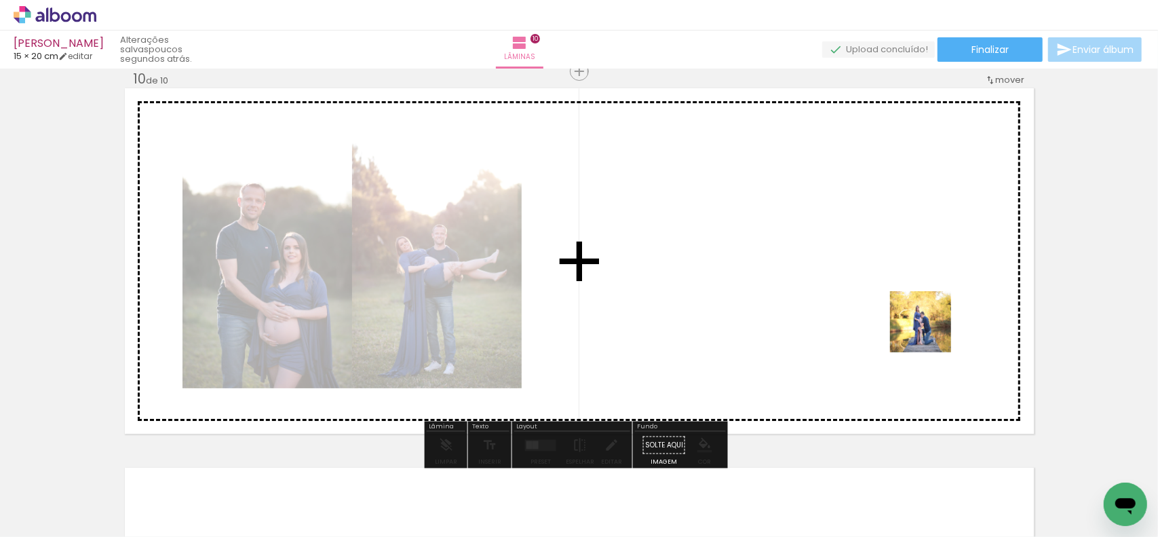
drag, startPoint x: 1087, startPoint y: 488, endPoint x: 834, endPoint y: 282, distance: 326.9
click at [834, 282] on quentale-workspace at bounding box center [579, 268] width 1158 height 537
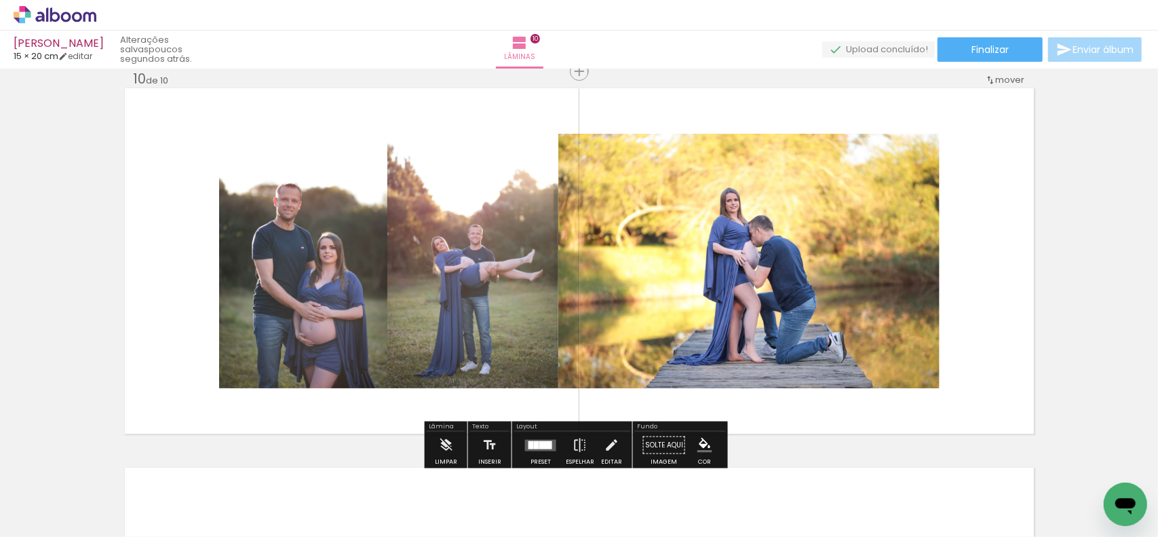
click at [539, 440] on div at bounding box center [545, 444] width 13 height 8
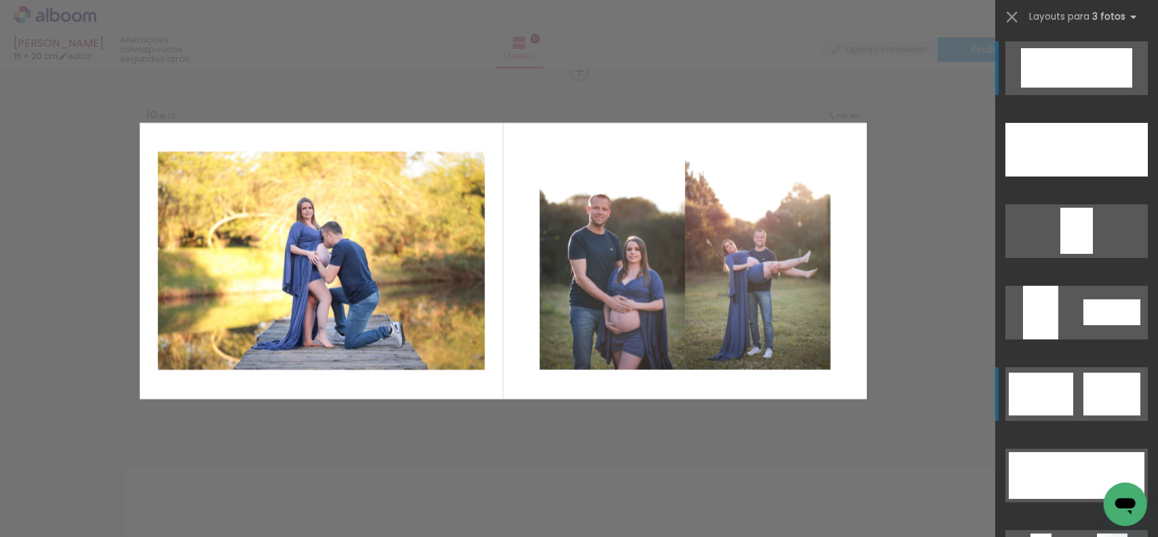
click at [1083, 404] on div at bounding box center [1097, 393] width 28 height 43
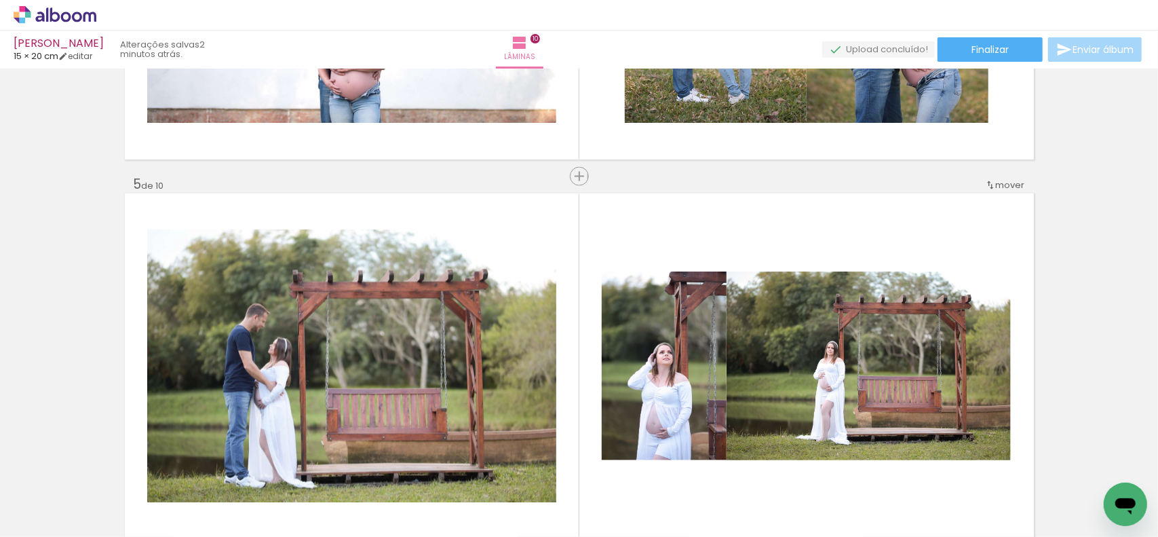
scroll to position [1492, 0]
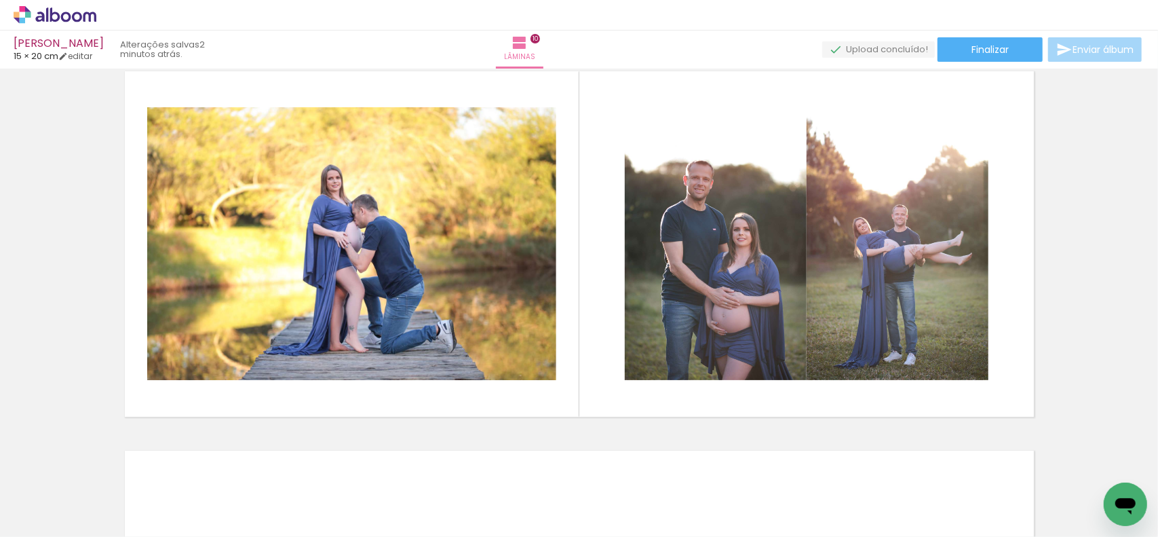
scroll to position [3460, 0]
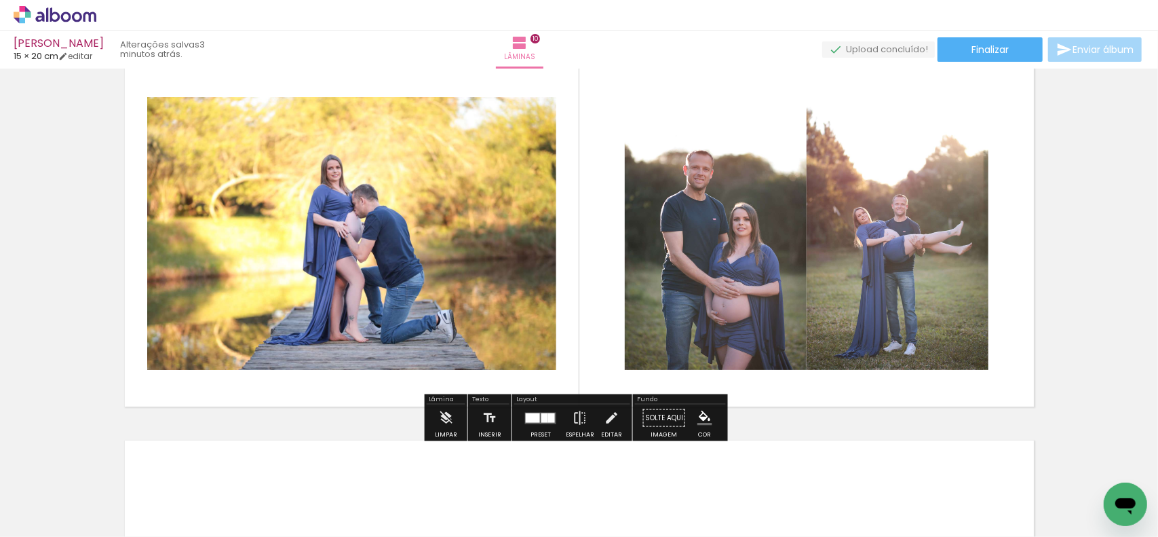
click at [535, 416] on div at bounding box center [533, 416] width 14 height 9
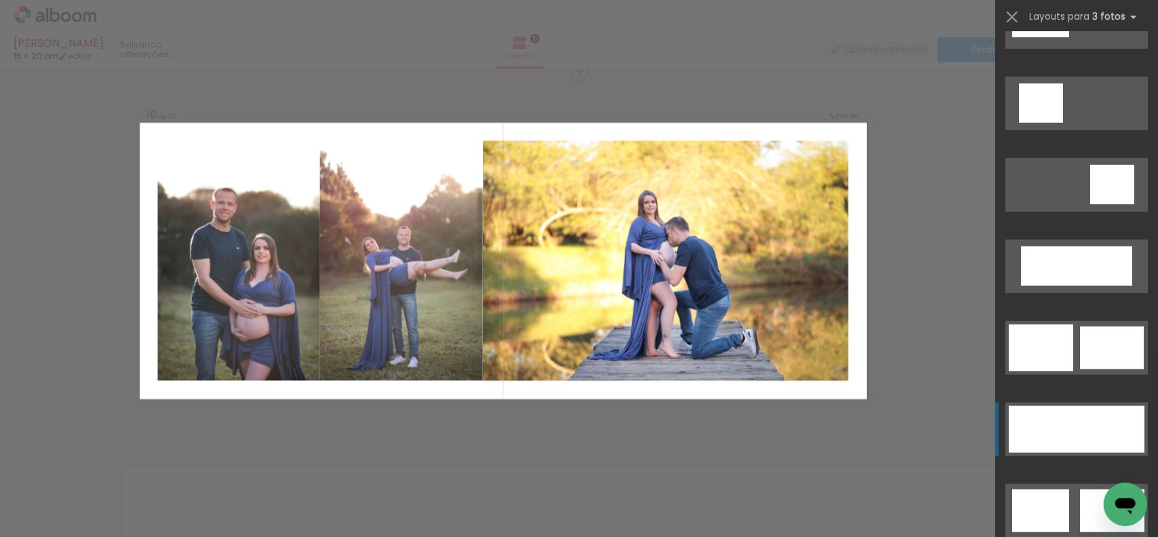
scroll to position [800, 0]
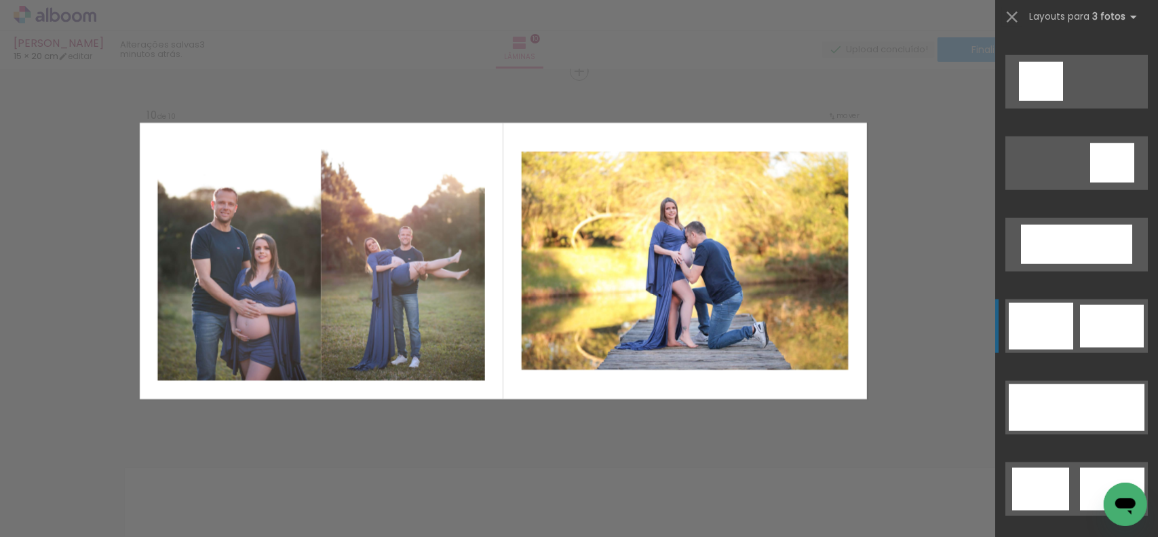
click at [1060, 318] on div at bounding box center [1057, 326] width 33 height 47
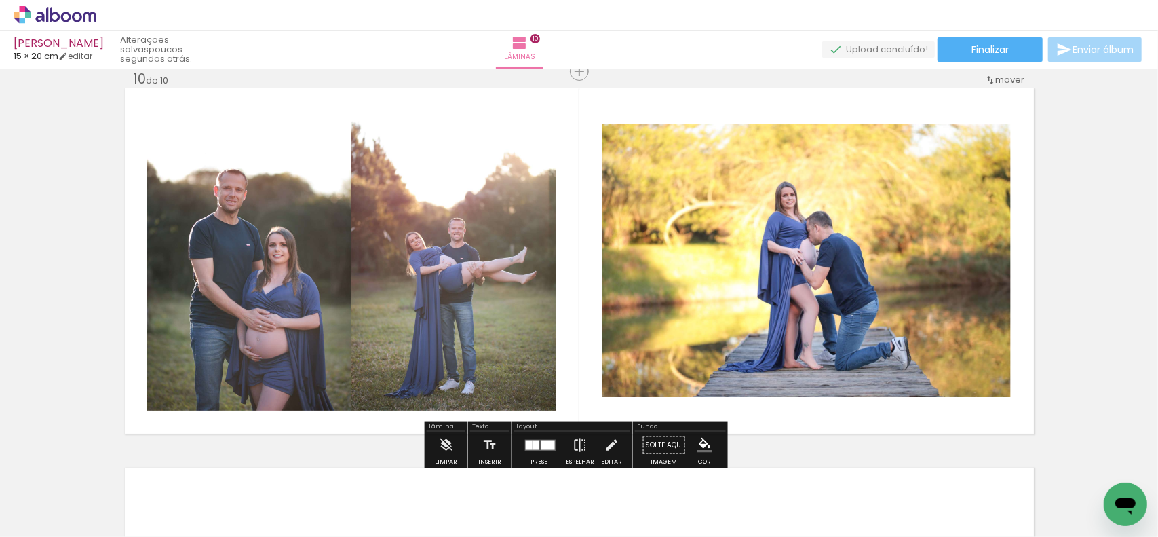
scroll to position [0, 1160]
click at [966, 49] on paper-button "Finalizar" at bounding box center [990, 49] width 105 height 24
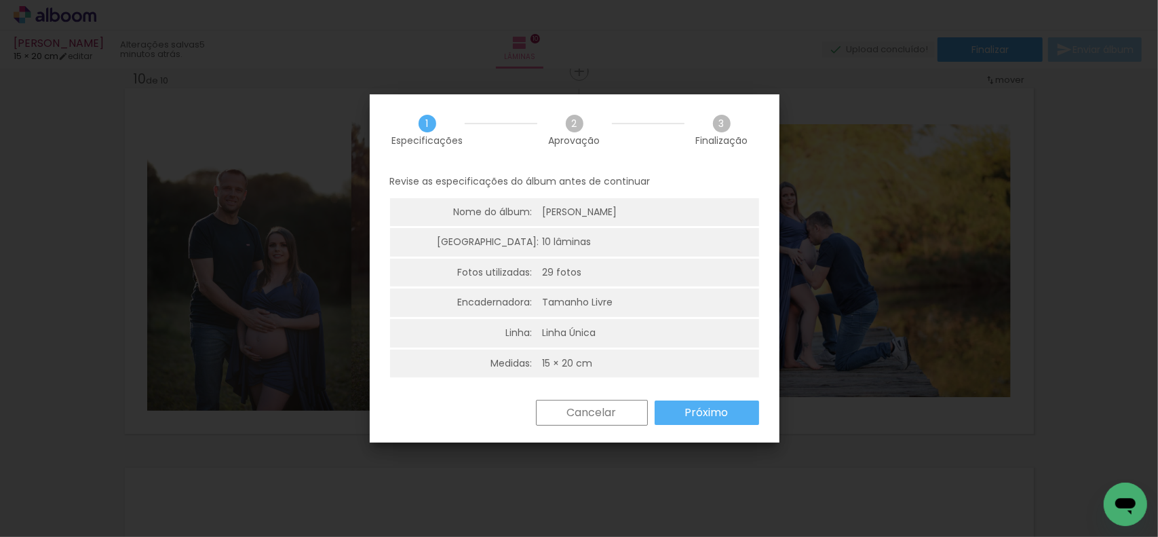
click at [0, 0] on slot "Próximo" at bounding box center [0, 0] width 0 height 0
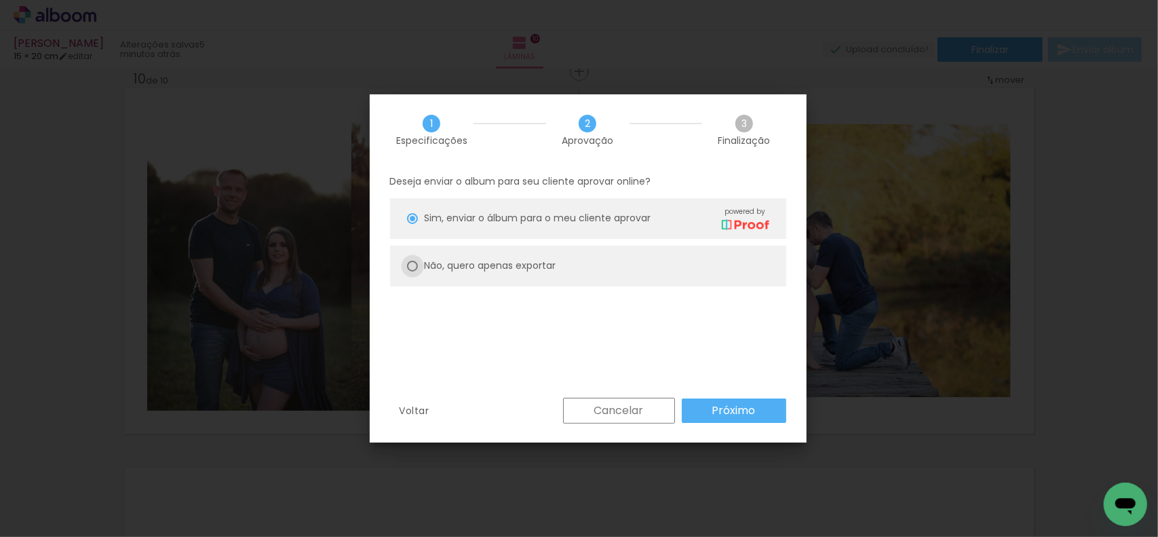
click at [413, 263] on div at bounding box center [412, 265] width 11 height 11
type paper-radio-button "on"
click at [0, 0] on slot "Próximo" at bounding box center [0, 0] width 0 height 0
type input "Alta, 300 DPI"
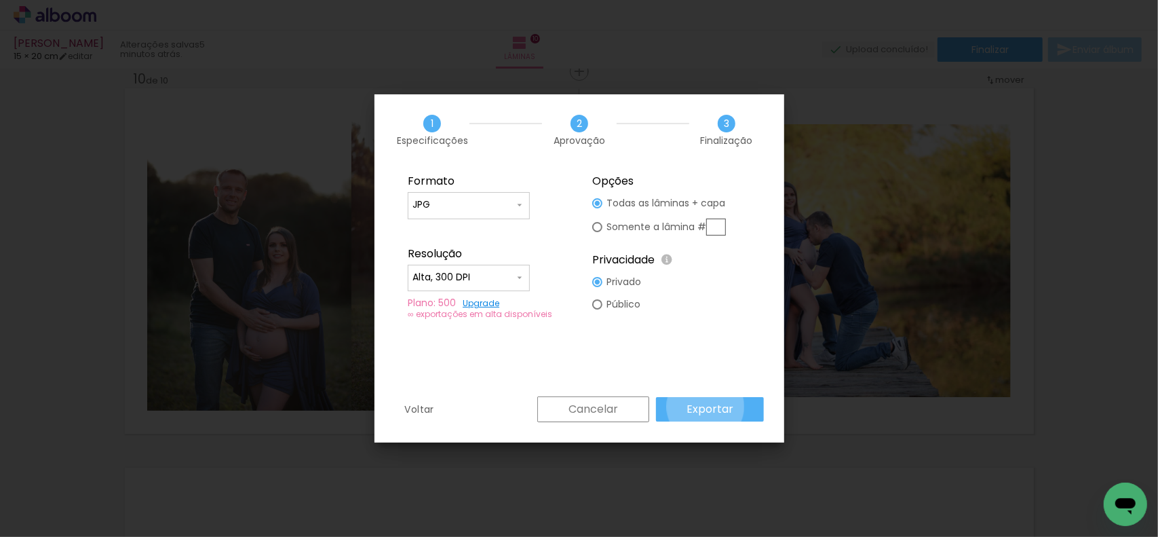
click at [0, 0] on slot "Exportar" at bounding box center [0, 0] width 0 height 0
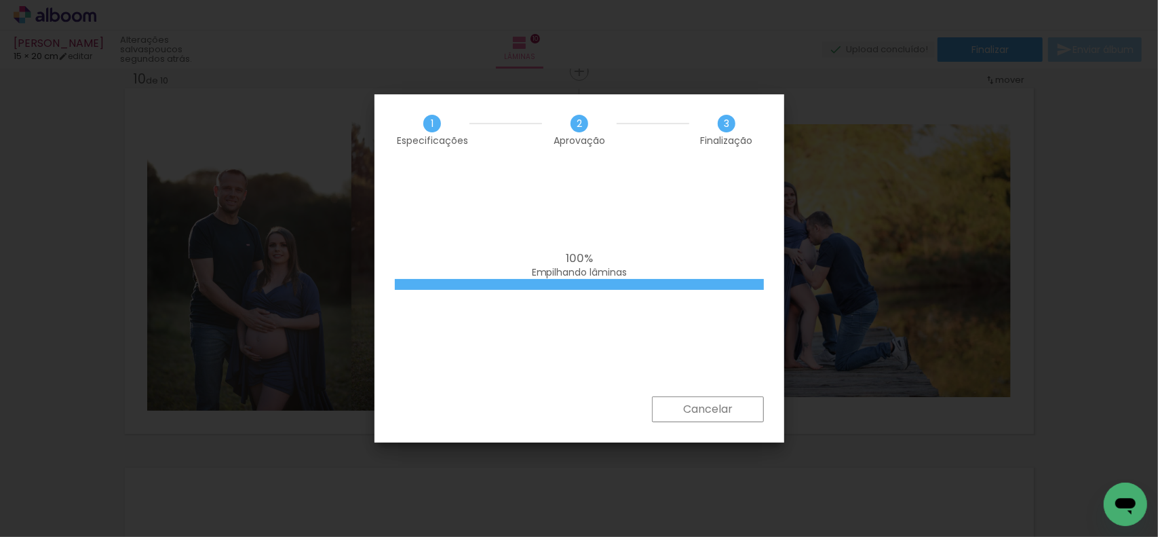
scroll to position [0, 1160]
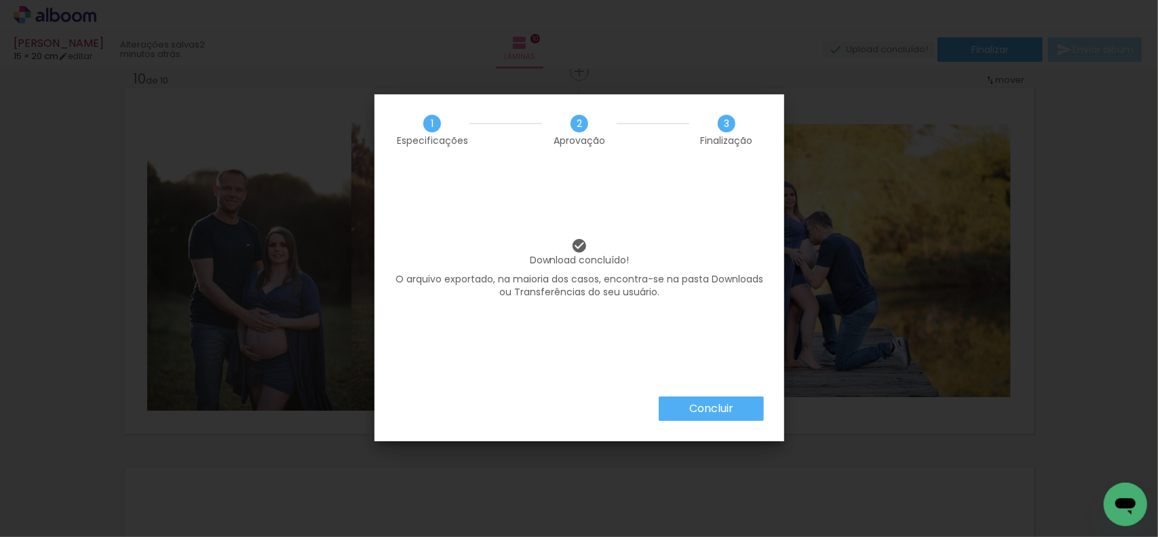
drag, startPoint x: 707, startPoint y: 414, endPoint x: 702, endPoint y: 398, distance: 17.0
click at [0, 0] on slot "Concluir" at bounding box center [0, 0] width 0 height 0
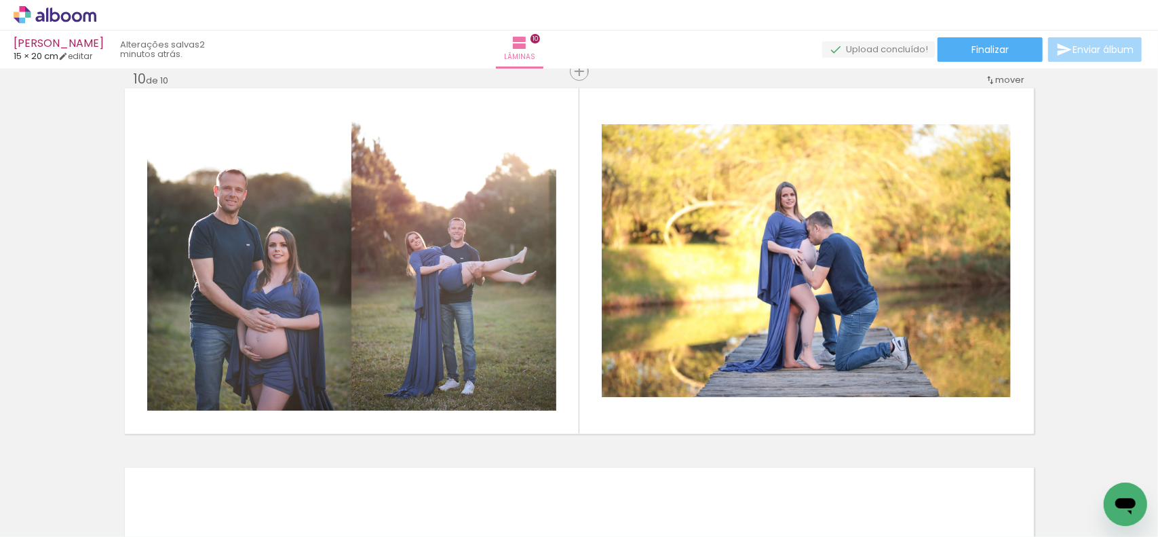
scroll to position [0, 1160]
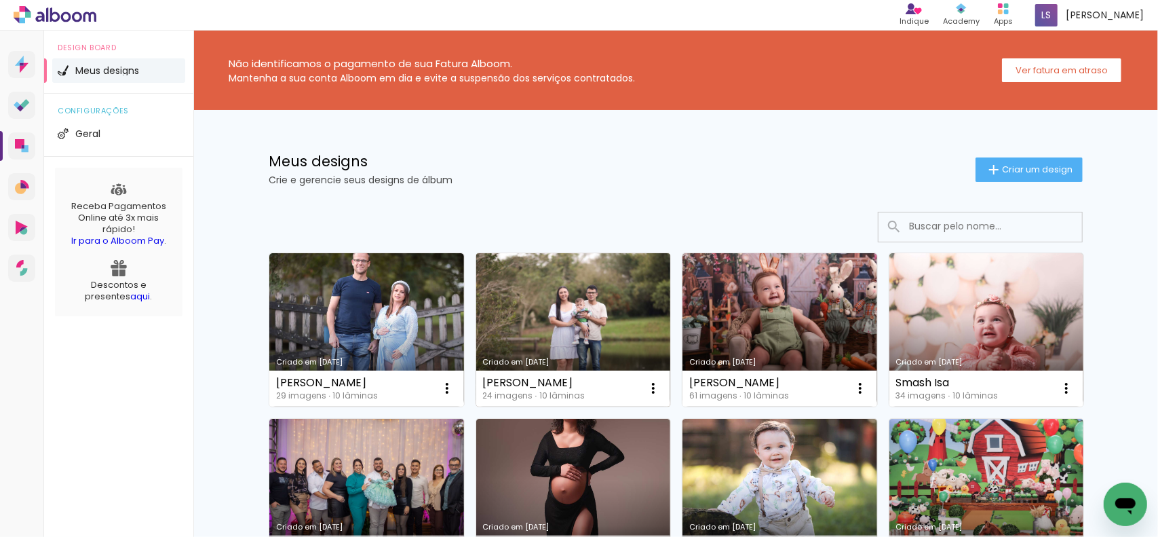
click at [549, 307] on link "Criado em [DATE]" at bounding box center [573, 329] width 195 height 153
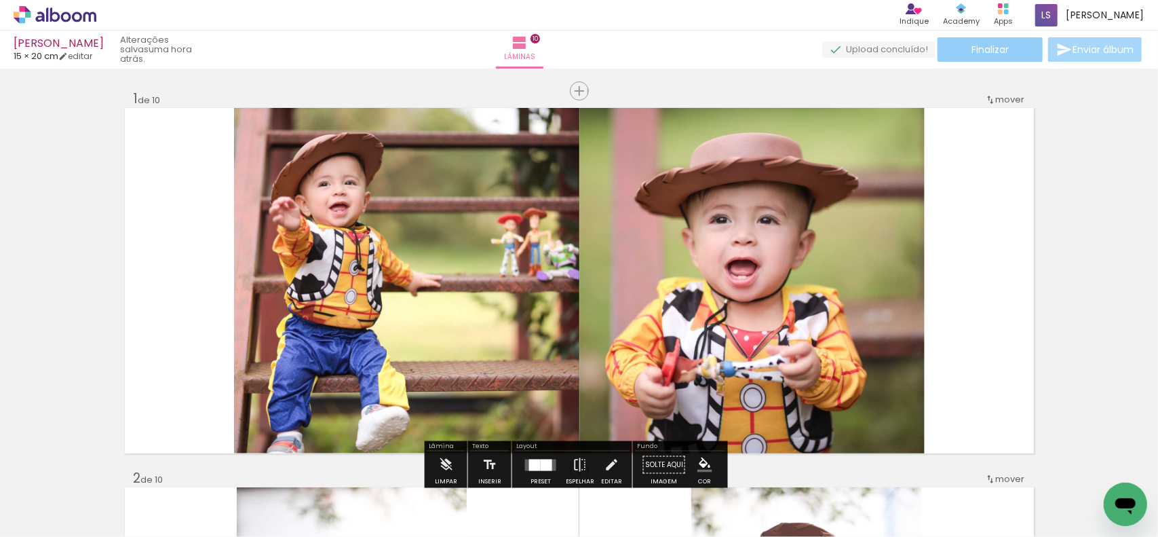
click at [986, 54] on span "Finalizar" at bounding box center [989, 49] width 37 height 9
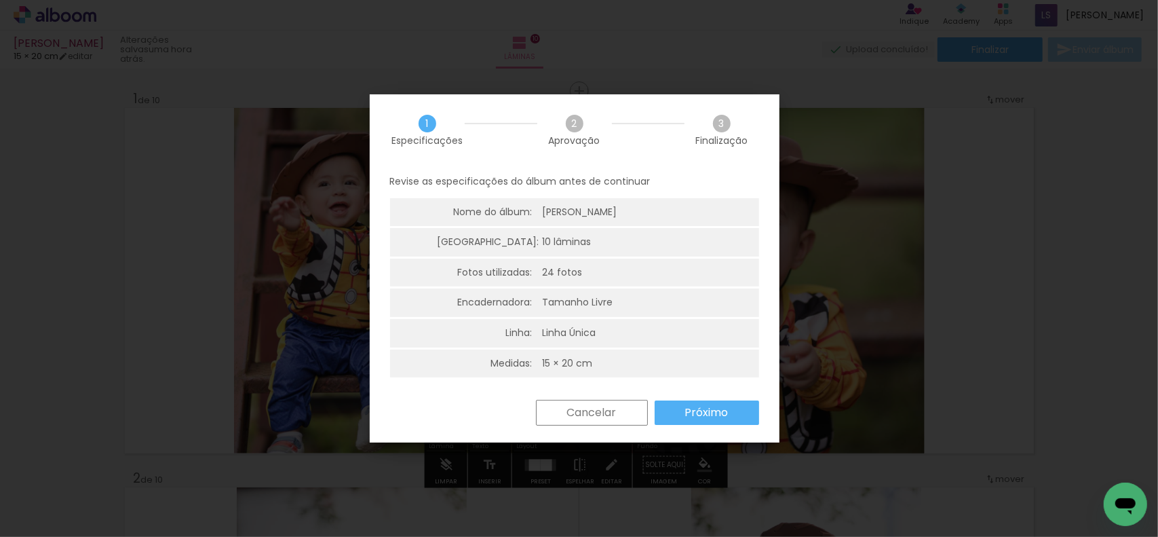
click at [0, 0] on slot "Próximo" at bounding box center [0, 0] width 0 height 0
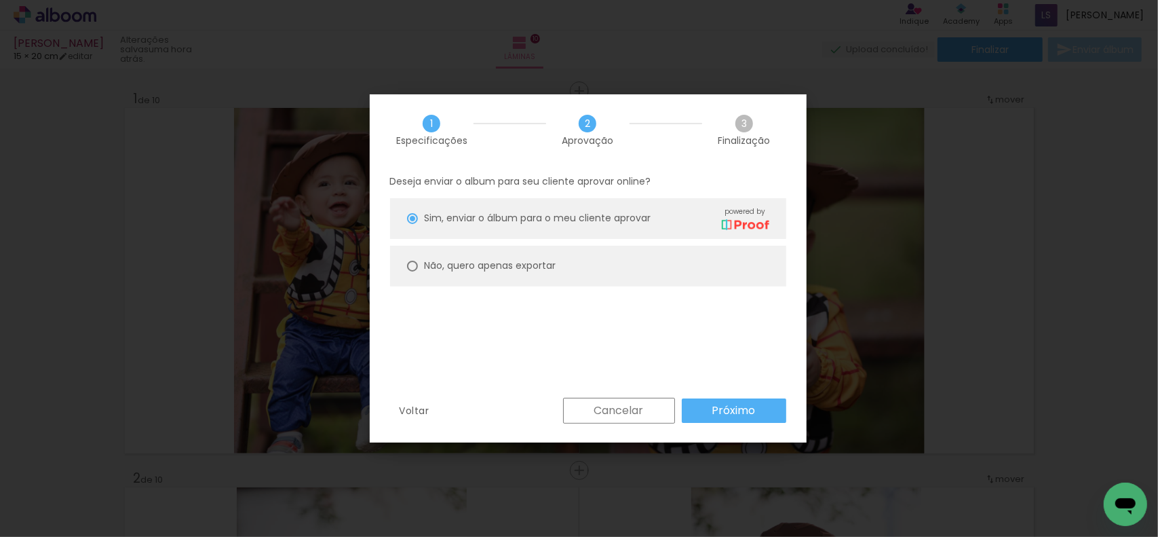
click at [412, 265] on div at bounding box center [412, 265] width 11 height 11
type paper-radio-button "on"
click at [0, 0] on slot "Próximo" at bounding box center [0, 0] width 0 height 0
type input "Alta, 300 DPI"
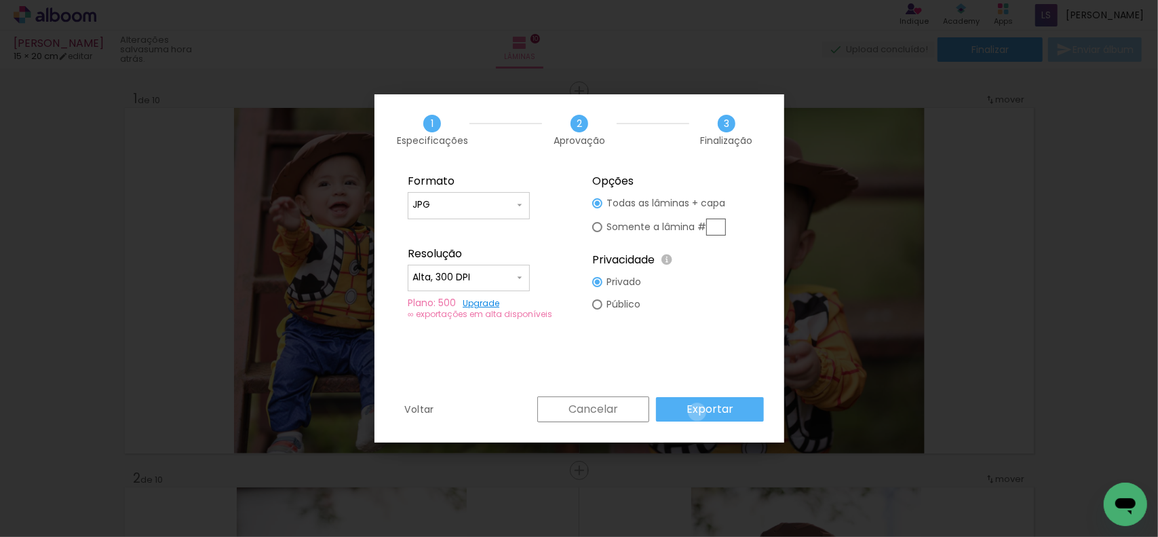
click at [0, 0] on slot "Exportar" at bounding box center [0, 0] width 0 height 0
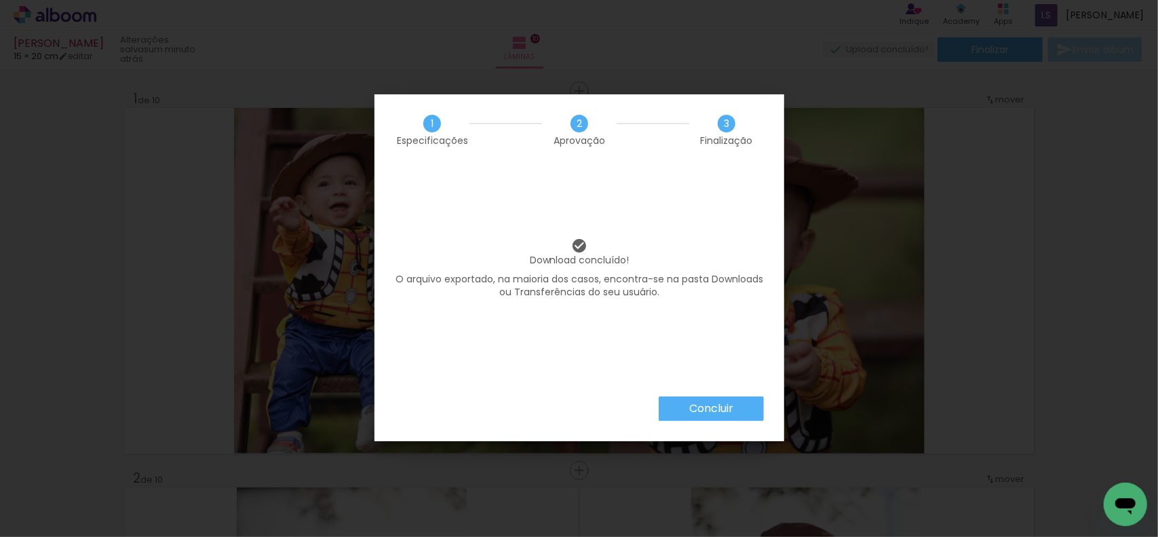
click at [0, 0] on slot "Concluir" at bounding box center [0, 0] width 0 height 0
